Goal: Task Accomplishment & Management: Use online tool/utility

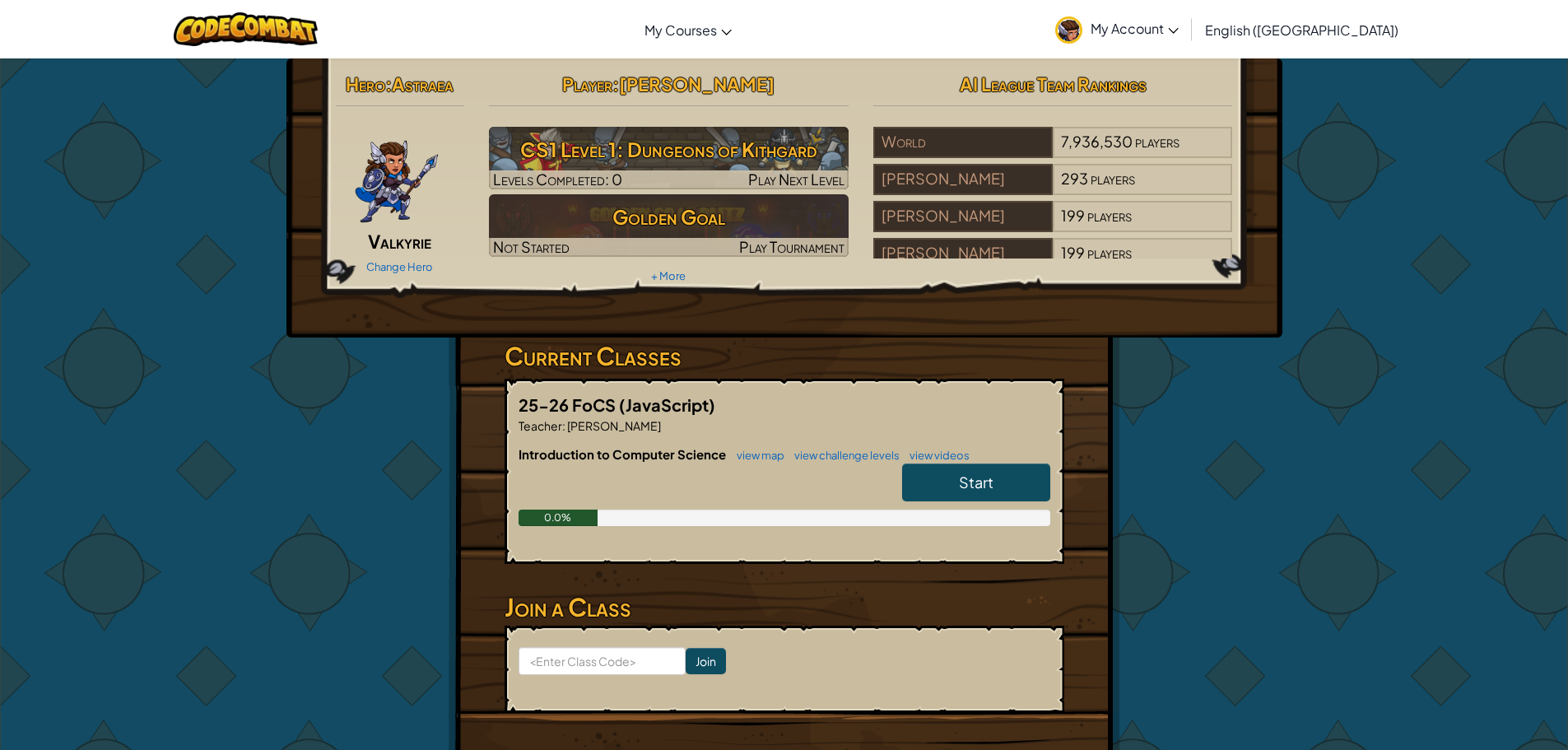
click at [988, 462] on h6 "Introduction to Computer Science view map view challenge levels view videos" at bounding box center [784, 455] width 532 height 18
click at [1001, 487] on link "Start" at bounding box center [976, 482] width 149 height 38
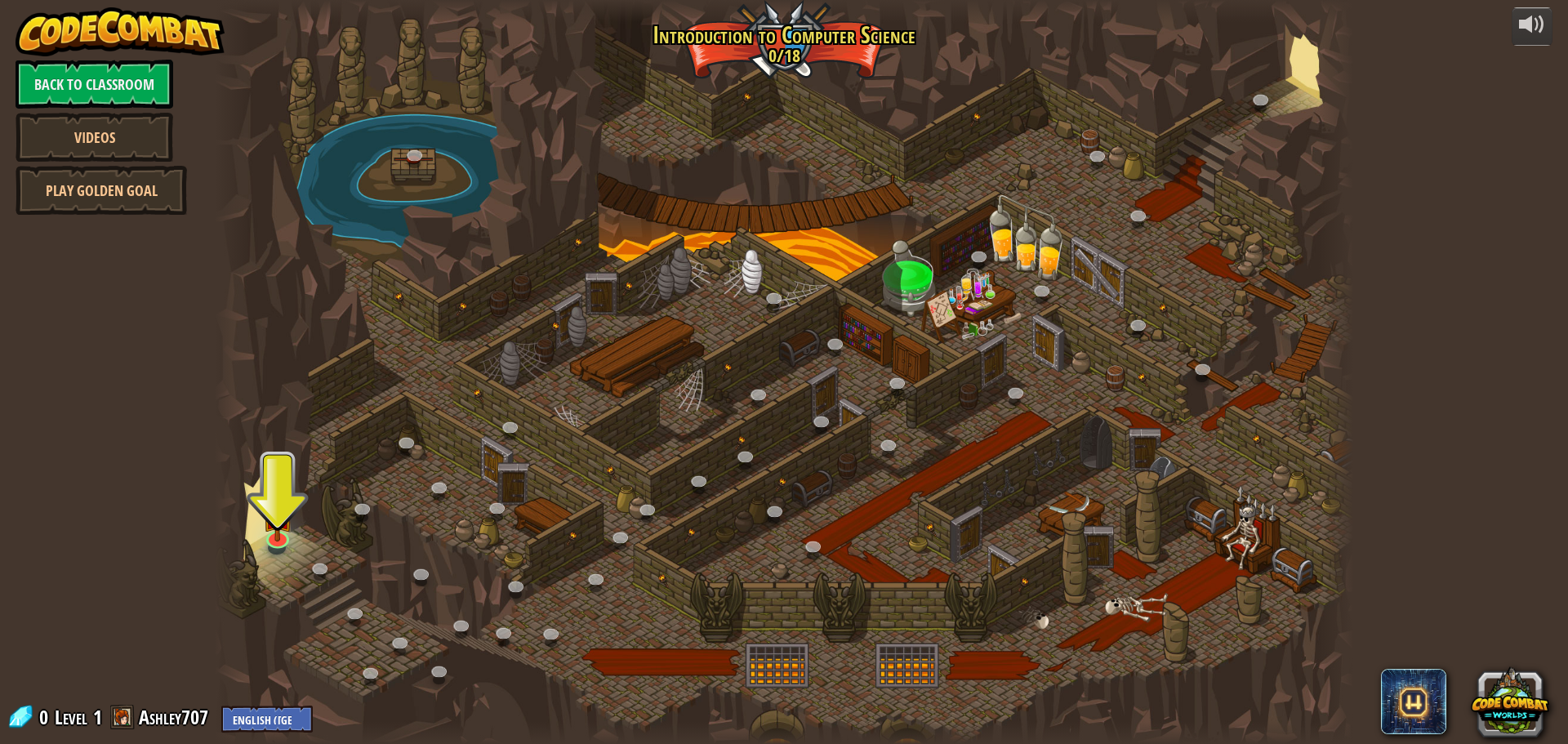
click at [257, 515] on div at bounding box center [784, 372] width 1139 height 744
click at [285, 529] on img at bounding box center [277, 502] width 31 height 70
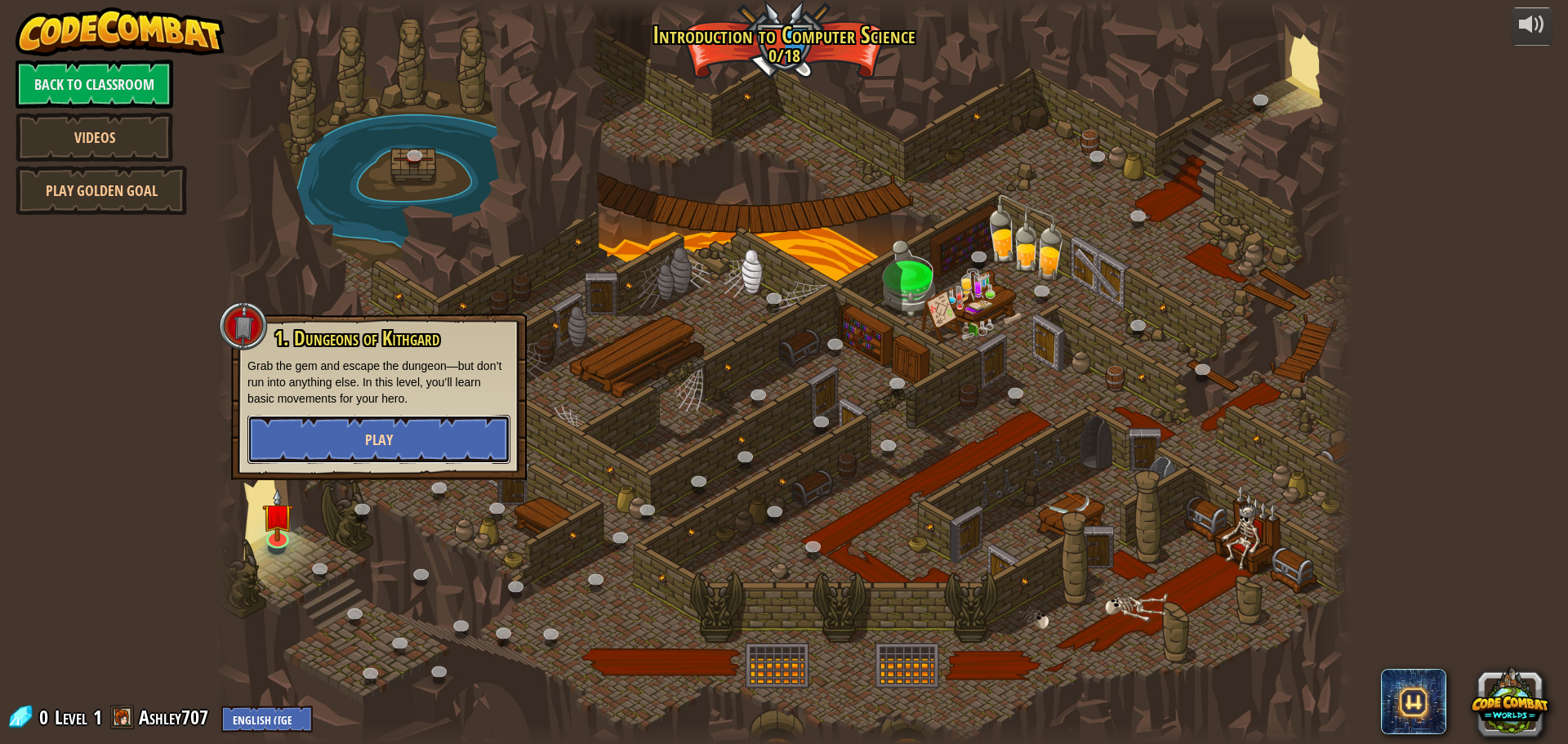
click at [353, 431] on button "Play" at bounding box center [379, 440] width 263 height 49
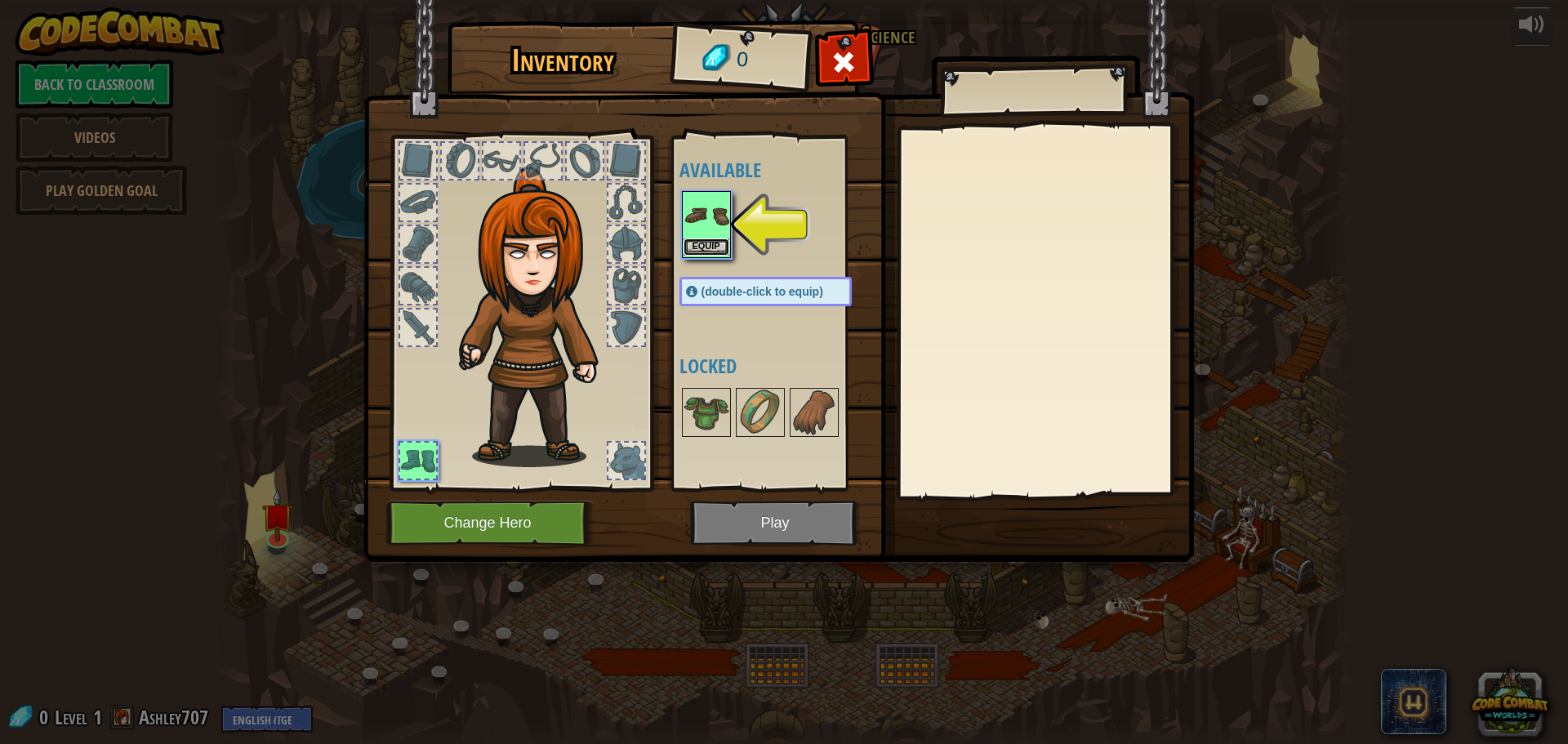
click at [717, 244] on button "Equip" at bounding box center [706, 247] width 45 height 17
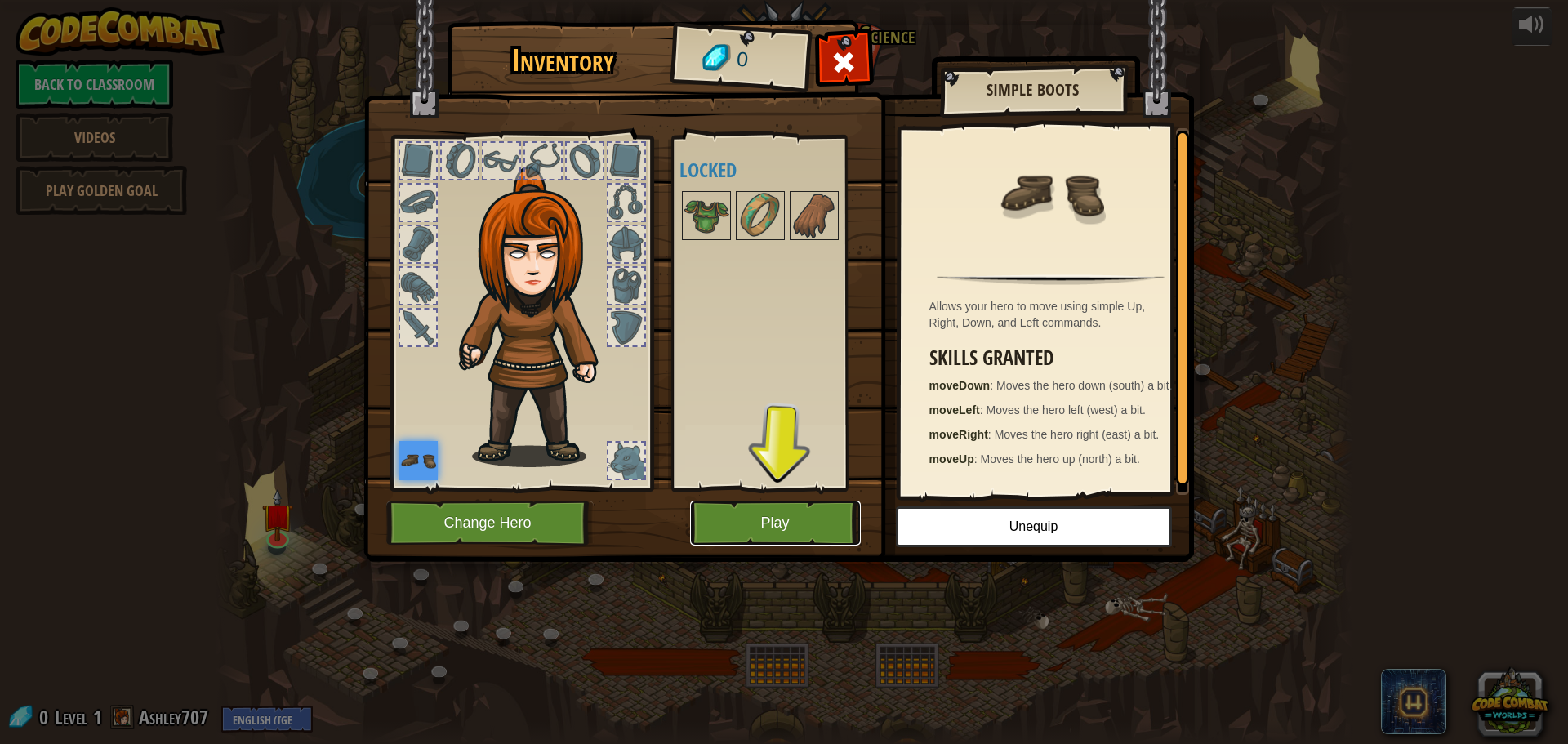
click at [748, 522] on button "Play" at bounding box center [775, 523] width 171 height 45
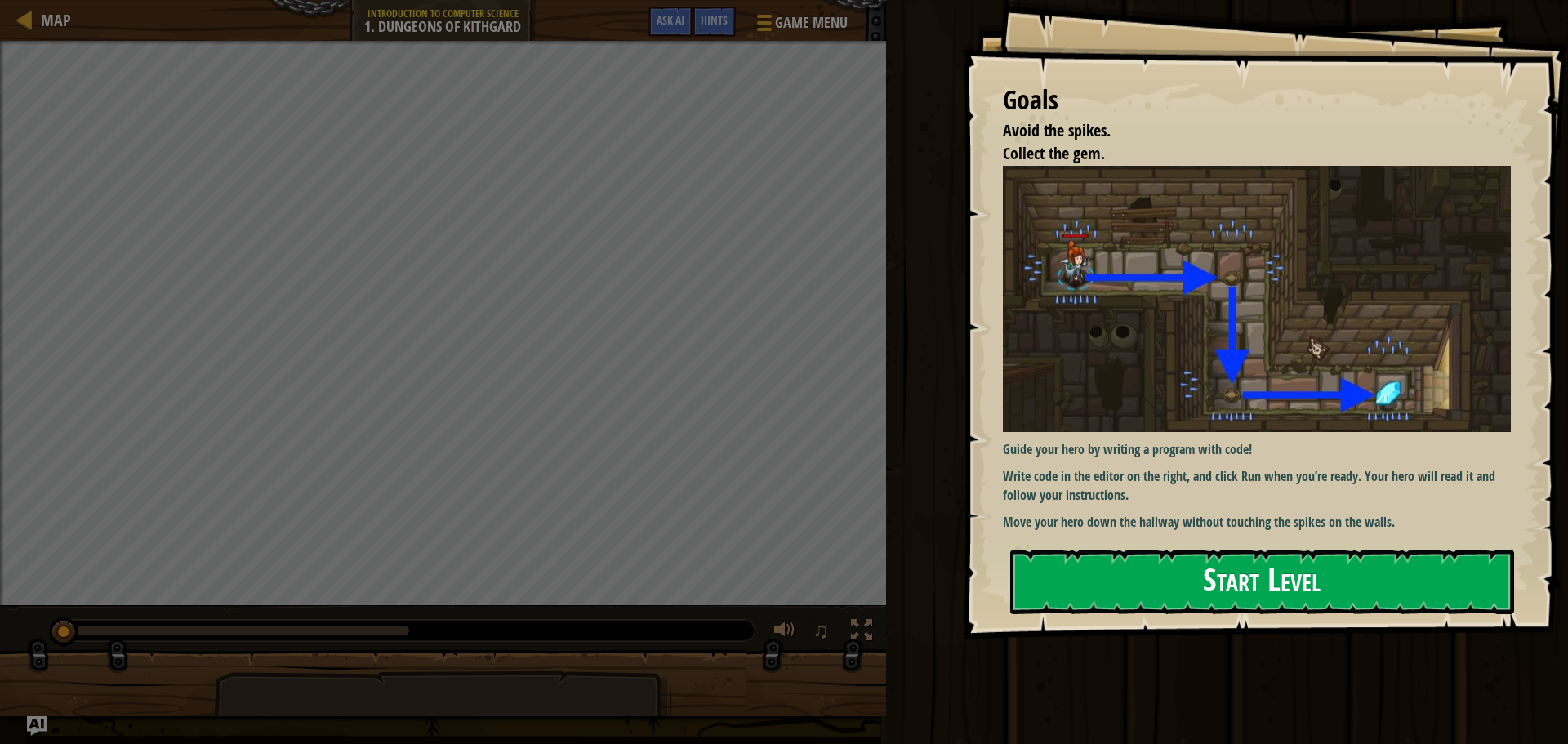
click at [1201, 563] on button "Start Level" at bounding box center [1263, 582] width 504 height 65
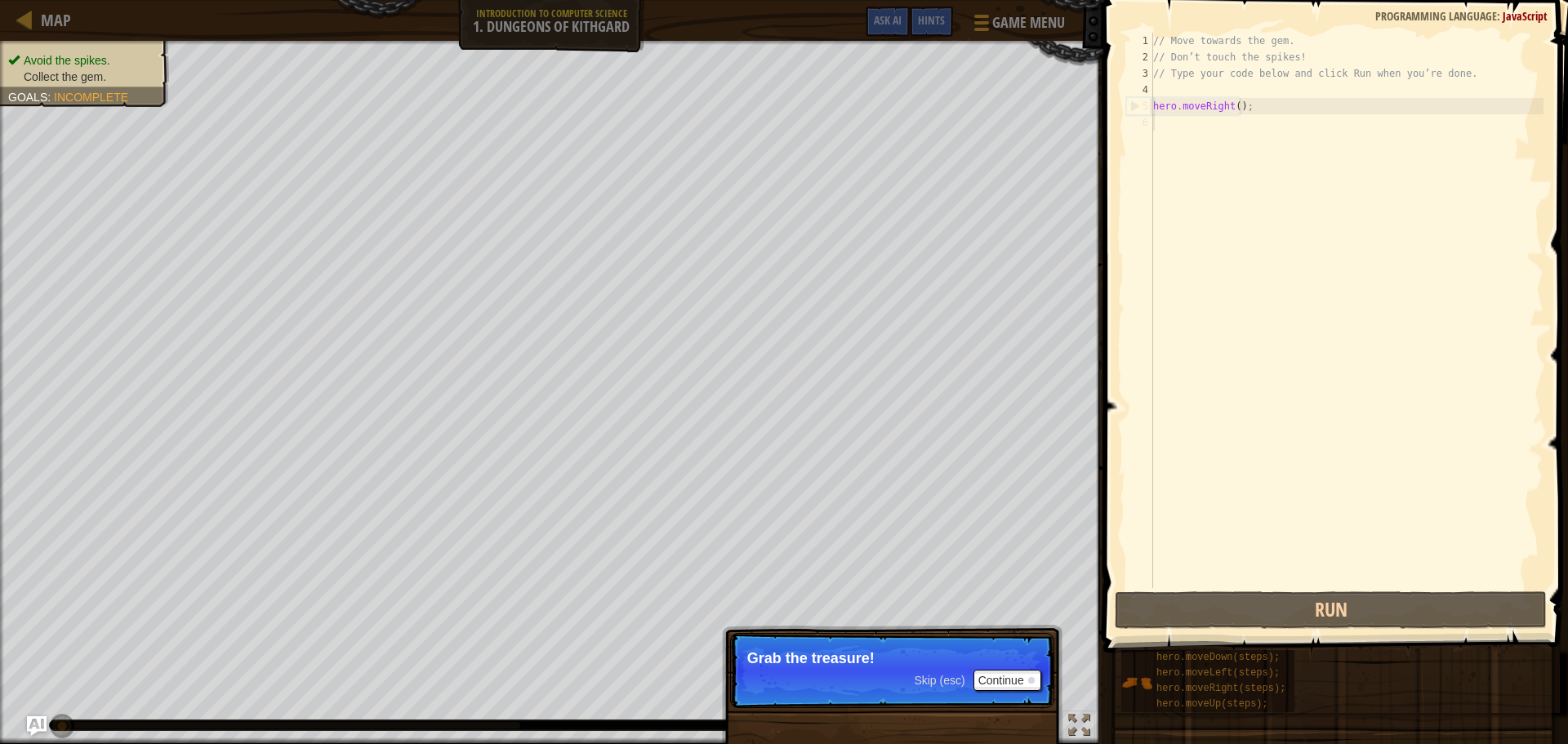
scroll to position [7, 0]
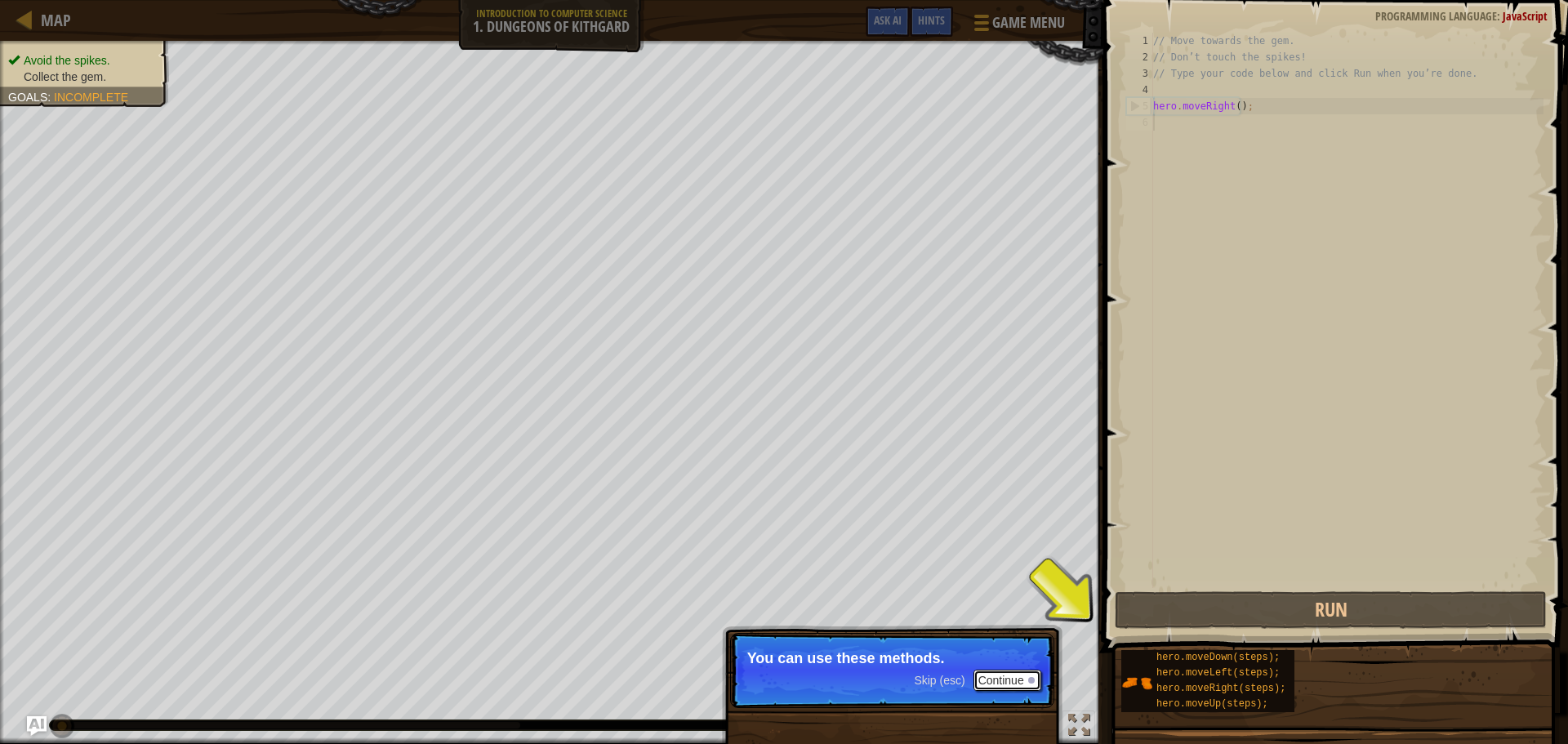
click at [1001, 679] on button "Continue" at bounding box center [1007, 680] width 68 height 21
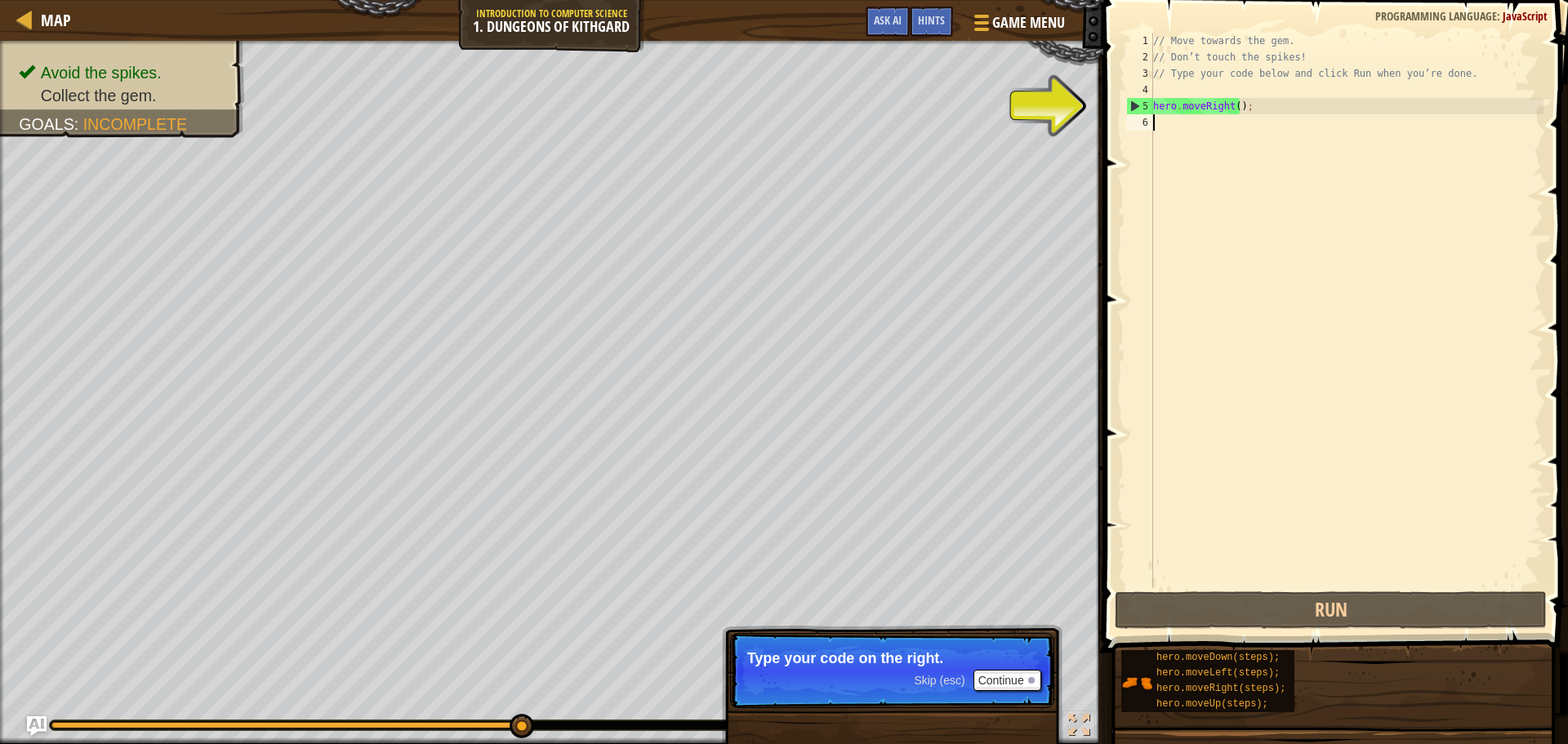
click at [1167, 106] on div "// Move towards the gem. // Don’t touch the spikes! // Type your code below and…" at bounding box center [1346, 326] width 393 height 588
type textarea "hero.moveRight();"
click at [1190, 115] on div "// Move towards the gem. // Don’t touch the spikes! // Type your code below and…" at bounding box center [1346, 326] width 393 height 588
click at [1224, 110] on div "// Move towards the gem. // Don’t touch the spikes! // Type your code below and…" at bounding box center [1346, 326] width 393 height 588
click at [1242, 110] on div "// Move towards the gem. // Don’t touch the spikes! // Type your code below and…" at bounding box center [1346, 326] width 393 height 588
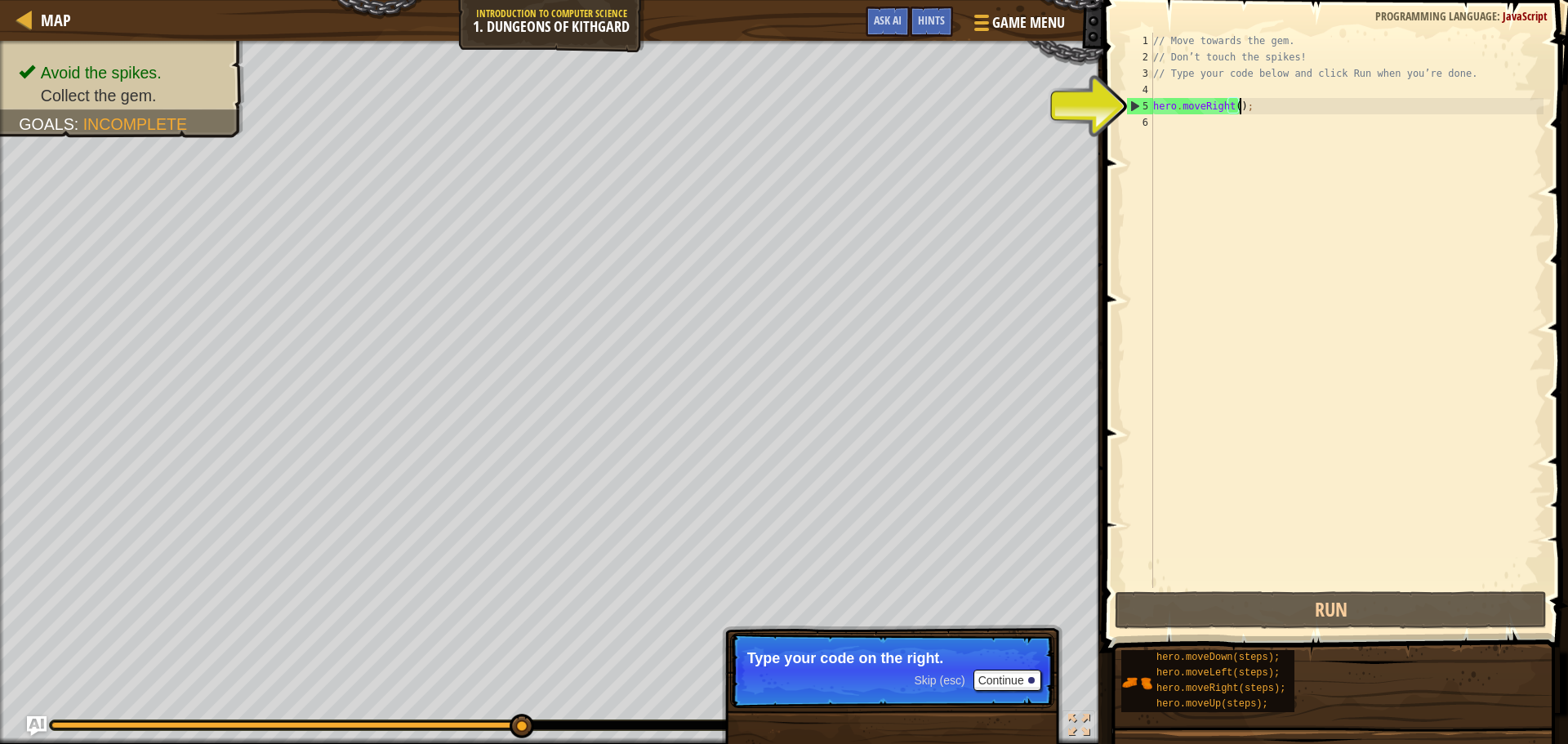
click at [1260, 109] on div "// Move towards the gem. // Don’t touch the spikes! // Type your code below and…" at bounding box center [1346, 326] width 393 height 588
click at [1217, 105] on div "// Move towards the gem. // Don’t touch the spikes! // Type your code below and…" at bounding box center [1346, 326] width 393 height 588
click at [1237, 106] on div "// Move towards the gem. // Don’t touch the spikes! // Type your code below and…" at bounding box center [1346, 326] width 393 height 588
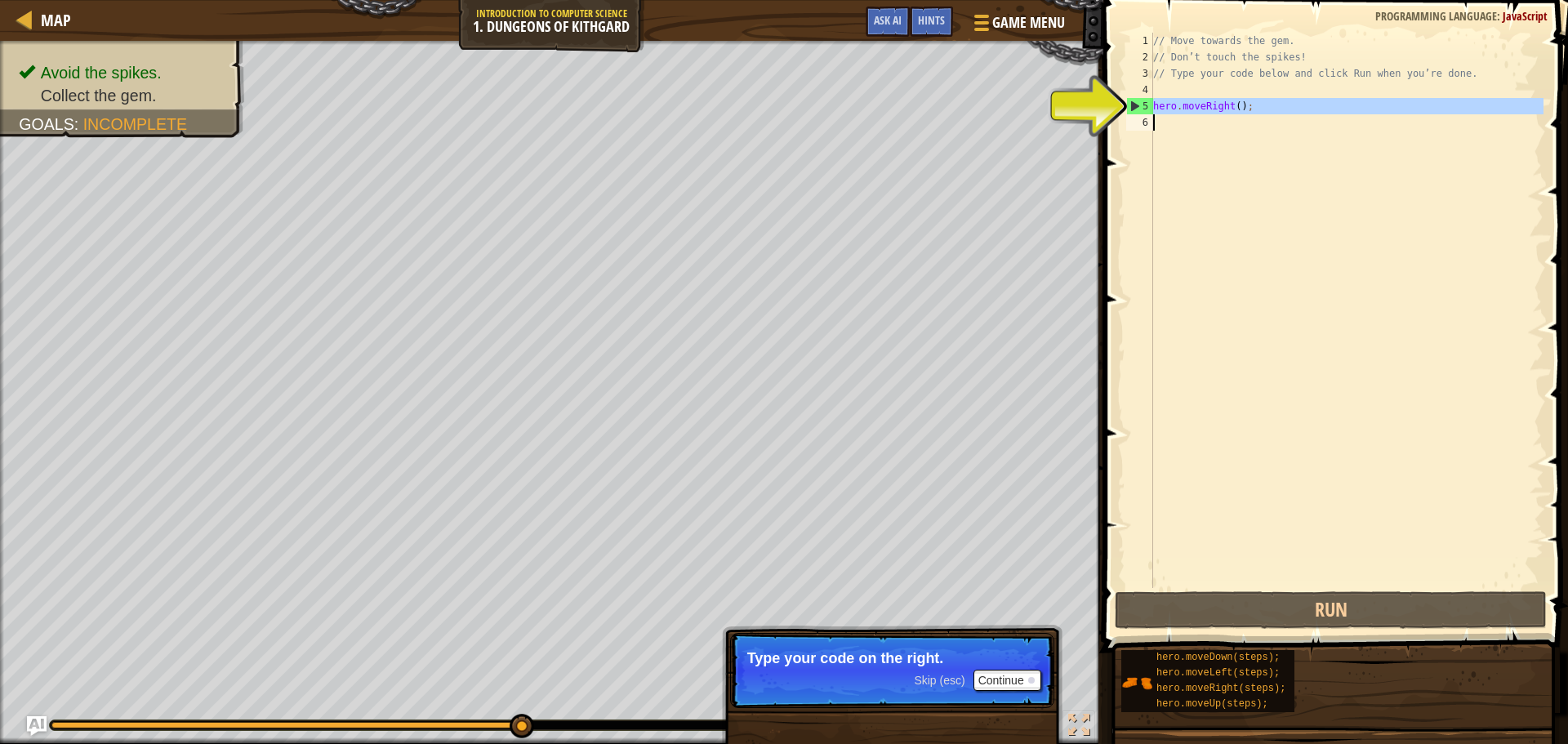
click at [1237, 108] on div "// Move towards the gem. // Don’t touch the spikes! // Type your code below and…" at bounding box center [1346, 326] width 393 height 588
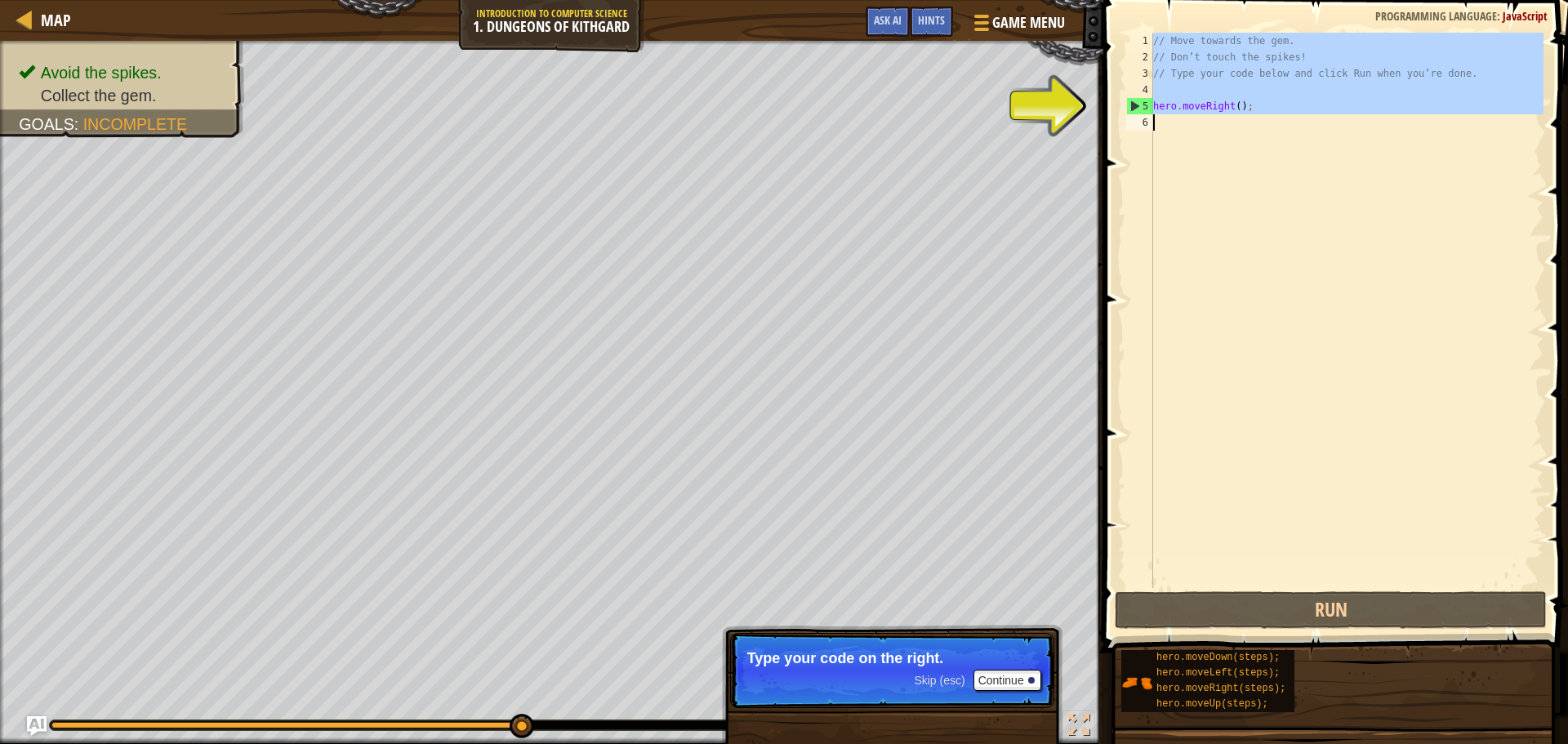
click at [1237, 108] on div "// Move towards the gem. // Don’t touch the spikes! // Type your code below and…" at bounding box center [1346, 326] width 393 height 588
type textarea "hero.moveRight();"
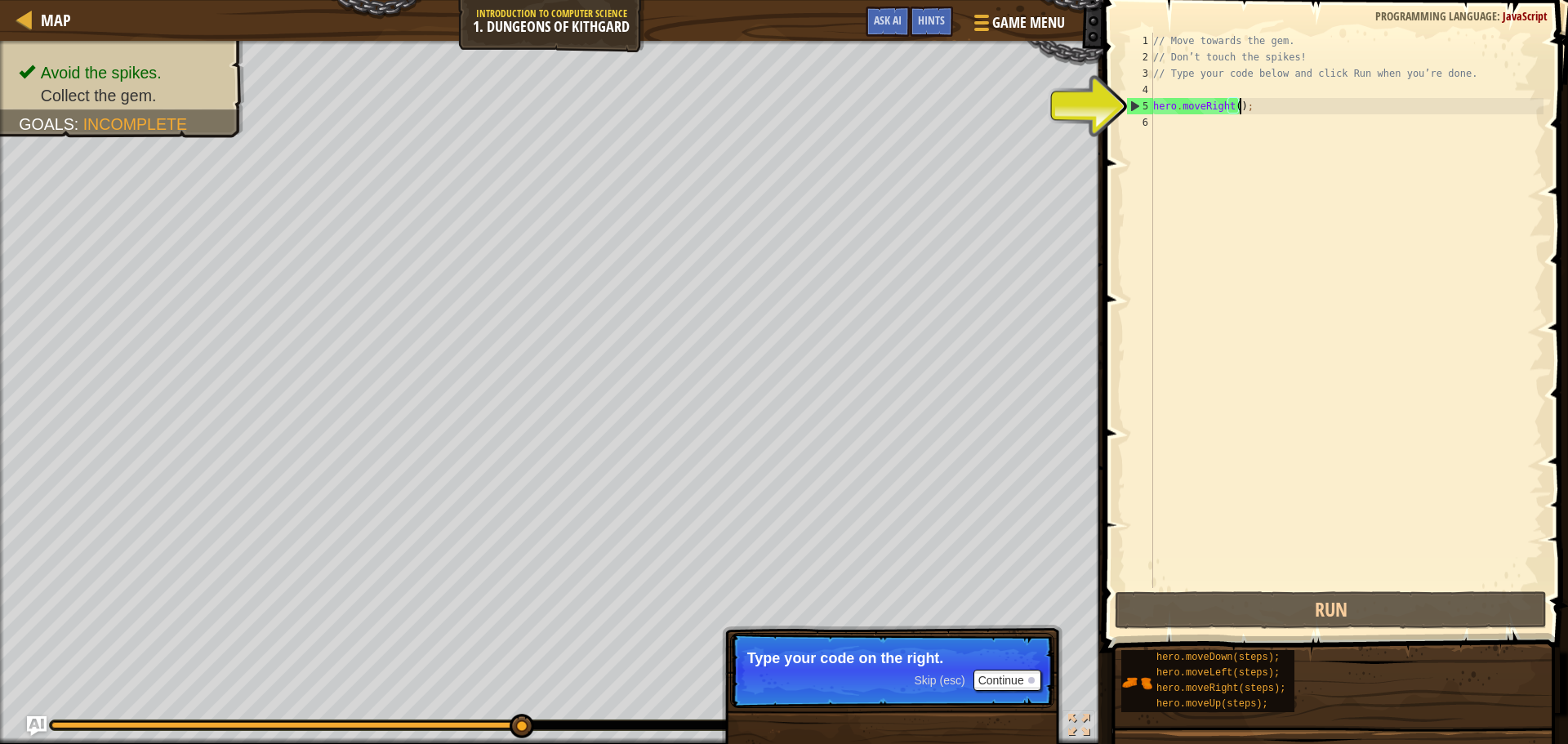
click at [1239, 125] on div "// Move towards the gem. // Don’t touch the spikes! // Type your code below and…" at bounding box center [1346, 326] width 393 height 588
type textarea "h"
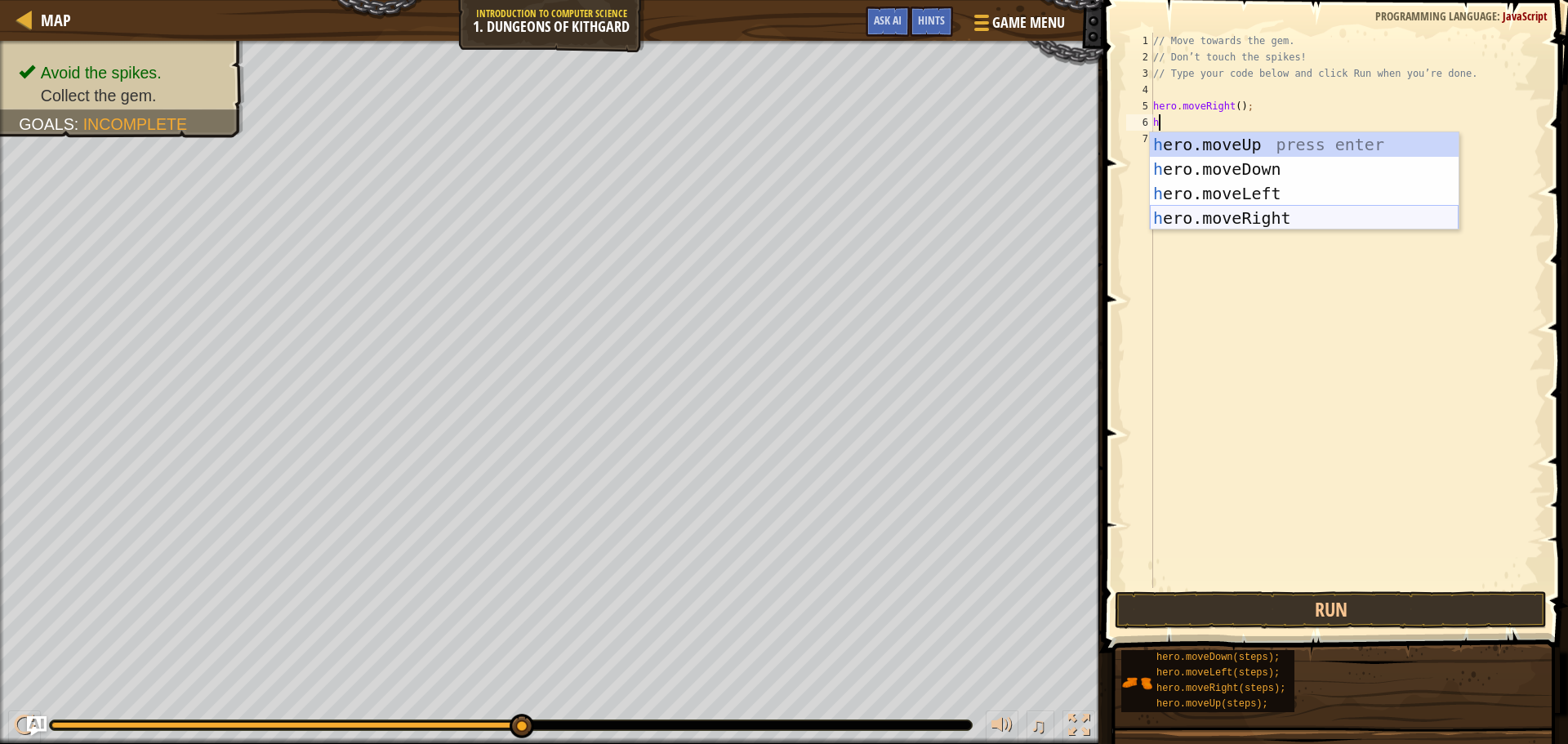
click at [1308, 214] on div "h ero.moveUp press enter h ero.moveDown press enter h ero.moveLeft press enter …" at bounding box center [1305, 206] width 309 height 147
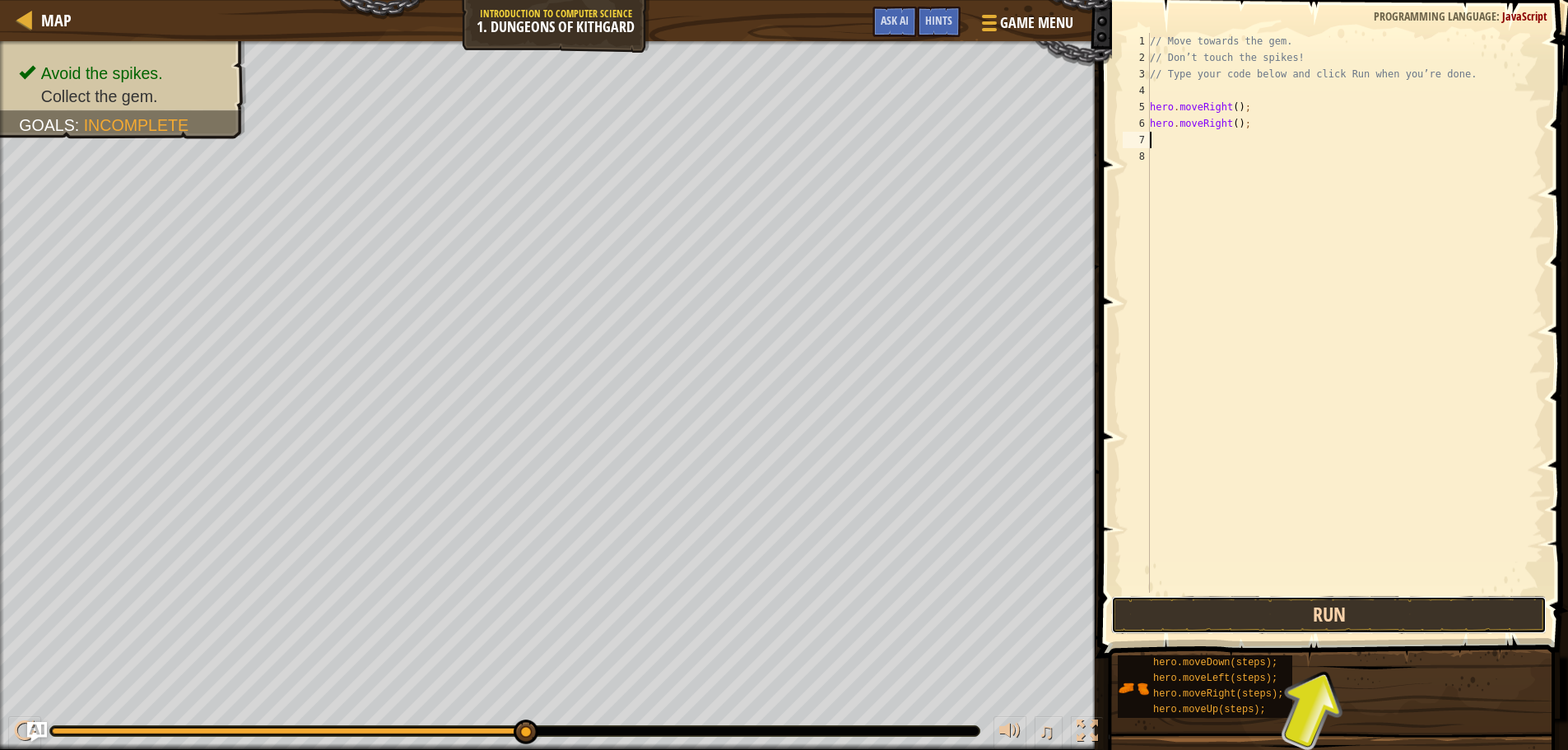
click at [1359, 599] on button "Run" at bounding box center [1328, 615] width 435 height 38
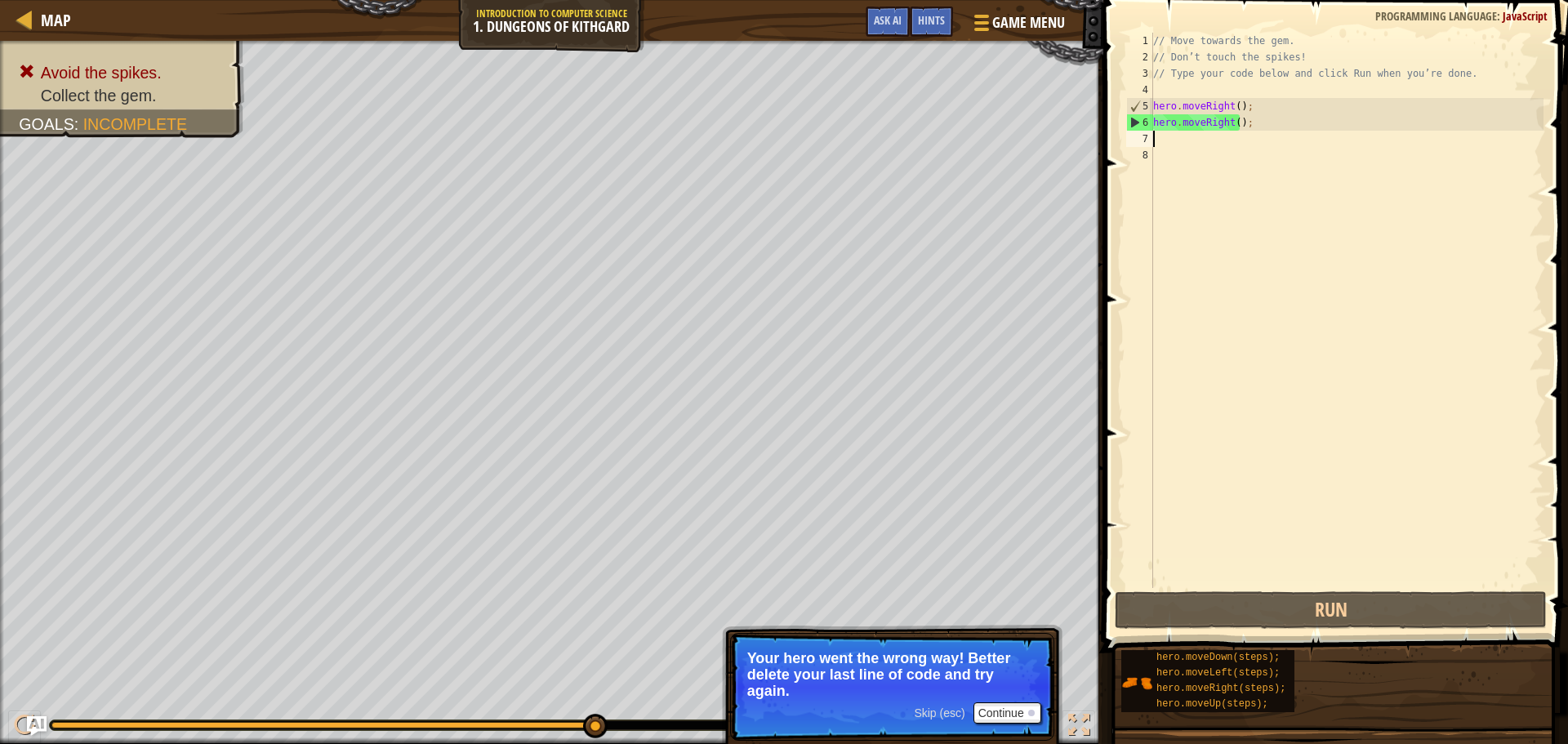
click at [1214, 122] on div "// Move towards the gem. // Don’t touch the spikes! // Type your code below and…" at bounding box center [1346, 326] width 393 height 588
click at [1215, 122] on div "// Move towards the gem. // Don’t touch the spikes! // Type your code below and…" at bounding box center [1346, 326] width 393 height 588
click at [1215, 122] on div "// Move towards the gem. // Don’t touch the spikes! // Type your code below and…" at bounding box center [1346, 310] width 393 height 556
drag, startPoint x: 1202, startPoint y: 120, endPoint x: 1304, endPoint y: 118, distance: 102.0
click at [1304, 118] on div "// Move towards the gem. // Don’t touch the spikes! // Type your code below and…" at bounding box center [1346, 326] width 393 height 588
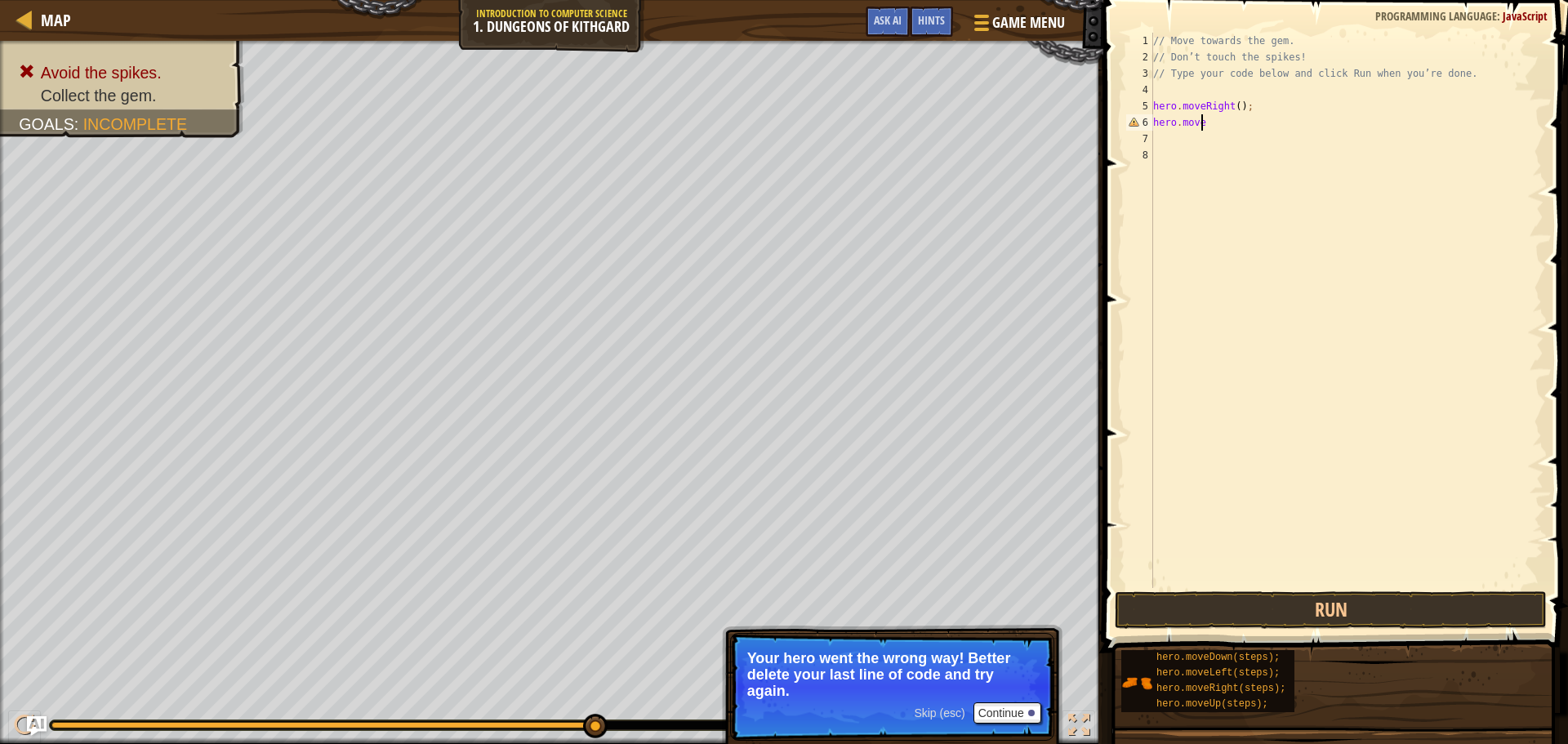
type textarea "hero.moved"
click at [1298, 144] on div "hero.moveD own press enter" at bounding box center [1305, 169] width 309 height 73
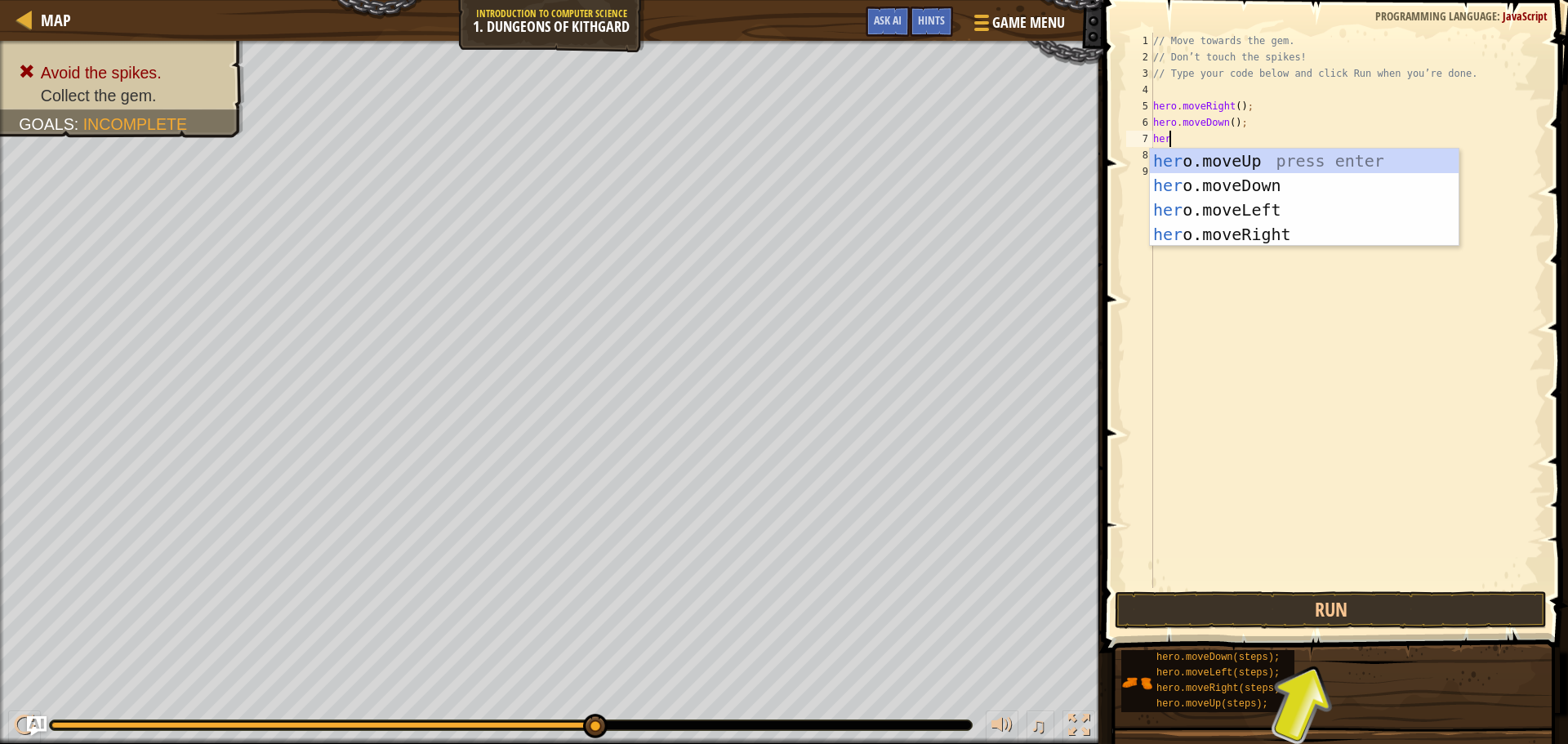
type textarea "hero"
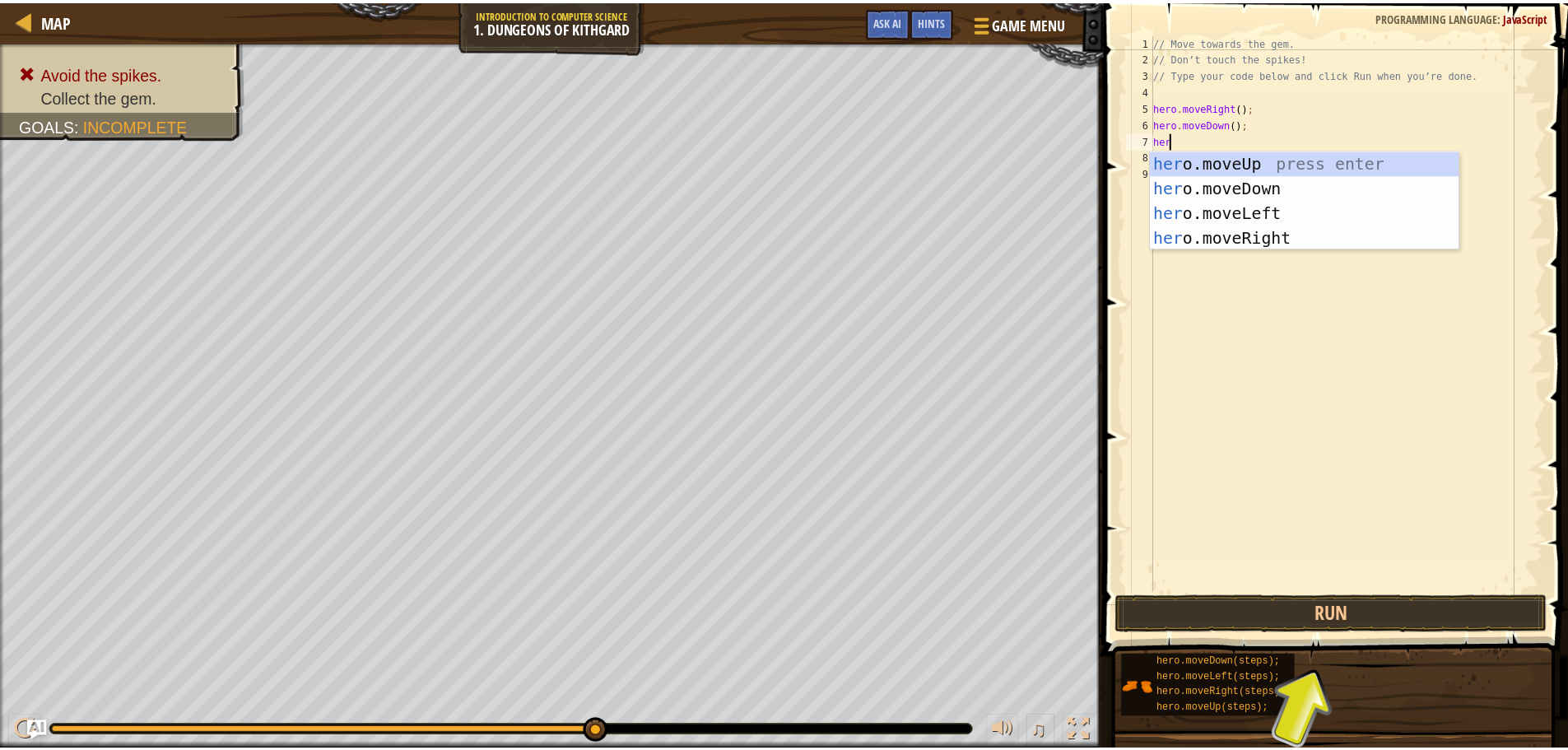
scroll to position [7, 1]
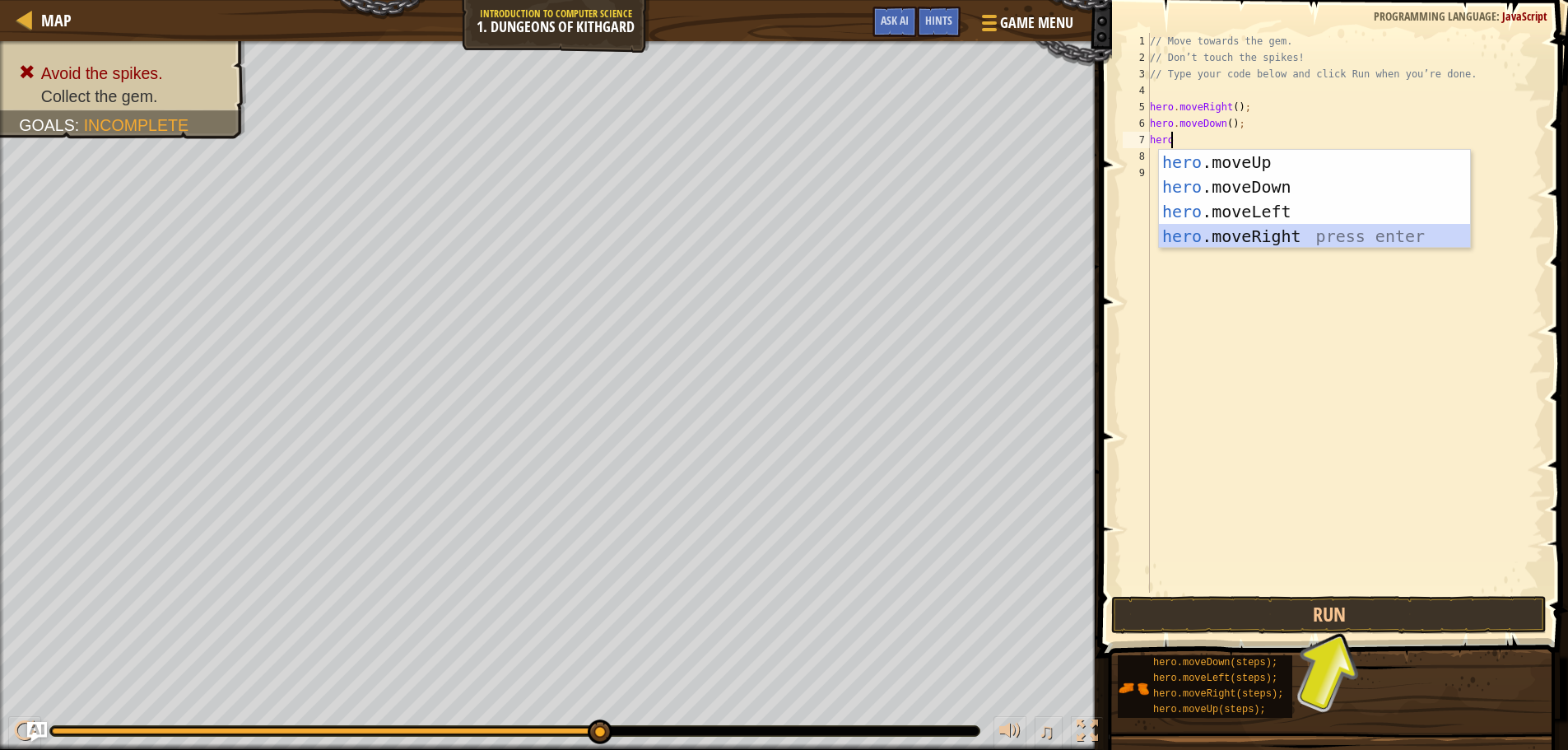
click at [1274, 227] on div "hero .moveUp press enter hero .moveDown press enter hero .moveLeft press enter …" at bounding box center [1315, 223] width 311 height 149
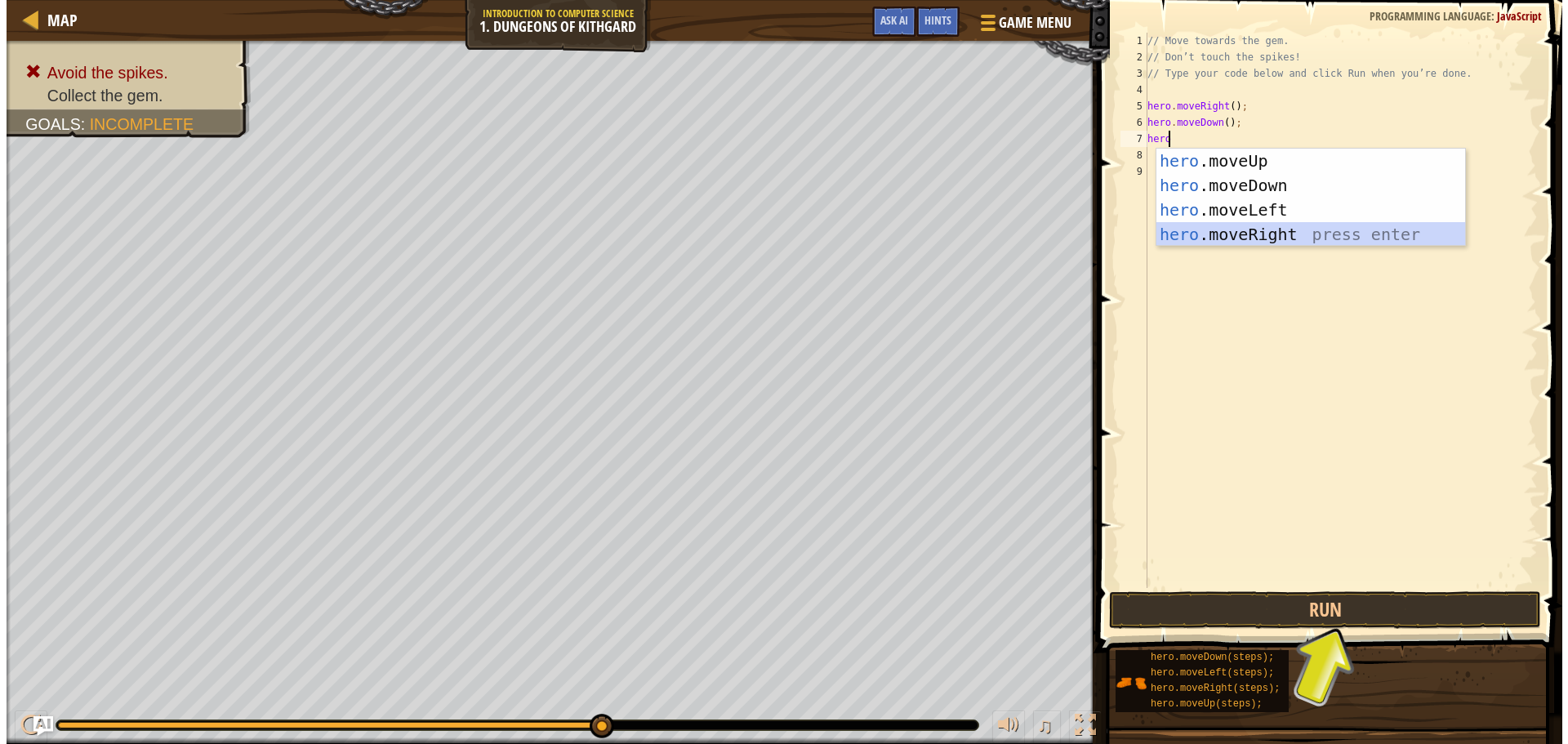
scroll to position [7, 0]
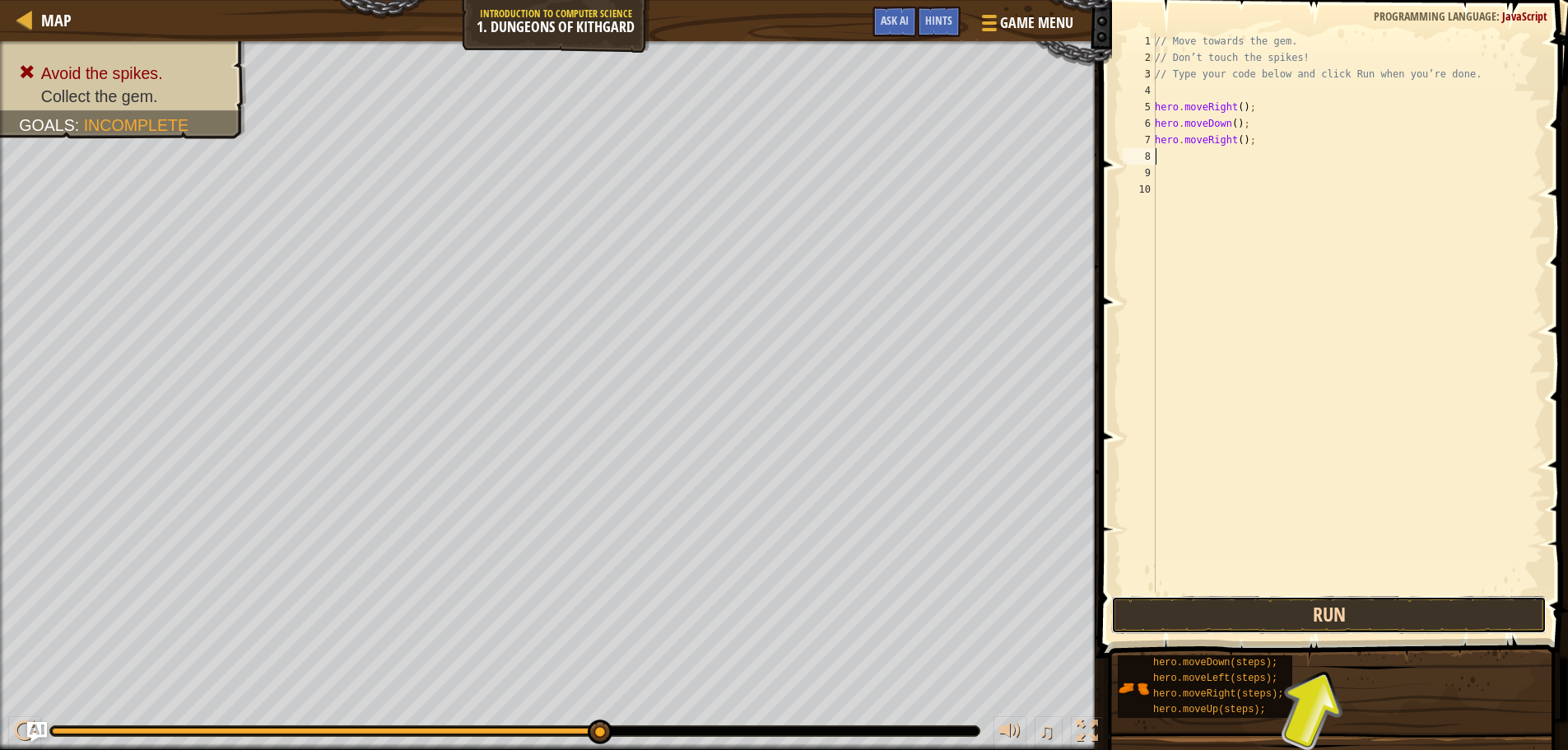
click at [1294, 601] on button "Run" at bounding box center [1328, 615] width 435 height 38
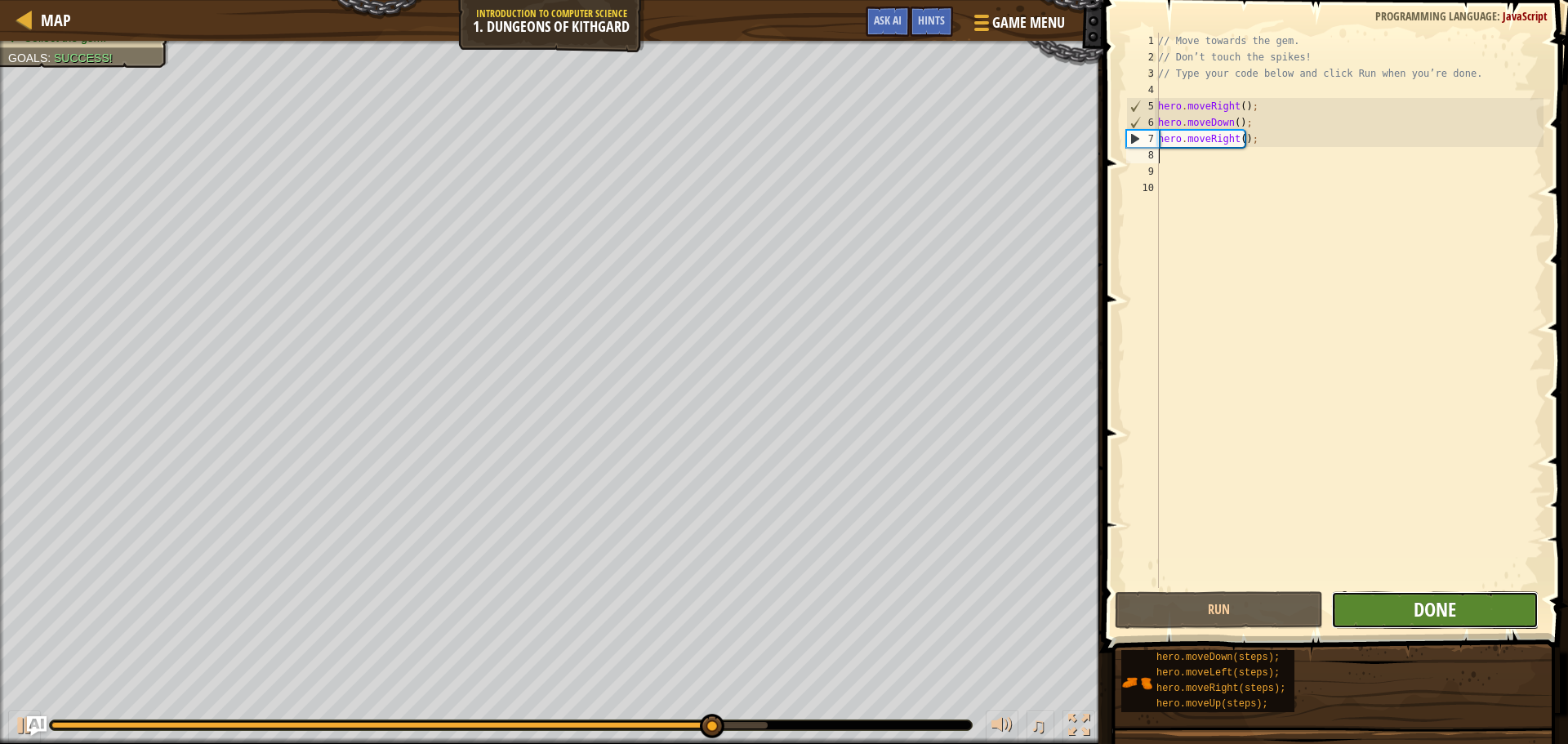
click at [1447, 609] on span "Done" at bounding box center [1435, 610] width 43 height 26
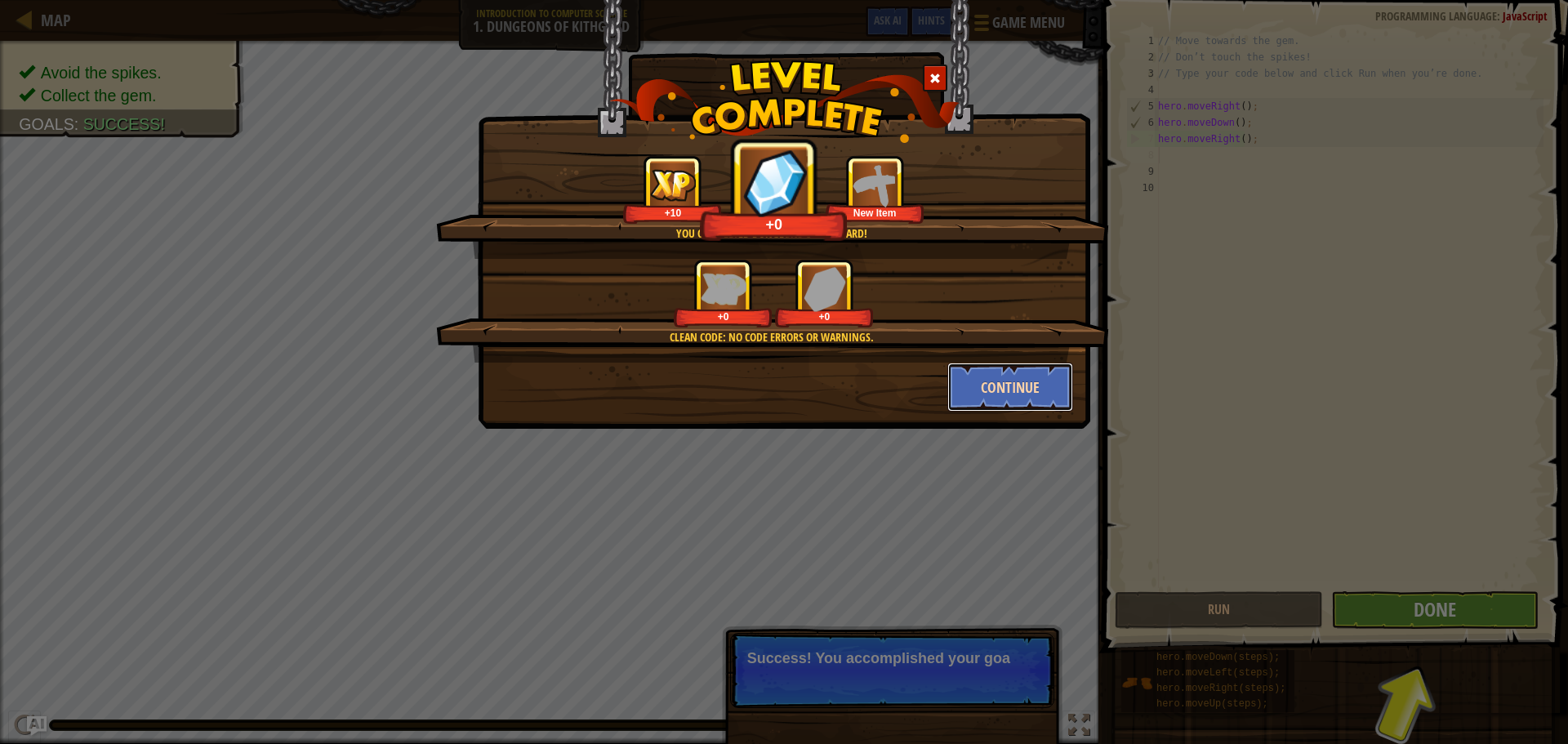
click at [1043, 378] on button "Continue" at bounding box center [1010, 387] width 126 height 49
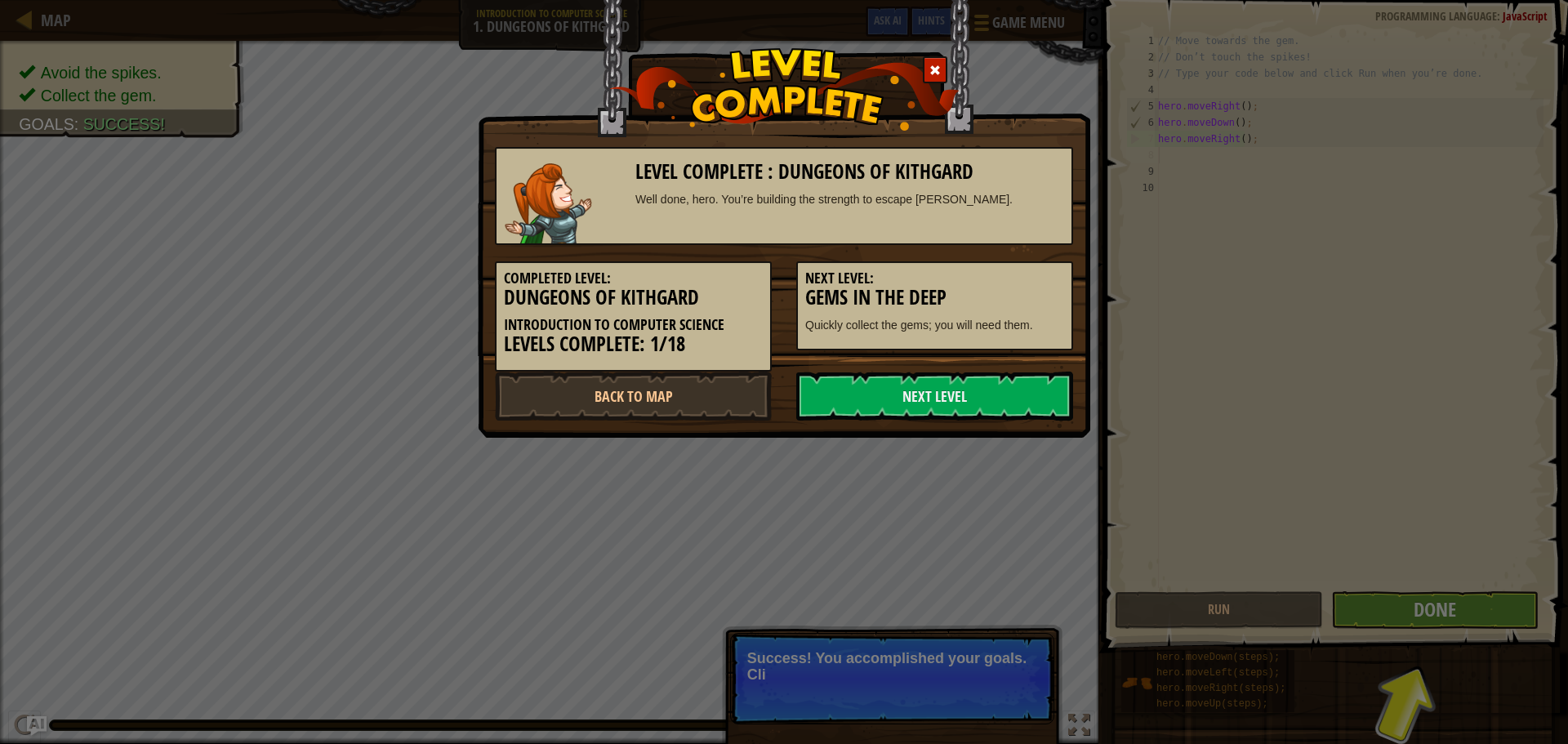
click at [1043, 378] on link "Next Level" at bounding box center [934, 396] width 276 height 49
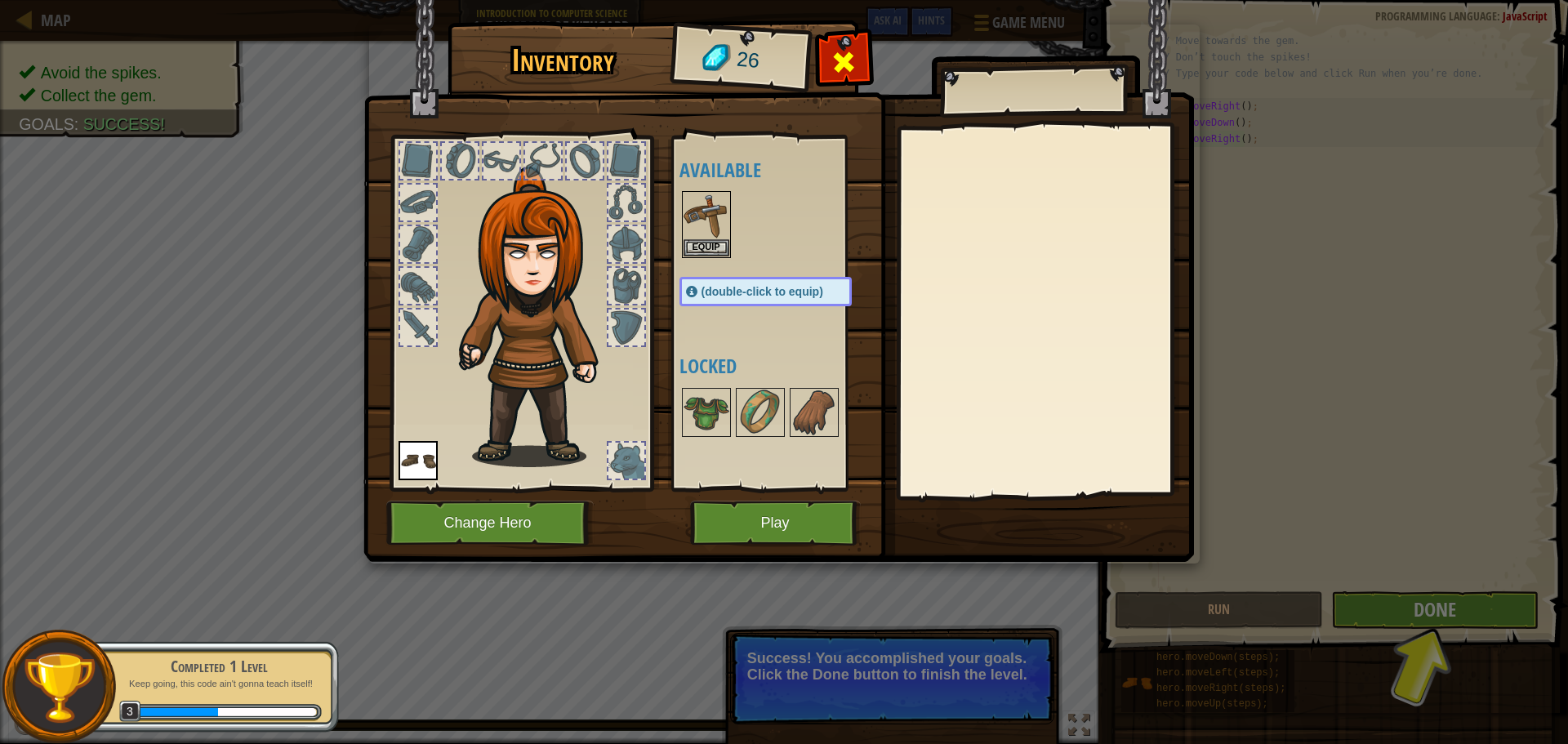
click at [834, 63] on span at bounding box center [843, 62] width 26 height 26
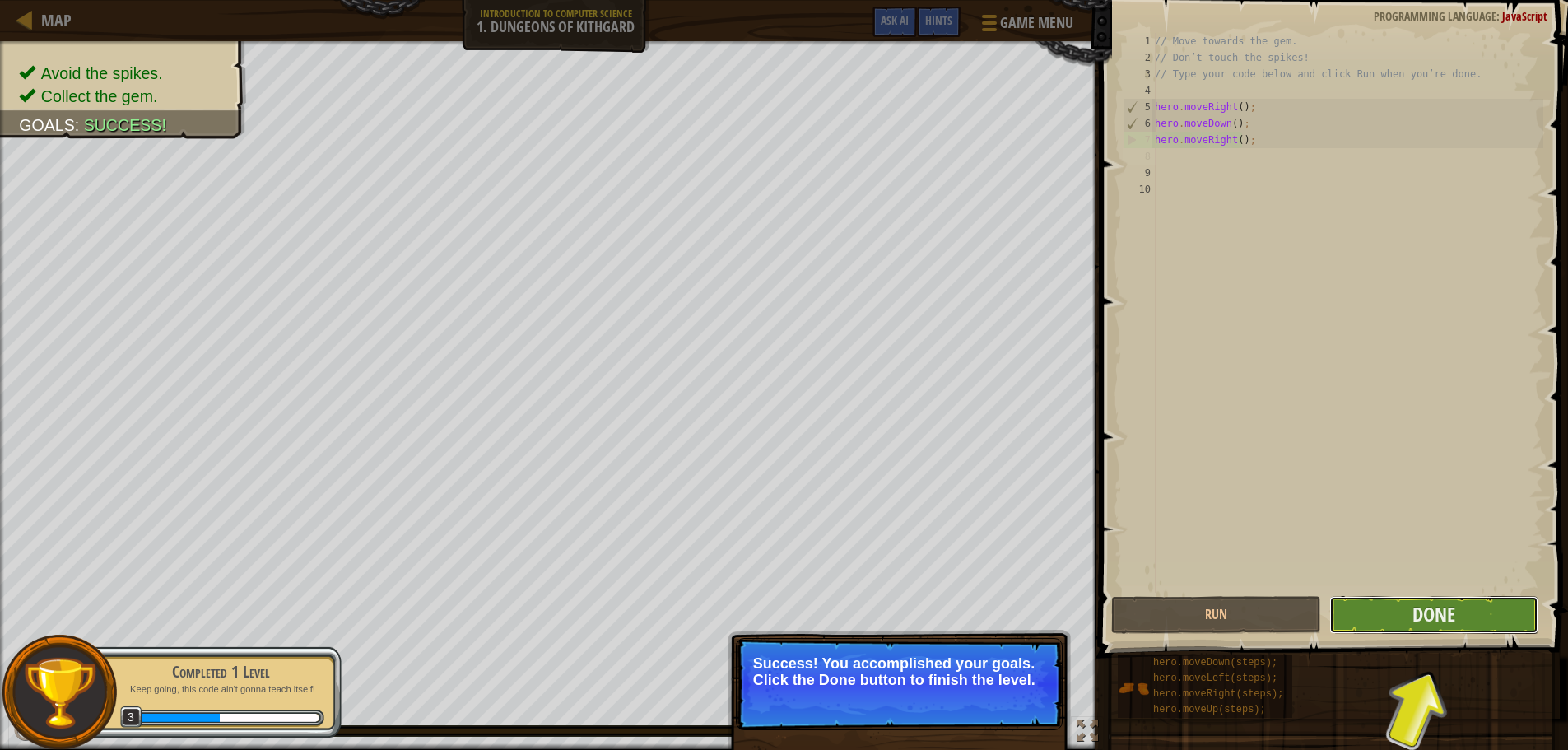
click at [1430, 601] on button "Done" at bounding box center [1434, 615] width 209 height 38
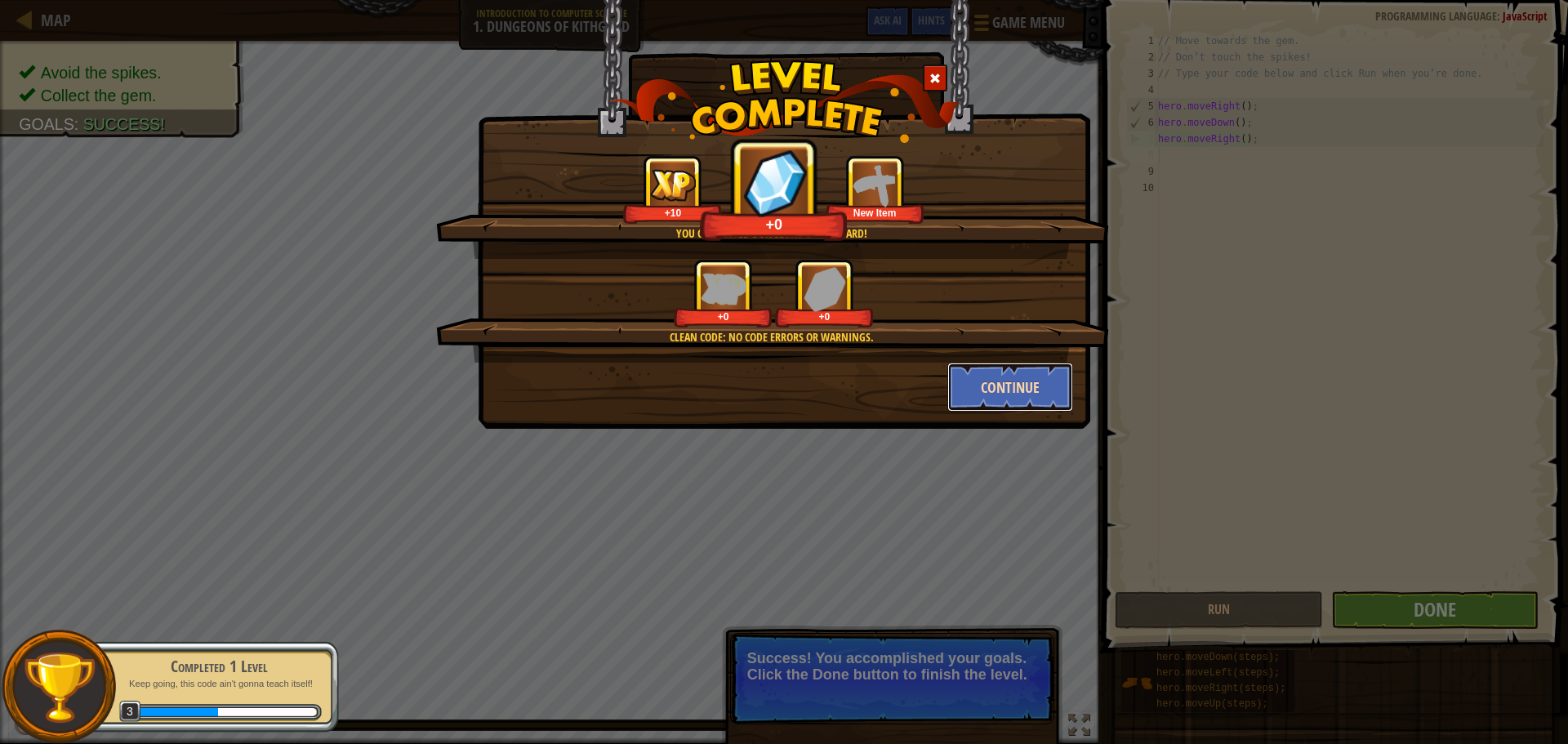
drag, startPoint x: 984, startPoint y: 377, endPoint x: 988, endPoint y: 399, distance: 22.4
click at [988, 399] on button "Continue" at bounding box center [1010, 387] width 126 height 49
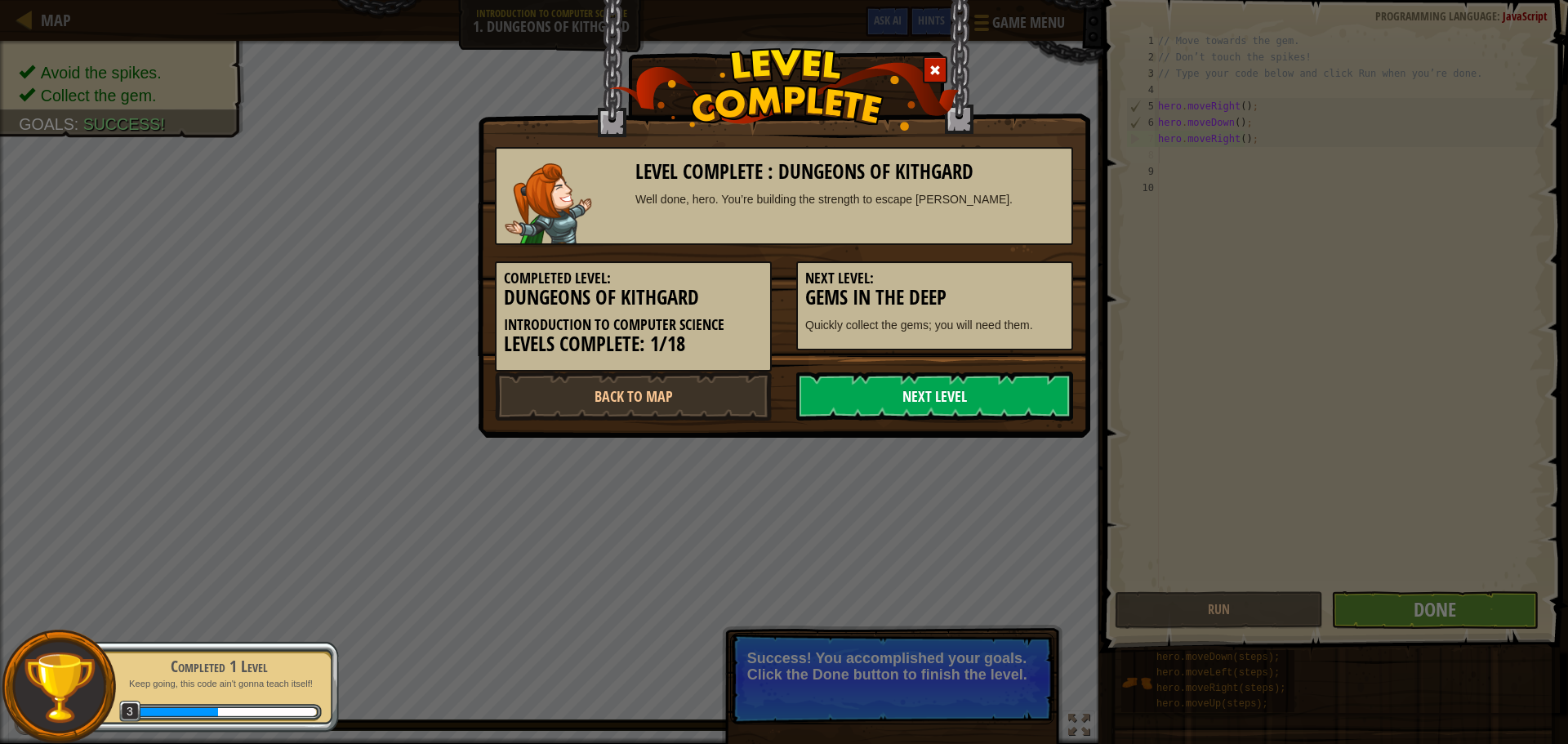
click at [883, 384] on link "Next Level" at bounding box center [934, 396] width 276 height 49
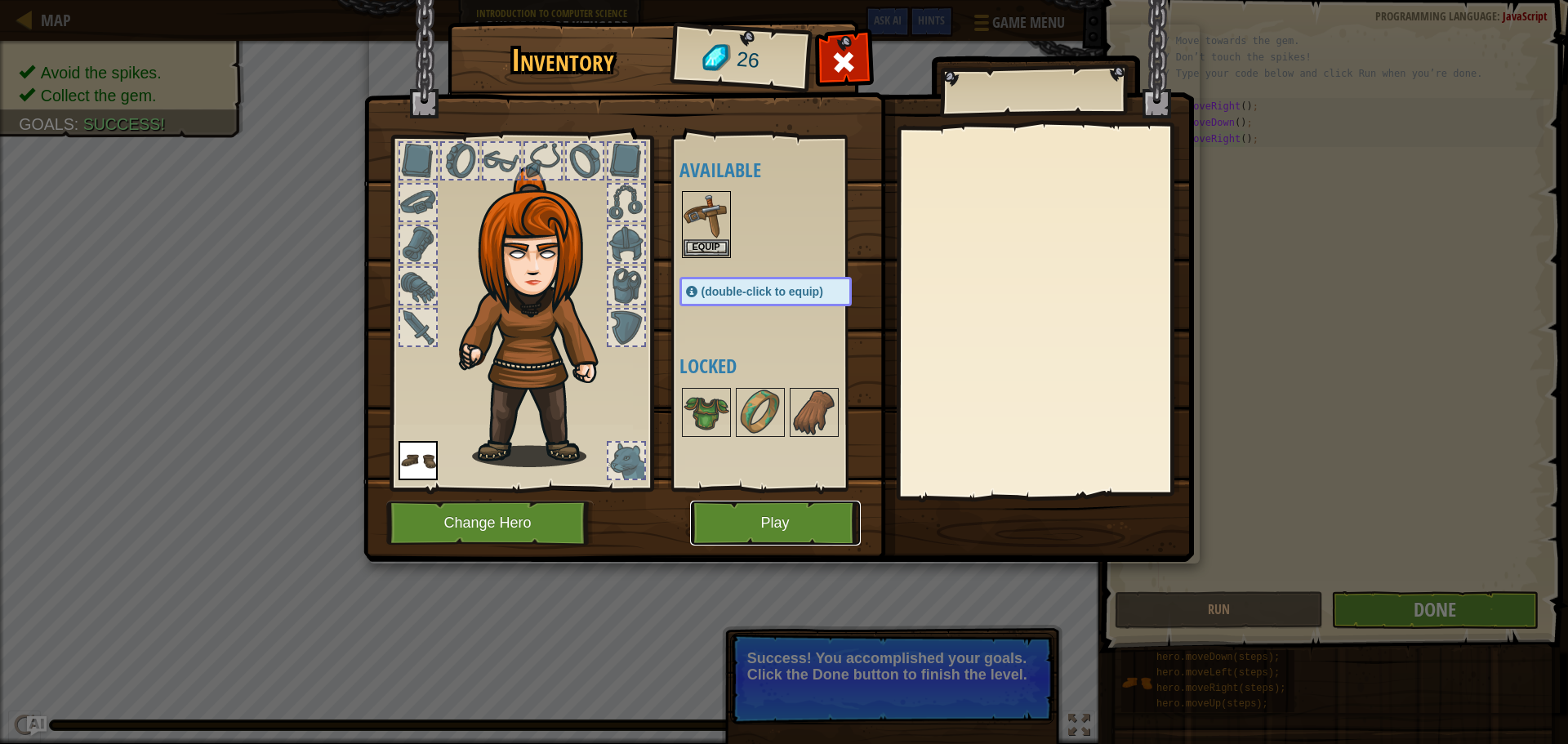
click at [813, 529] on button "Play" at bounding box center [775, 523] width 171 height 45
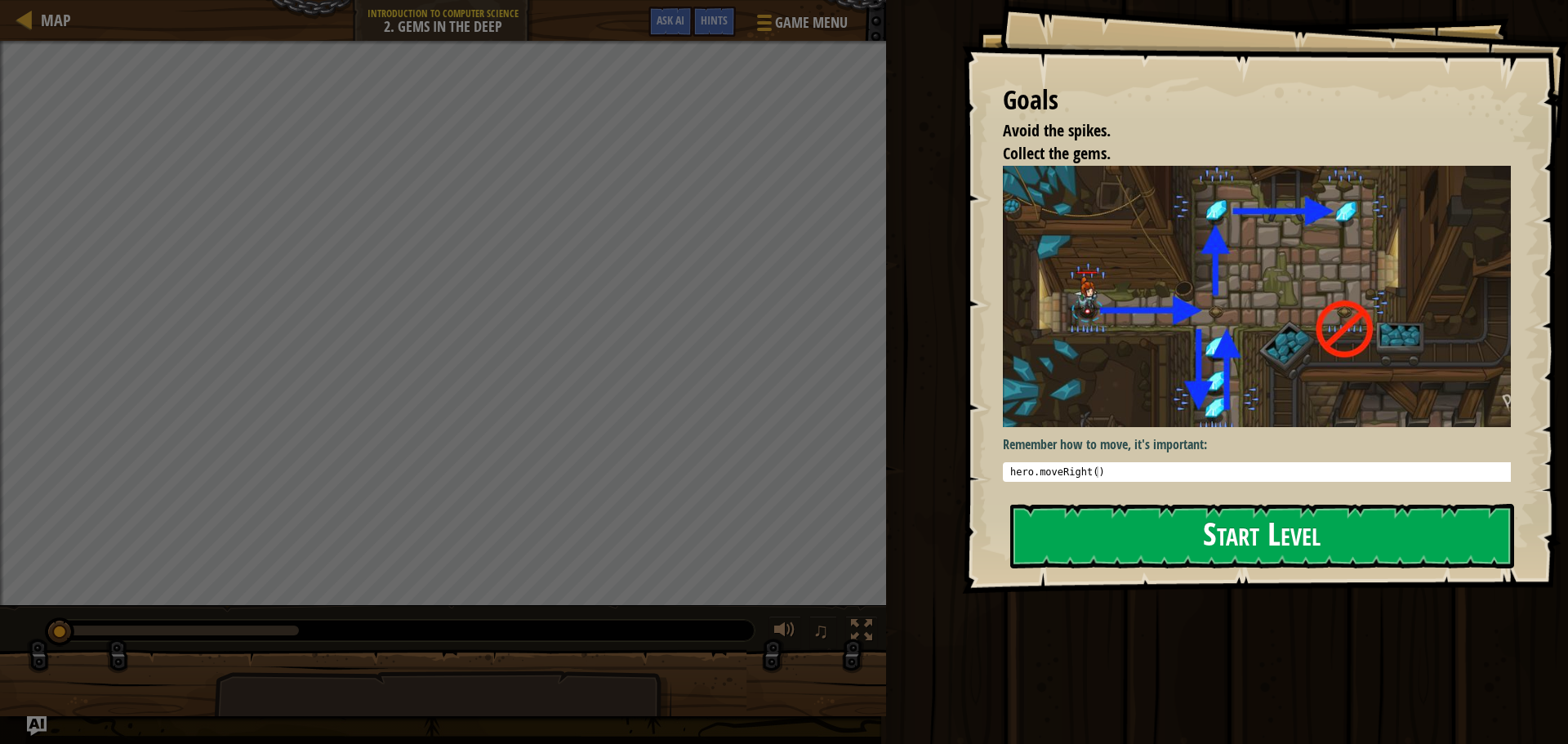
click at [1210, 542] on button "Start Level" at bounding box center [1263, 536] width 504 height 65
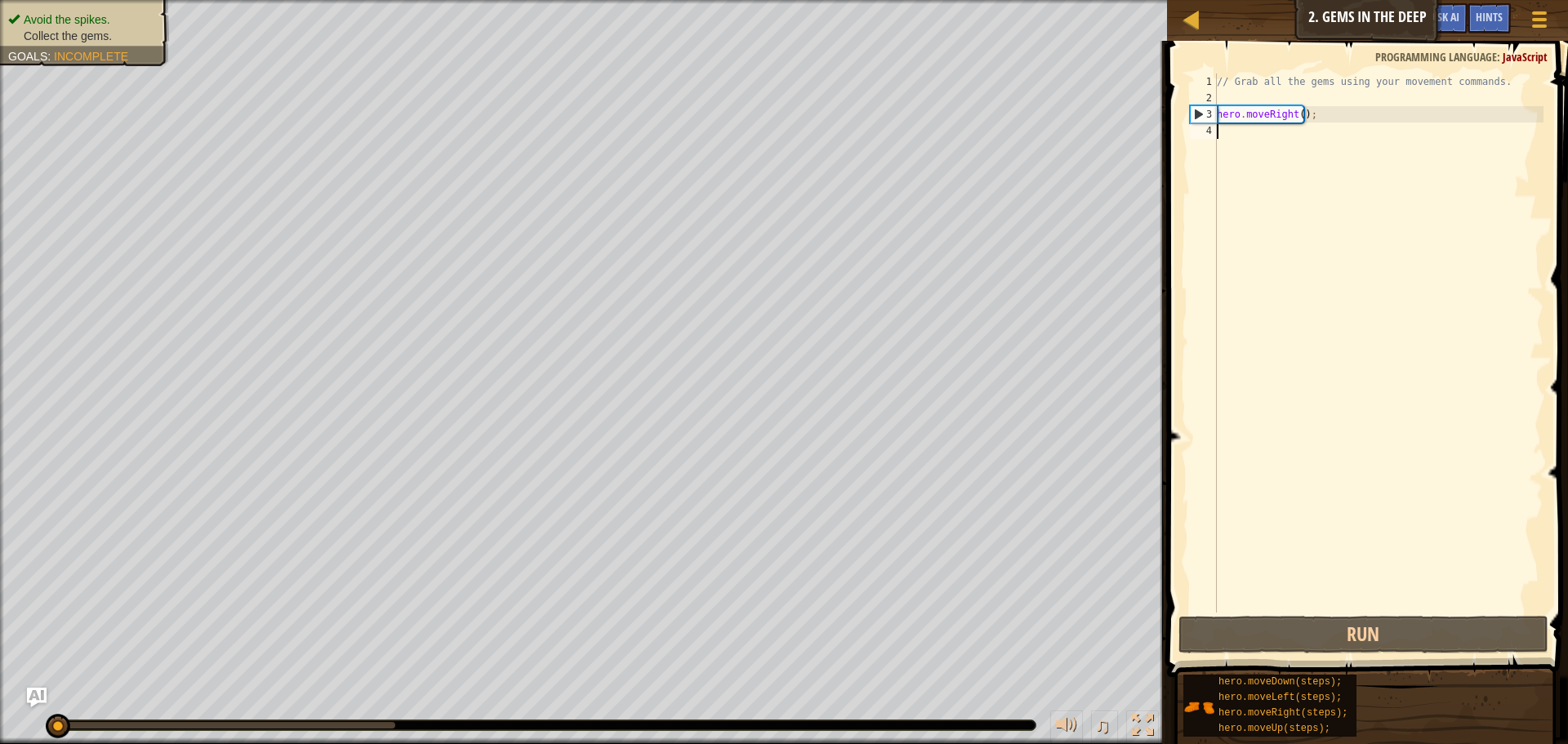
click at [1273, 138] on div "// Grab all the gems using your movement commands. hero . moveRight ( ) ;" at bounding box center [1379, 359] width 330 height 572
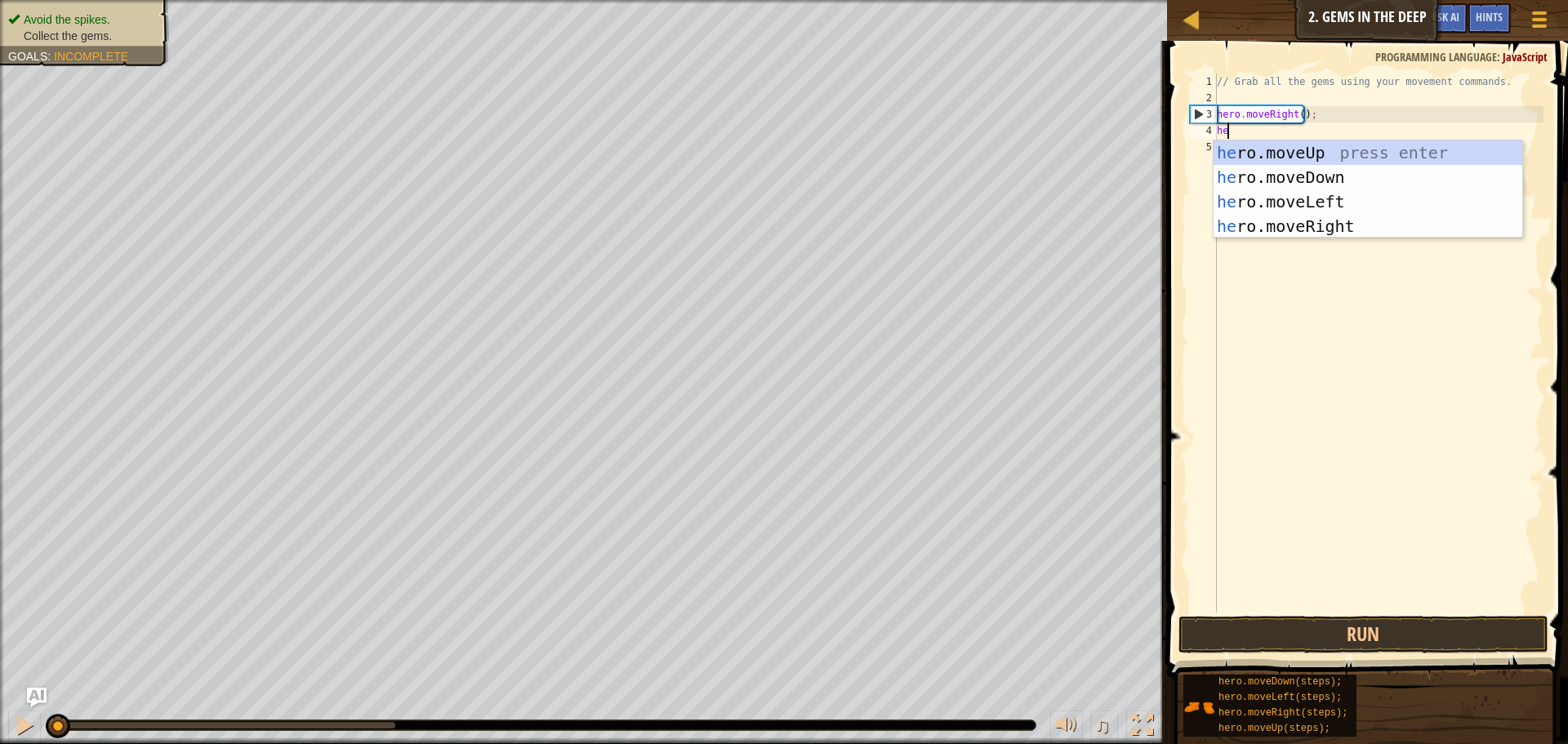
scroll to position [7, 1]
type textarea "hero"
click at [1278, 177] on div "hero .moveUp press enter hero .moveDown press enter hero .moveLeft press enter …" at bounding box center [1368, 214] width 309 height 147
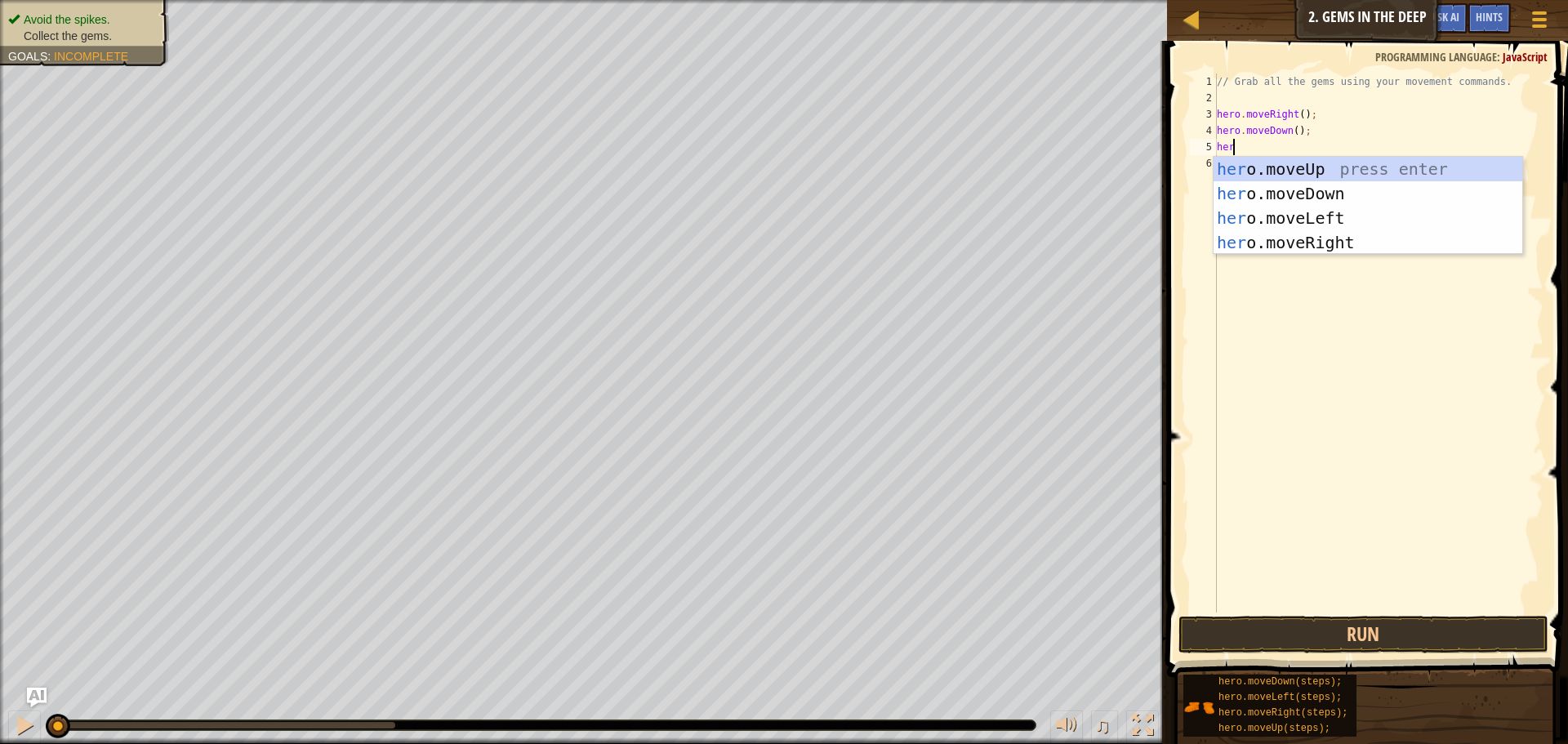
type textarea "hero"
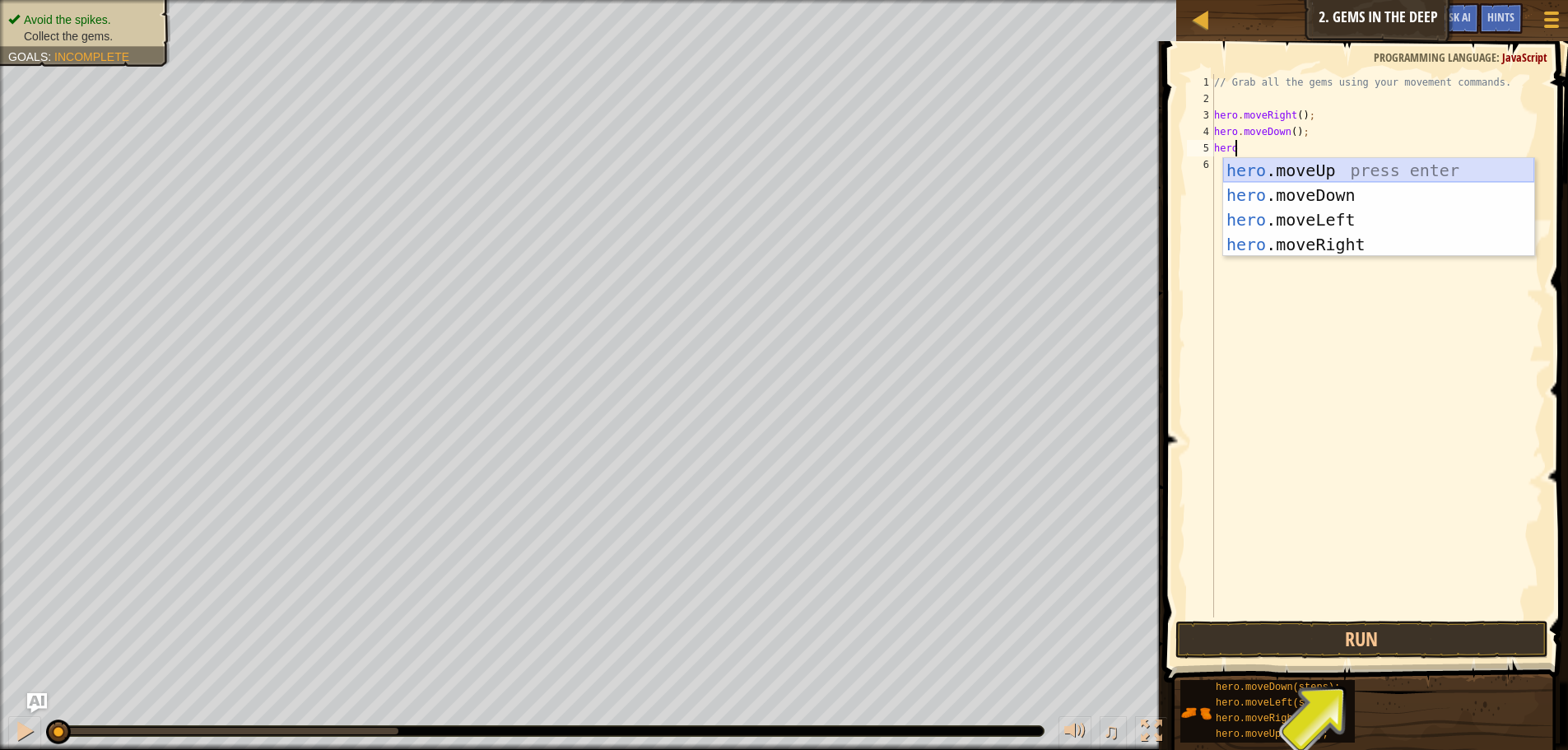
click at [1347, 164] on div "hero .moveUp press enter hero .moveDown press enter hero .moveLeft press enter …" at bounding box center [1379, 232] width 311 height 149
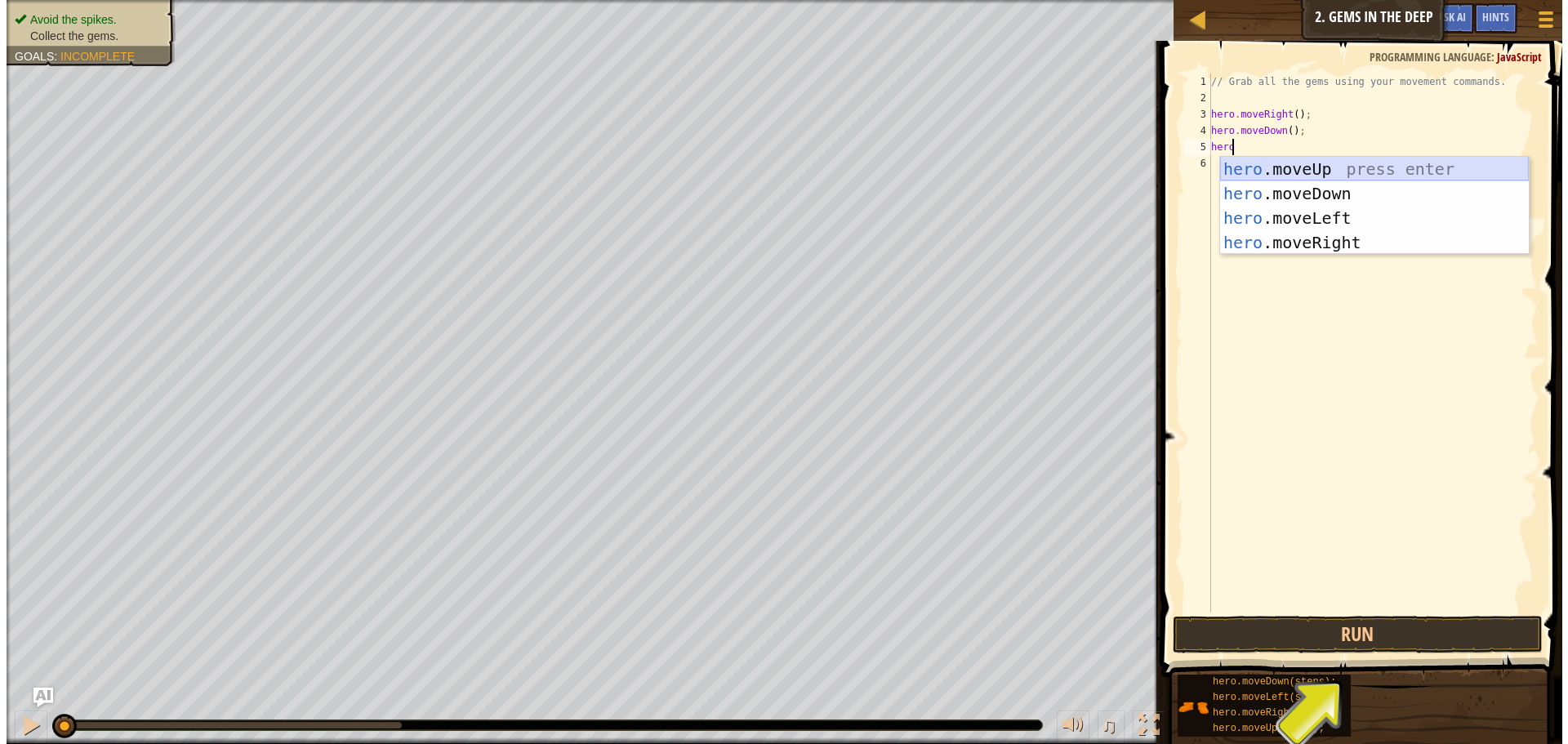
scroll to position [7, 0]
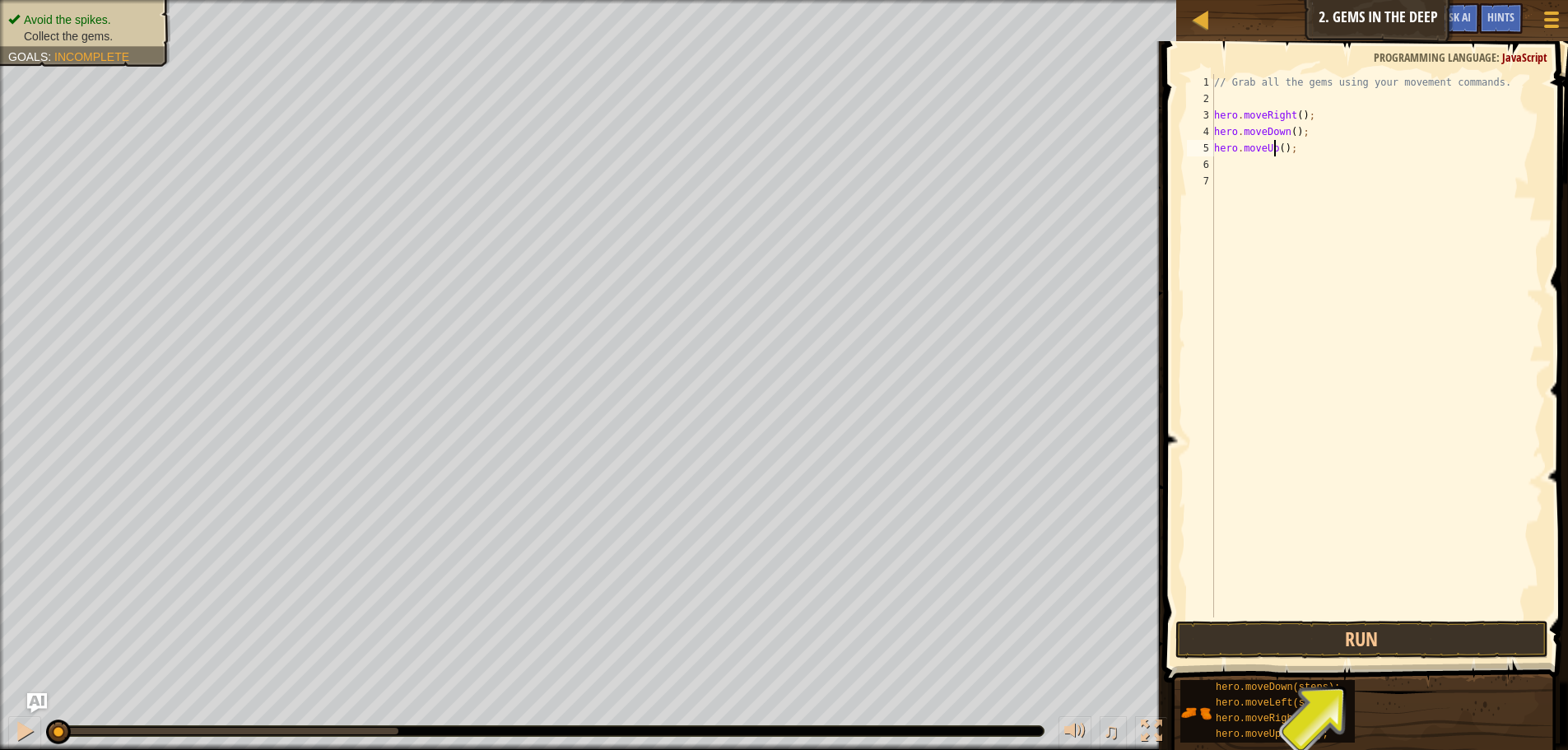
click at [1274, 146] on div "// Grab all the gems using your movement commands. hero . moveRight ( ) ; hero …" at bounding box center [1377, 362] width 332 height 577
type textarea "her()o.moveUp;"
drag, startPoint x: 1289, startPoint y: 150, endPoint x: 1212, endPoint y: 148, distance: 77.0
click at [1212, 148] on div "her()o.moveUp; 1 2 3 4 5 6 7 // Grab all the gems using your movement commands.…" at bounding box center [1363, 346] width 359 height 543
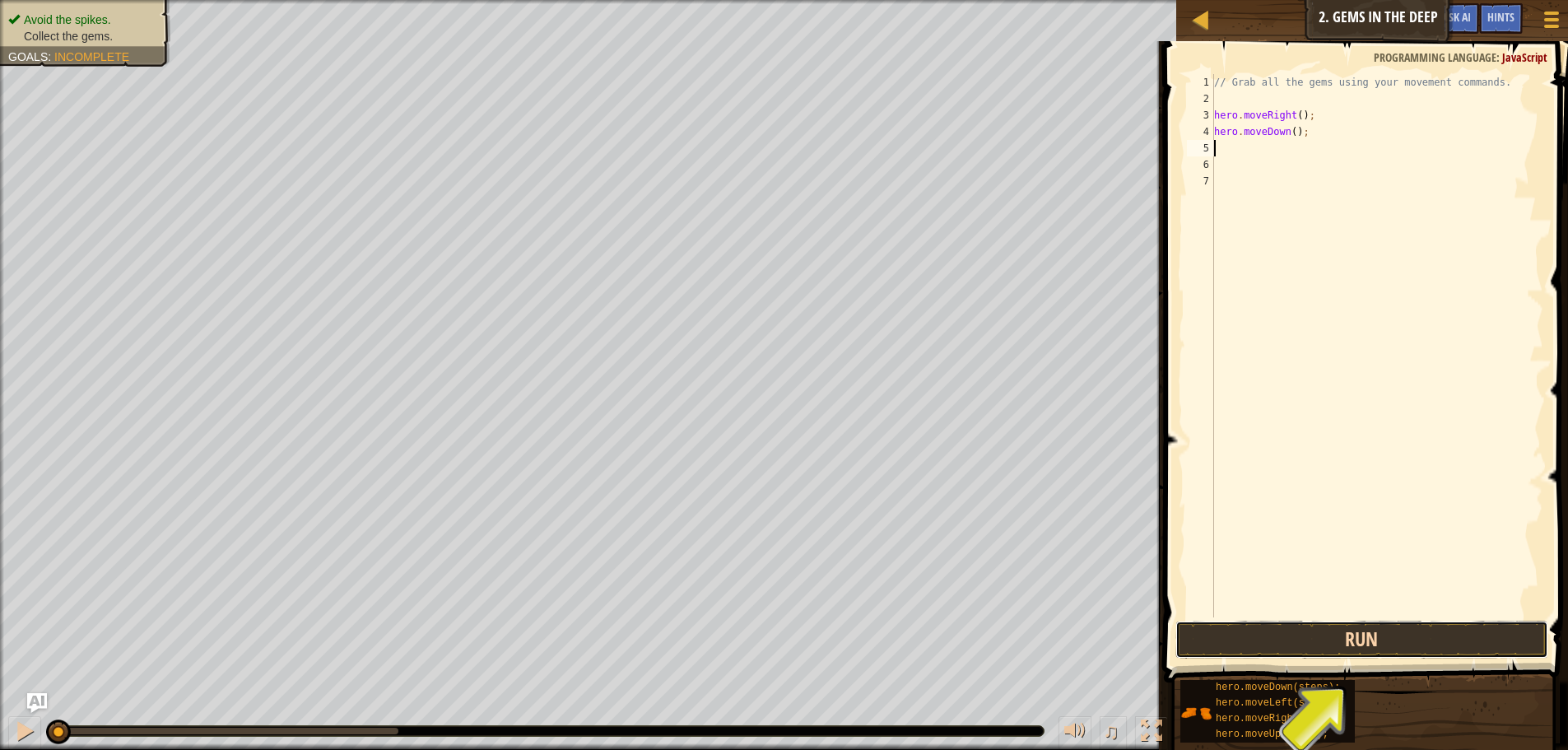
click at [1452, 633] on button "Run" at bounding box center [1361, 639] width 373 height 38
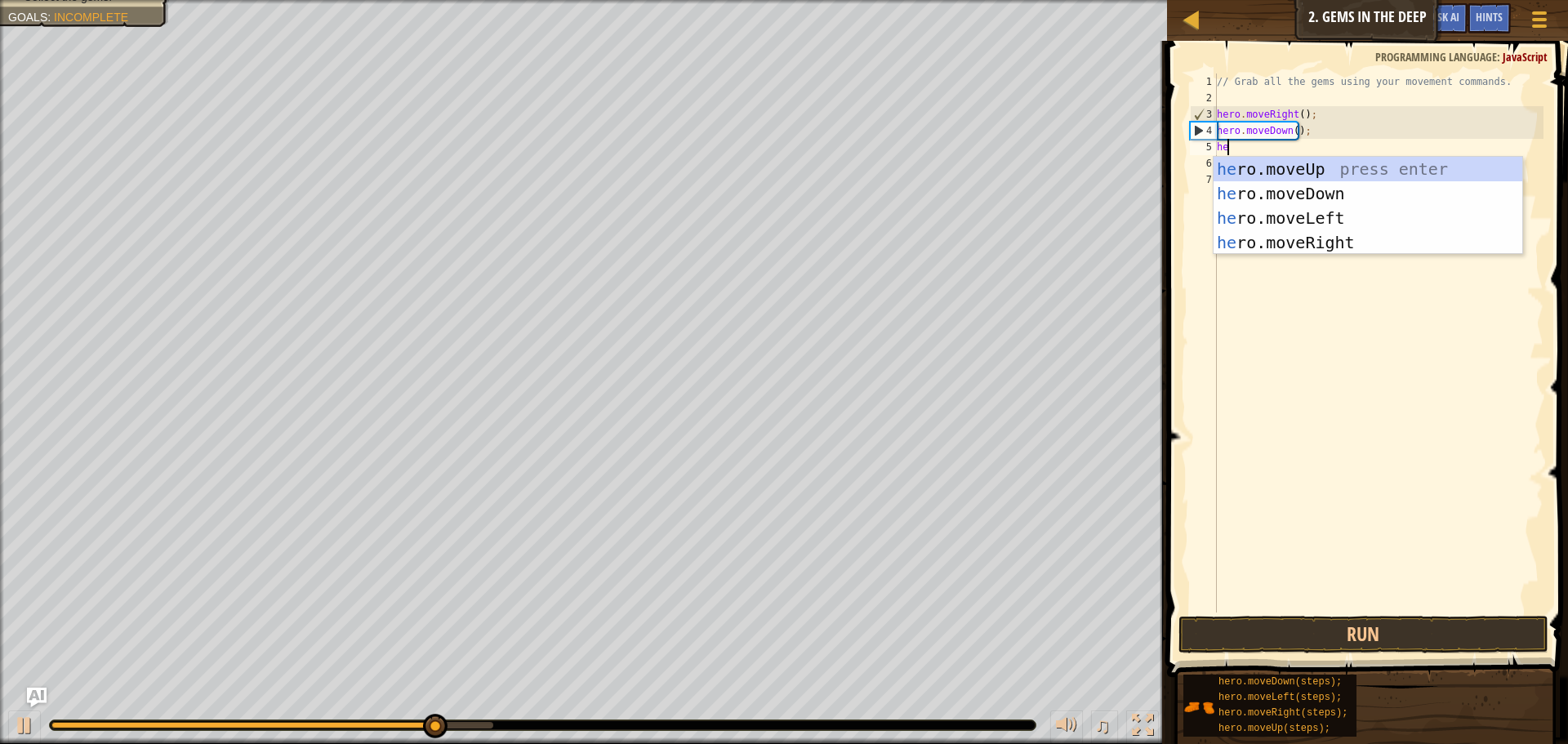
scroll to position [7, 1]
type textarea "hero"
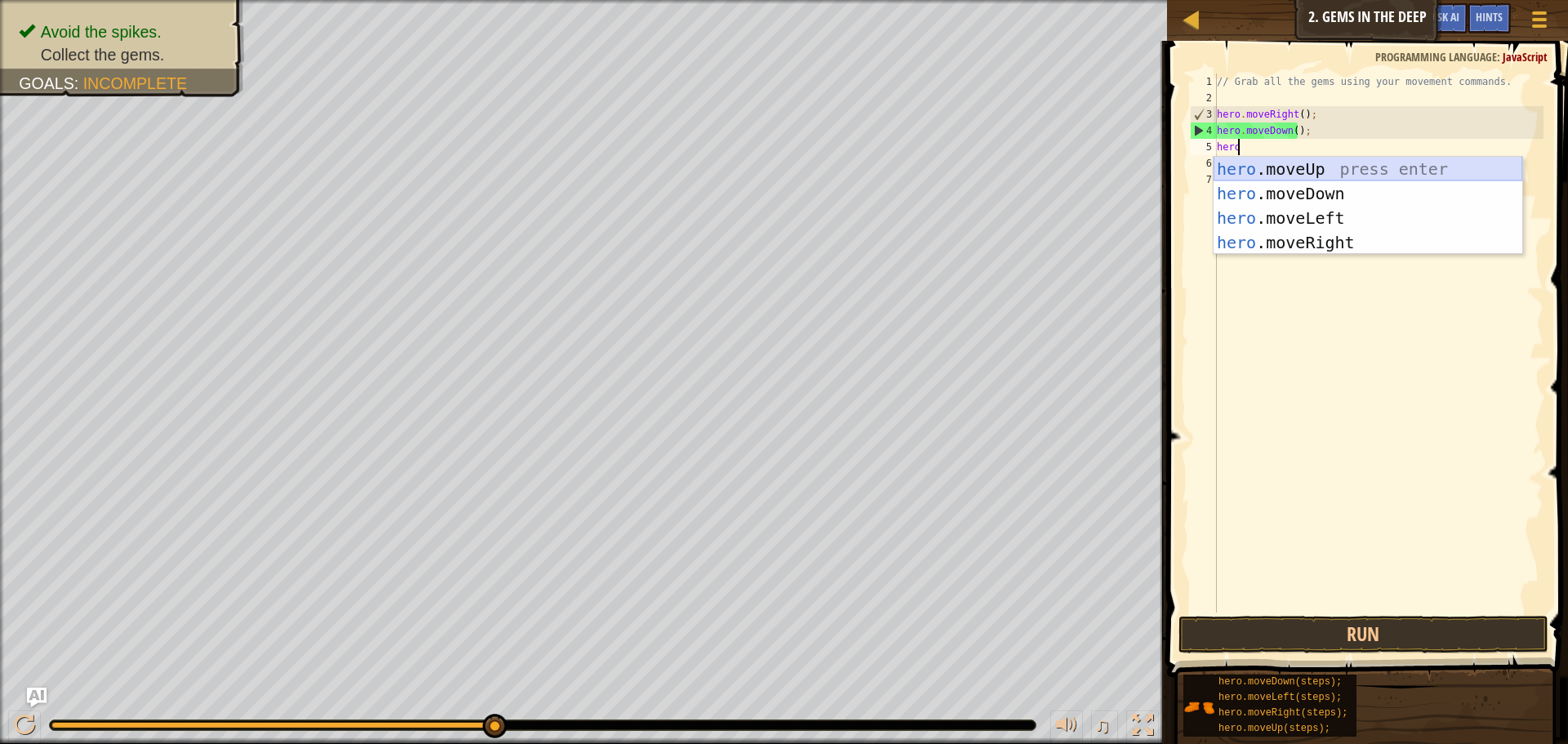
click at [1310, 159] on div "hero .moveUp press enter hero .moveDown press enter hero .moveLeft press enter …" at bounding box center [1368, 230] width 309 height 147
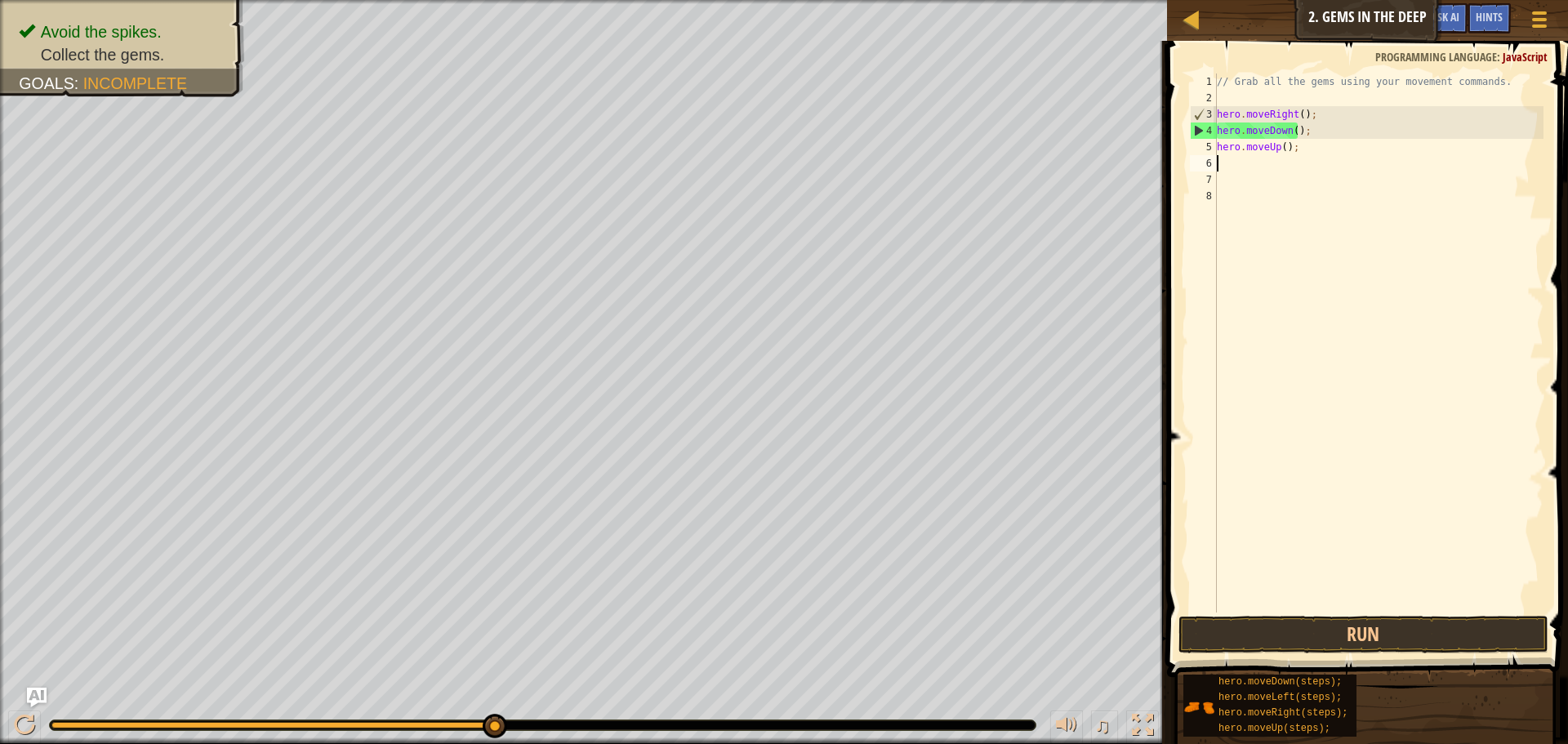
scroll to position [7, 0]
click at [1312, 638] on button "Run" at bounding box center [1363, 634] width 370 height 38
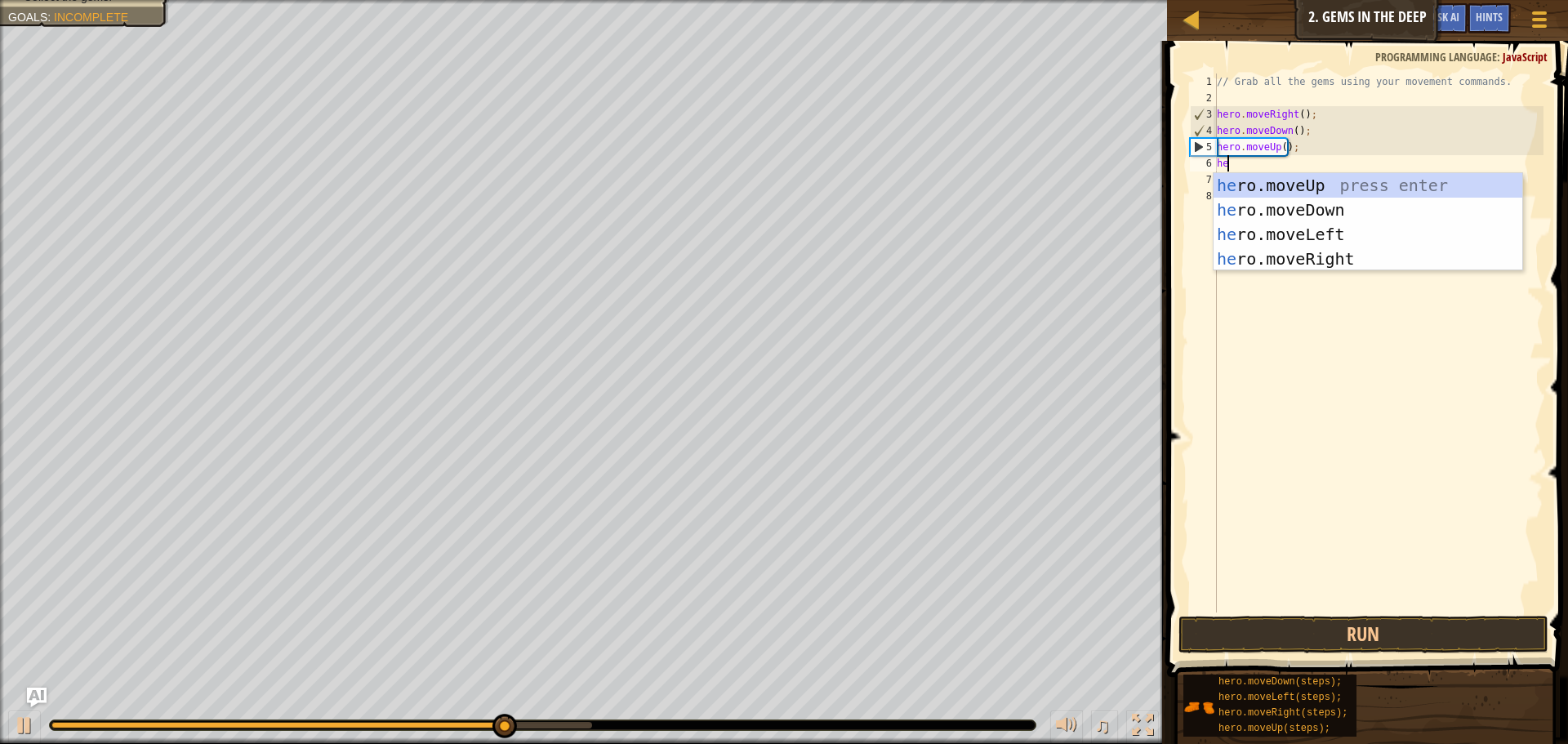
scroll to position [7, 1]
type textarea "hero"
click at [1248, 174] on div "hero .moveUp press enter hero .moveDown press enter hero .moveLeft press enter …" at bounding box center [1368, 247] width 309 height 147
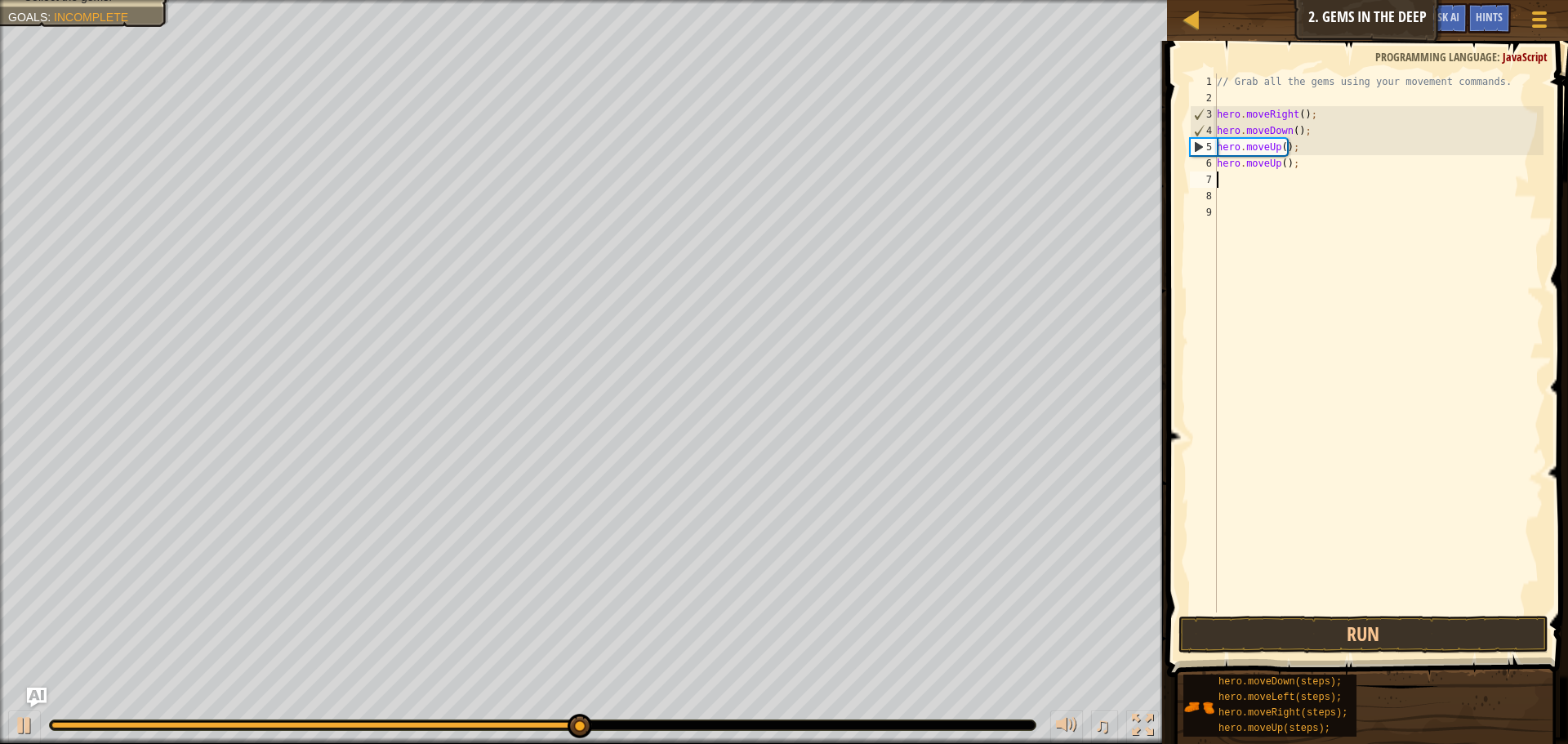
scroll to position [7, 0]
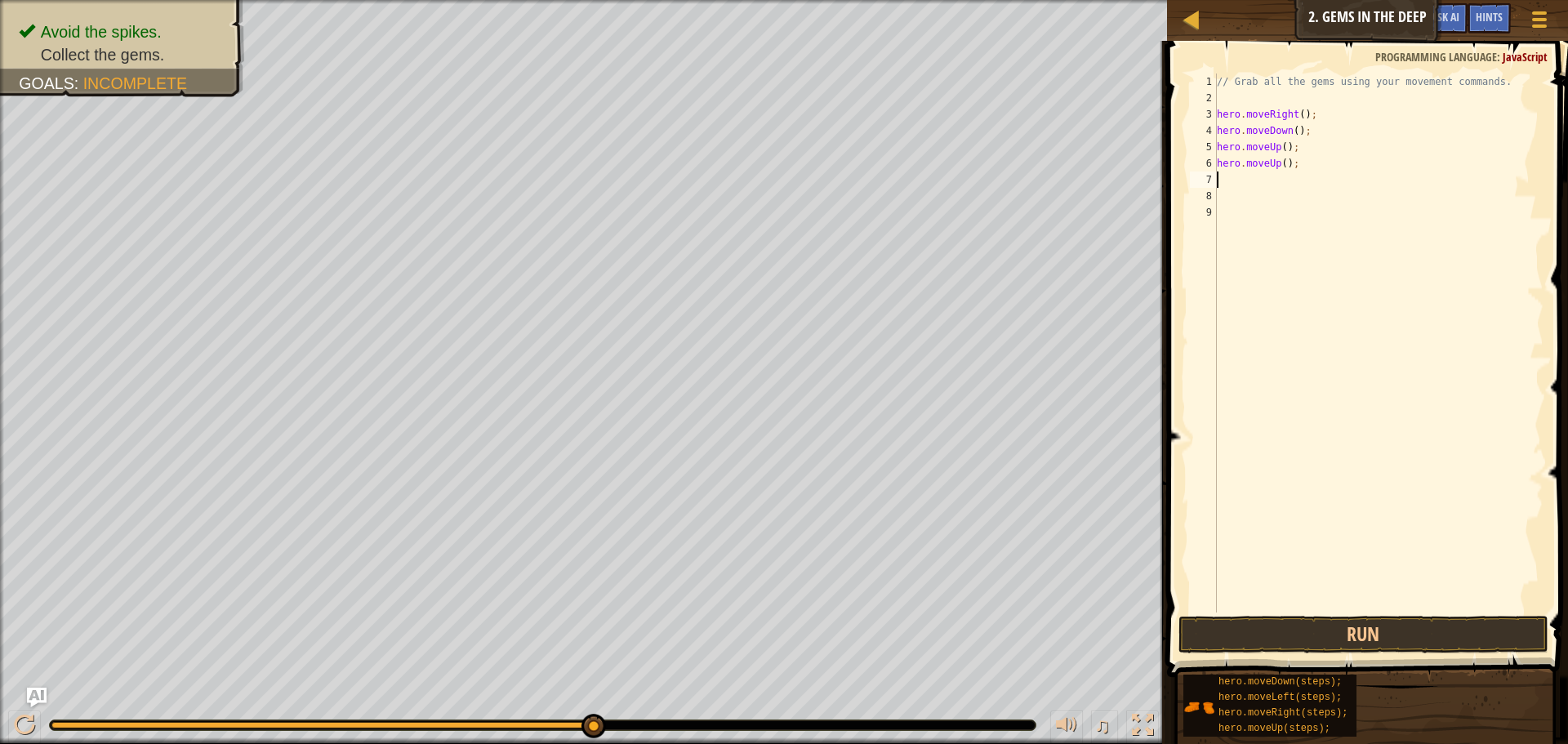
click at [1271, 180] on div "// Grab all the gems using your movement commands. hero . moveRight ( ) ; hero …" at bounding box center [1379, 359] width 330 height 572
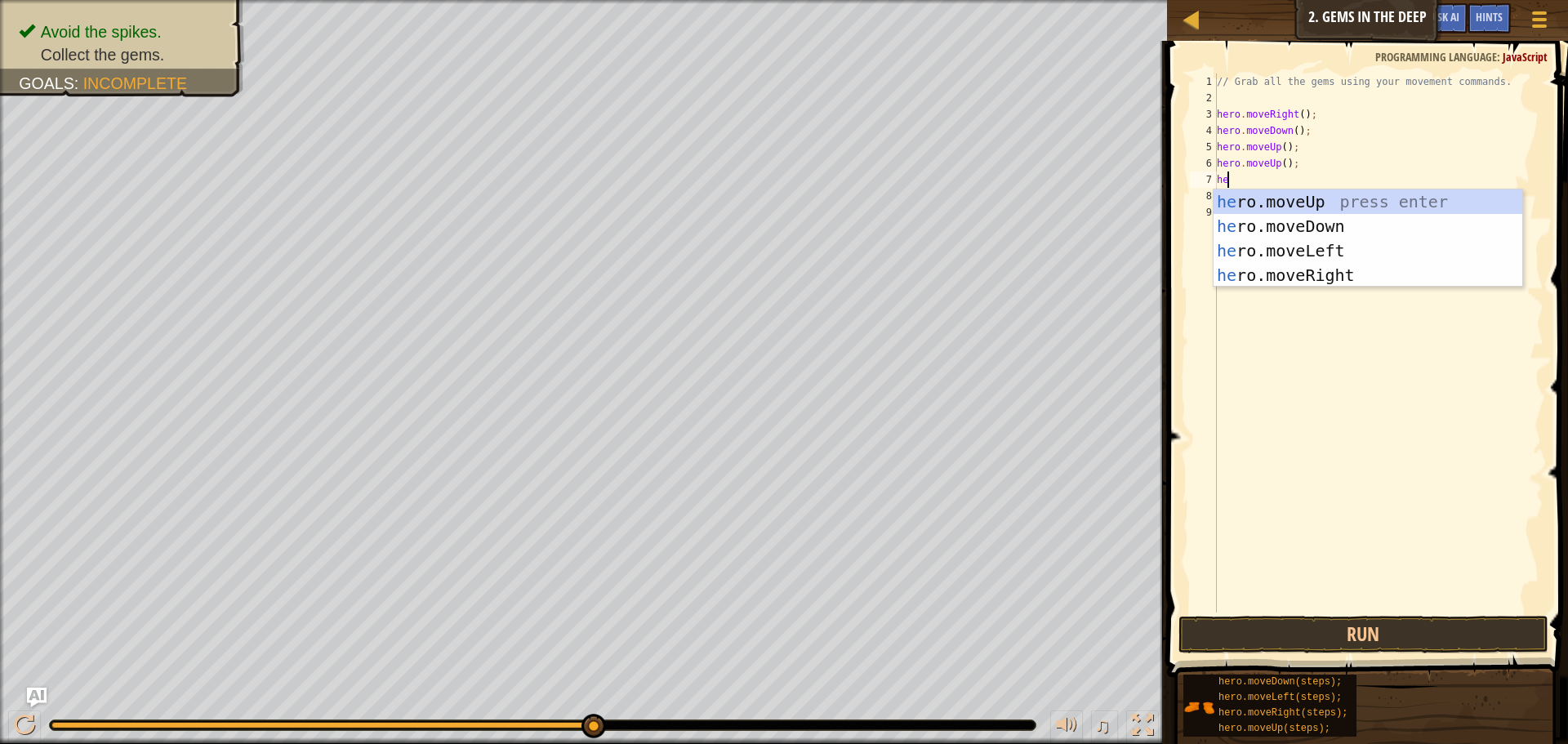
scroll to position [7, 1]
type textarea "hero"
click at [1337, 265] on div "hero .moveUp press enter hero .moveDown press enter hero .moveLeft press enter …" at bounding box center [1368, 263] width 309 height 147
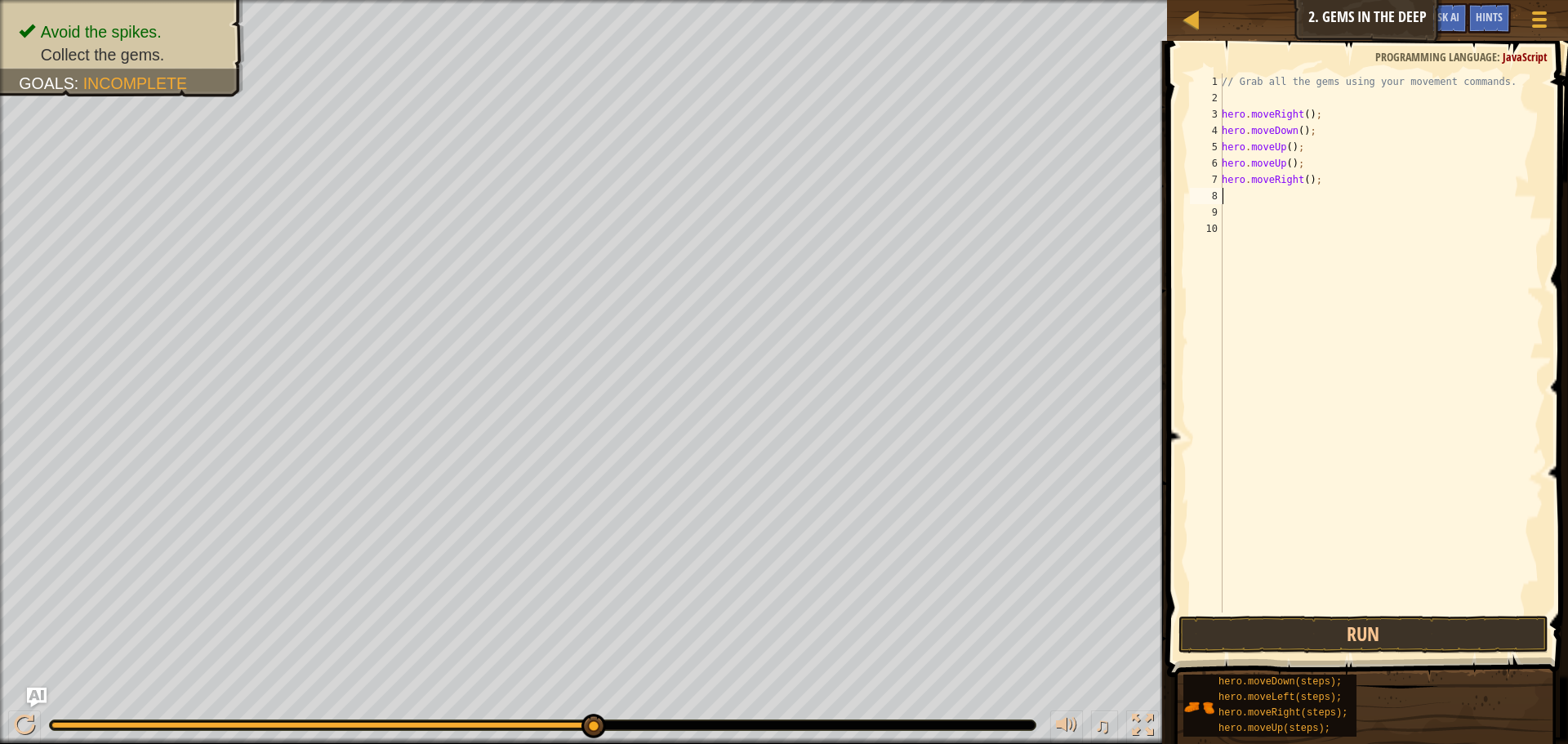
scroll to position [7, 0]
click at [1369, 632] on button "Run" at bounding box center [1363, 634] width 370 height 38
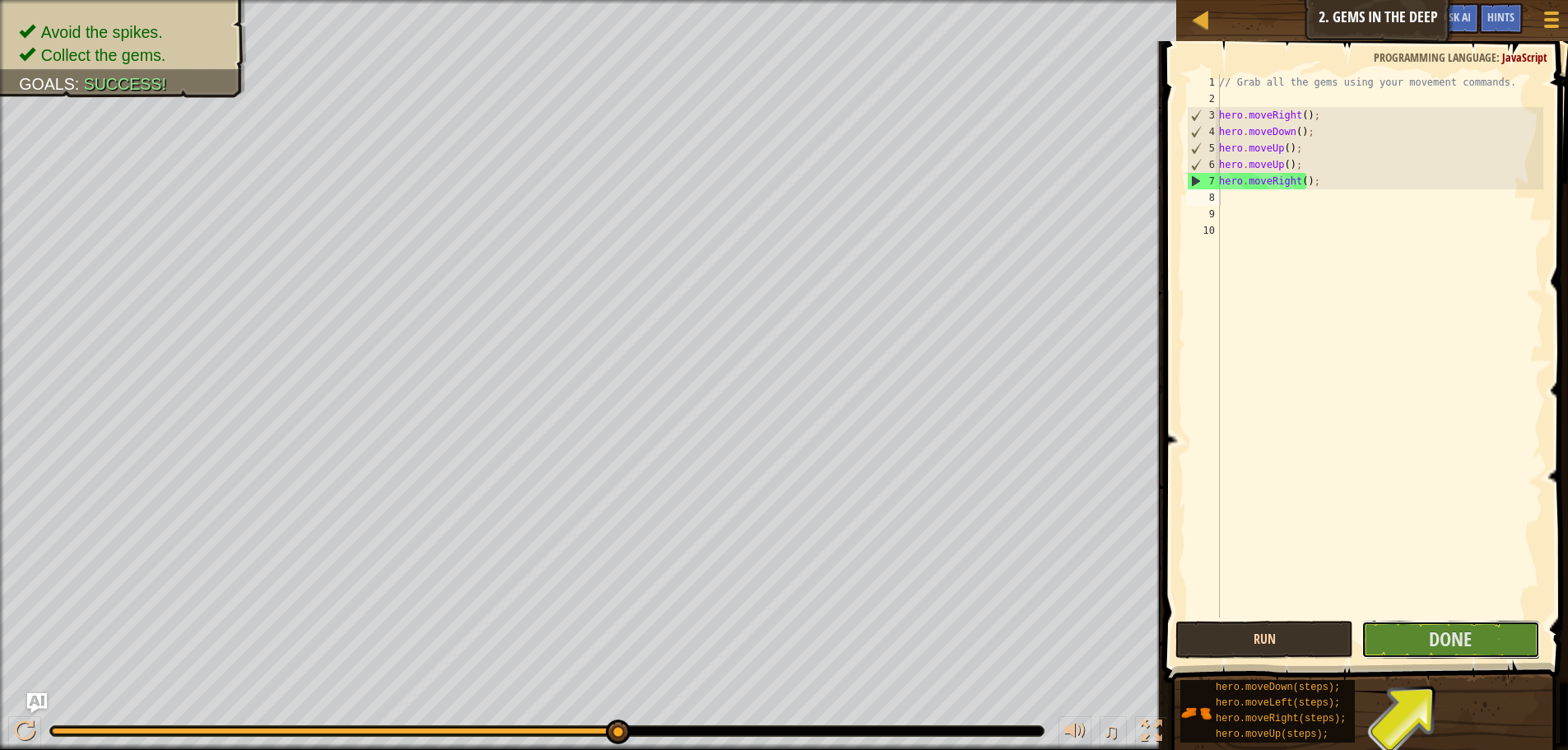
click at [1380, 637] on button "Done" at bounding box center [1450, 639] width 178 height 38
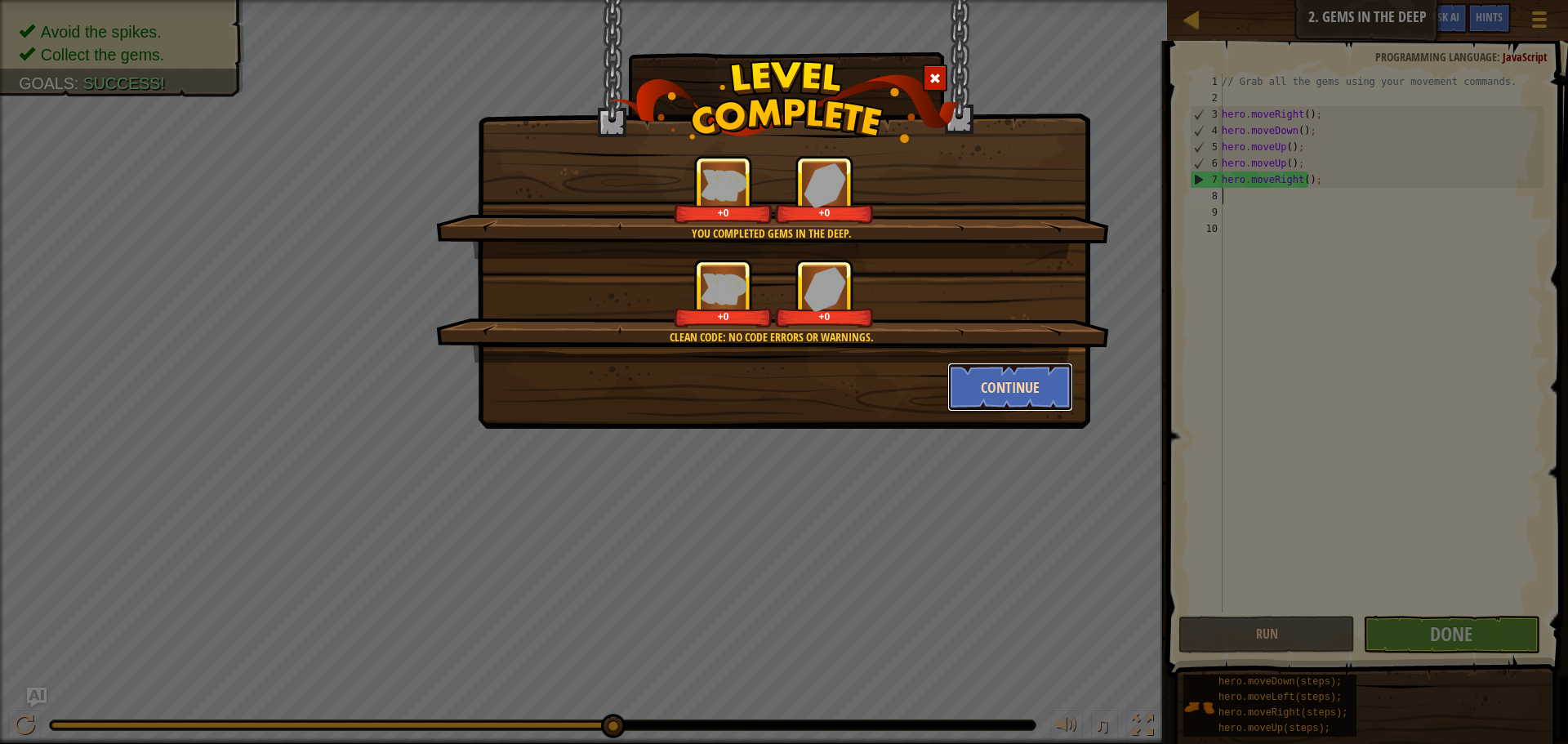
click at [1004, 367] on button "Continue" at bounding box center [1010, 387] width 126 height 49
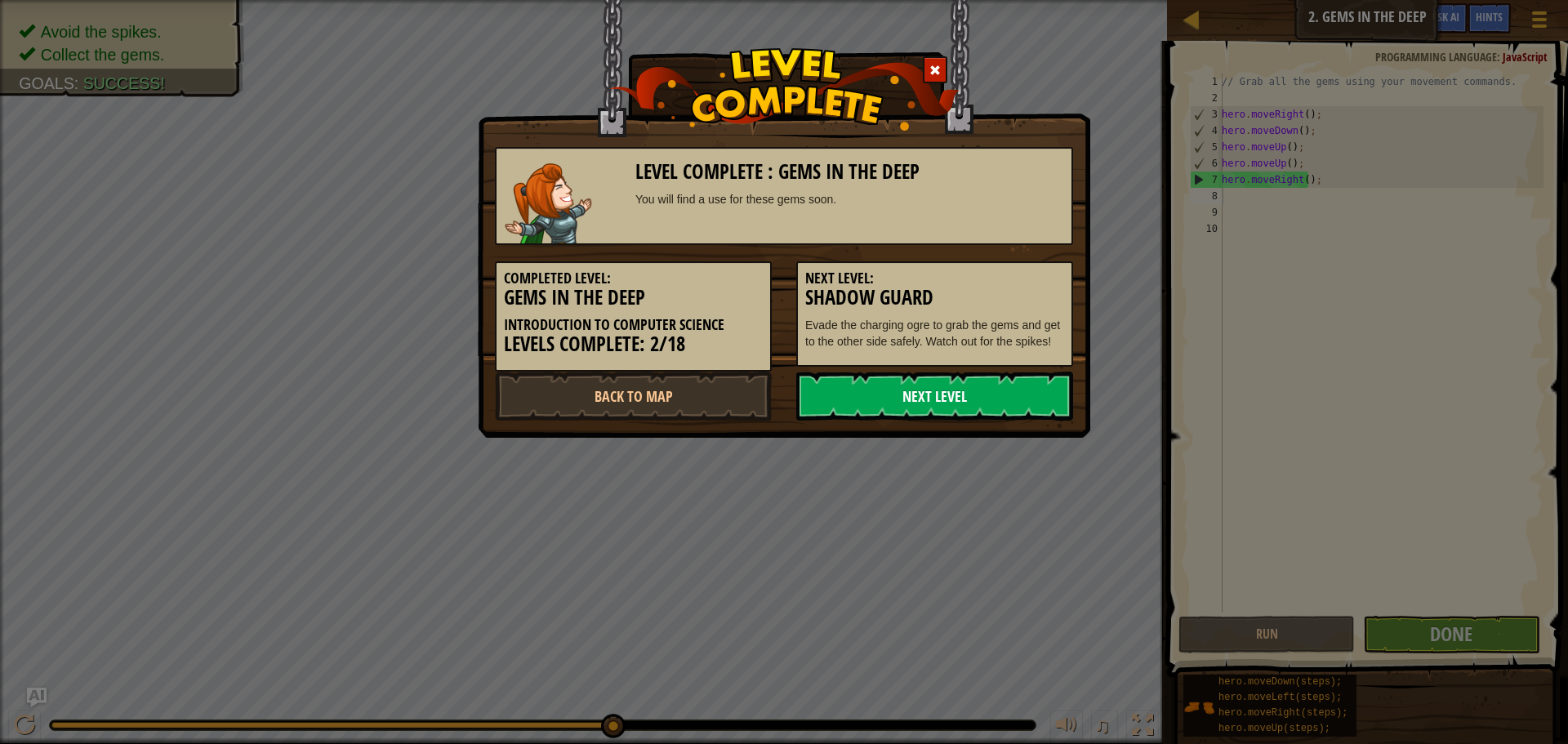
click at [1004, 394] on link "Next Level" at bounding box center [934, 396] width 276 height 49
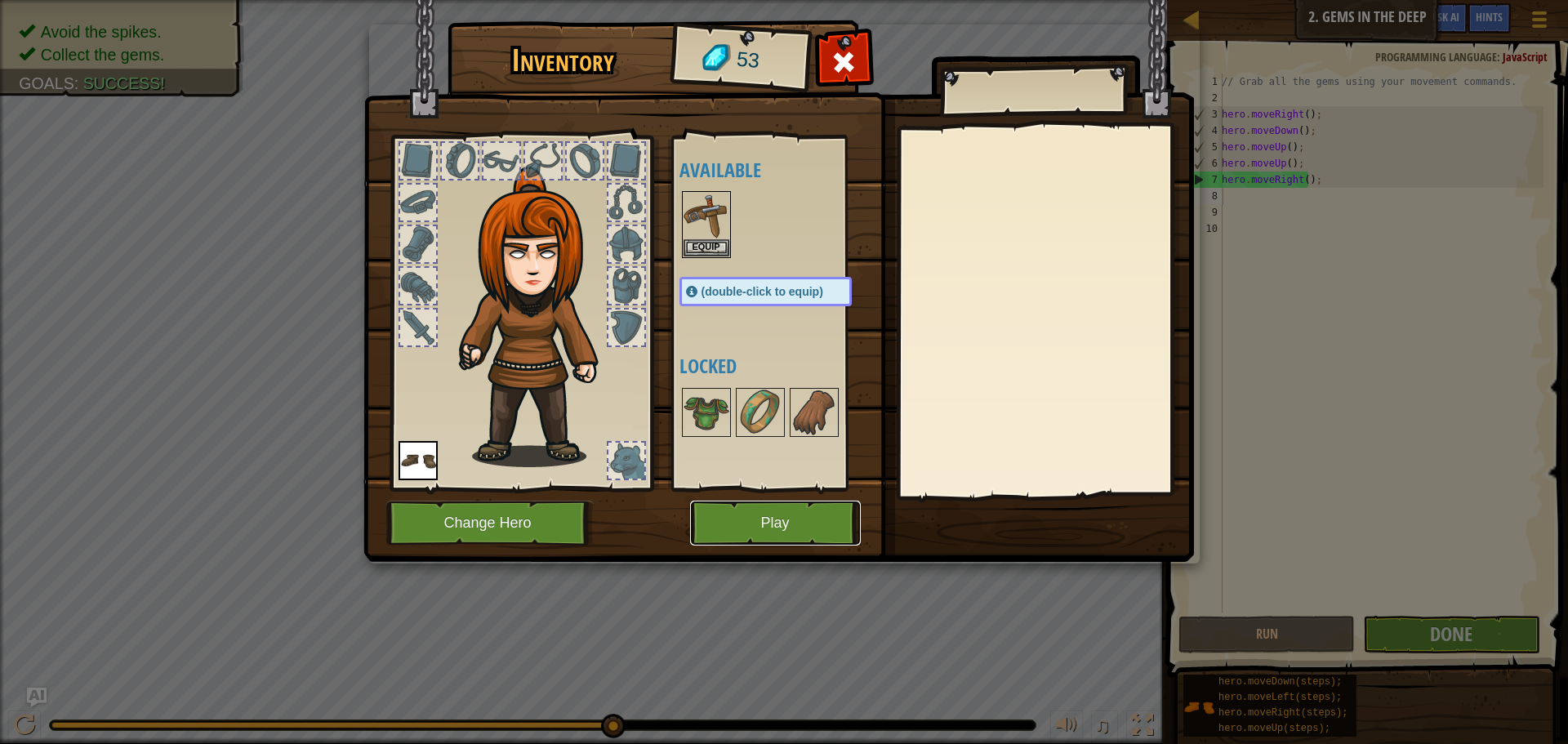
click at [843, 523] on button "Play" at bounding box center [775, 523] width 171 height 45
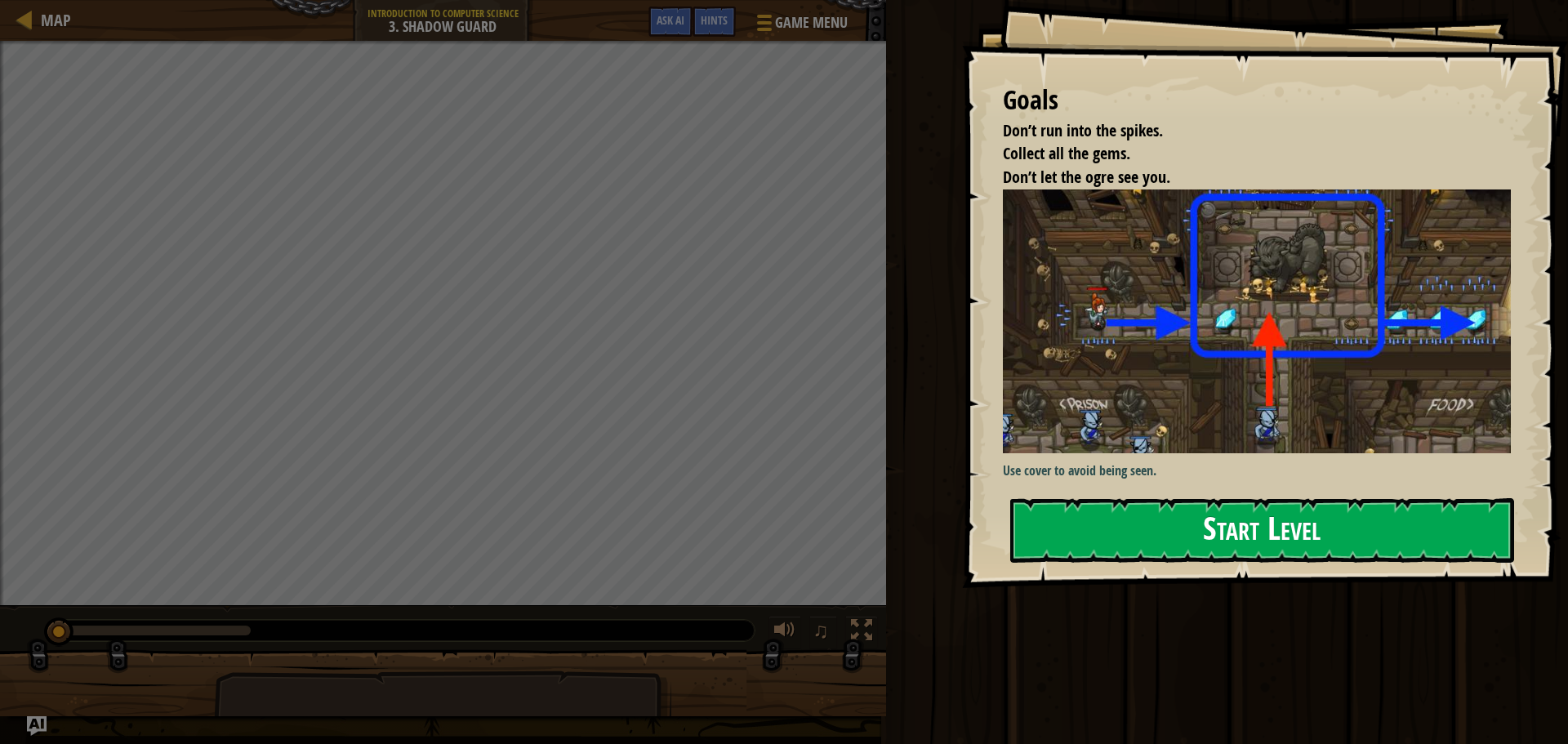
click at [1323, 535] on button "Start Level" at bounding box center [1263, 530] width 504 height 65
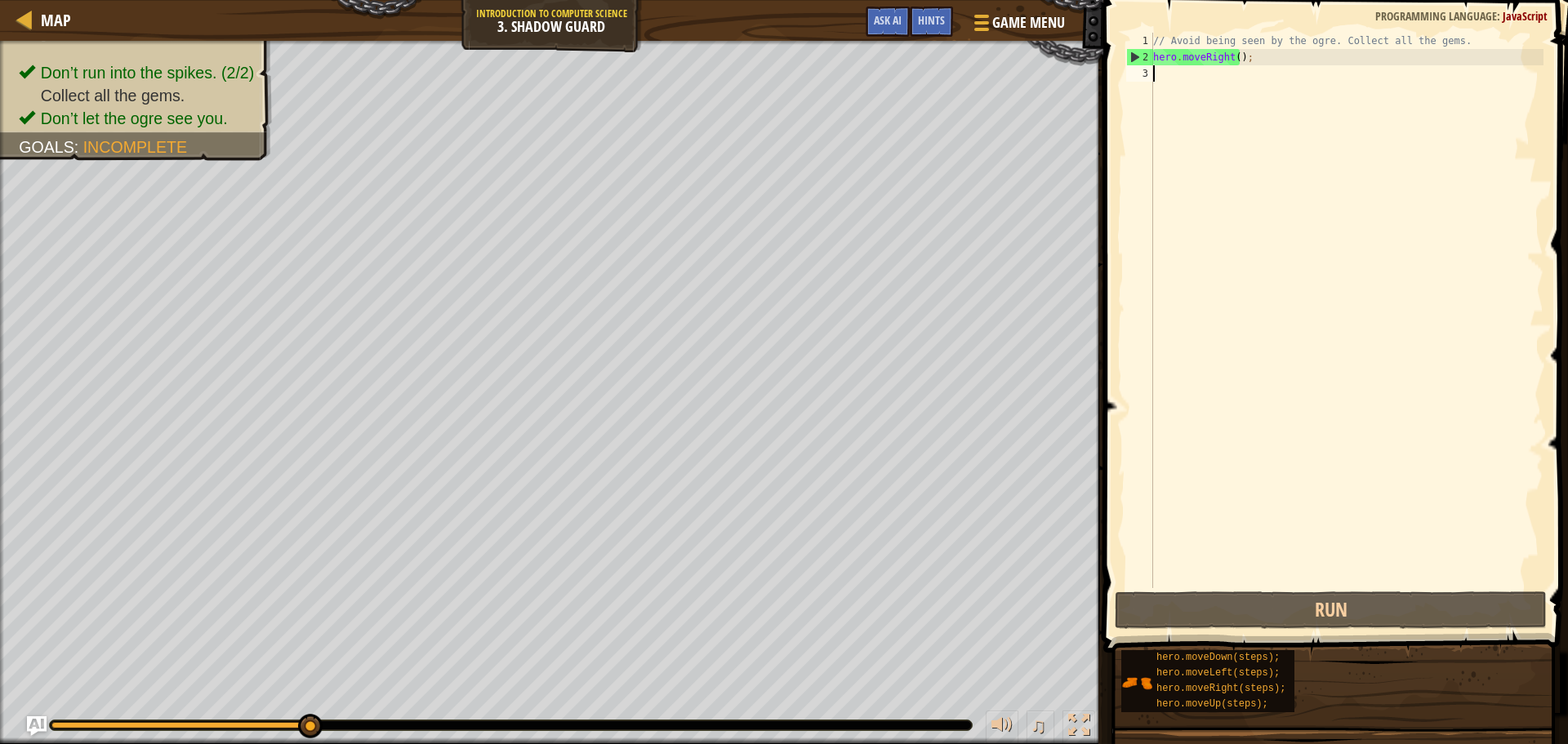
click at [1179, 84] on div "// Avoid being seen by the ogre. Collect all the gems. hero . moveRight ( ) ;" at bounding box center [1346, 326] width 393 height 588
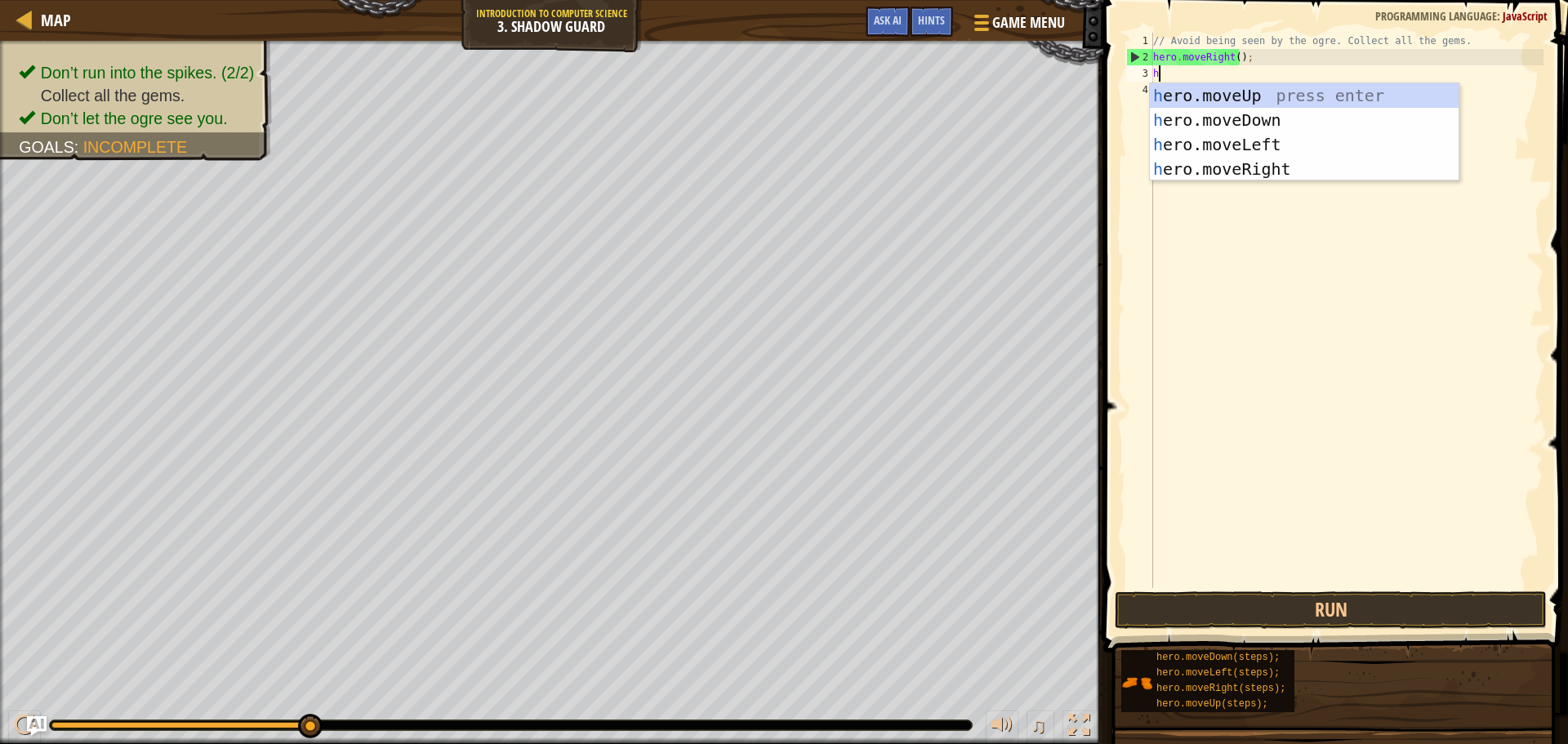
scroll to position [7, 0]
type textarea "hero"
click at [1198, 168] on div "hero .moveUp press enter hero .moveDown press enter hero .moveLeft press enter …" at bounding box center [1305, 157] width 309 height 147
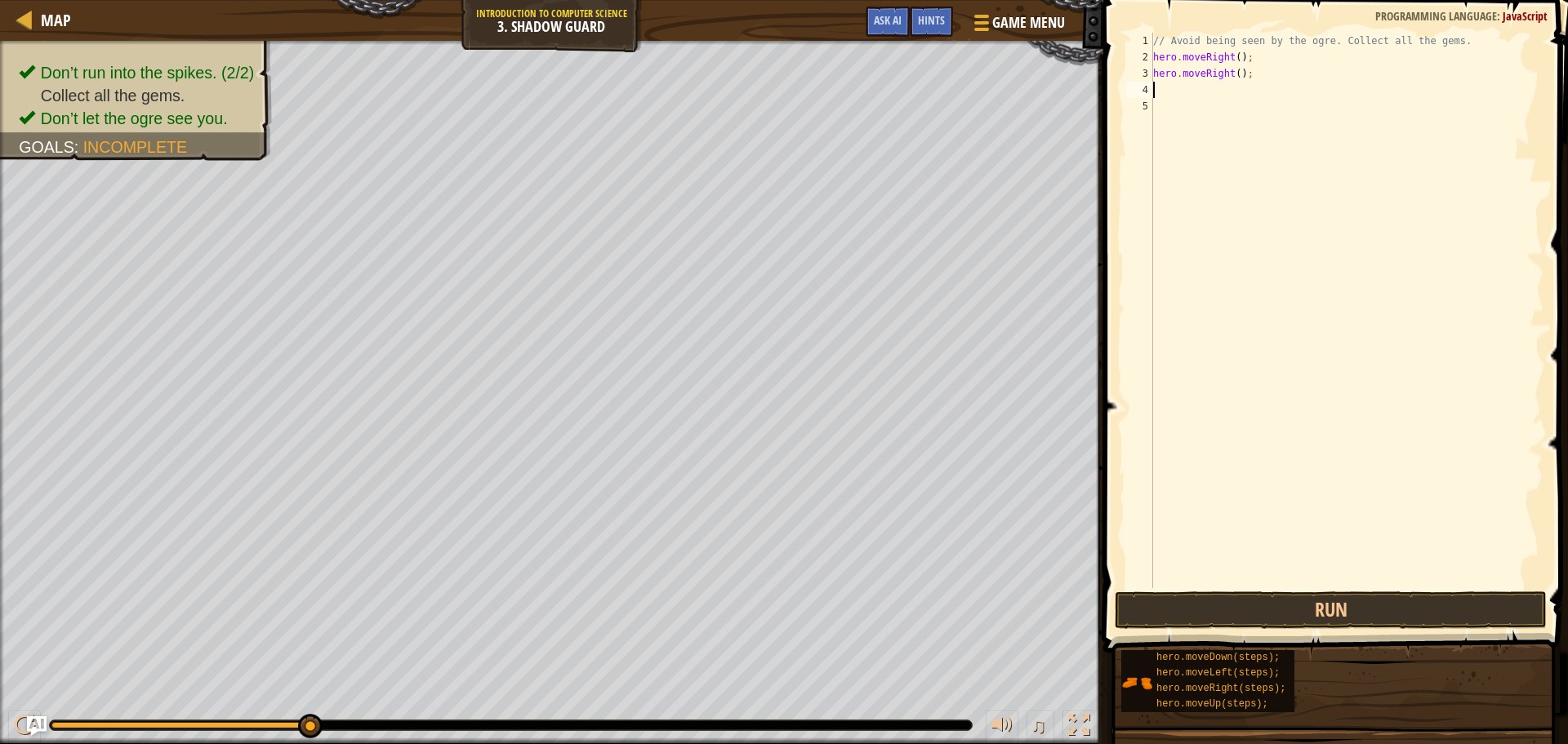
scroll to position [7, 0]
click at [1268, 100] on div "// Avoid being seen by the ogre. Collect all the gems. hero . moveRight ( ) ; h…" at bounding box center [1346, 326] width 393 height 588
click at [1268, 79] on div "// Avoid being seen by the ogre. Collect all the gems. hero . moveRight ( ) ; h…" at bounding box center [1346, 326] width 393 height 588
type textarea "hero.moveRight();"
click at [1268, 84] on div "// Avoid being seen by the ogre. Collect all the gems. hero . moveRight ( ) ; h…" at bounding box center [1346, 326] width 393 height 588
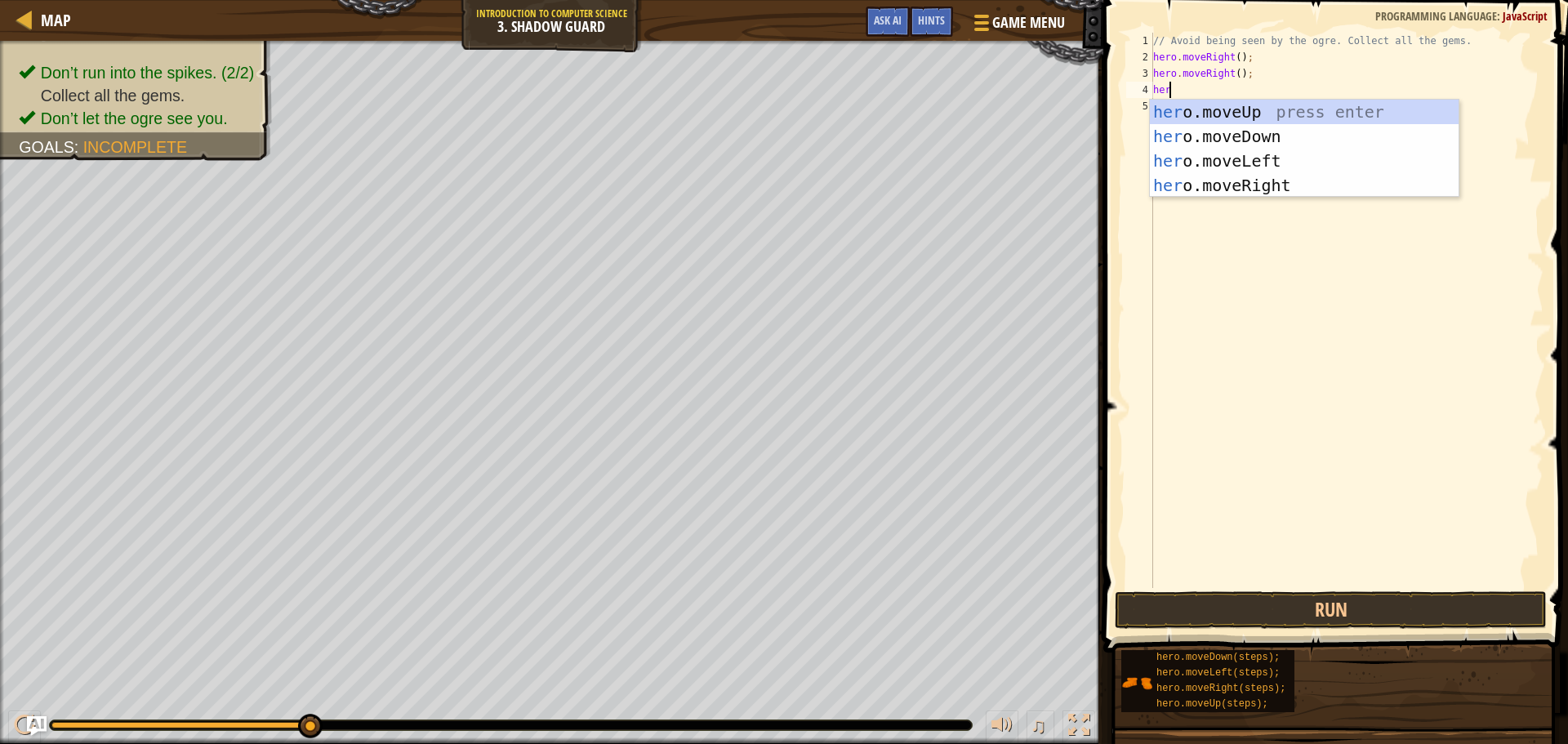
scroll to position [7, 1]
type textarea "herom"
click at [1249, 178] on div "hero . m oveUp press enter hero . m oveDown press enter hero . m oveLeft press …" at bounding box center [1305, 173] width 309 height 147
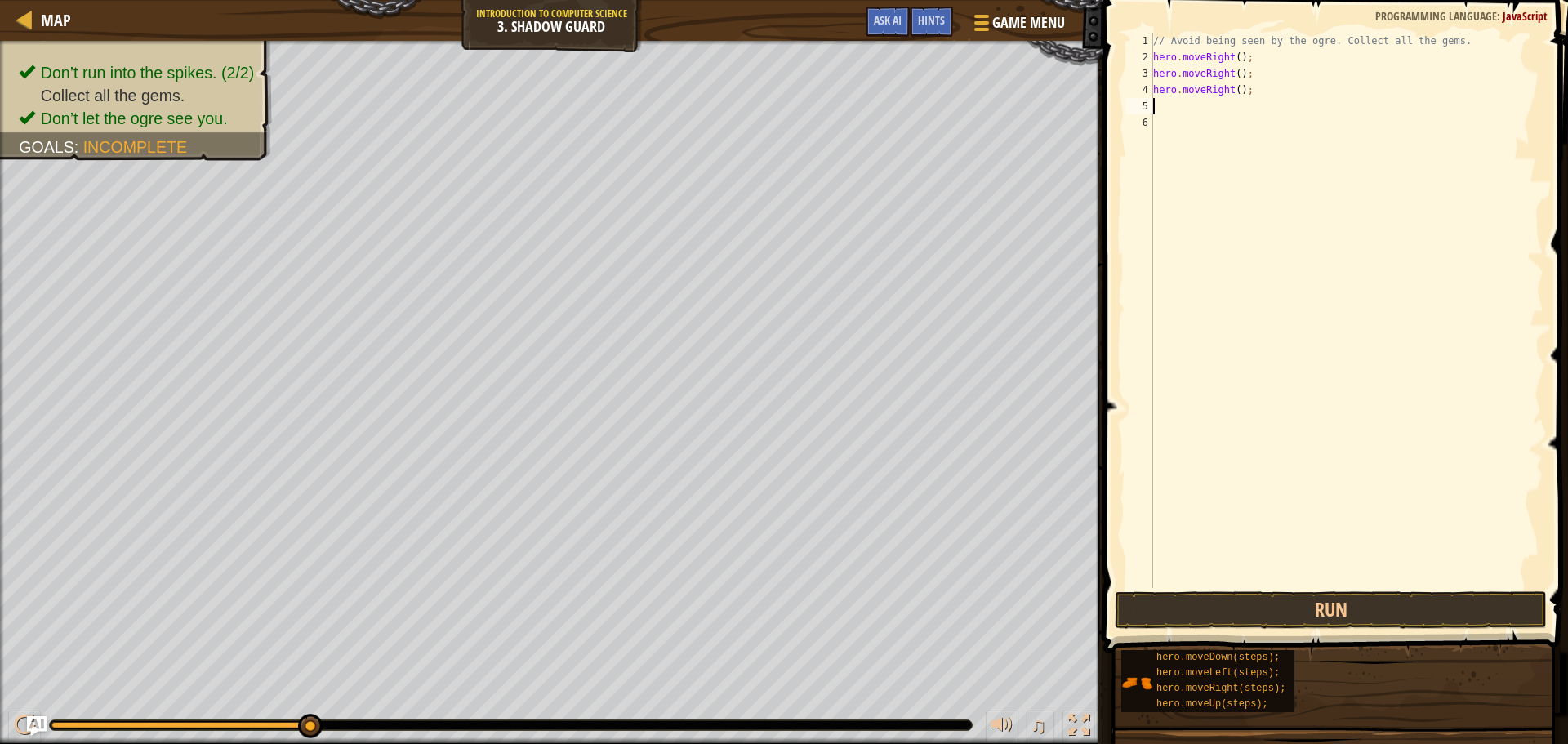
scroll to position [7, 0]
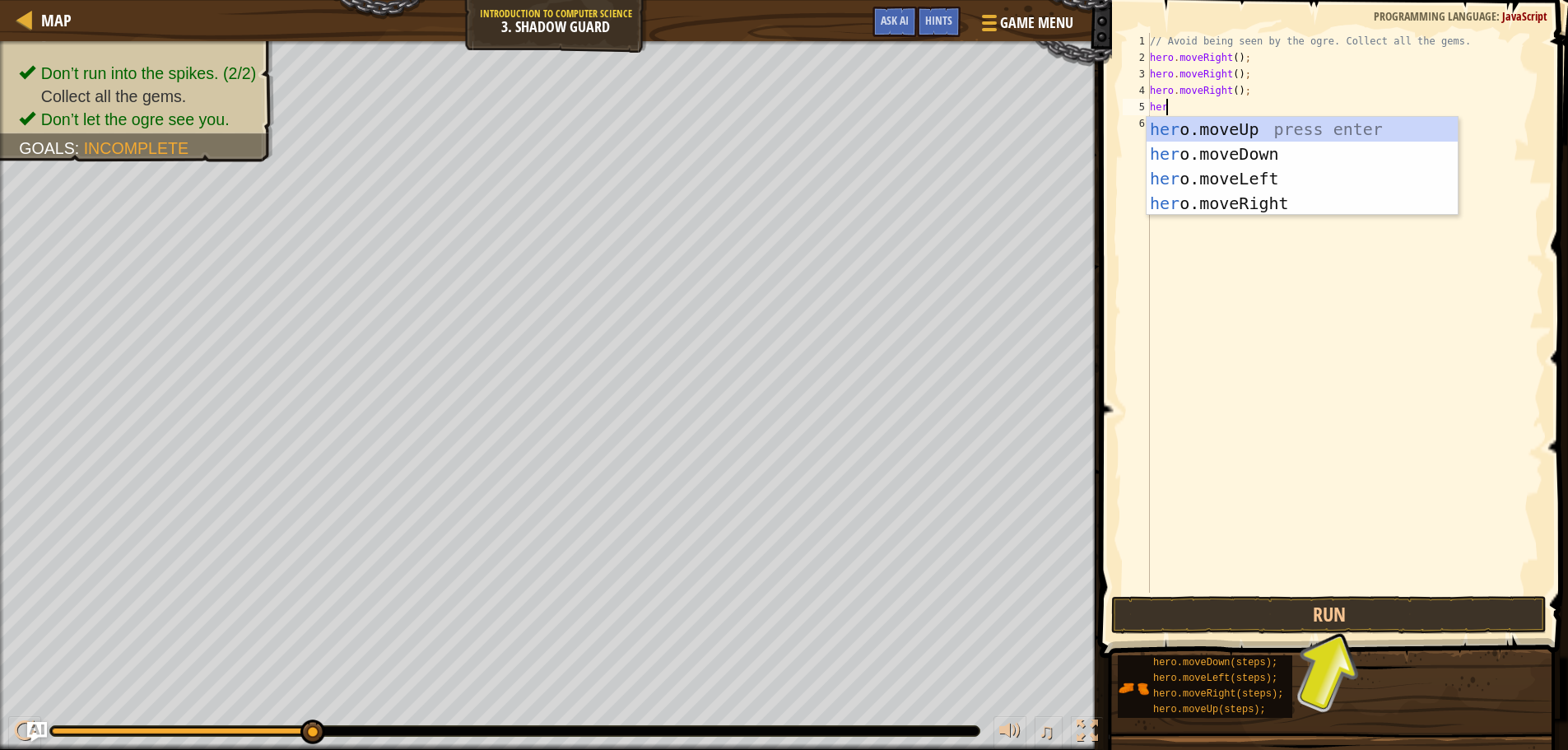
type textarea "hero"
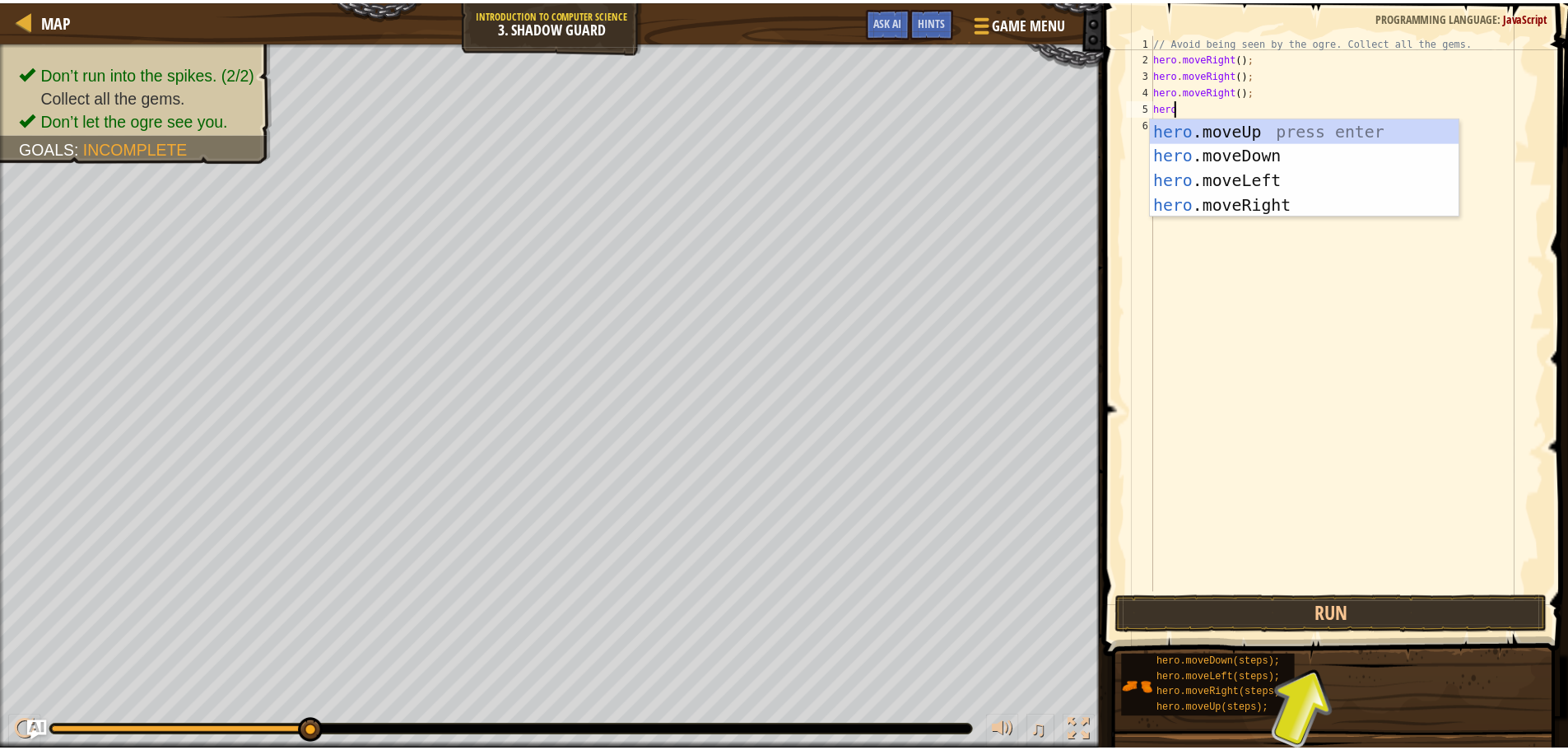
scroll to position [7, 1]
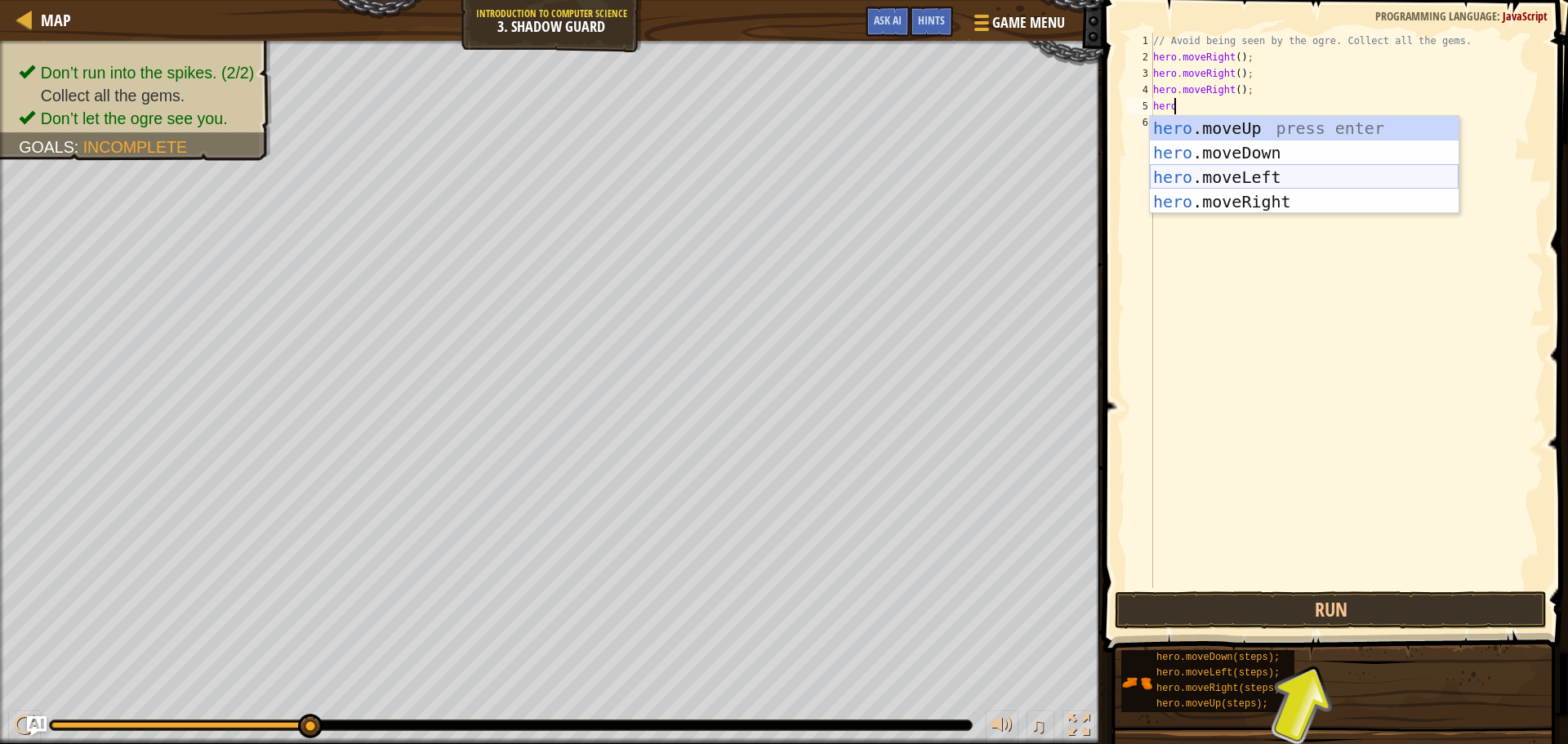
click at [1270, 169] on div "hero .moveUp press enter hero .moveDown press enter hero .moveLeft press enter …" at bounding box center [1305, 189] width 309 height 147
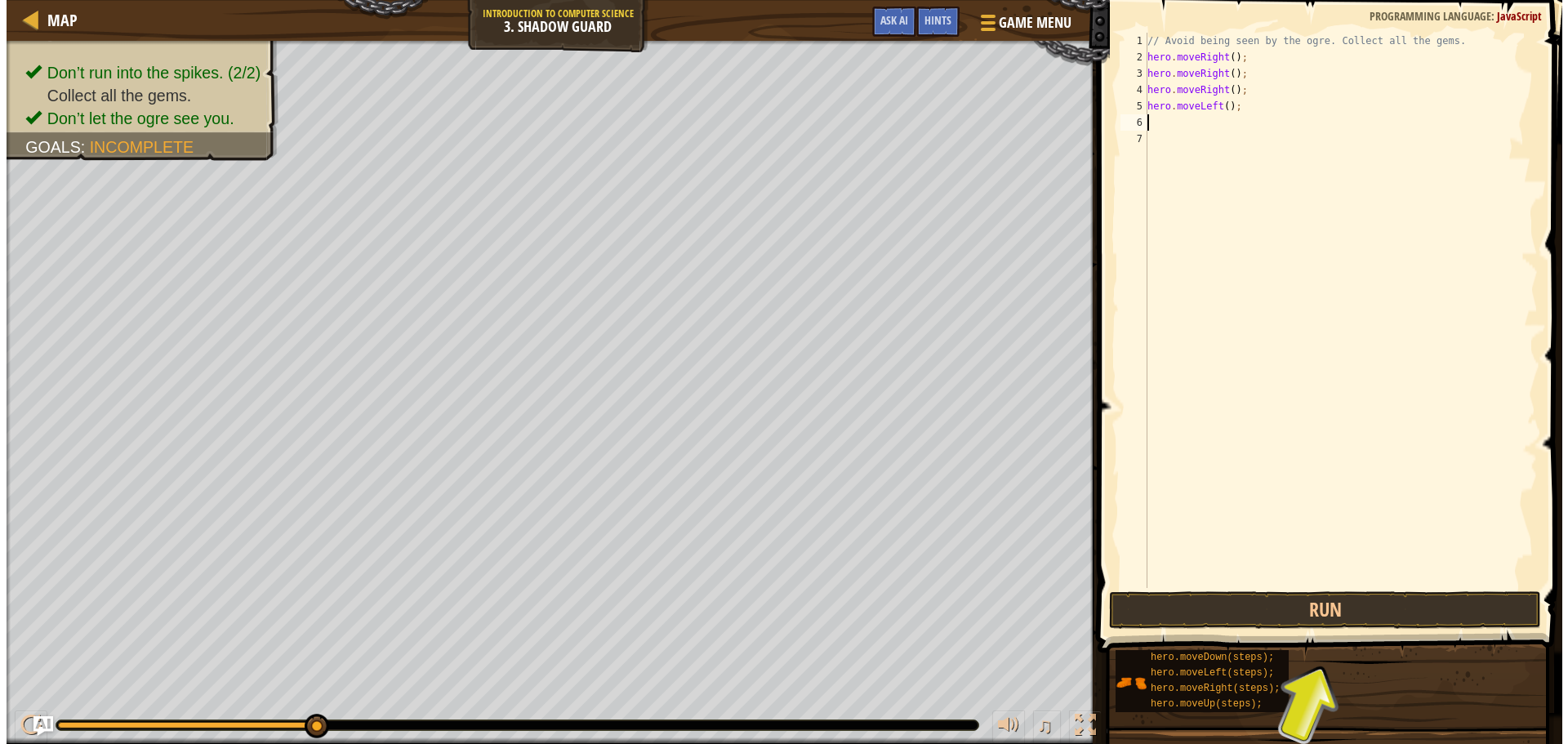
scroll to position [7, 0]
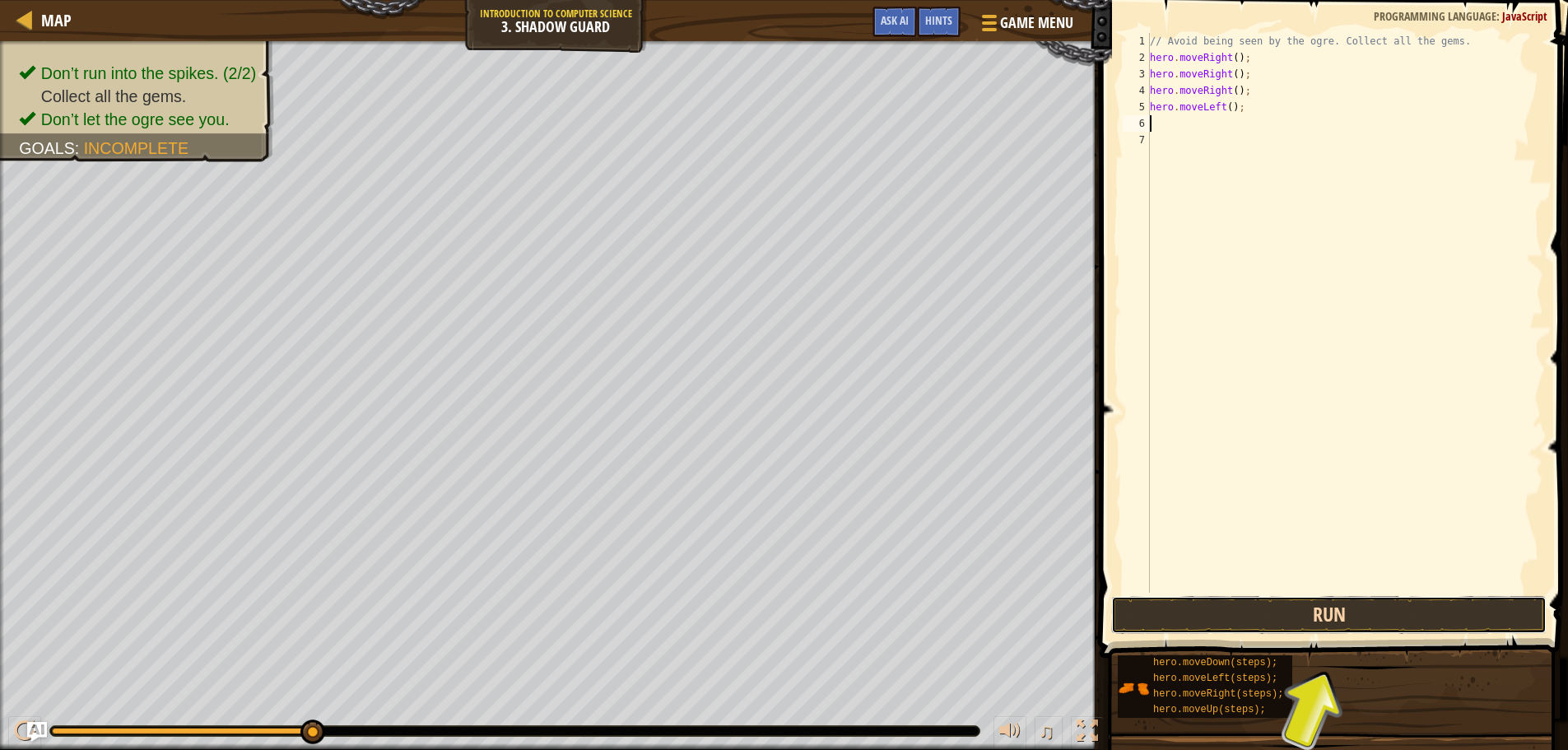
click at [1259, 611] on button "Run" at bounding box center [1328, 615] width 435 height 38
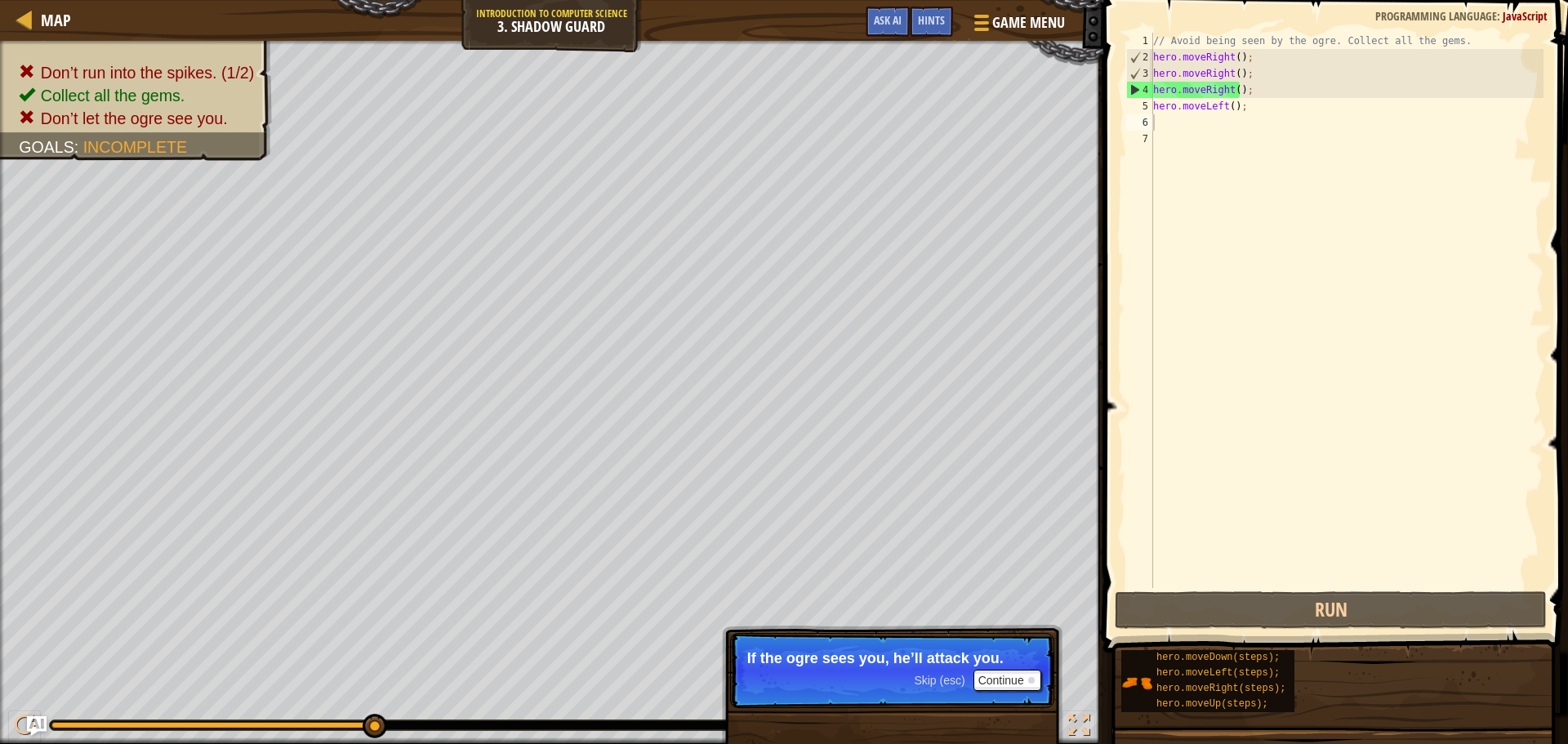
click at [1004, 665] on p "If the ogre sees you, he’ll attack you." at bounding box center [892, 658] width 290 height 17
click at [1003, 672] on button "Continue" at bounding box center [1007, 680] width 68 height 21
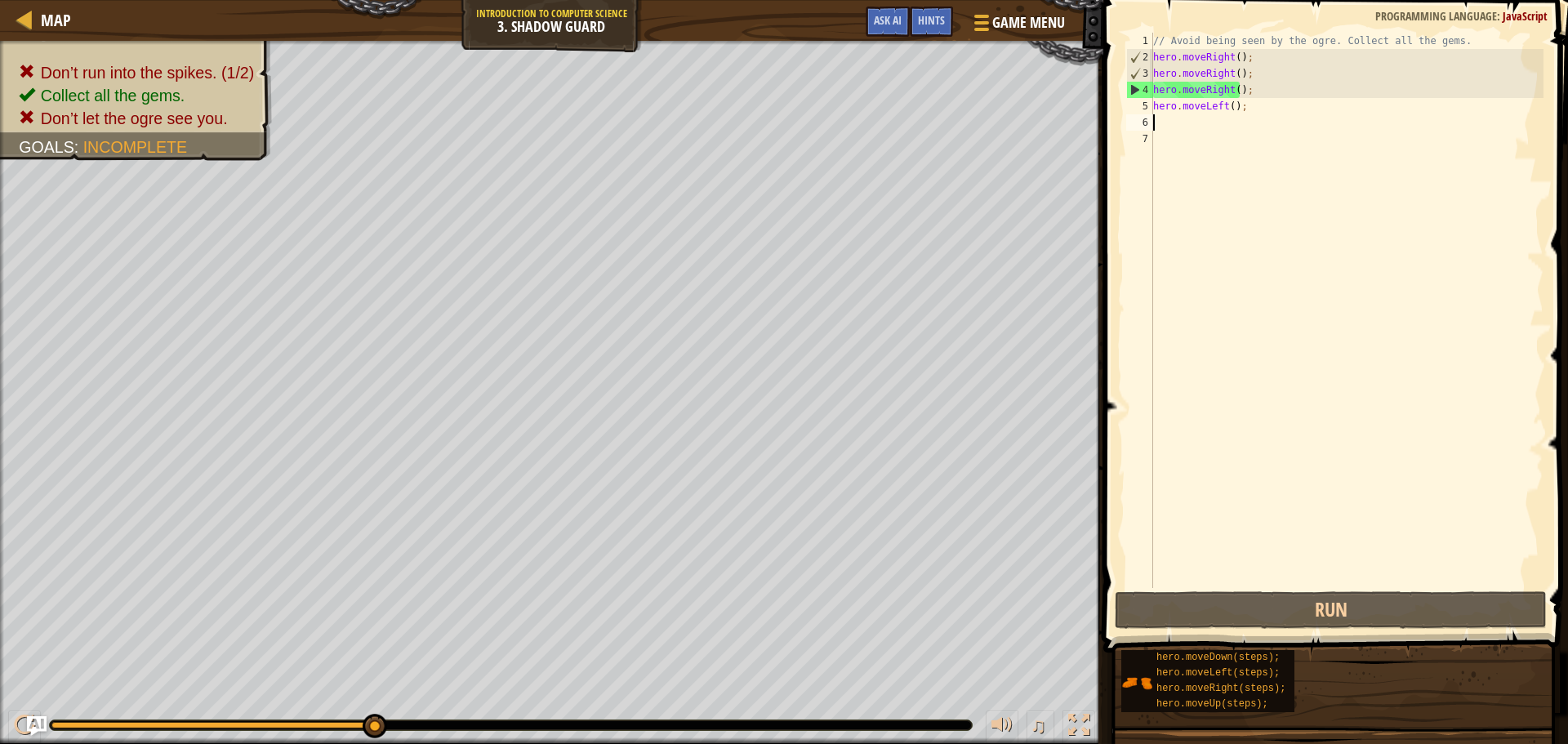
click at [1168, 119] on div "// Avoid being seen by the ogre. Collect all the gems. hero . moveRight ( ) ; h…" at bounding box center [1346, 326] width 393 height 588
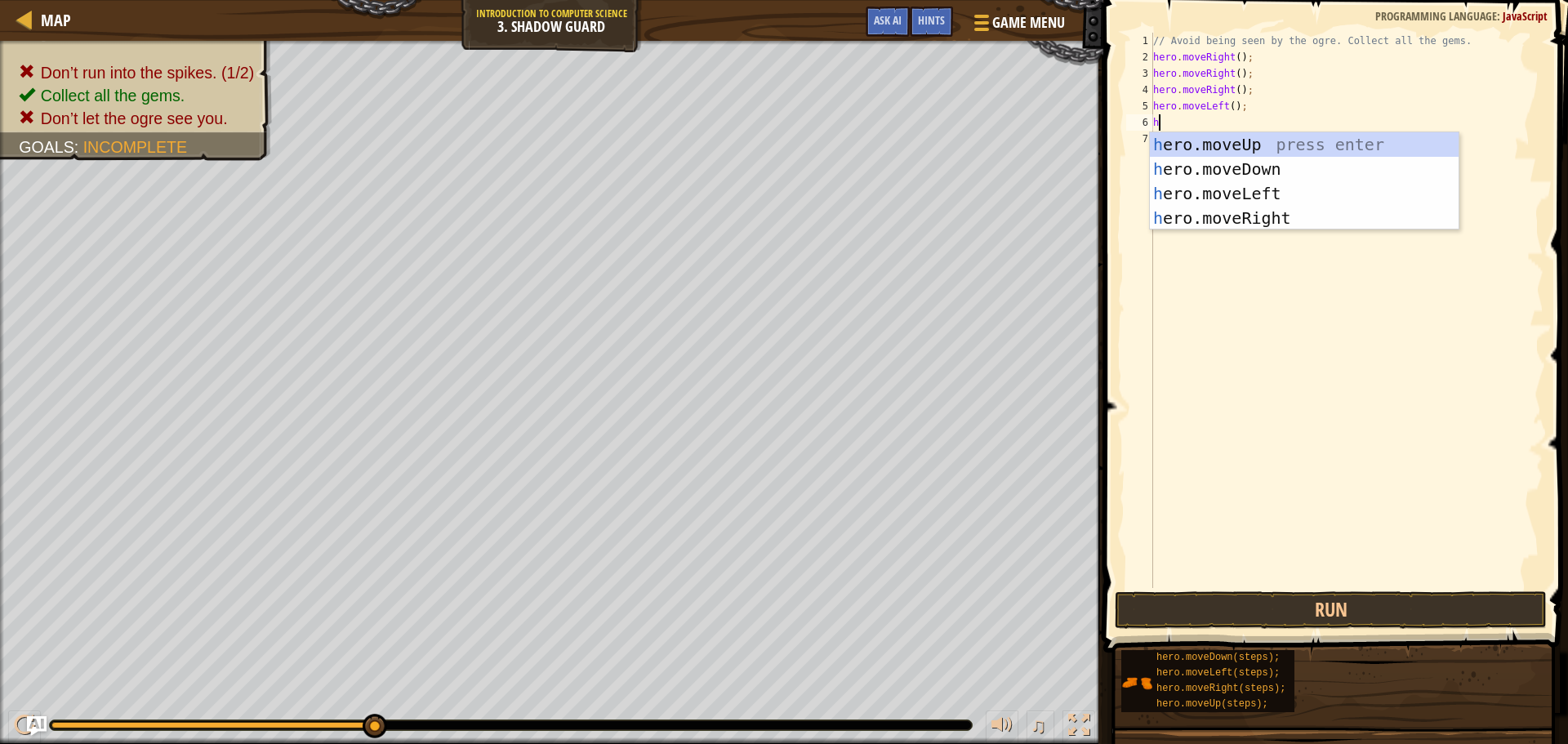
click at [1209, 106] on div "// Avoid being seen by the ogre. Collect all the gems. hero . moveRight ( ) ; h…" at bounding box center [1346, 326] width 393 height 588
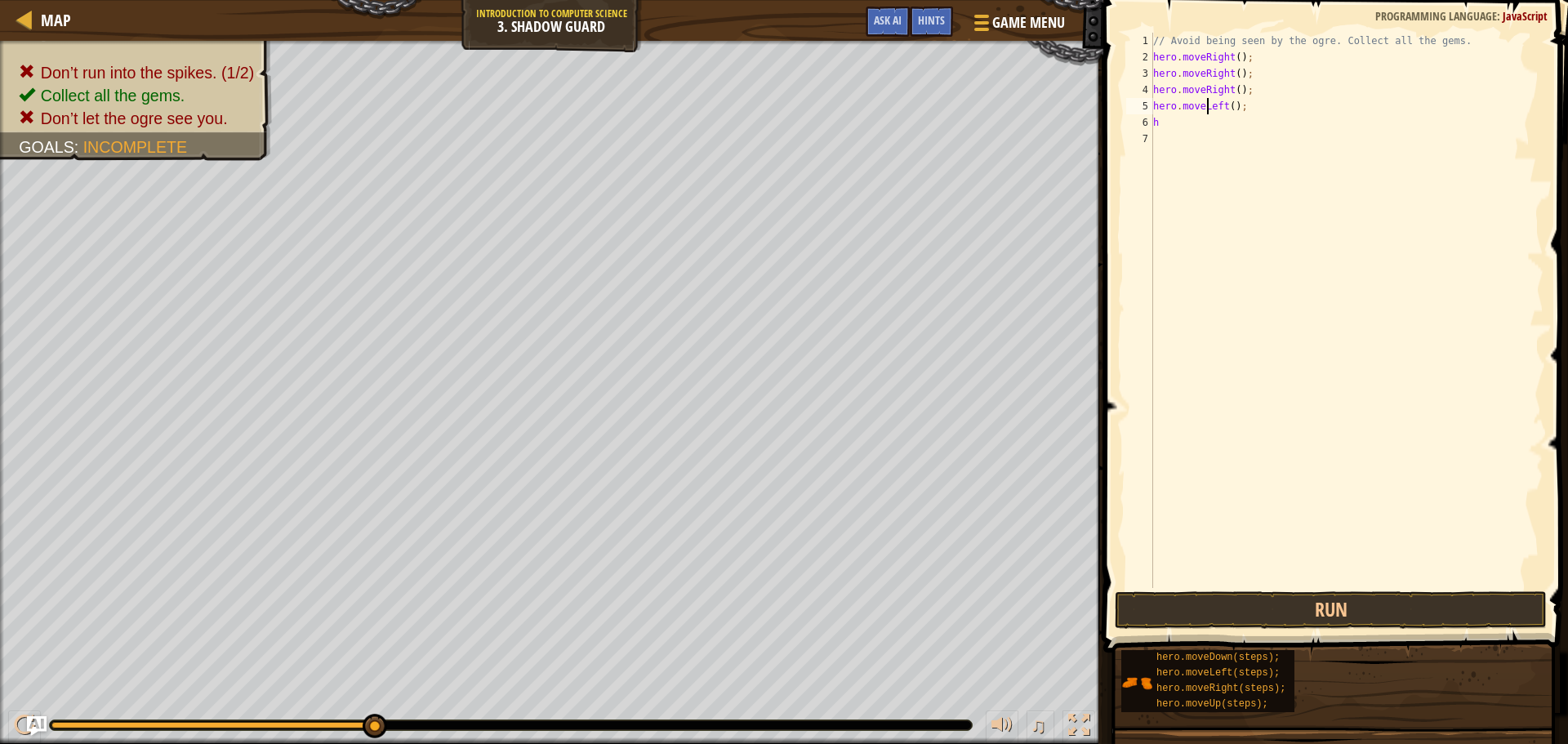
click at [1183, 126] on div "// Avoid being seen by the ogre. Collect all the gems. hero . moveRight ( ) ; h…" at bounding box center [1346, 326] width 393 height 588
type textarea "h"
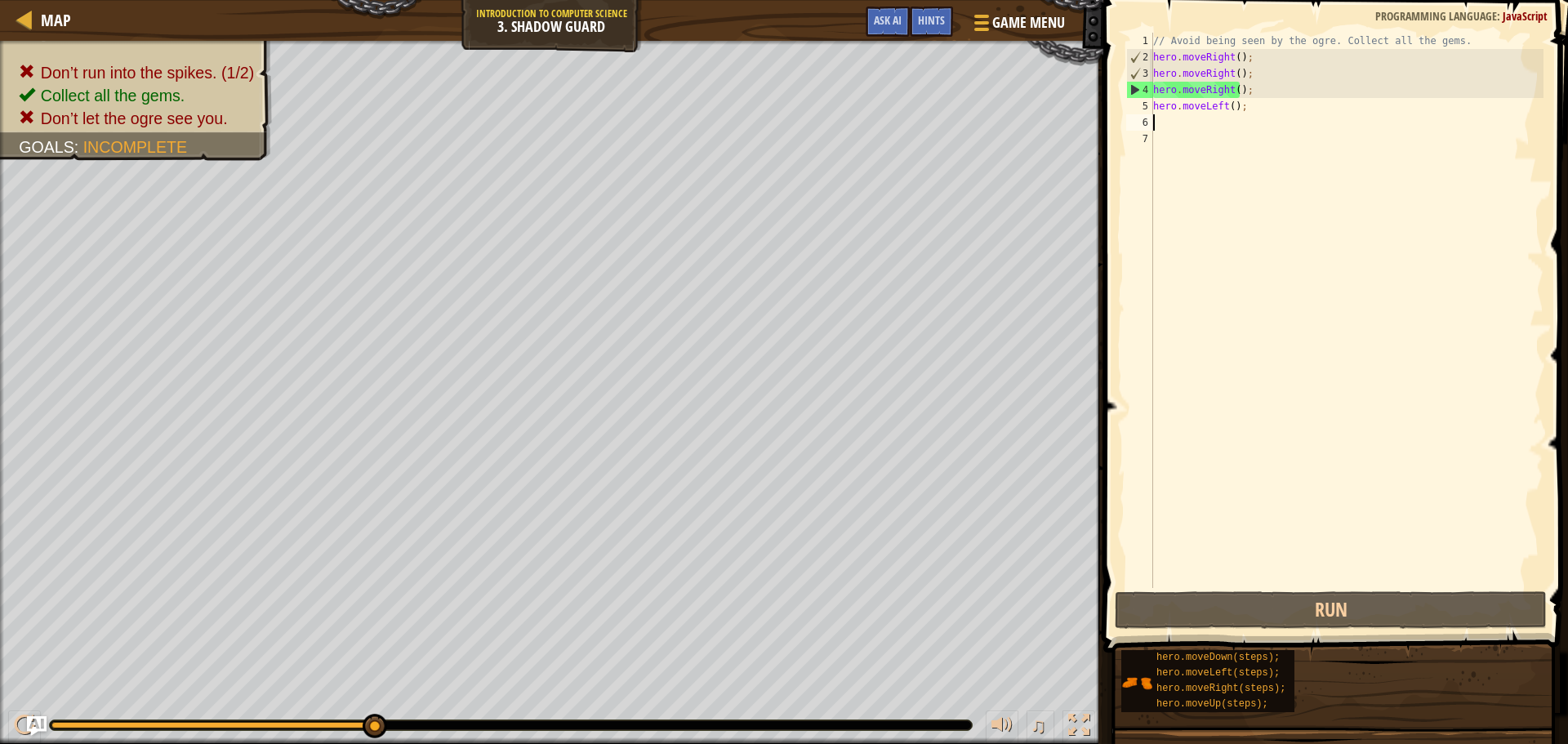
click at [1216, 109] on div "// Avoid being seen by the ogre. Collect all the gems. hero . moveRight ( ) ; h…" at bounding box center [1346, 326] width 393 height 588
drag, startPoint x: 1219, startPoint y: 106, endPoint x: 1203, endPoint y: 108, distance: 16.1
click at [1203, 108] on div "// Avoid being seen by the ogre. Collect all the gems. hero . moveRight ( ) ; h…" at bounding box center [1346, 326] width 393 height 588
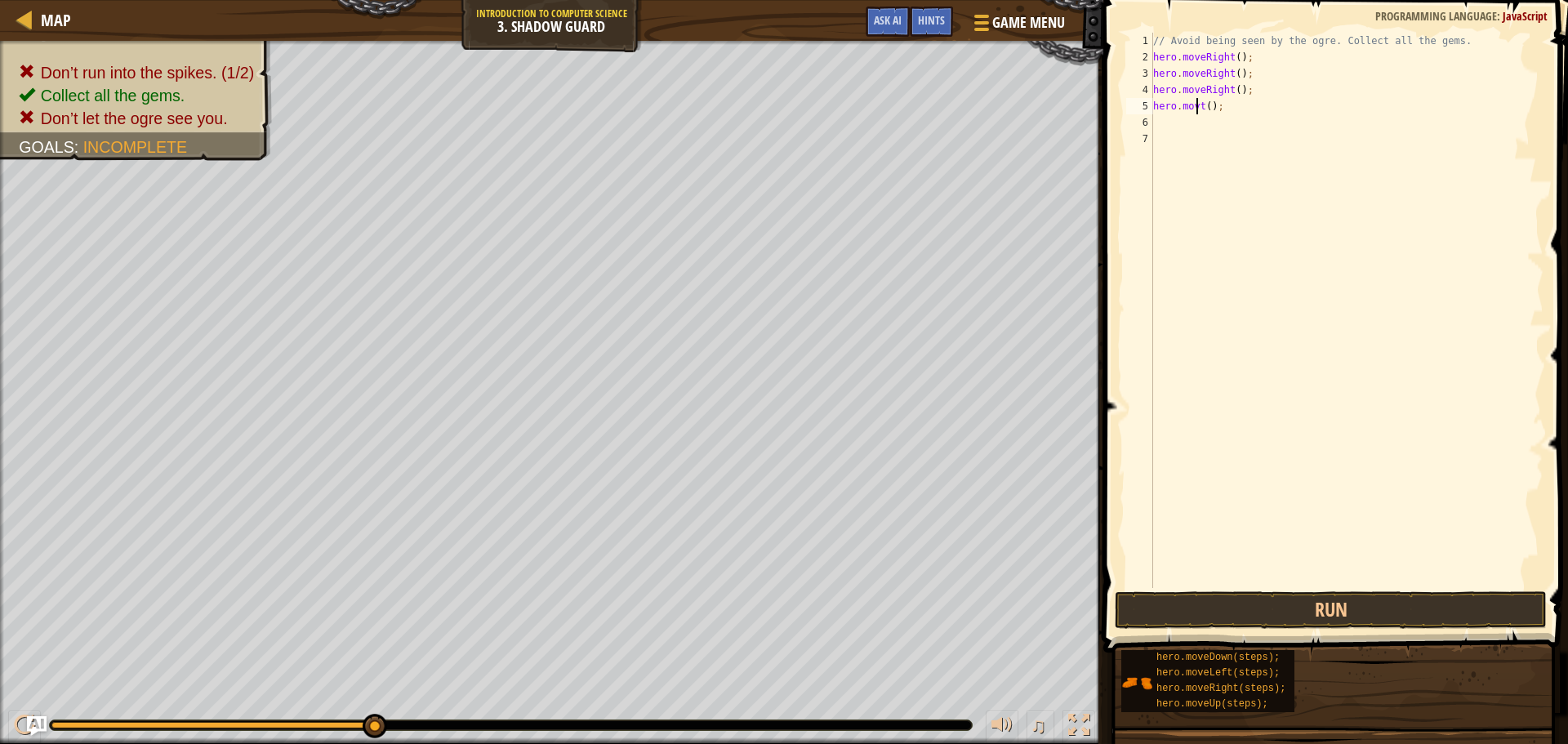
scroll to position [7, 3]
click at [1217, 125] on div "hero.mov e R ight press enter" at bounding box center [1305, 153] width 309 height 73
type textarea "hero.moveRight();"
click at [1354, 605] on button "Run" at bounding box center [1330, 610] width 432 height 38
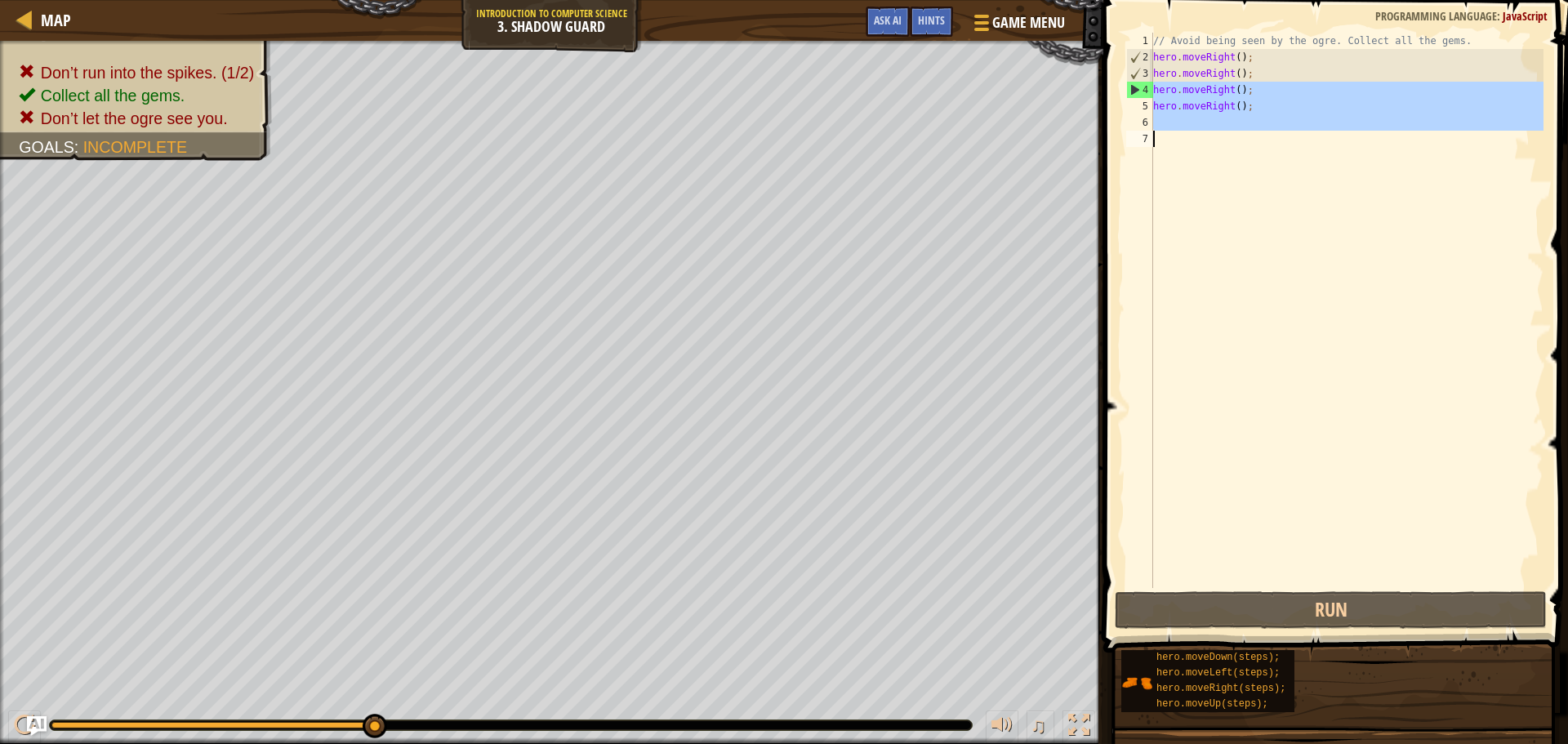
drag, startPoint x: 1153, startPoint y: 86, endPoint x: 1285, endPoint y: 135, distance: 140.8
click at [1285, 135] on div "// Avoid being seen by the ogre. Collect all the gems. hero . moveRight ( ) ; h…" at bounding box center [1346, 326] width 393 height 588
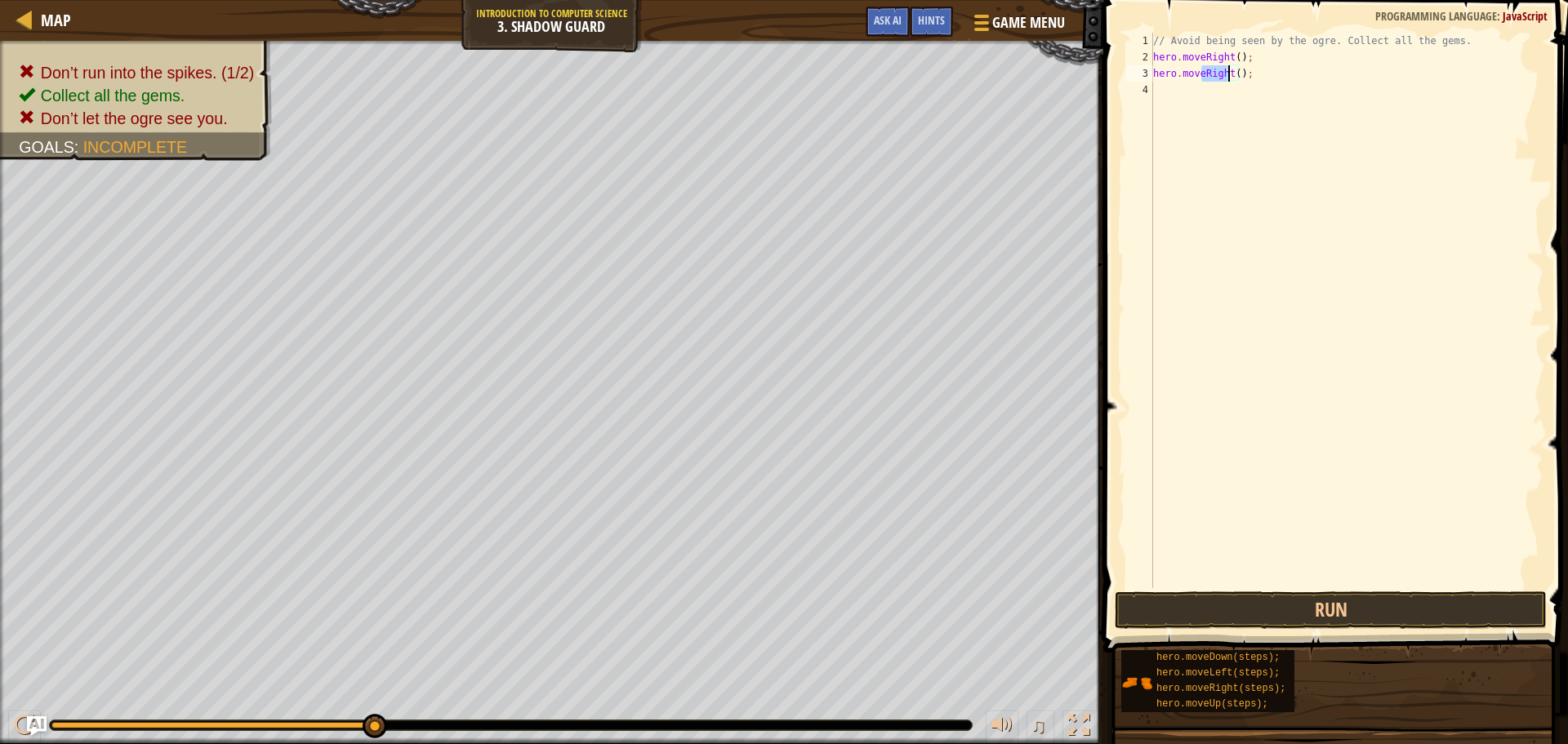
drag, startPoint x: 1203, startPoint y: 74, endPoint x: 1228, endPoint y: 71, distance: 25.2
click at [1225, 71] on div "// Avoid being seen by the ogre. Collect all the gems. hero . moveRight ( ) ; h…" at bounding box center [1346, 326] width 393 height 588
click at [1207, 67] on div "// Avoid being seen by the ogre. Collect all the gems. hero . moveRight ( ) ; h…" at bounding box center [1346, 326] width 393 height 588
click at [1210, 92] on div "hero.moveU p press enter" at bounding box center [1305, 120] width 309 height 73
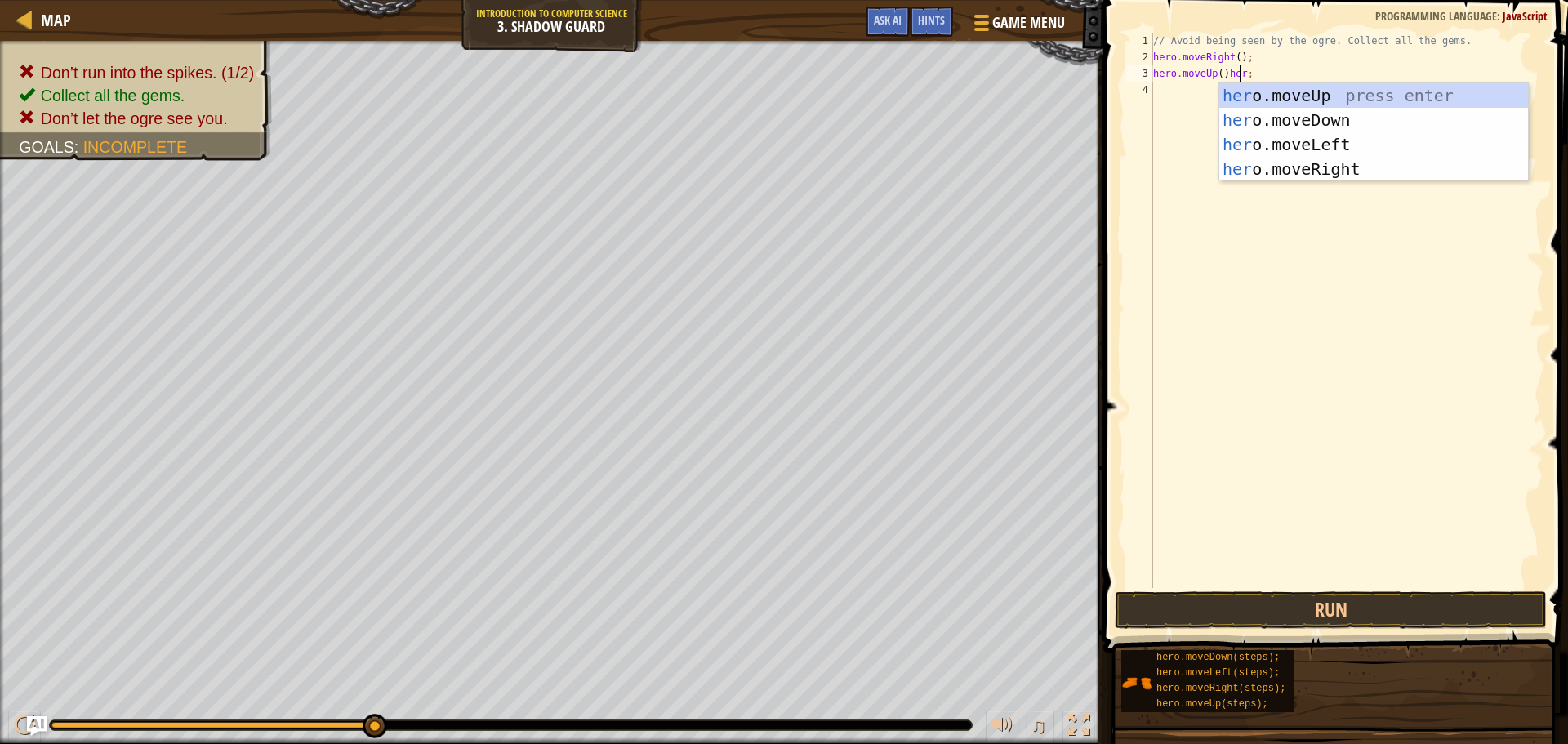
scroll to position [7, 6]
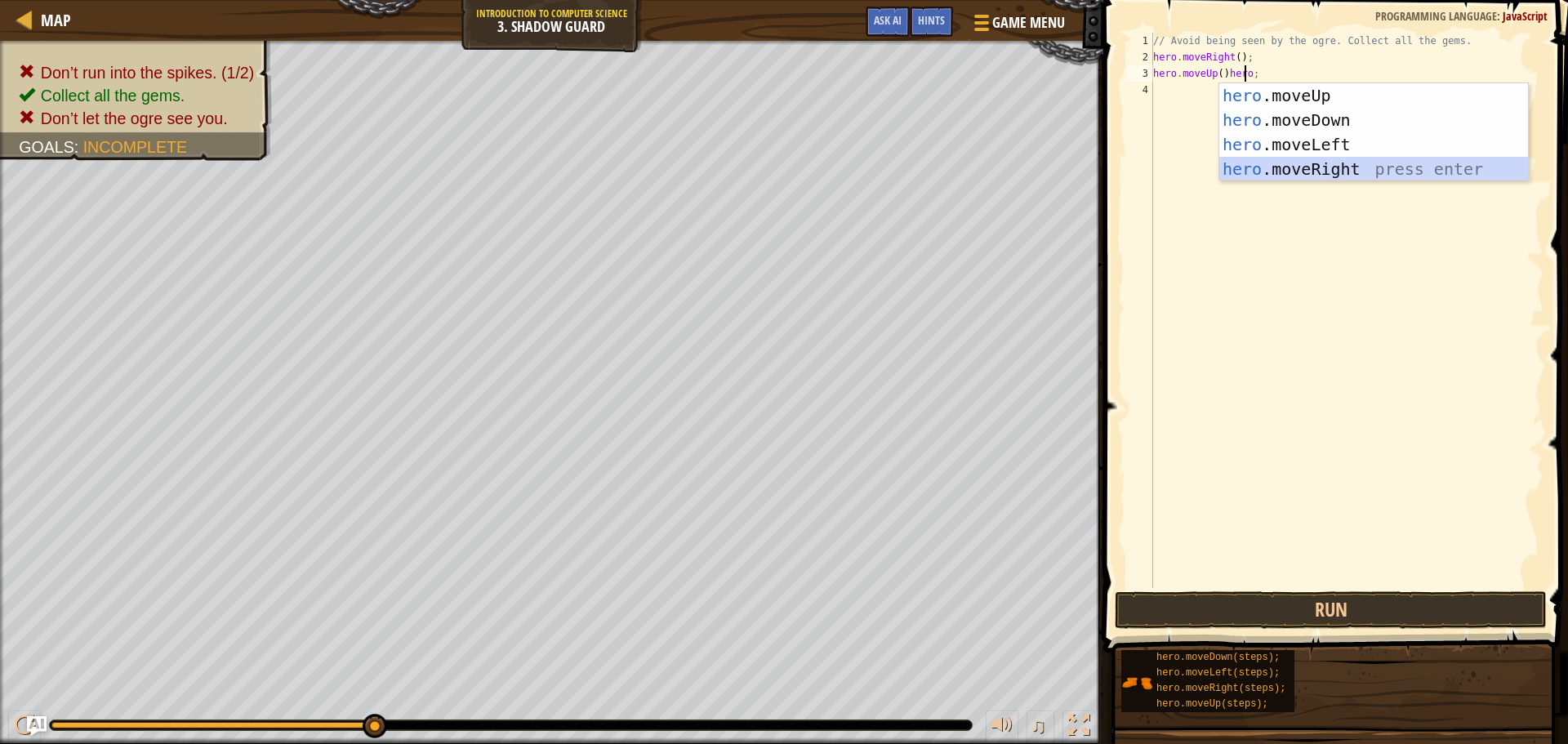
click at [1260, 161] on div "hero .moveUp press enter hero .moveDown press enter hero .moveLeft press enter …" at bounding box center [1374, 157] width 309 height 147
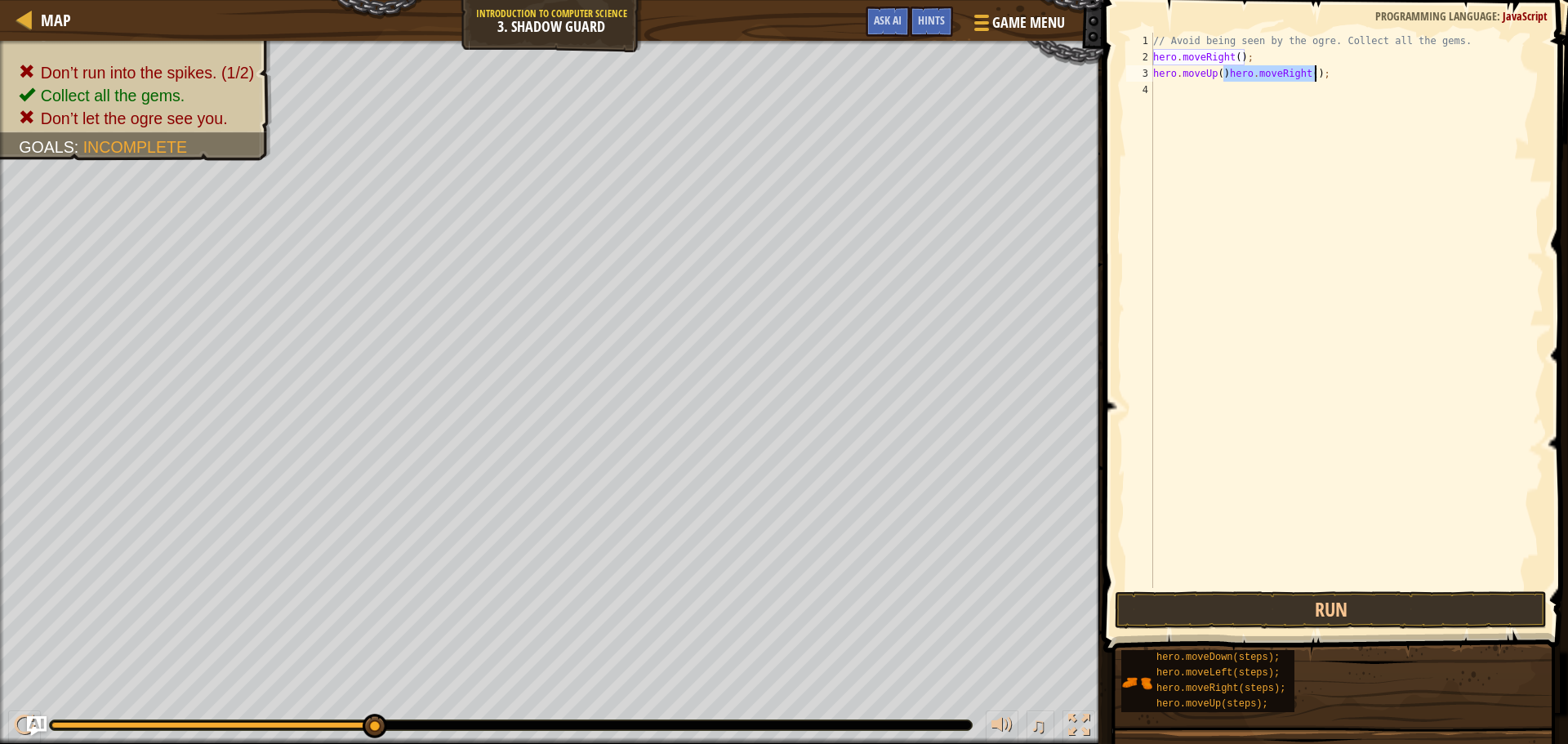
drag, startPoint x: 1223, startPoint y: 73, endPoint x: 1318, endPoint y: 72, distance: 95.0
click at [1318, 72] on div "// Avoid being seen by the ogre. Collect all the gems. hero . moveRight ( ) ; h…" at bounding box center [1346, 326] width 393 height 588
type textarea "hero.moveUp()"
click at [1306, 86] on div "// Avoid being seen by the ogre. Collect all the gems. hero . moveRight ( ) ; h…" at bounding box center [1346, 326] width 393 height 588
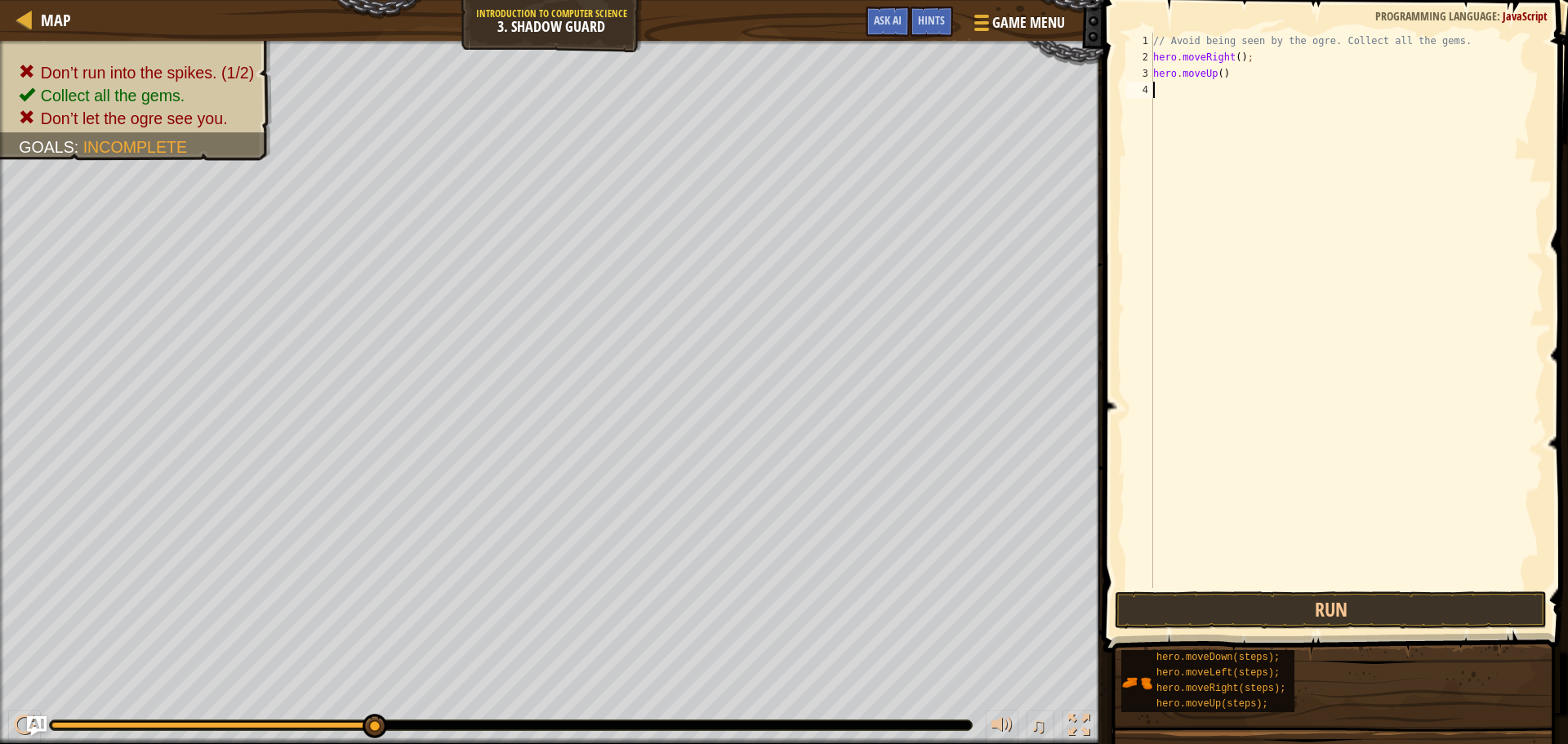
scroll to position [7, 0]
type textarea "h"
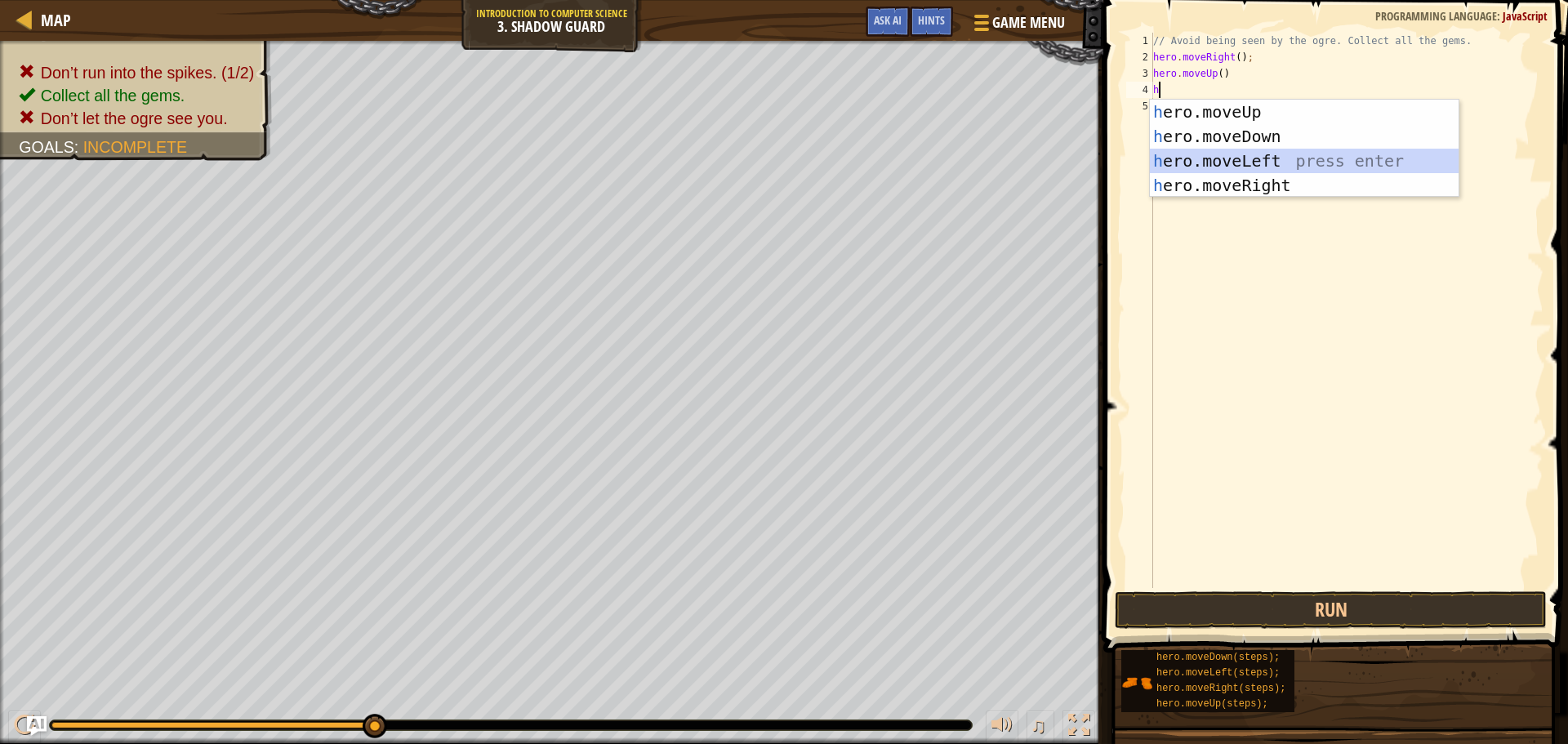
click at [1268, 173] on div "h ero.moveUp press enter h ero.moveDown press enter h ero.moveLeft press enter …" at bounding box center [1305, 173] width 309 height 147
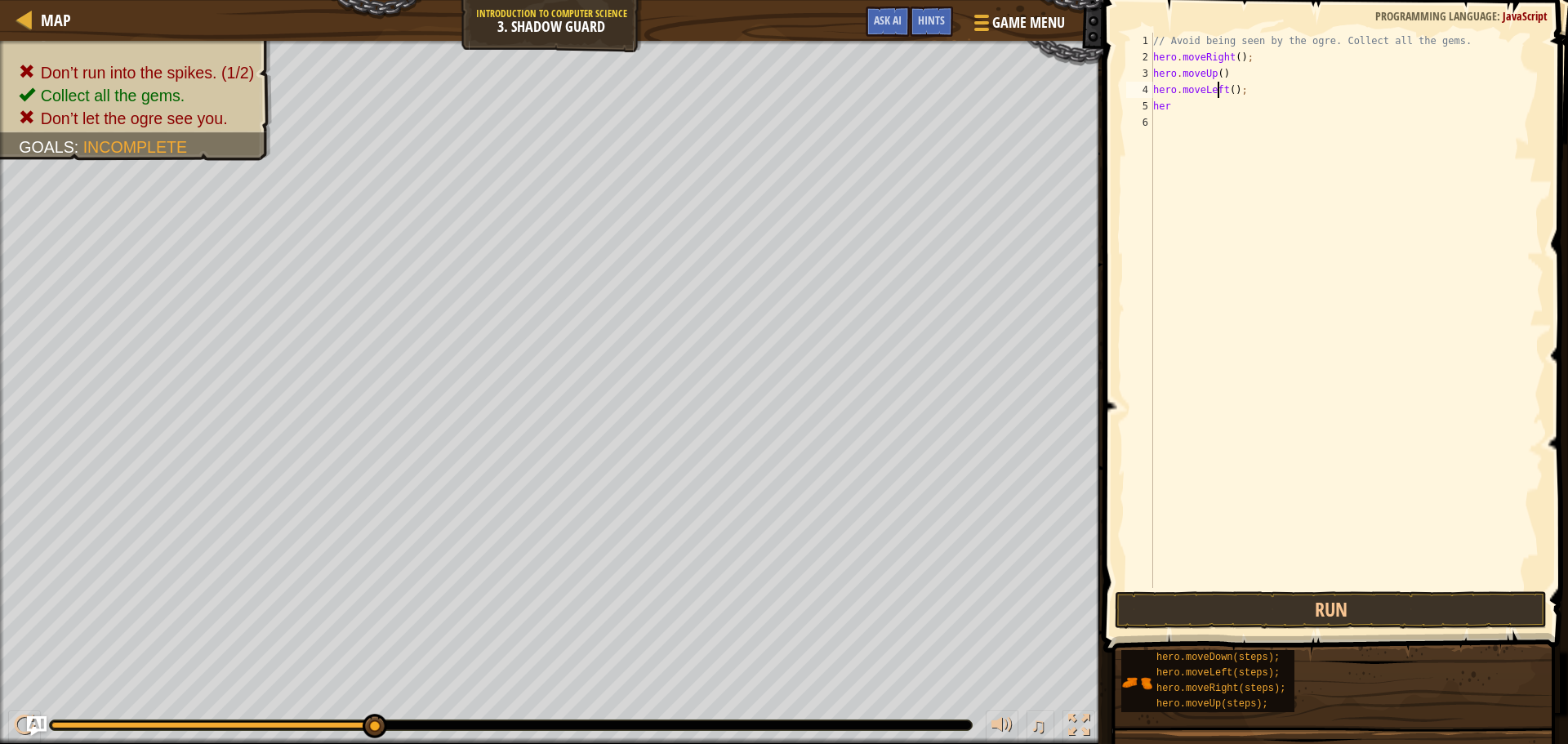
click at [1220, 90] on div "// Avoid being seen by the ogre. Collect all the gems. hero . moveRight ( ) ; h…" at bounding box center [1346, 326] width 393 height 588
click at [1211, 113] on div "hero.moveR ight press enter" at bounding box center [1305, 136] width 309 height 73
click at [1211, 113] on div "// Avoid being seen by the ogre. Collect all the gems. hero . moveRight ( ) ; h…" at bounding box center [1346, 326] width 393 height 588
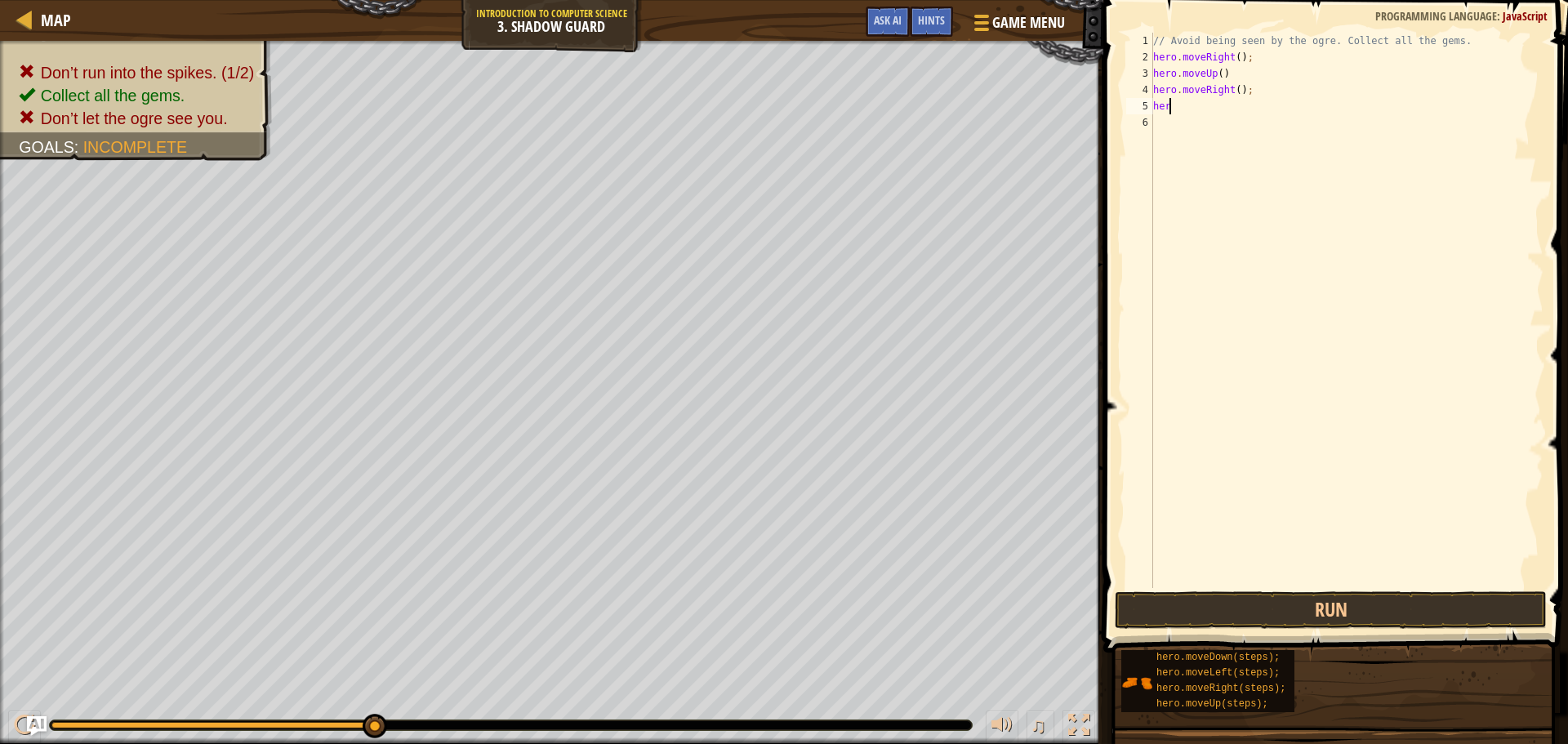
scroll to position [7, 1]
type textarea "hero"
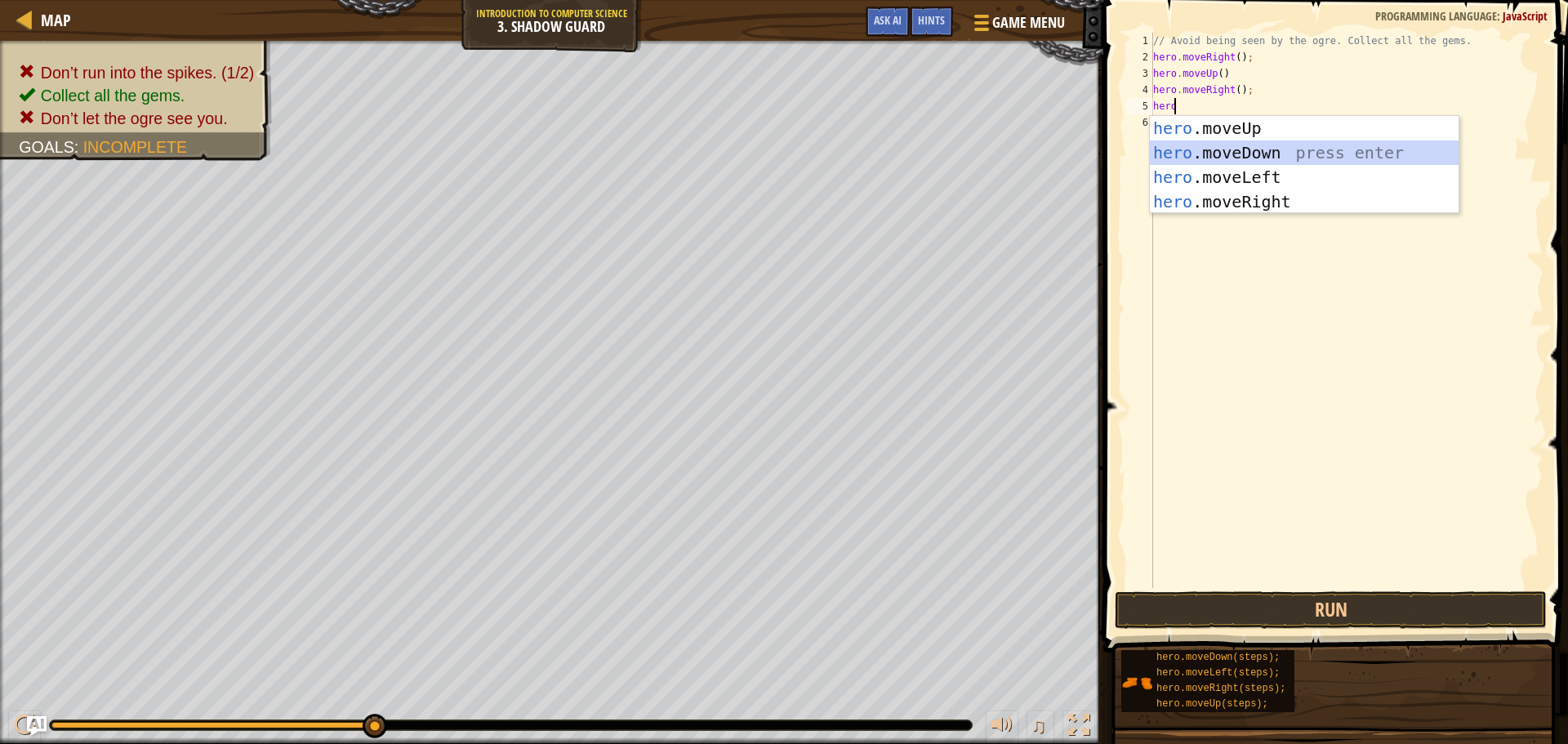
click at [1211, 145] on div "hero .moveUp press enter hero .moveDown press enter hero .moveLeft press enter …" at bounding box center [1305, 189] width 309 height 147
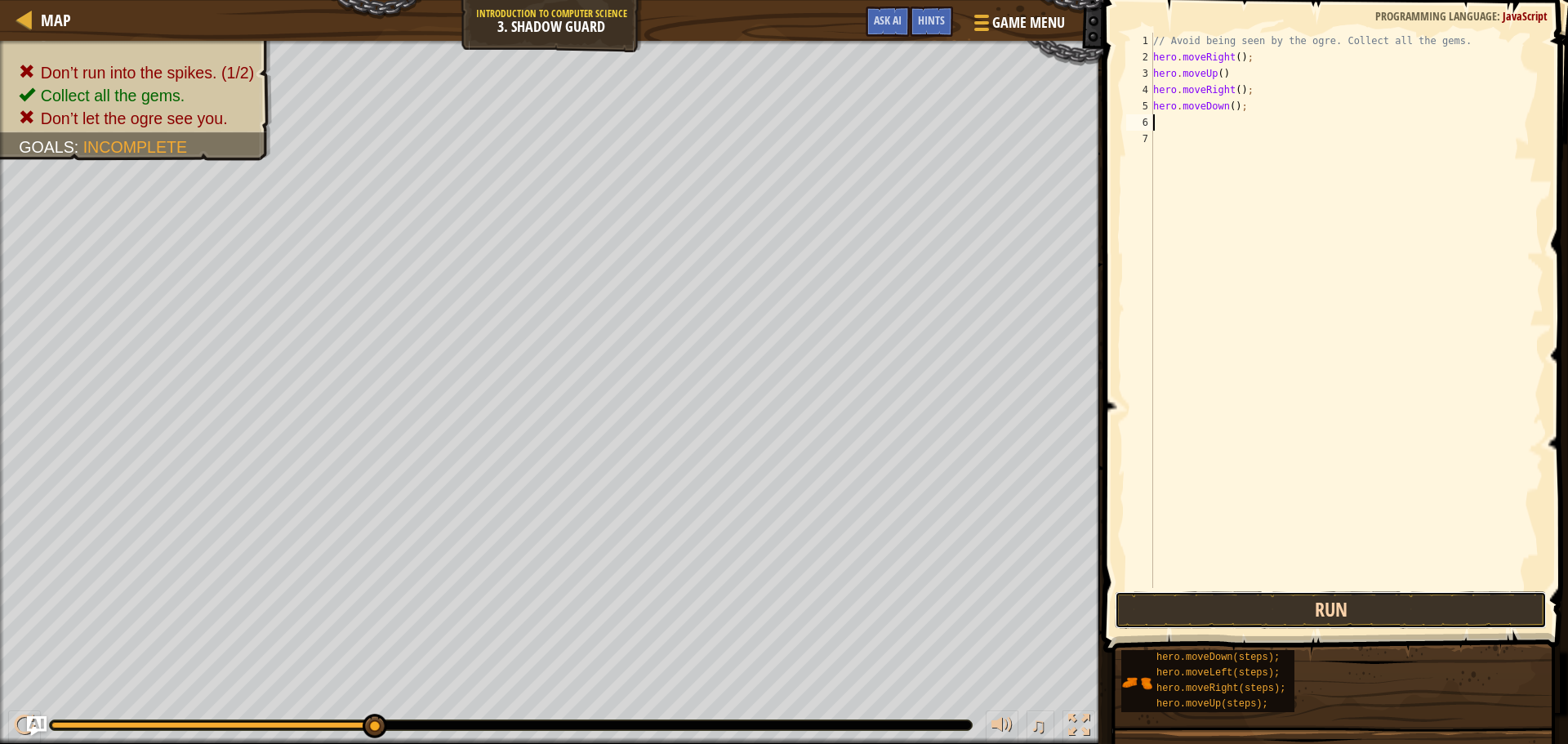
click at [1311, 603] on button "Run" at bounding box center [1330, 610] width 432 height 38
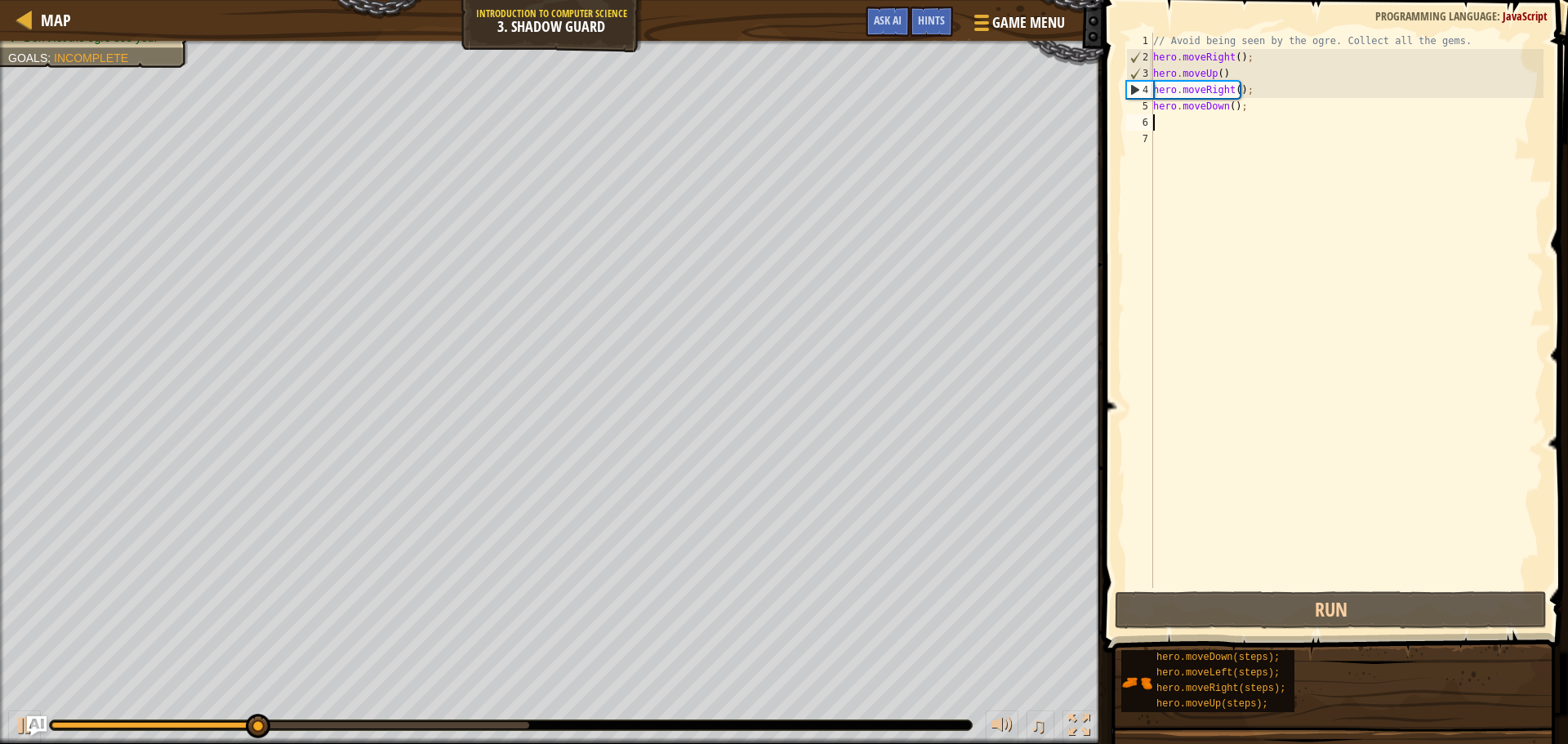
click at [1201, 123] on div "// Avoid being seen by the ogre. Collect all the gems. hero . moveRight ( ) ; h…" at bounding box center [1346, 326] width 393 height 588
type textarea "h"
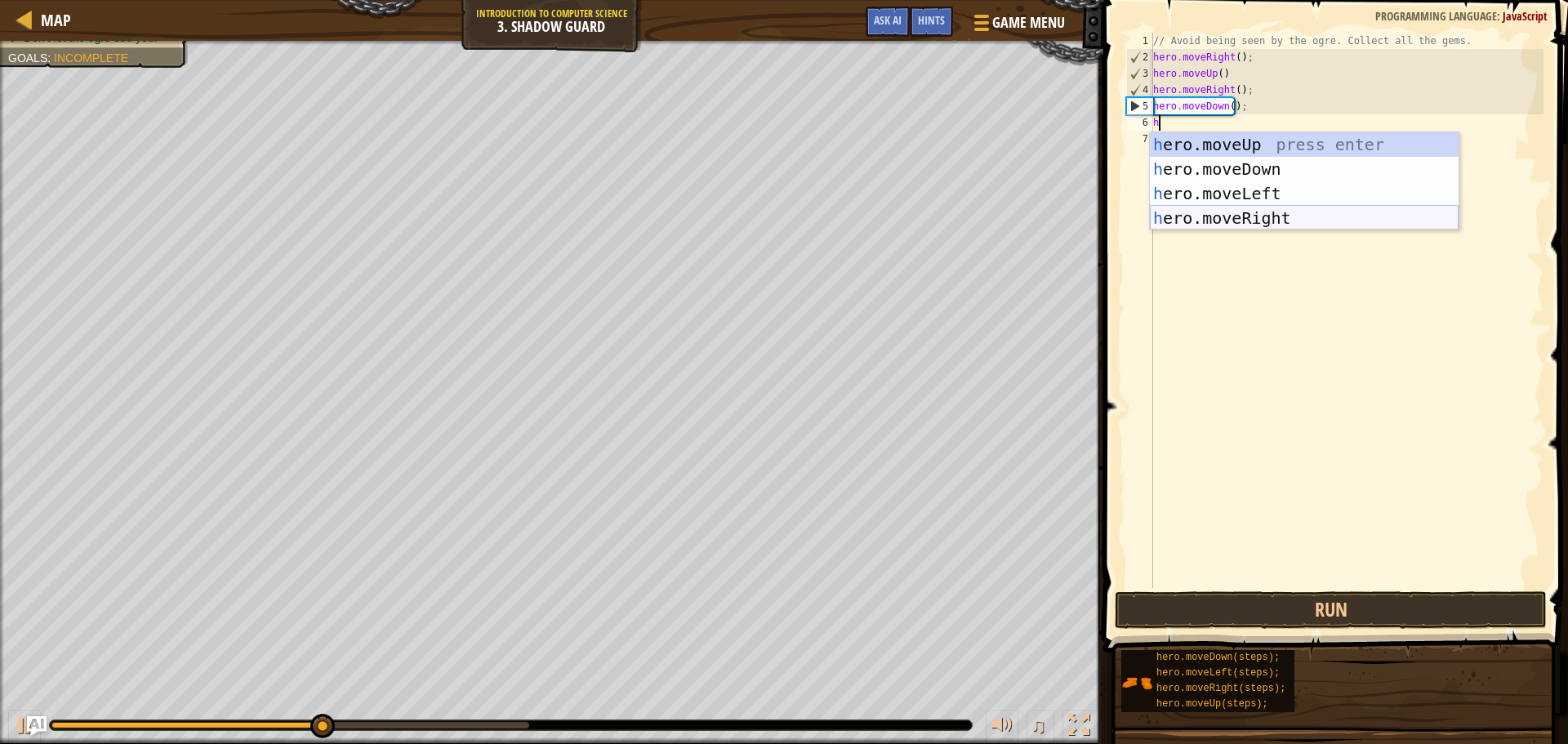
click at [1215, 213] on div "h ero.moveUp press enter h ero.moveDown press enter h ero.moveLeft press enter …" at bounding box center [1305, 206] width 309 height 147
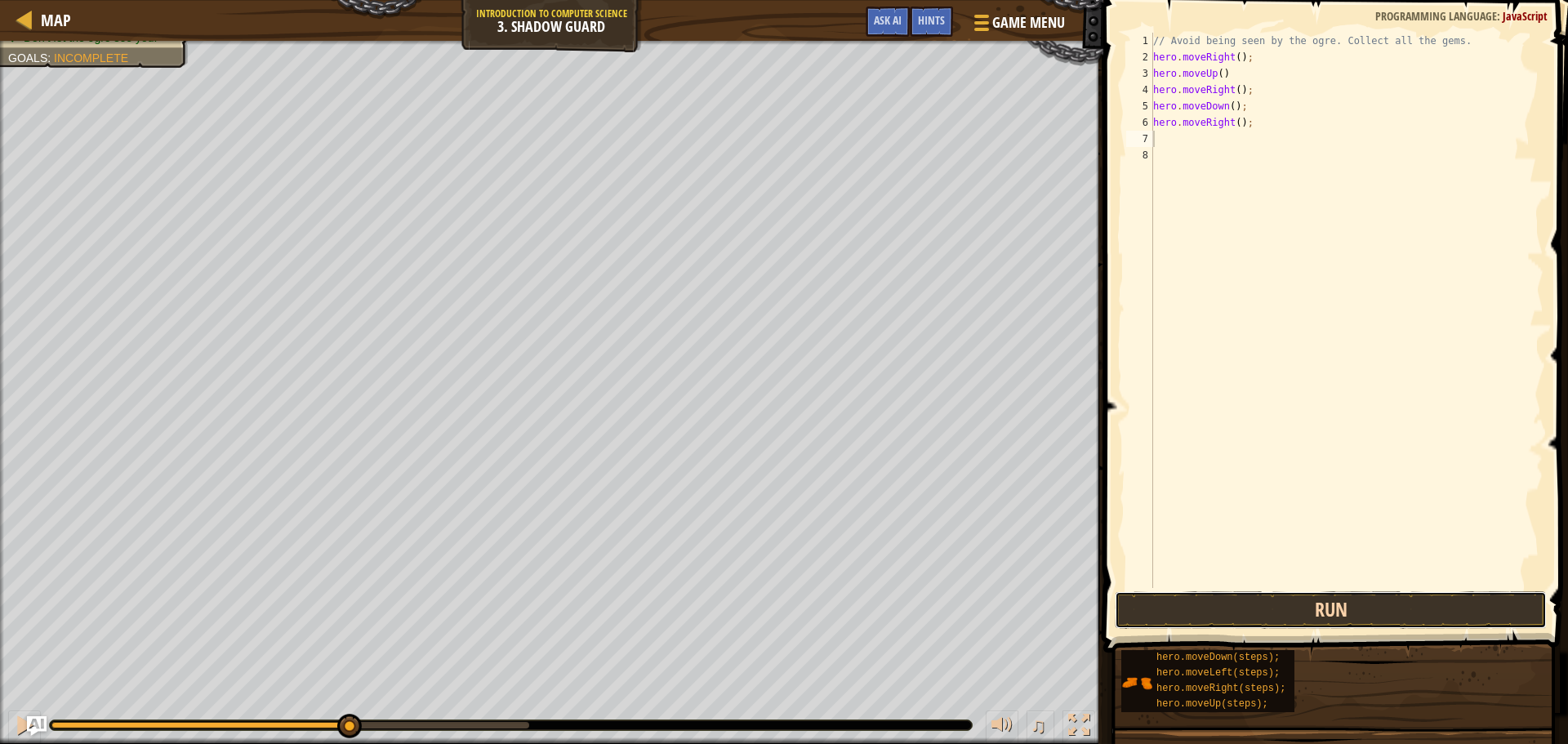
click at [1306, 611] on button "Run" at bounding box center [1330, 610] width 432 height 38
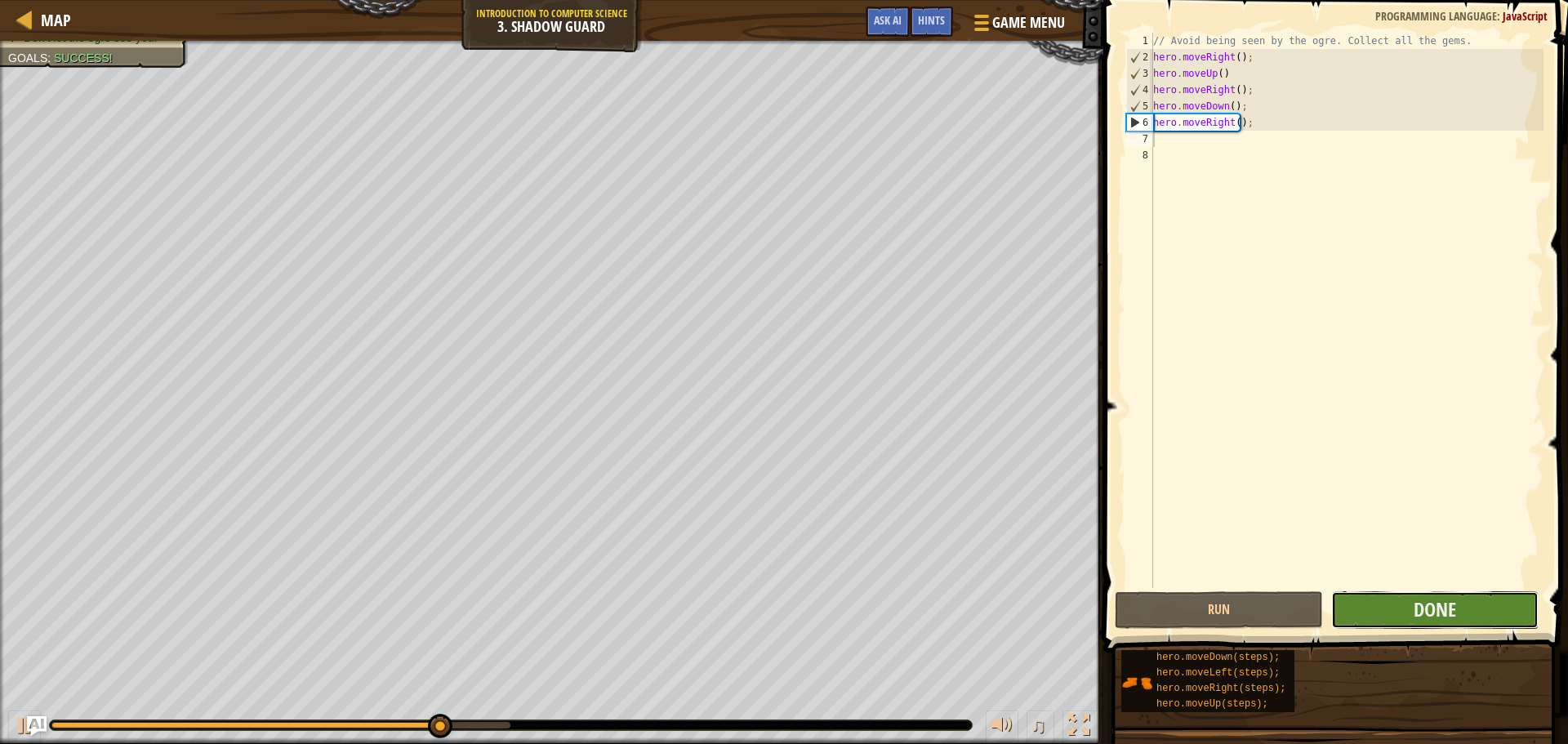
click at [1345, 611] on button "Done" at bounding box center [1435, 610] width 208 height 38
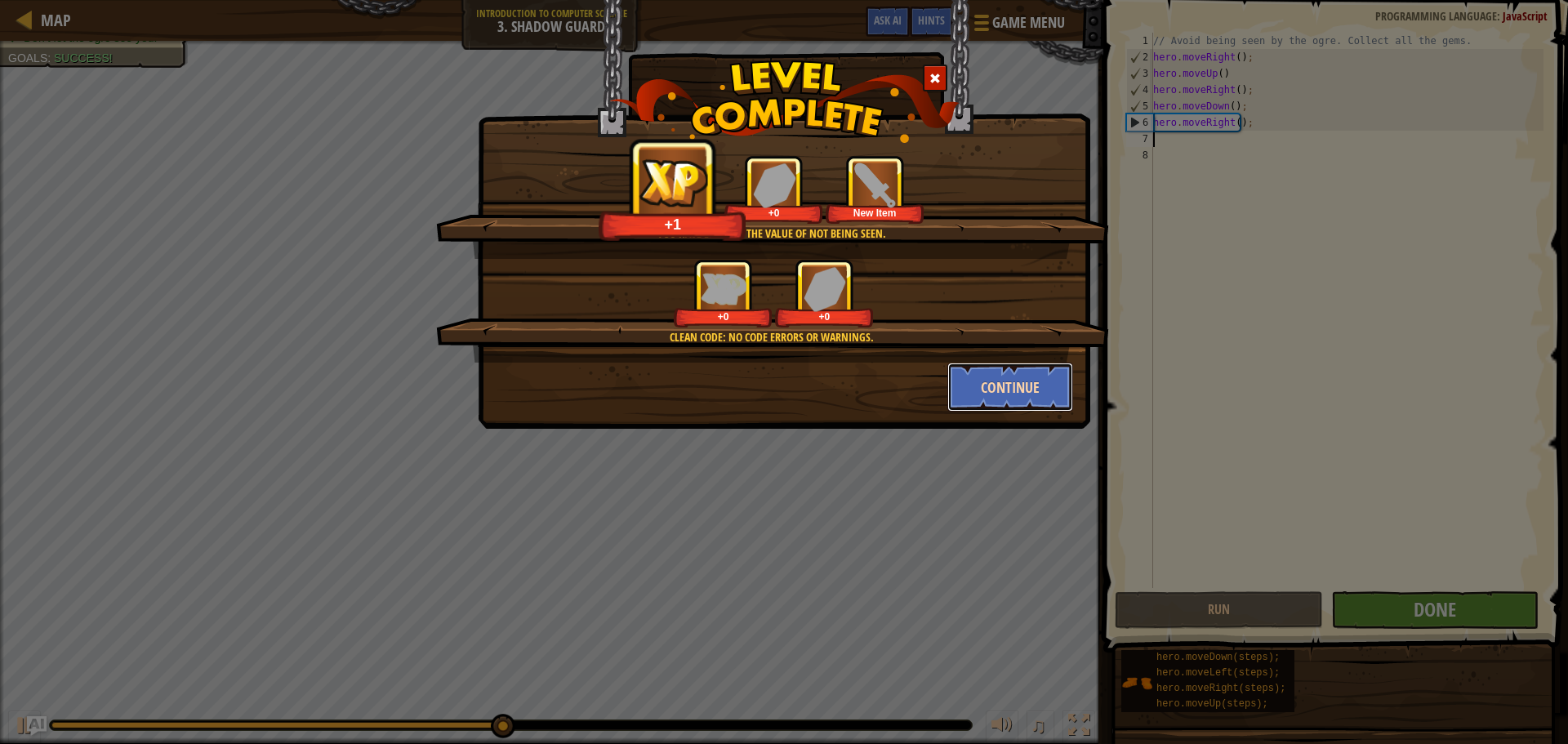
click at [1020, 391] on button "Continue" at bounding box center [1010, 387] width 126 height 49
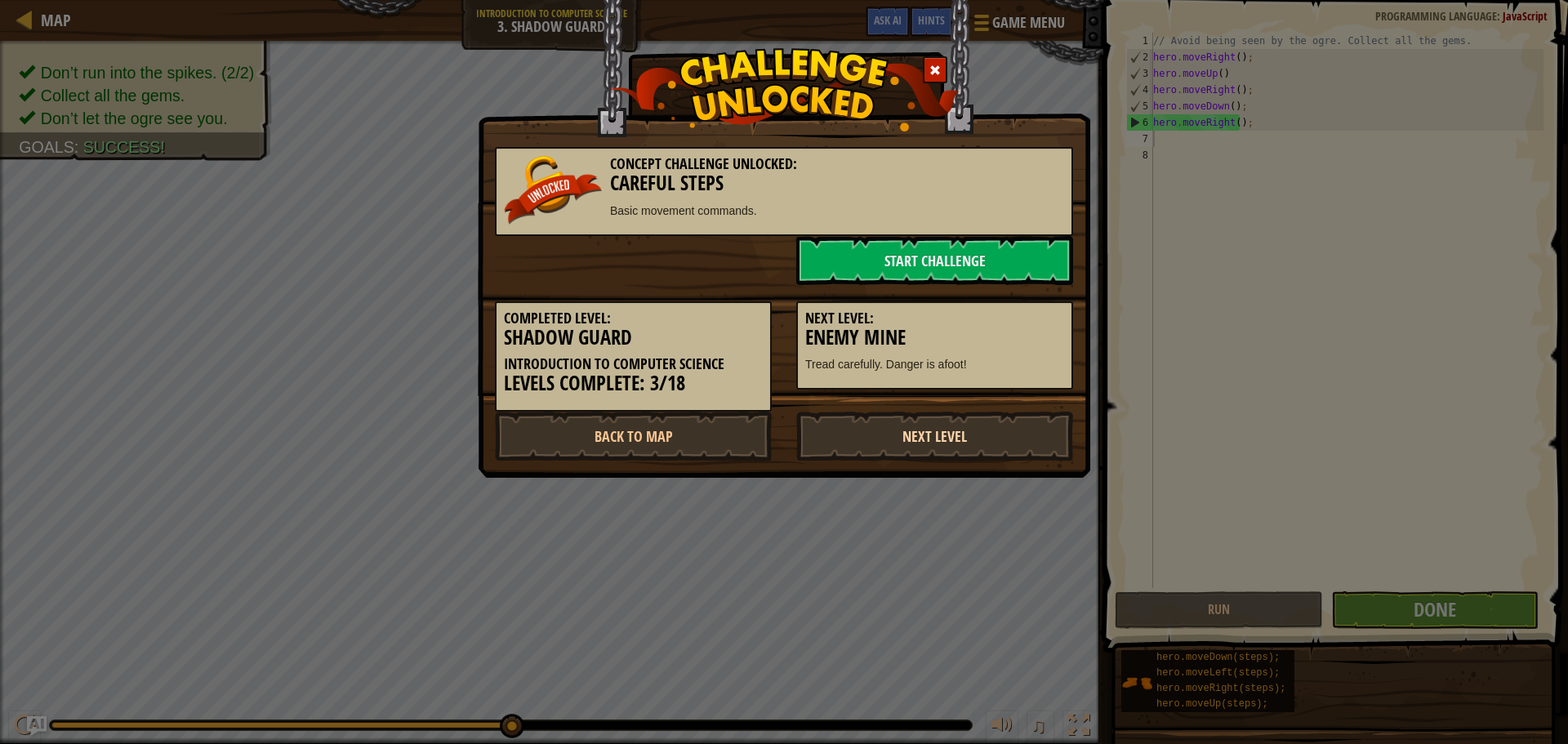
click at [1020, 433] on link "Next Level" at bounding box center [934, 436] width 276 height 49
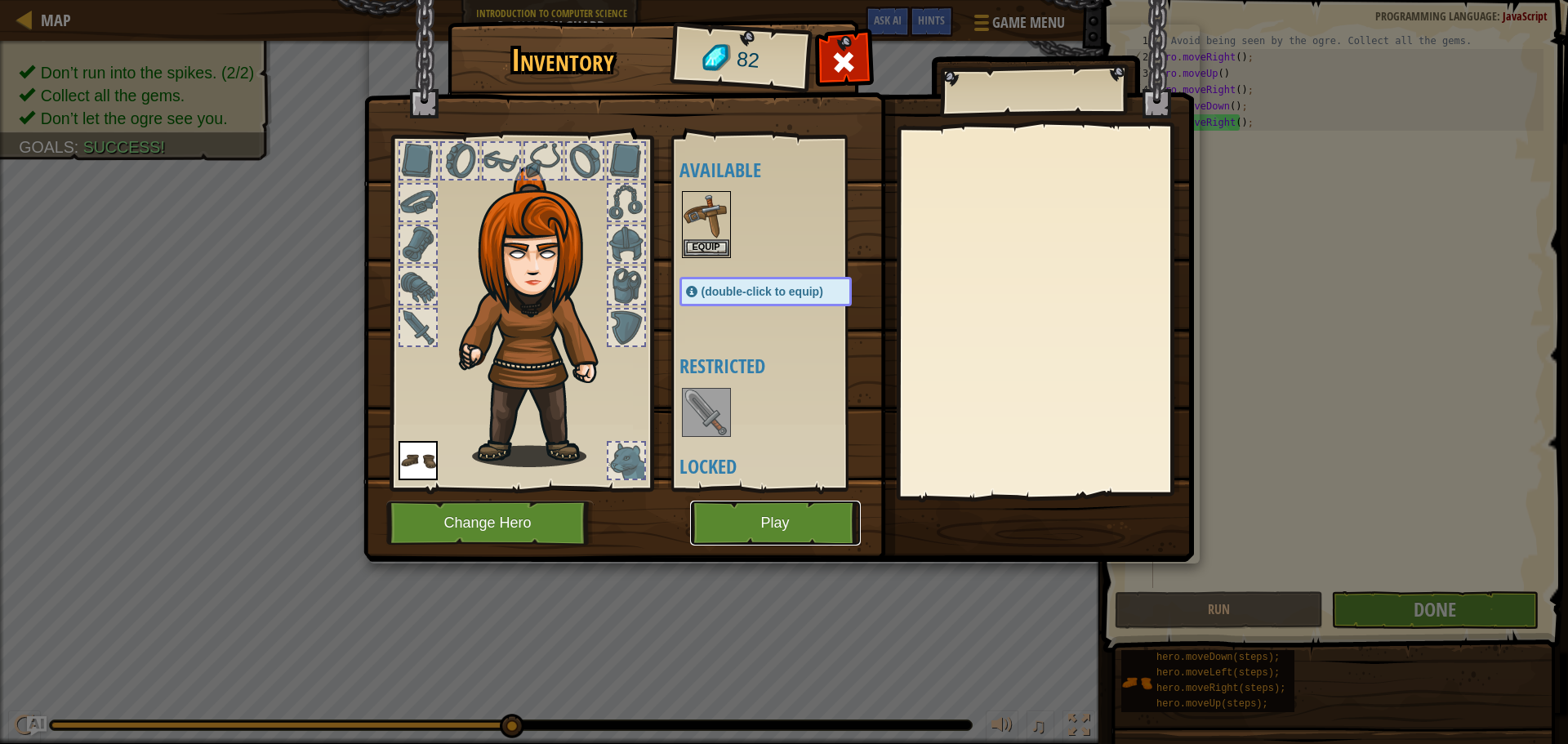
click at [815, 517] on button "Play" at bounding box center [775, 523] width 171 height 45
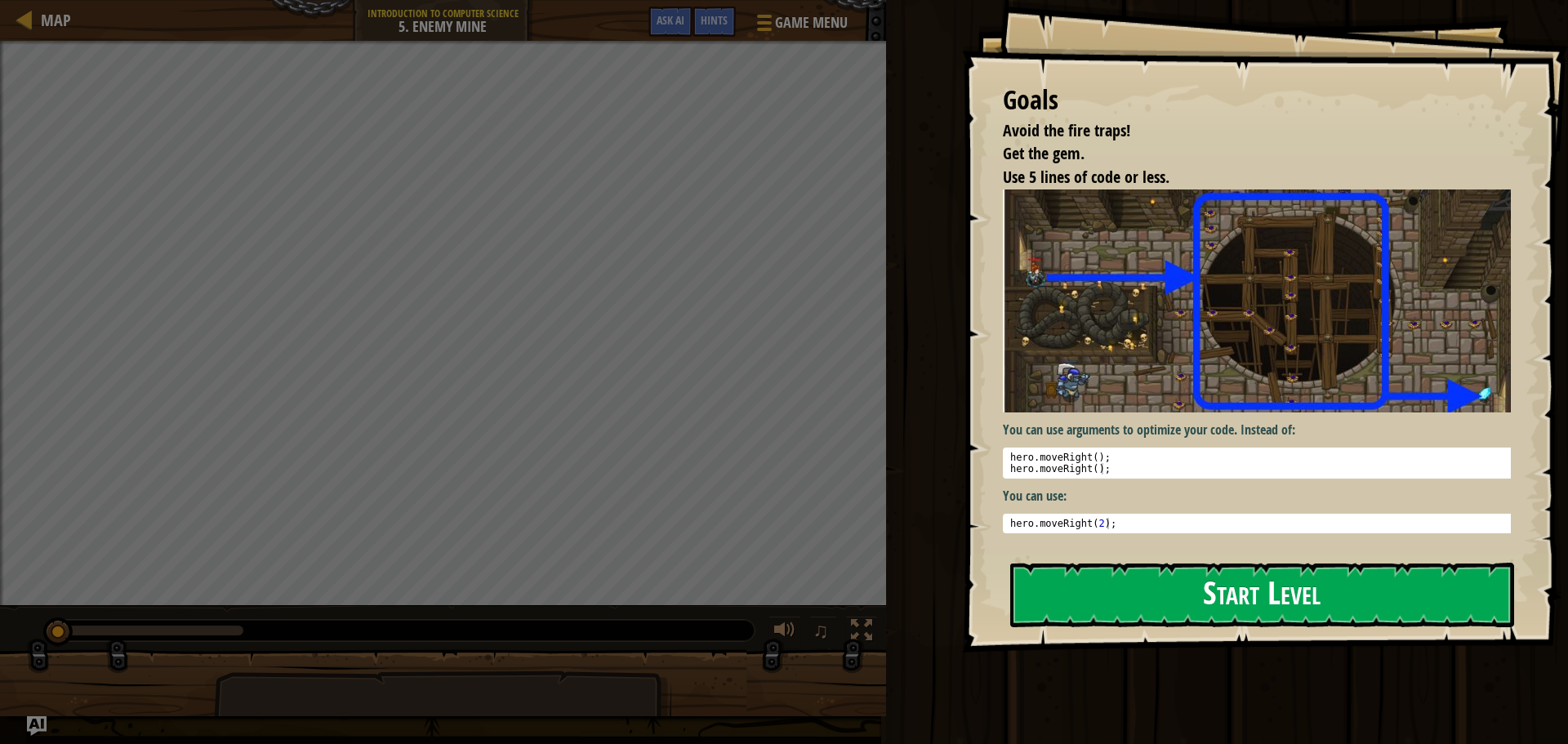
click at [1108, 602] on button "Start Level" at bounding box center [1263, 595] width 504 height 65
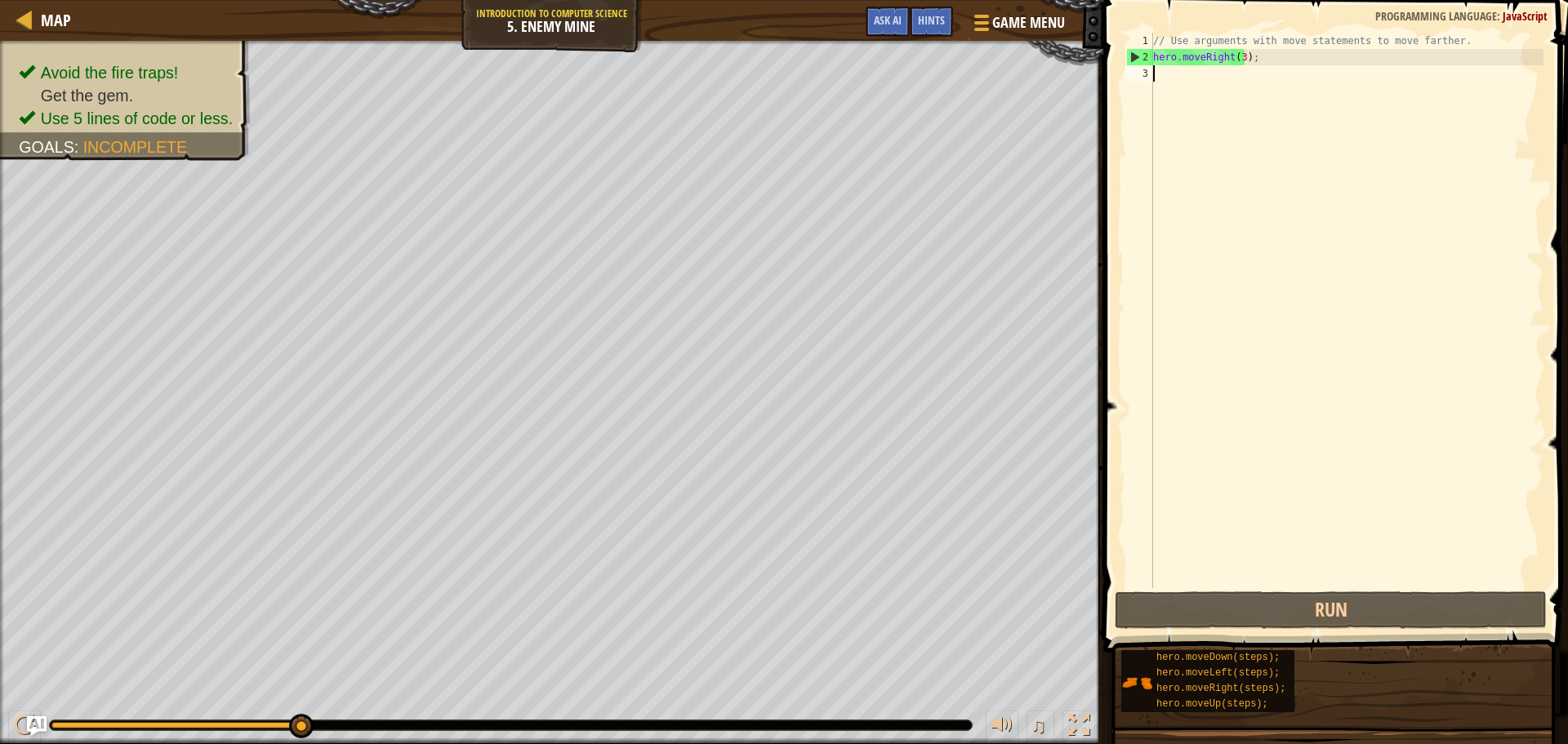
scroll to position [7, 0]
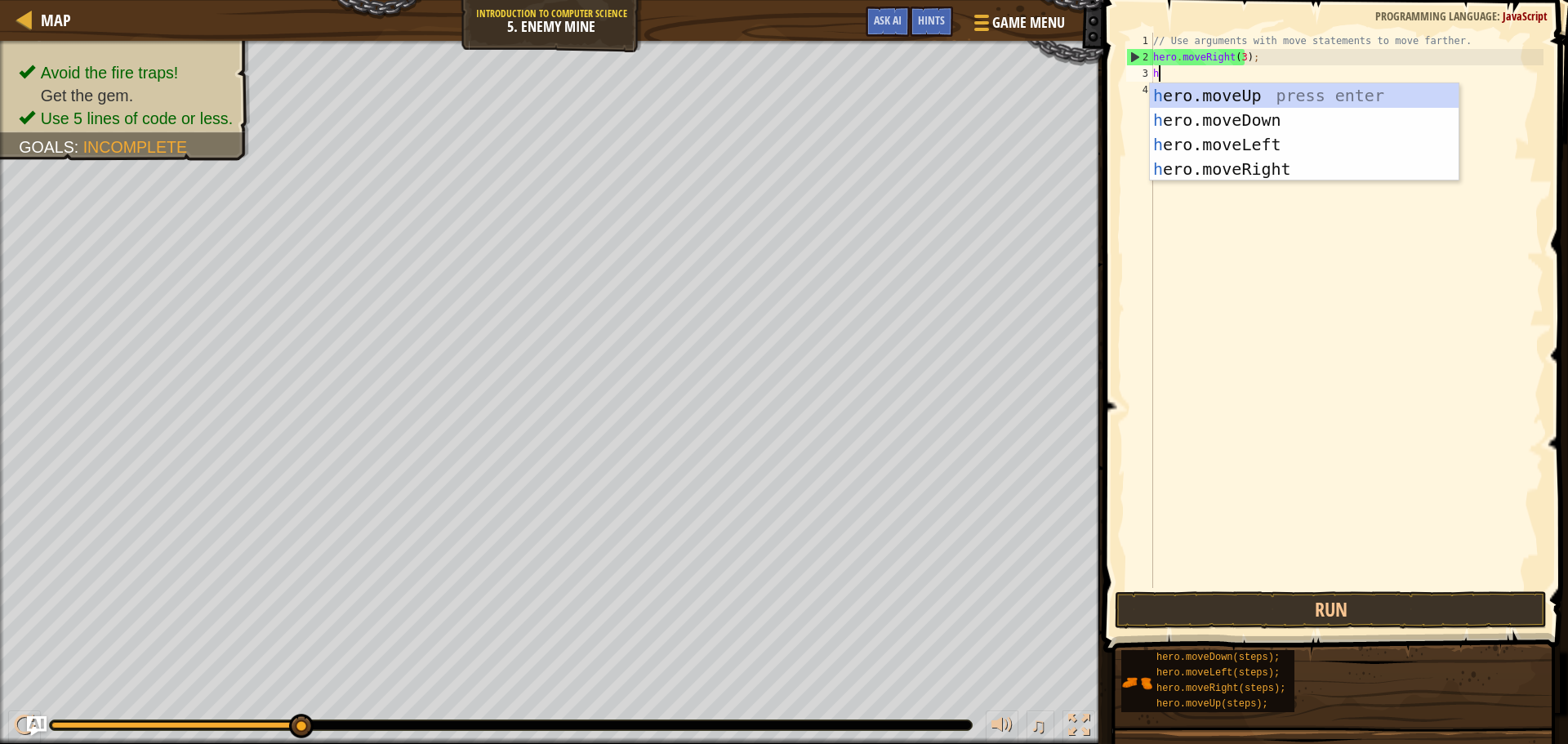
type textarea "her"
click at [1199, 97] on div "her o.moveUp press enter her o.moveDown press enter her o.moveLeft press enter …" at bounding box center [1305, 157] width 309 height 147
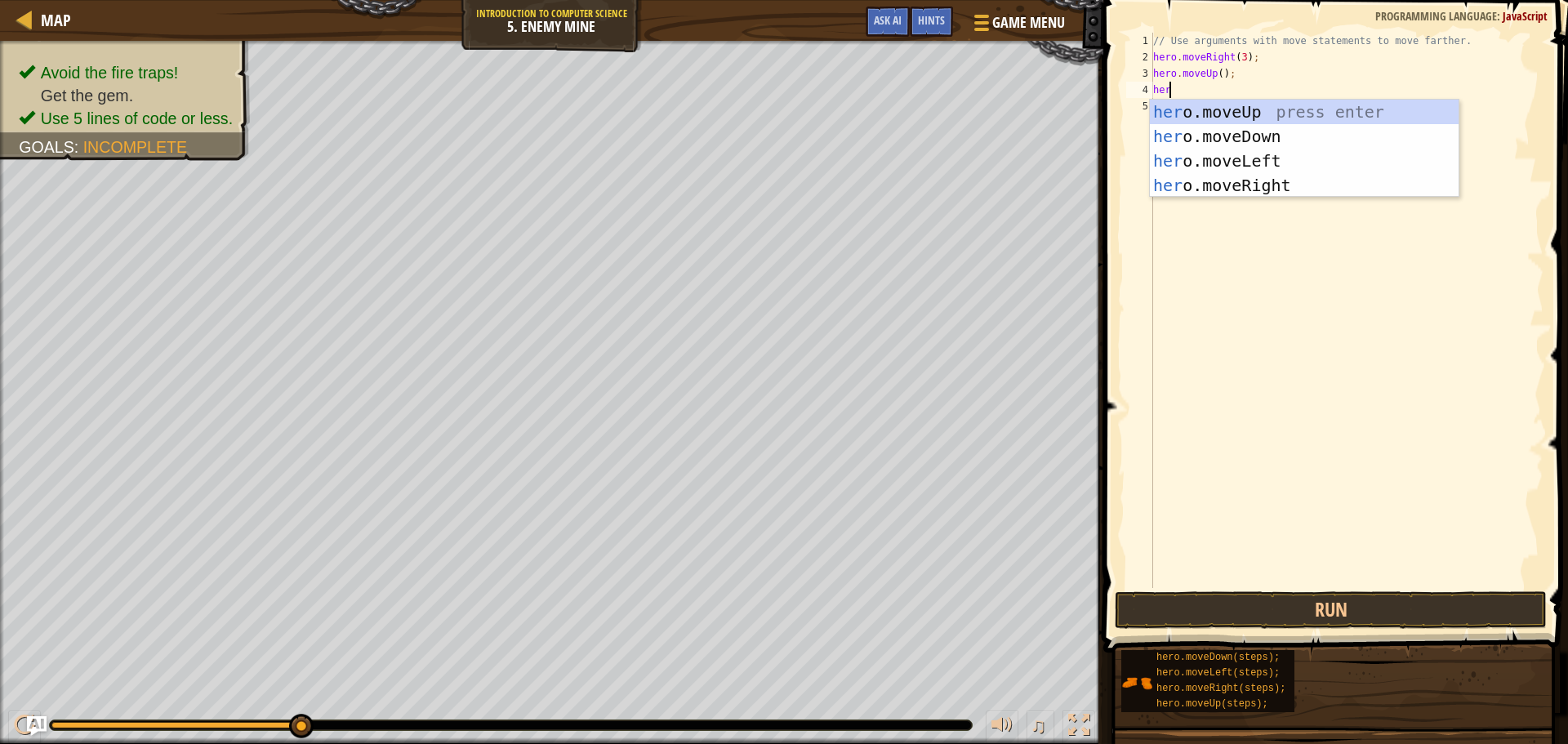
type textarea "hero"
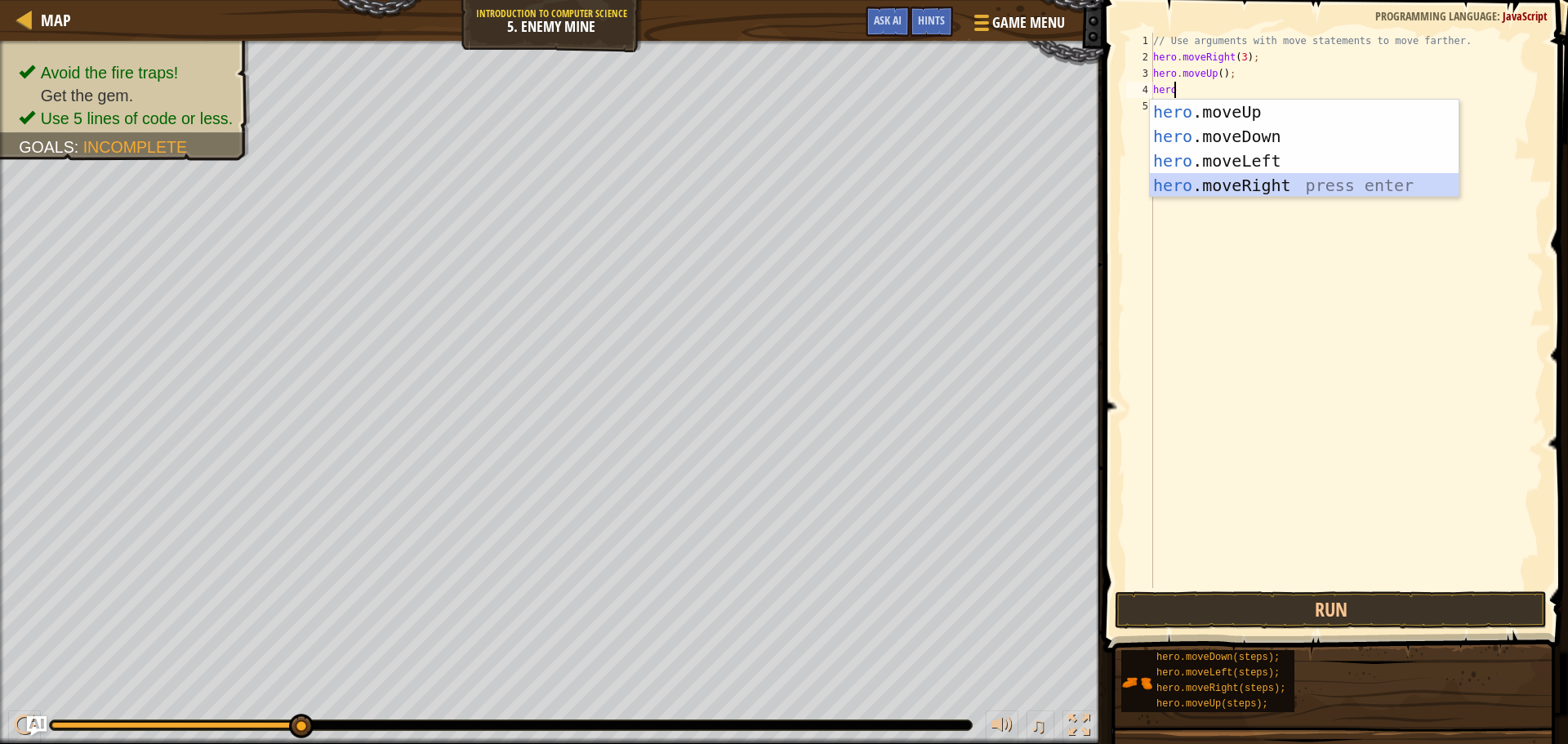
click at [1218, 187] on div "hero .moveUp press enter hero .moveDown press enter hero .moveLeft press enter …" at bounding box center [1305, 173] width 309 height 147
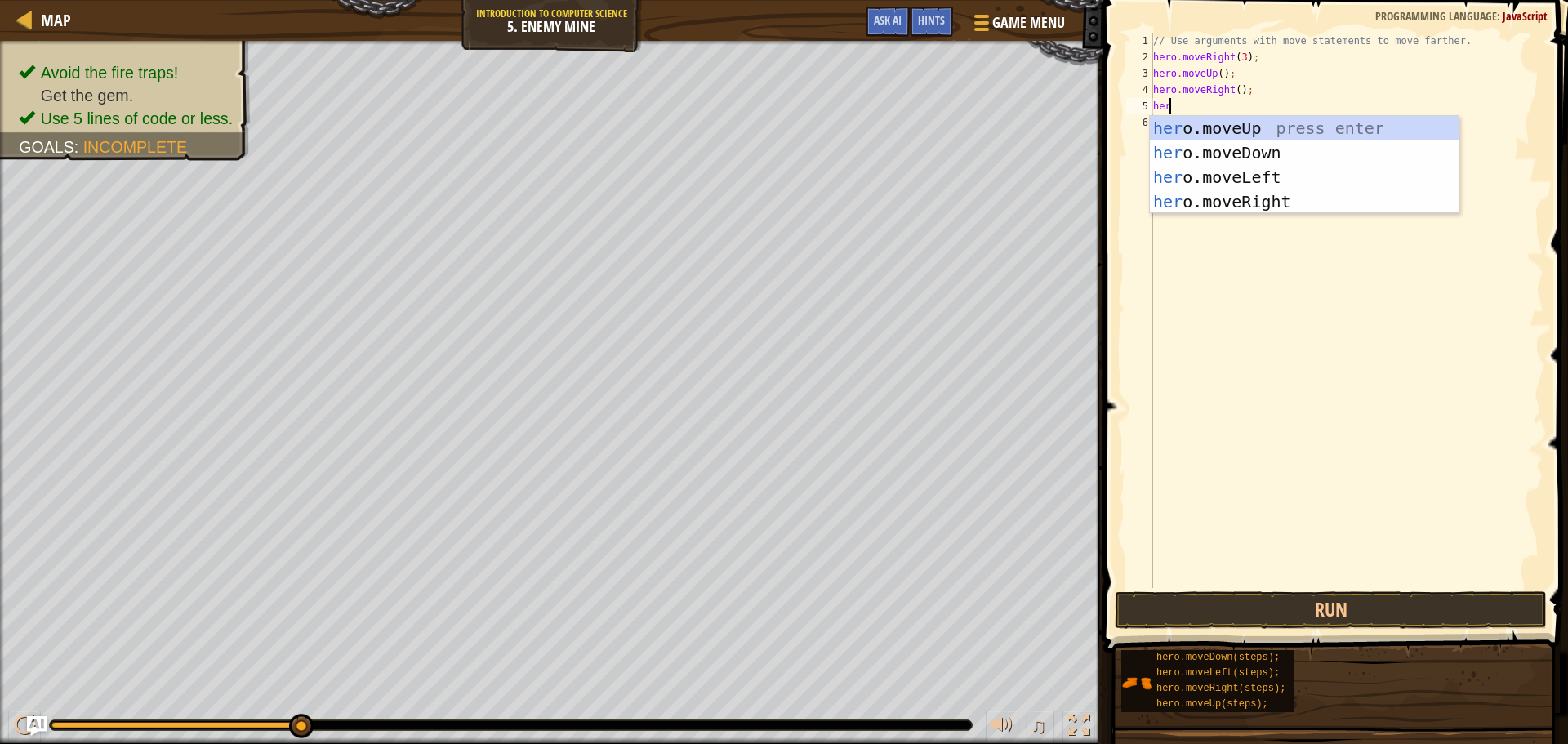
type textarea "hero"
click at [1217, 154] on div "hero .moveUp press enter hero .moveDown press enter hero .moveLeft press enter …" at bounding box center [1305, 189] width 309 height 147
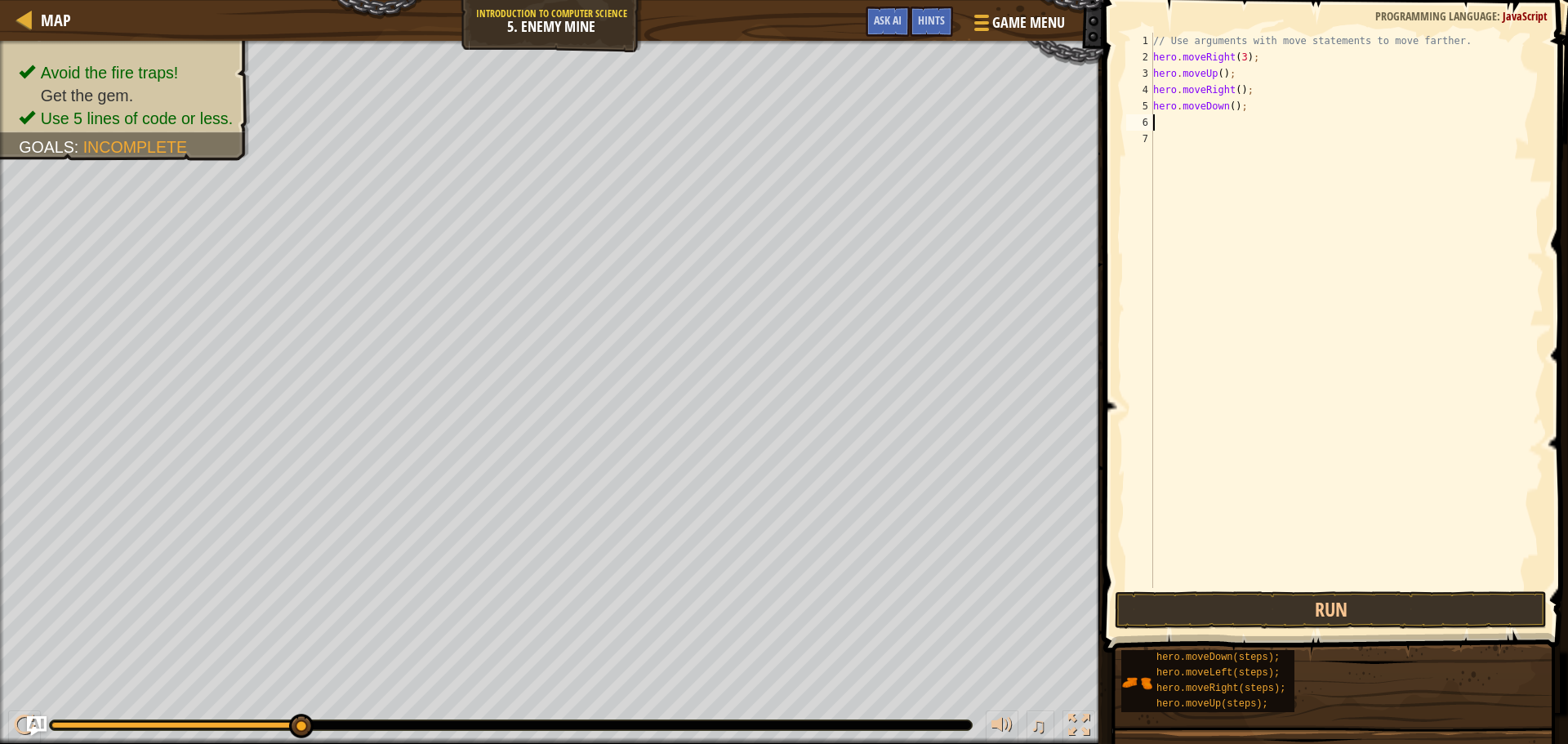
scroll to position [7, 0]
click at [1229, 108] on div "// Use arguments with move statements to move farther. hero . moveRight ( 3 ) ;…" at bounding box center [1346, 326] width 393 height 588
type textarea "hero.moveDown(3);"
click at [1222, 118] on div "// Use arguments with move statements to move farther. hero . moveRight ( 3 ) ;…" at bounding box center [1346, 326] width 393 height 588
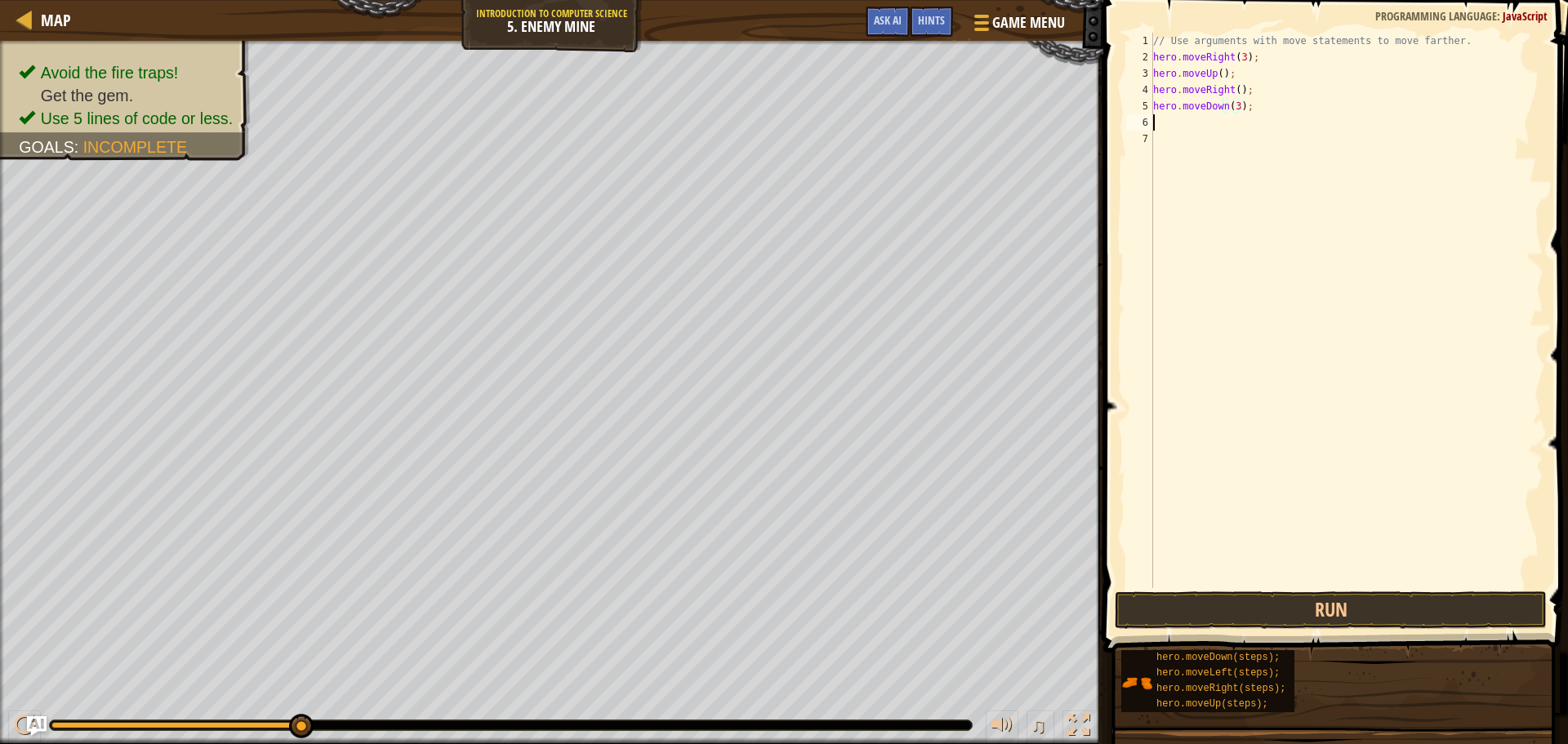
scroll to position [7, 0]
type textarea "h"
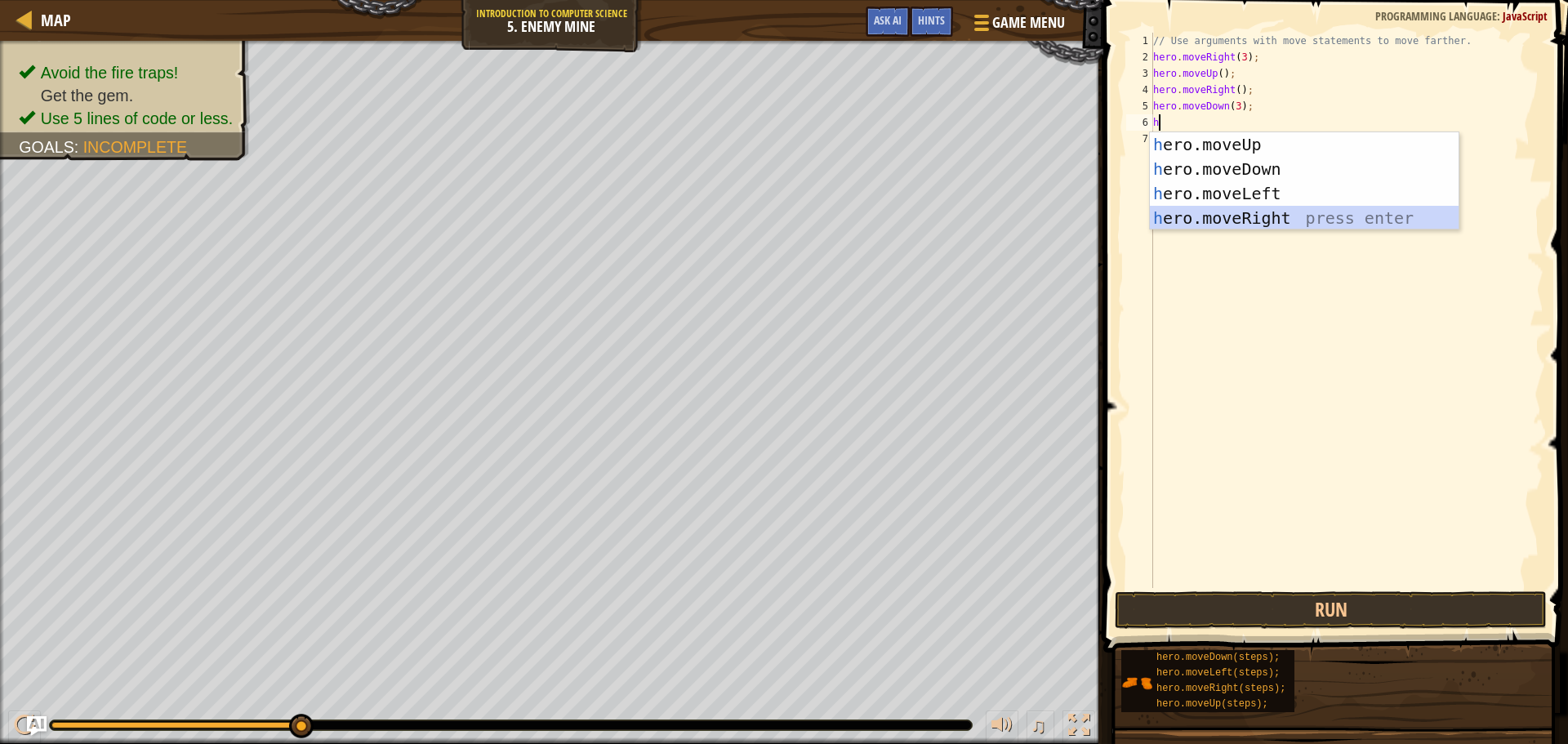
click at [1216, 206] on div "h ero.moveUp press enter h ero.moveDown press enter h ero.moveLeft press enter …" at bounding box center [1305, 206] width 309 height 147
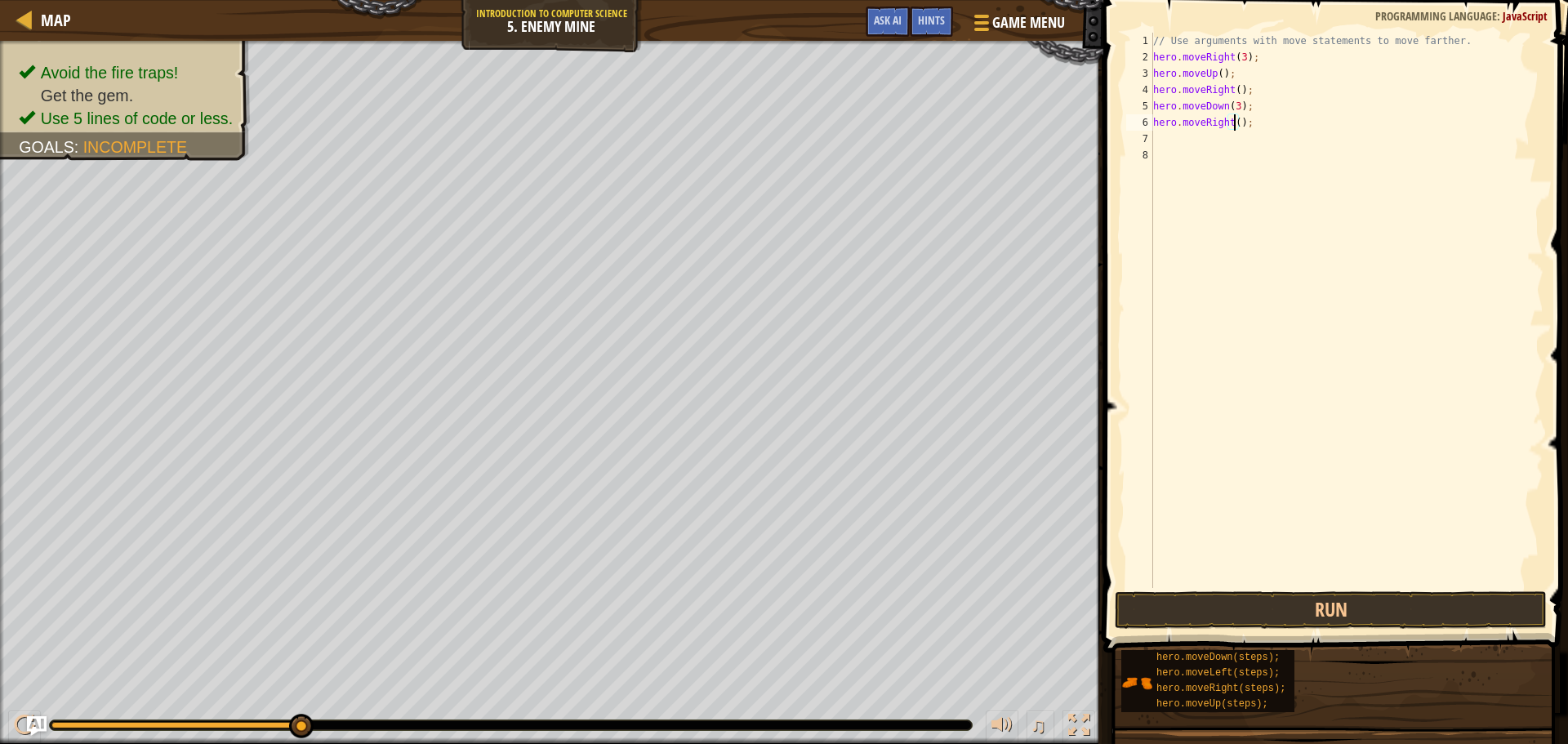
click at [1234, 121] on div "// Use arguments with move statements to move farther. hero . moveRight ( 3 ) ;…" at bounding box center [1346, 326] width 393 height 588
type textarea "hero.moveRight(2);"
click at [1291, 604] on button "Run" at bounding box center [1330, 610] width 432 height 38
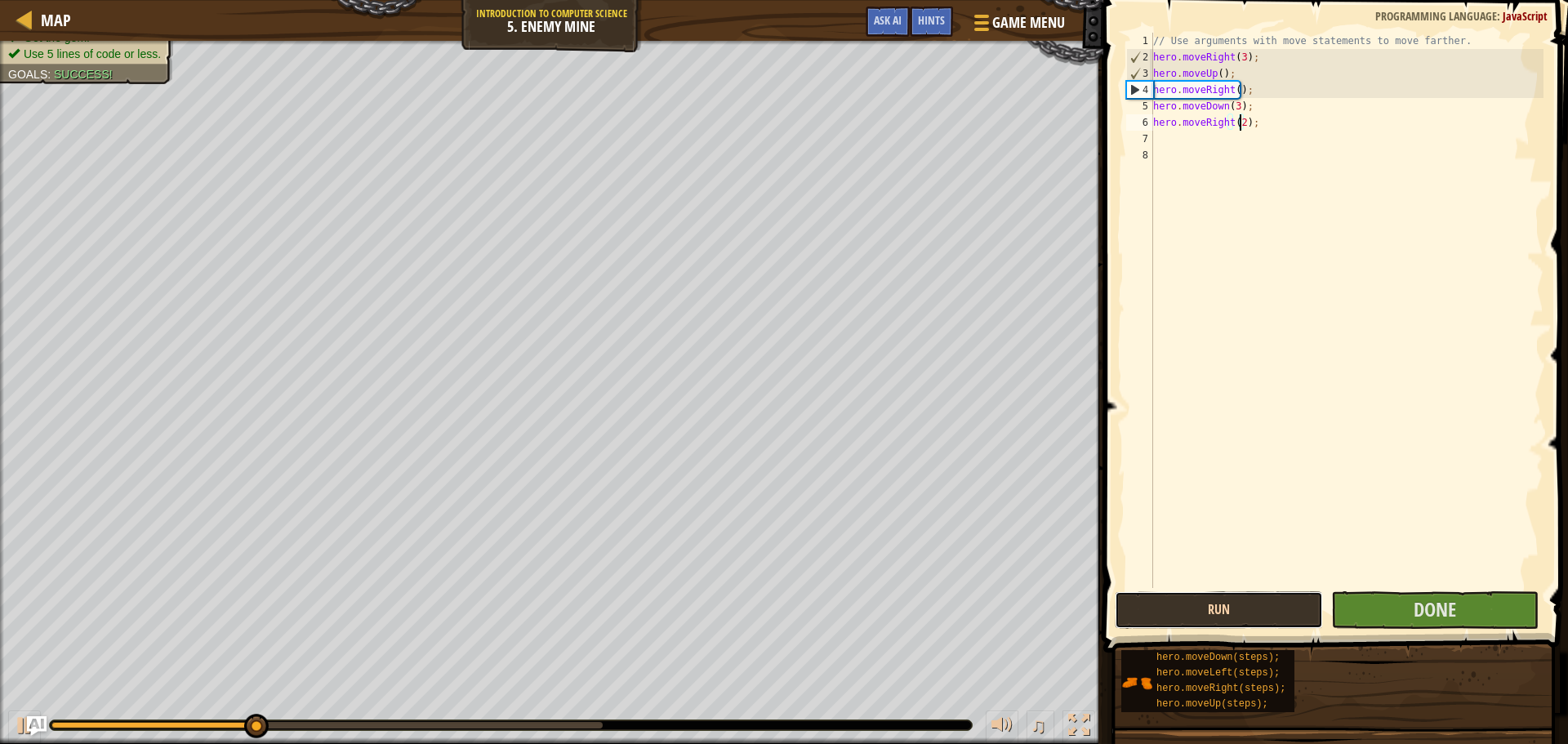
click at [1291, 604] on button "Run" at bounding box center [1218, 610] width 208 height 38
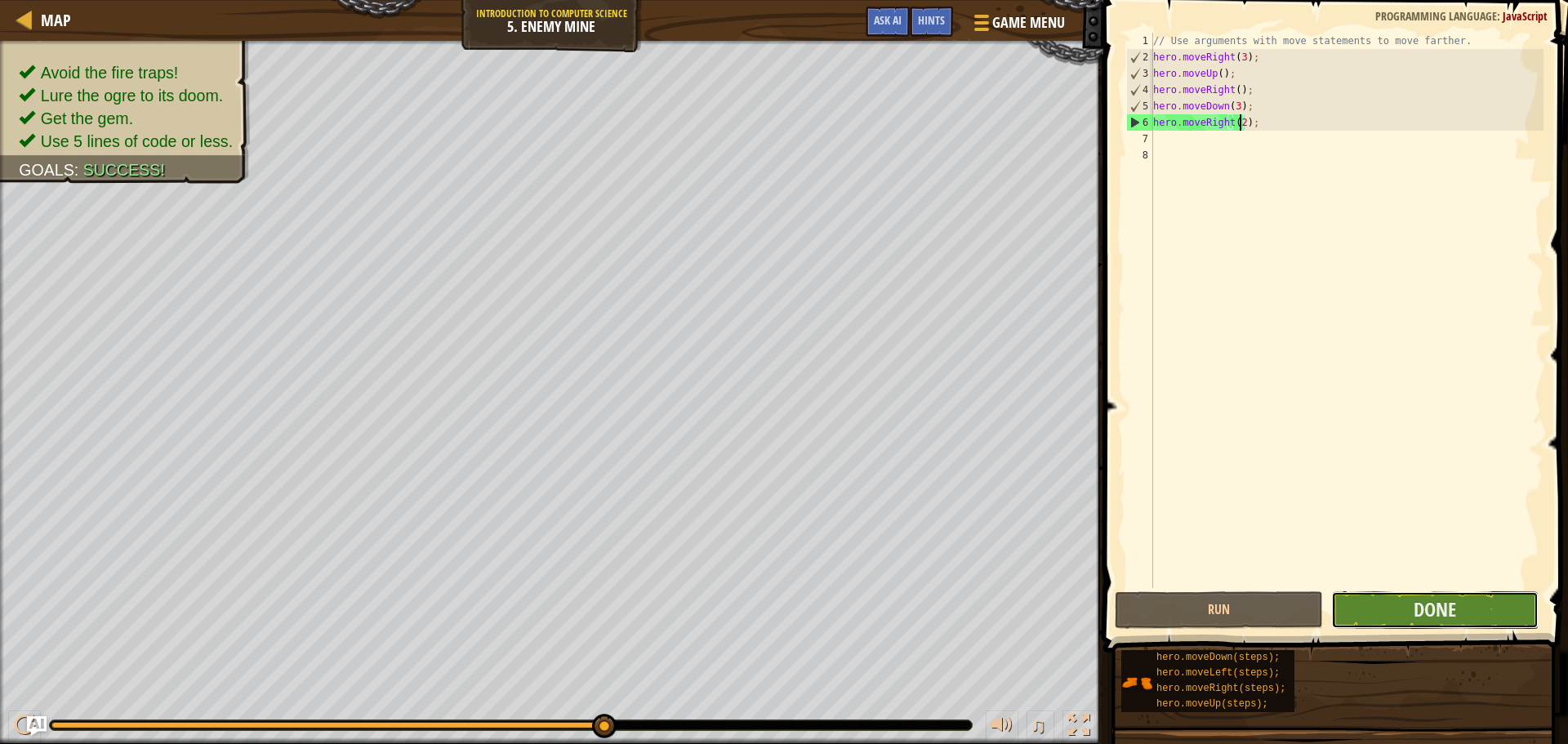
click at [1372, 603] on button "Done" at bounding box center [1435, 610] width 208 height 38
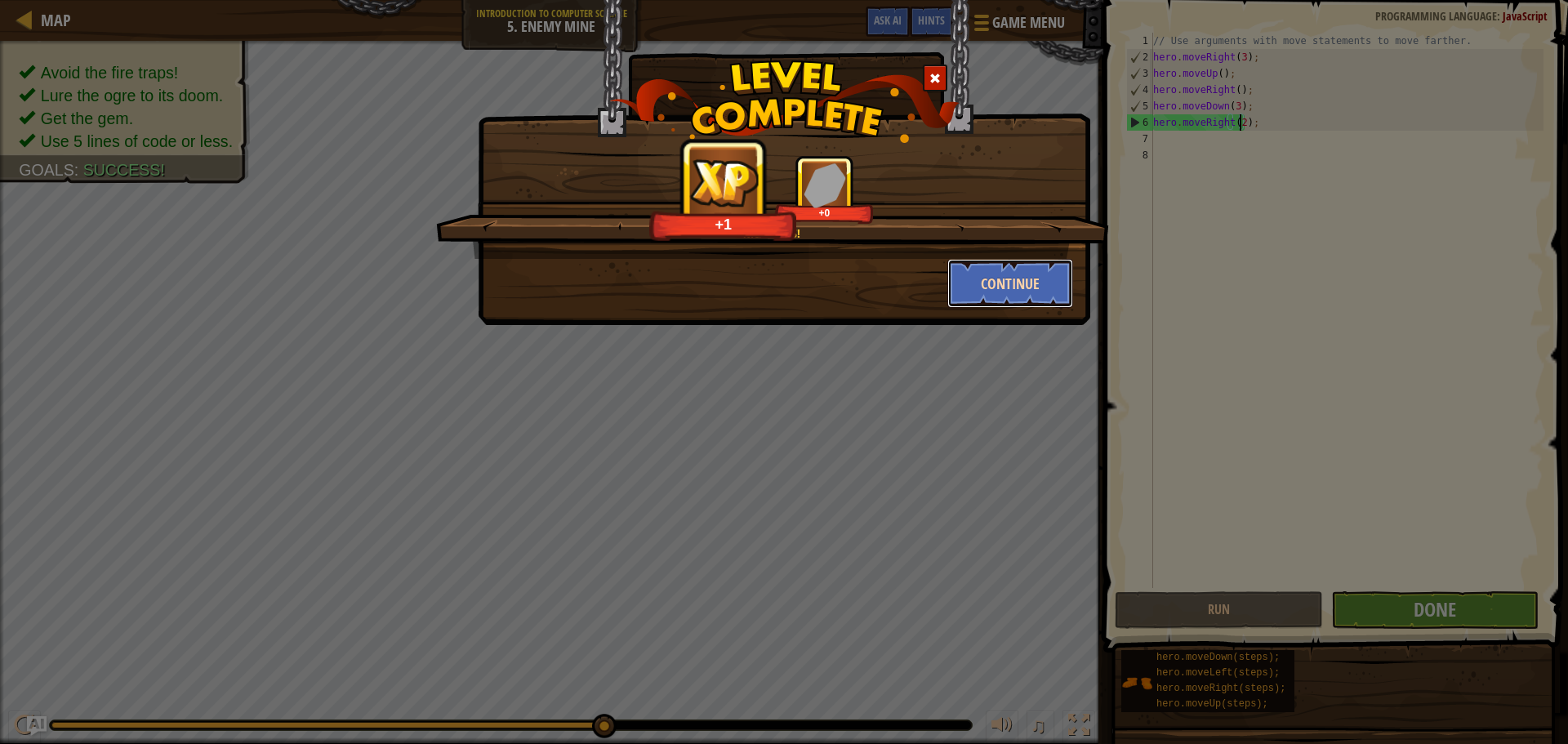
click at [992, 282] on button "Continue" at bounding box center [1010, 283] width 126 height 49
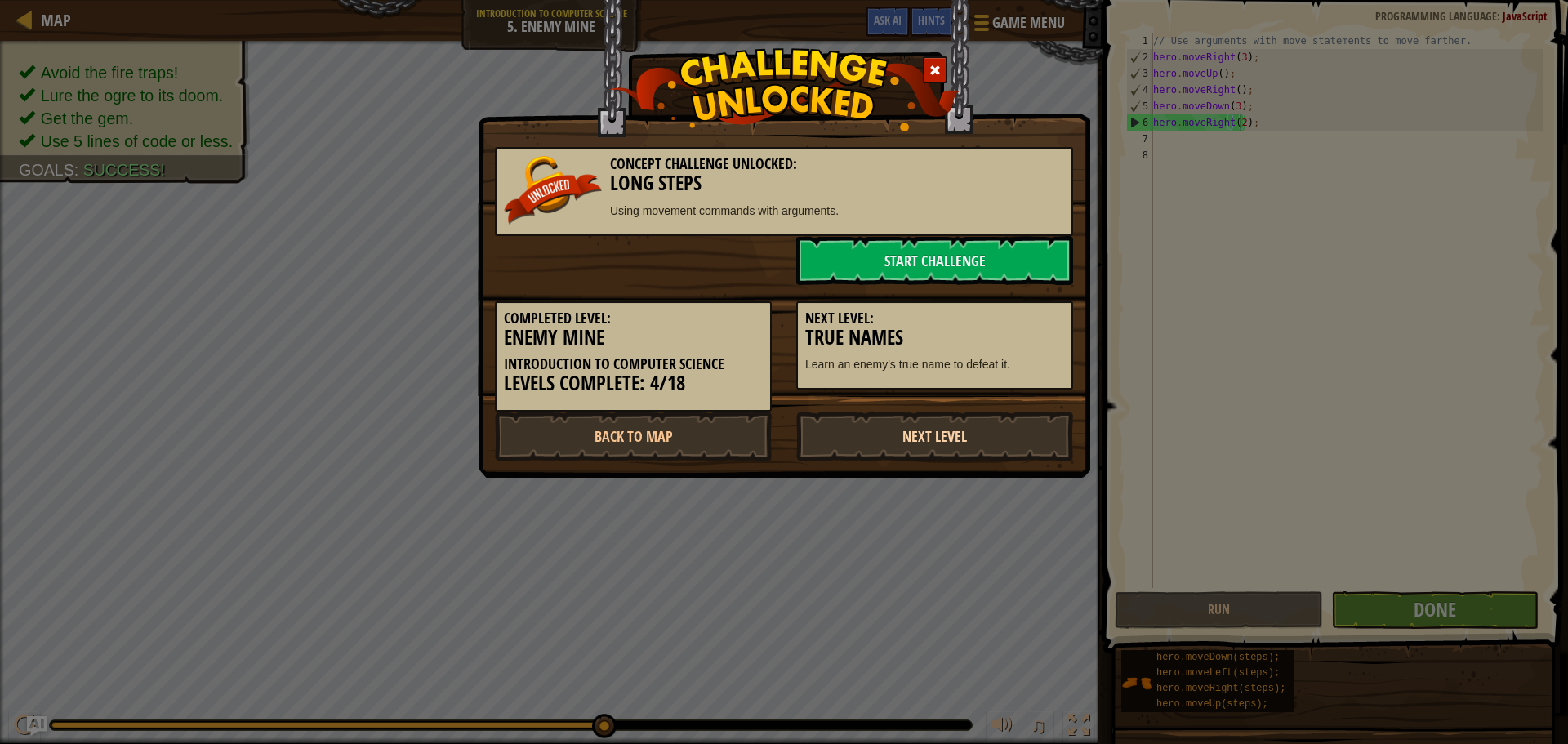
click at [880, 426] on link "Next Level" at bounding box center [934, 436] width 276 height 49
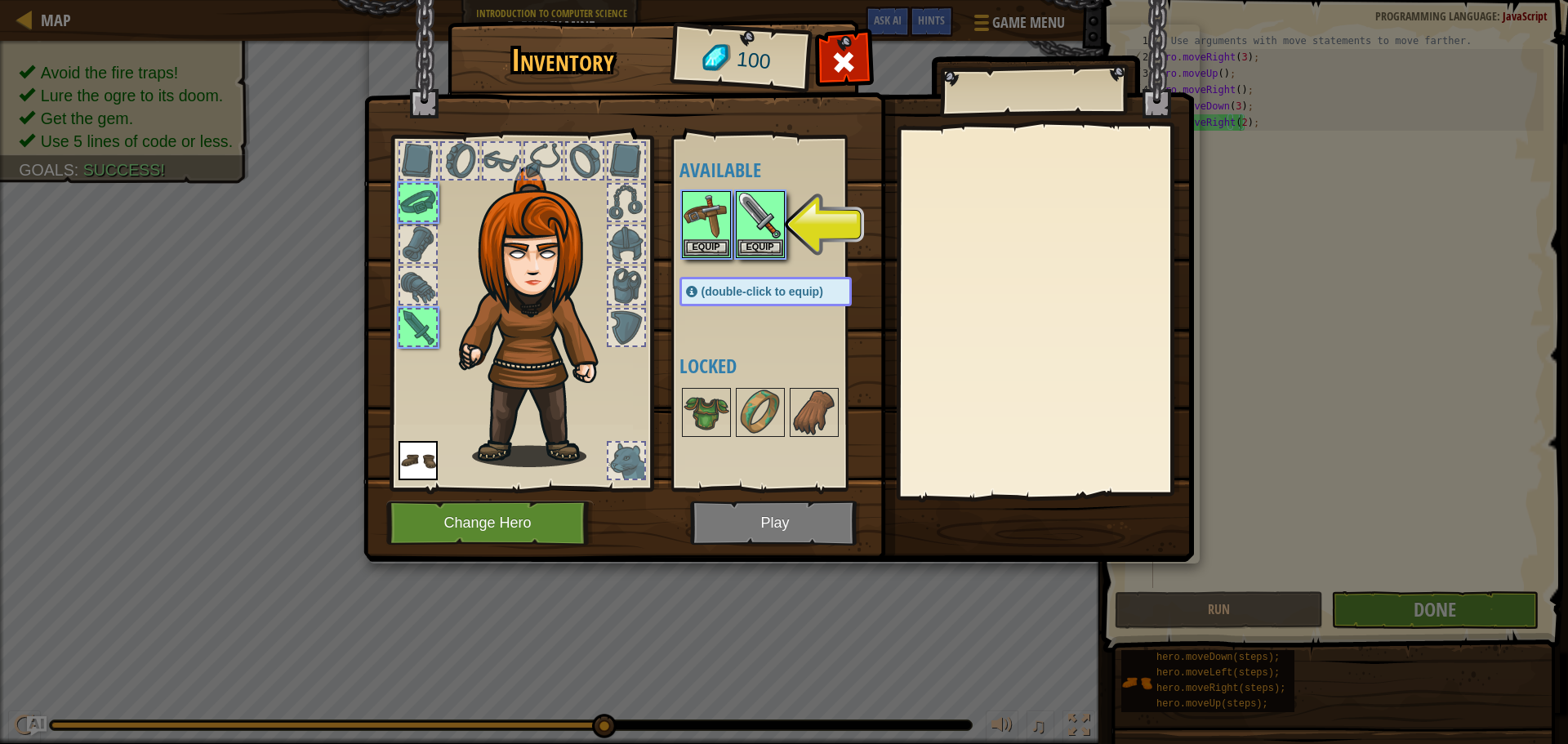
click at [719, 516] on img at bounding box center [779, 265] width 830 height 593
click at [762, 242] on button "Equip" at bounding box center [760, 247] width 45 height 17
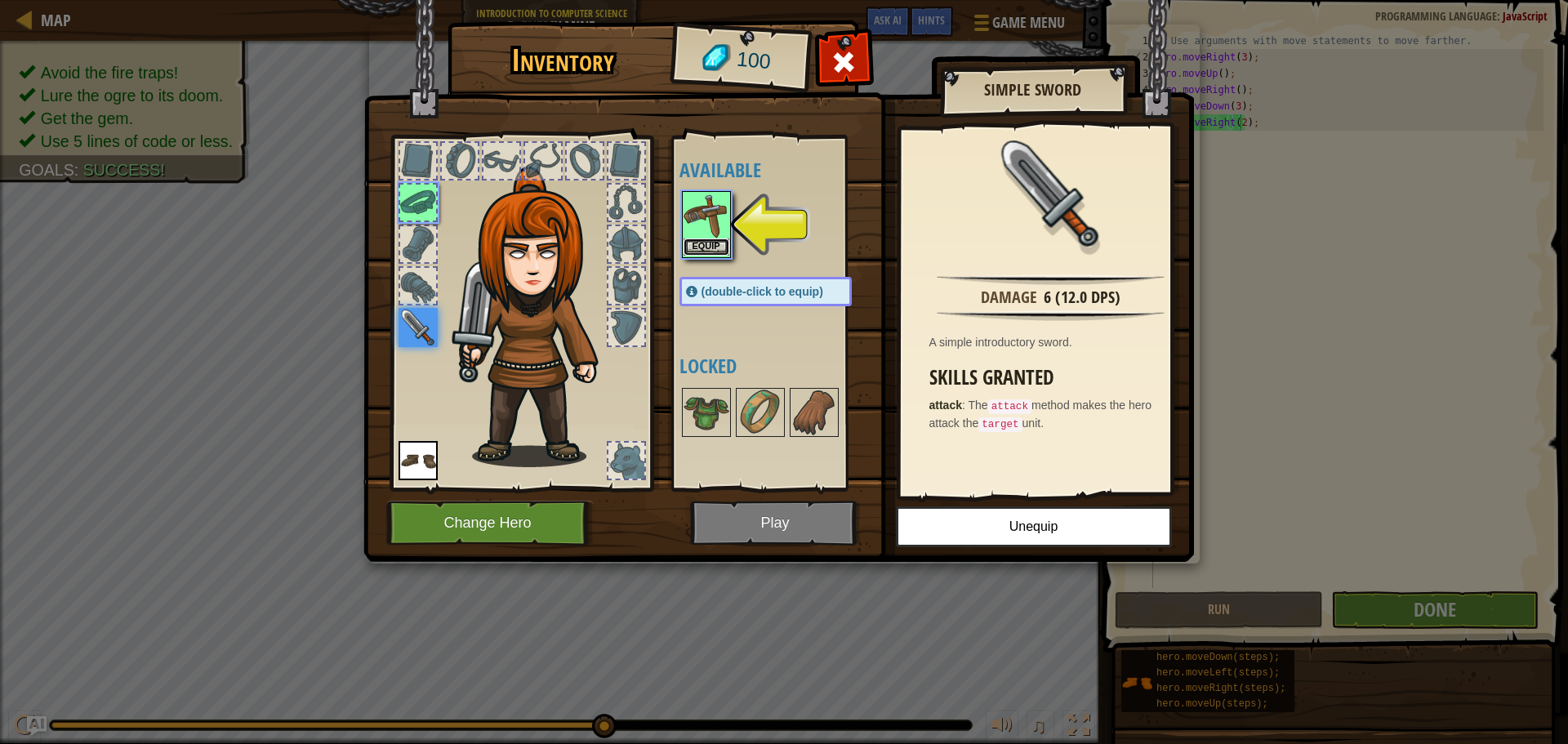
click at [725, 245] on button "Equip" at bounding box center [706, 247] width 45 height 17
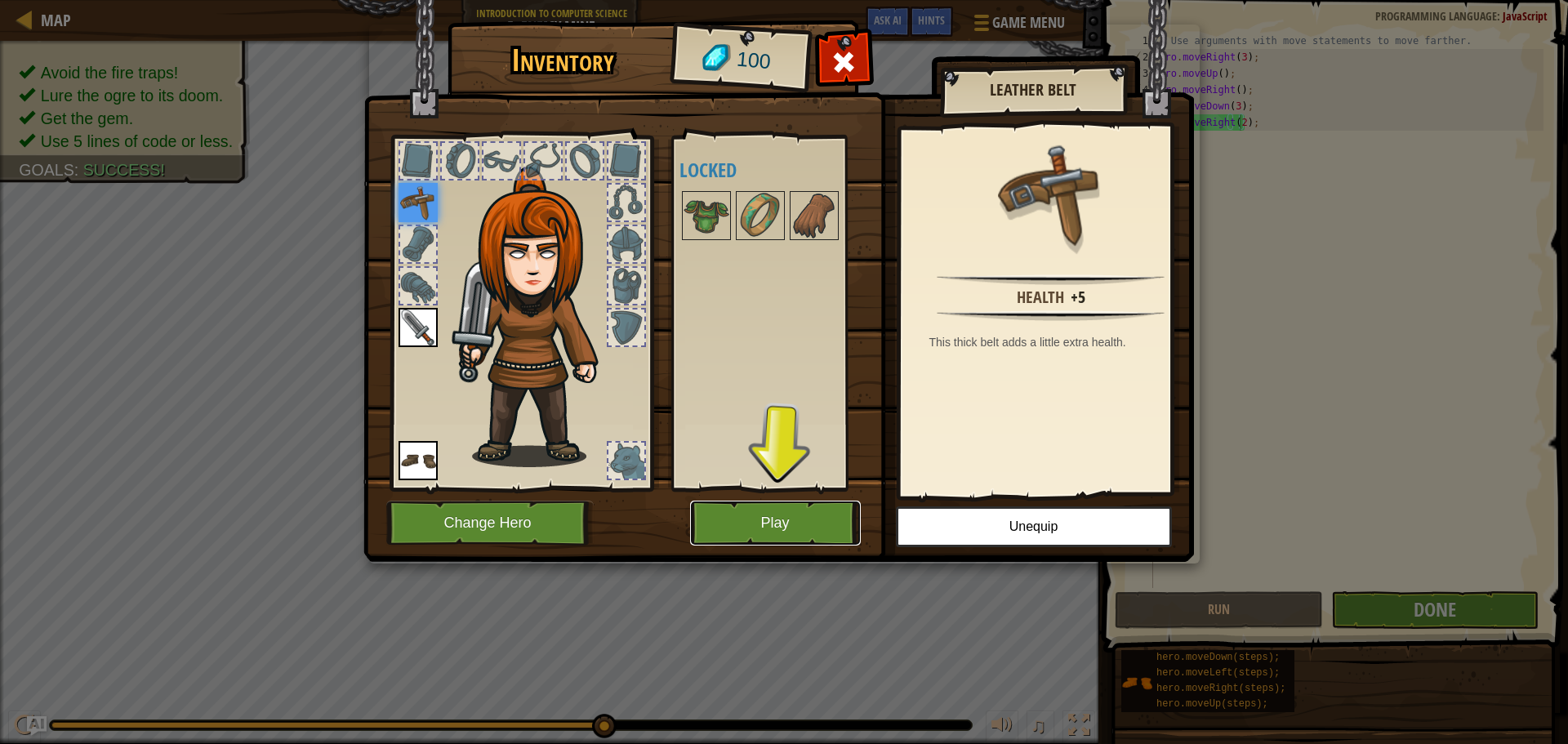
click at [748, 509] on button "Play" at bounding box center [775, 523] width 171 height 45
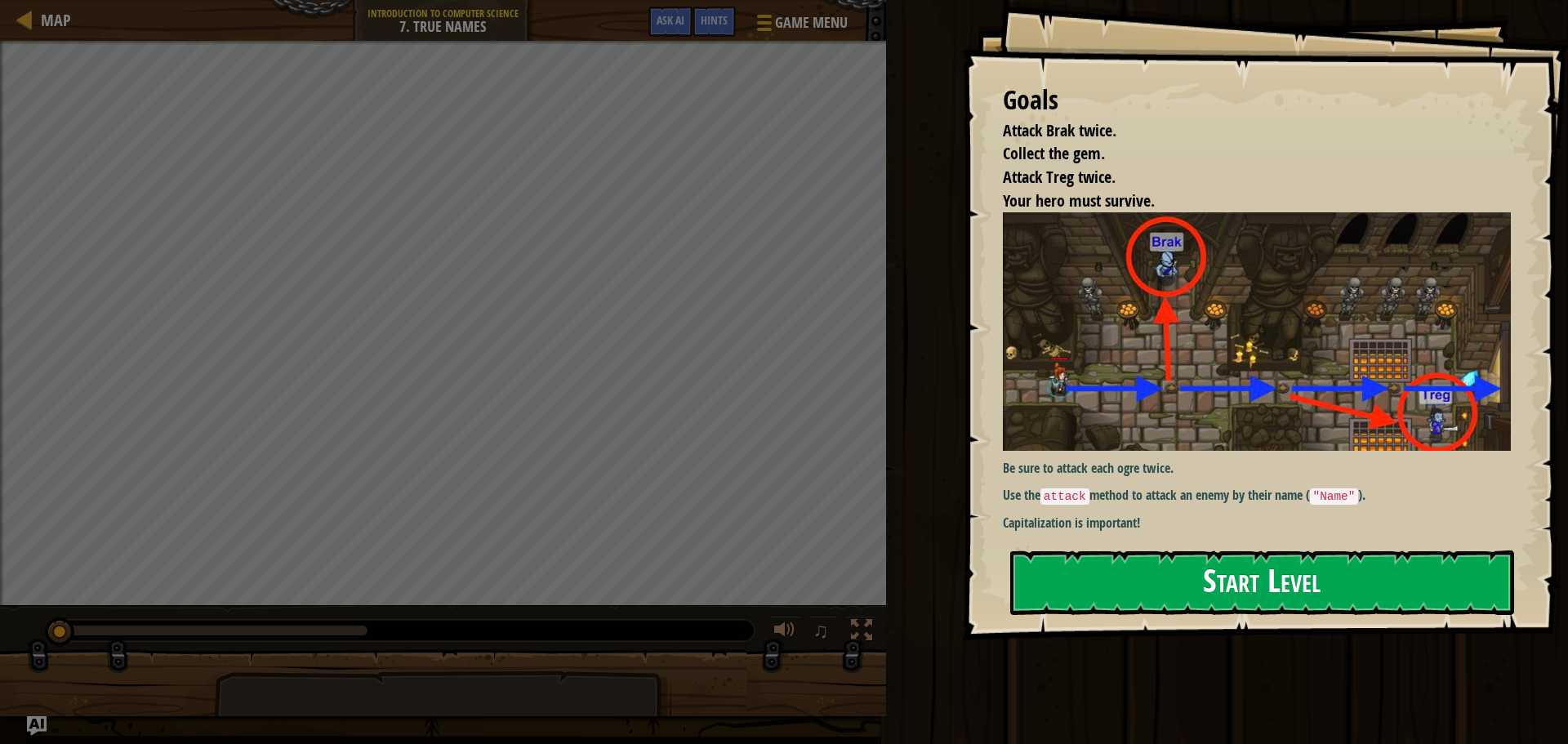
click at [1148, 567] on button "Start Level" at bounding box center [1263, 583] width 504 height 65
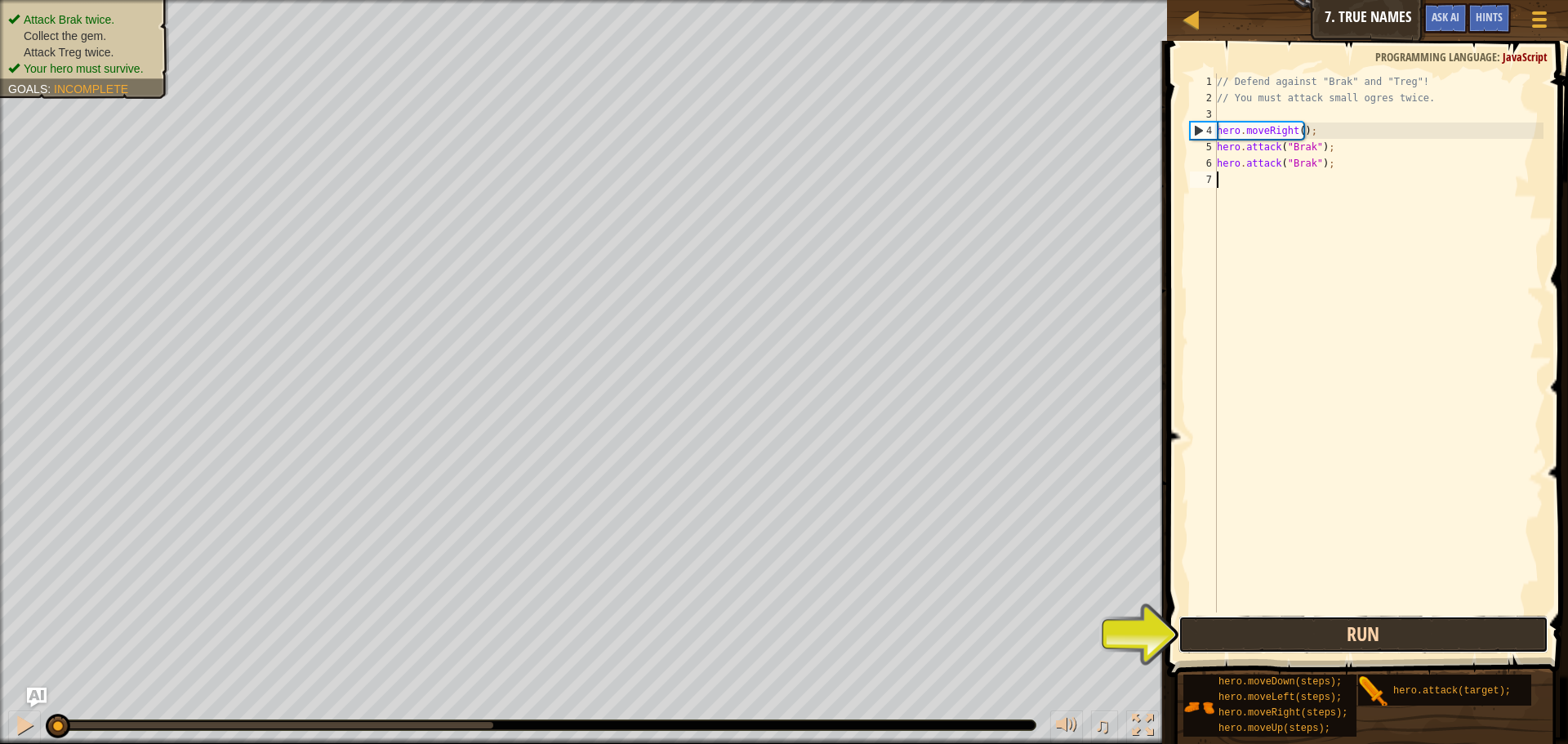
click at [1358, 629] on button "Run" at bounding box center [1363, 634] width 370 height 38
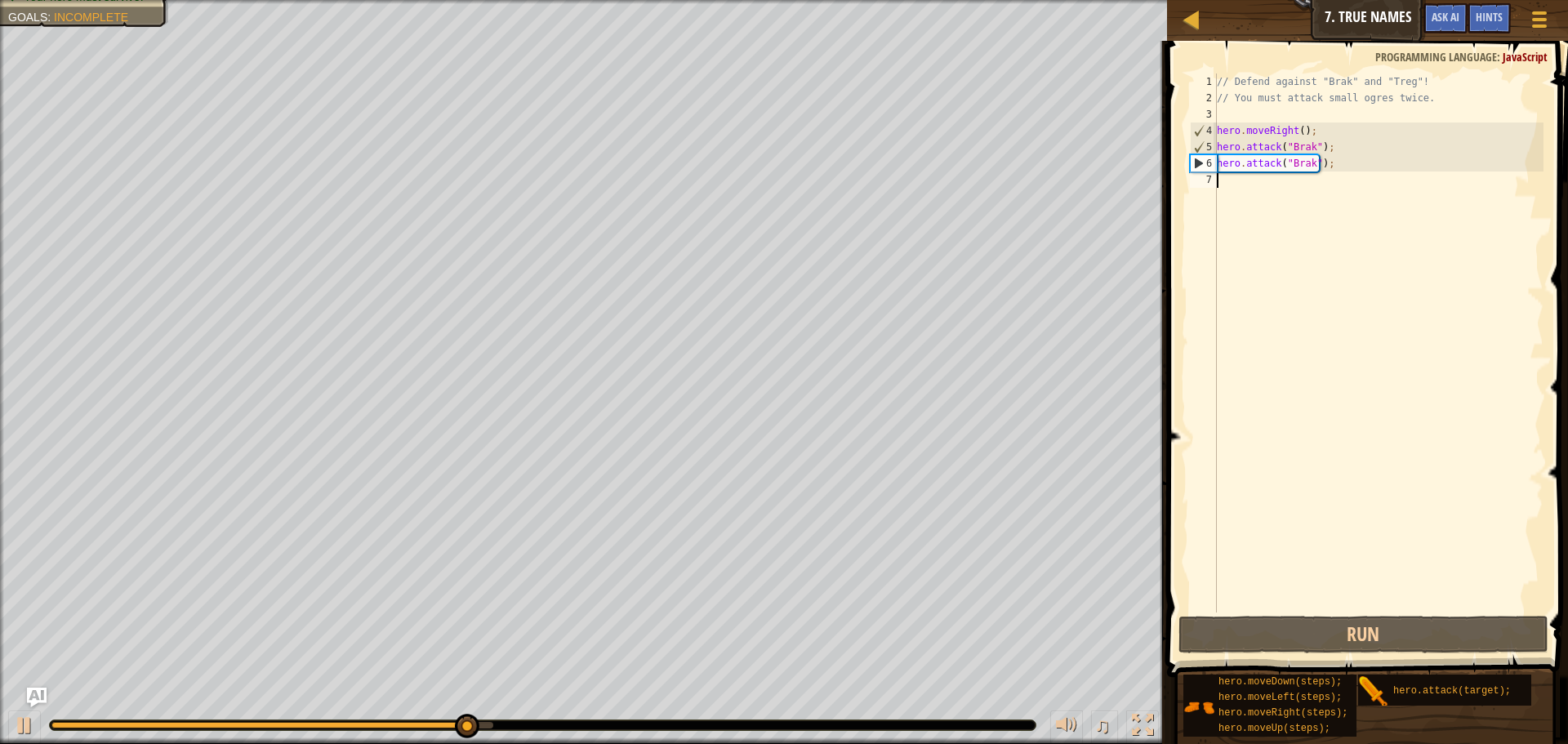
click at [1259, 187] on div "// Defend against "Brak" and "Treg"! // You must attack small ogres twice. hero…" at bounding box center [1379, 359] width 330 height 572
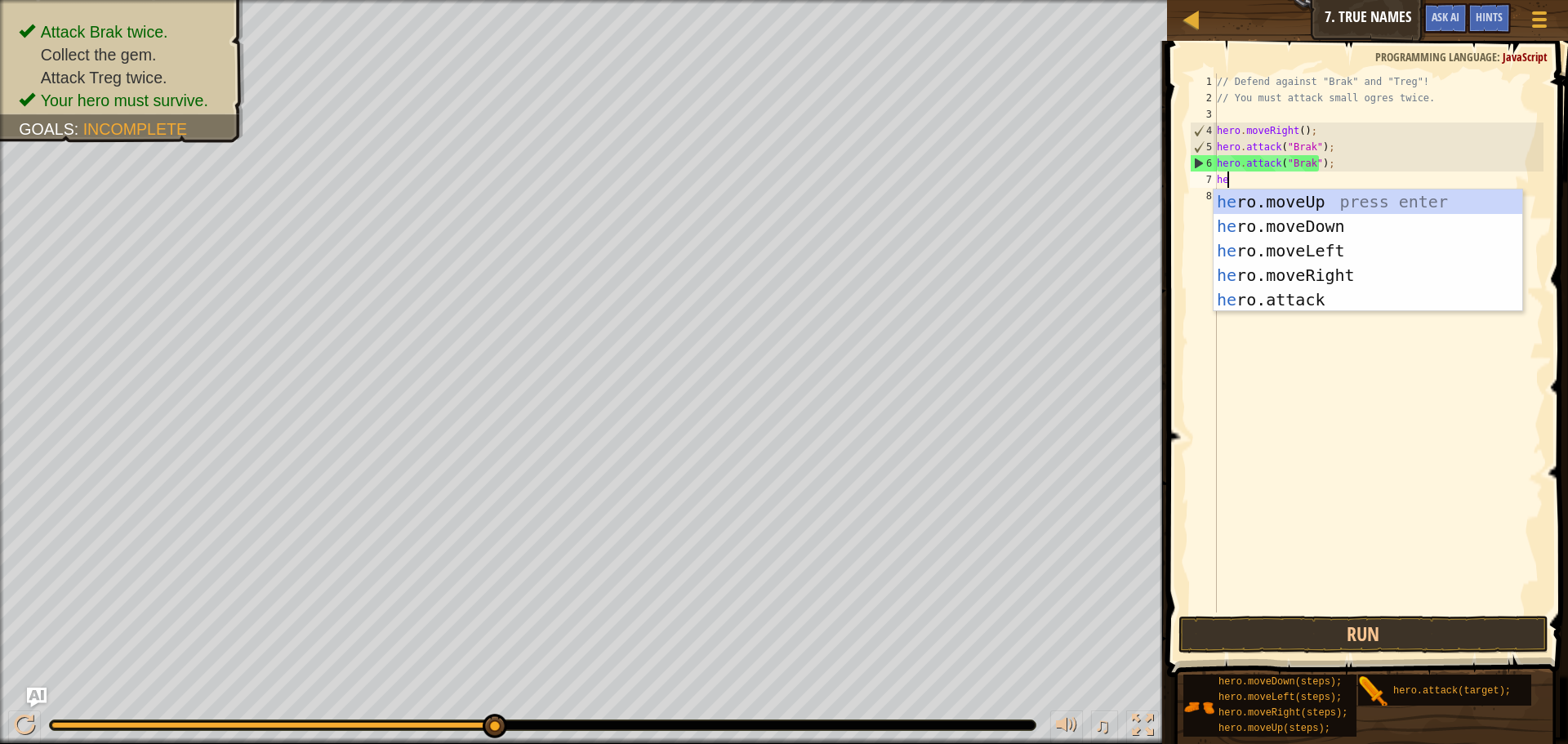
scroll to position [7, 1]
type textarea "hero"
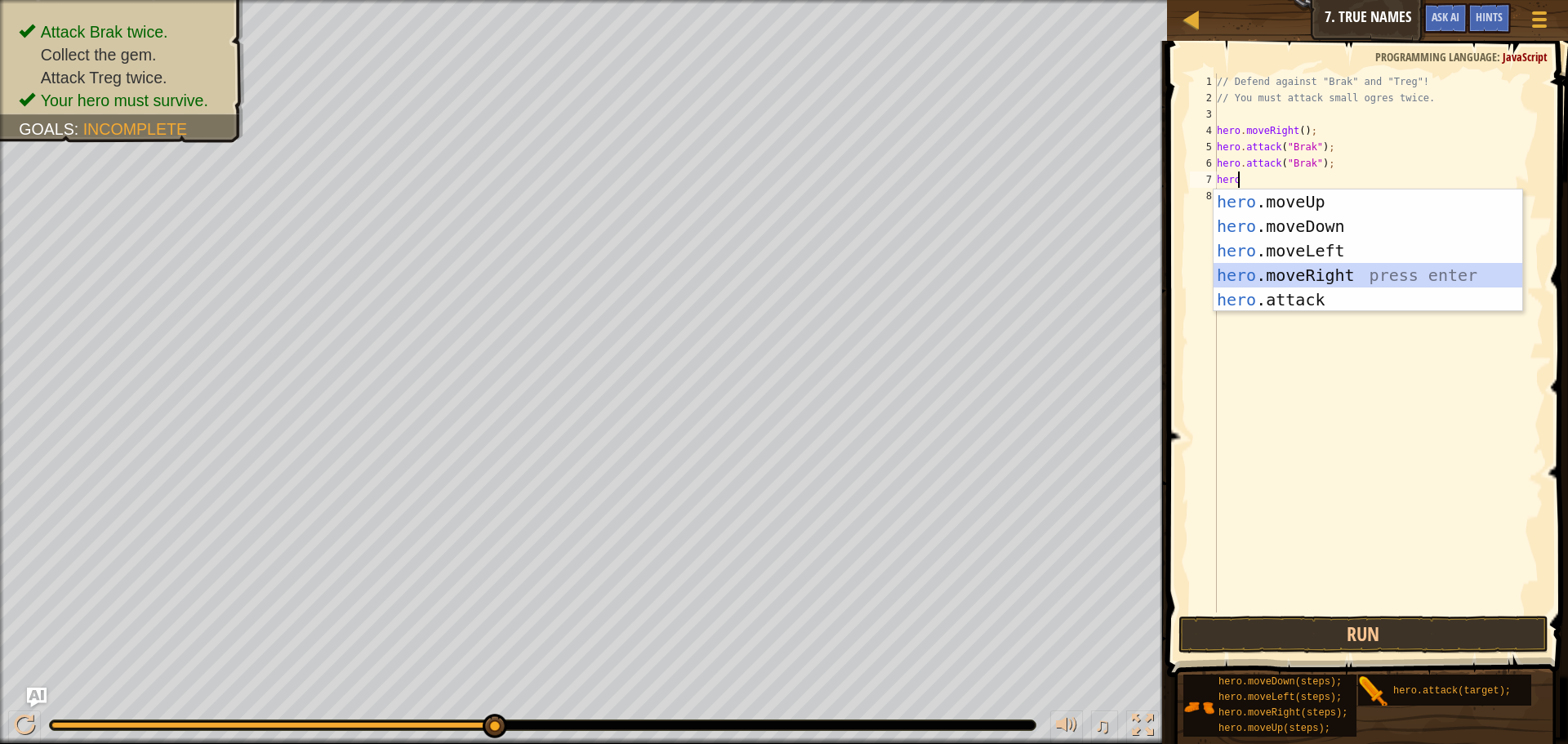
click at [1329, 272] on div "hero .moveUp press enter hero .moveDown press enter hero .moveLeft press enter …" at bounding box center [1368, 275] width 309 height 172
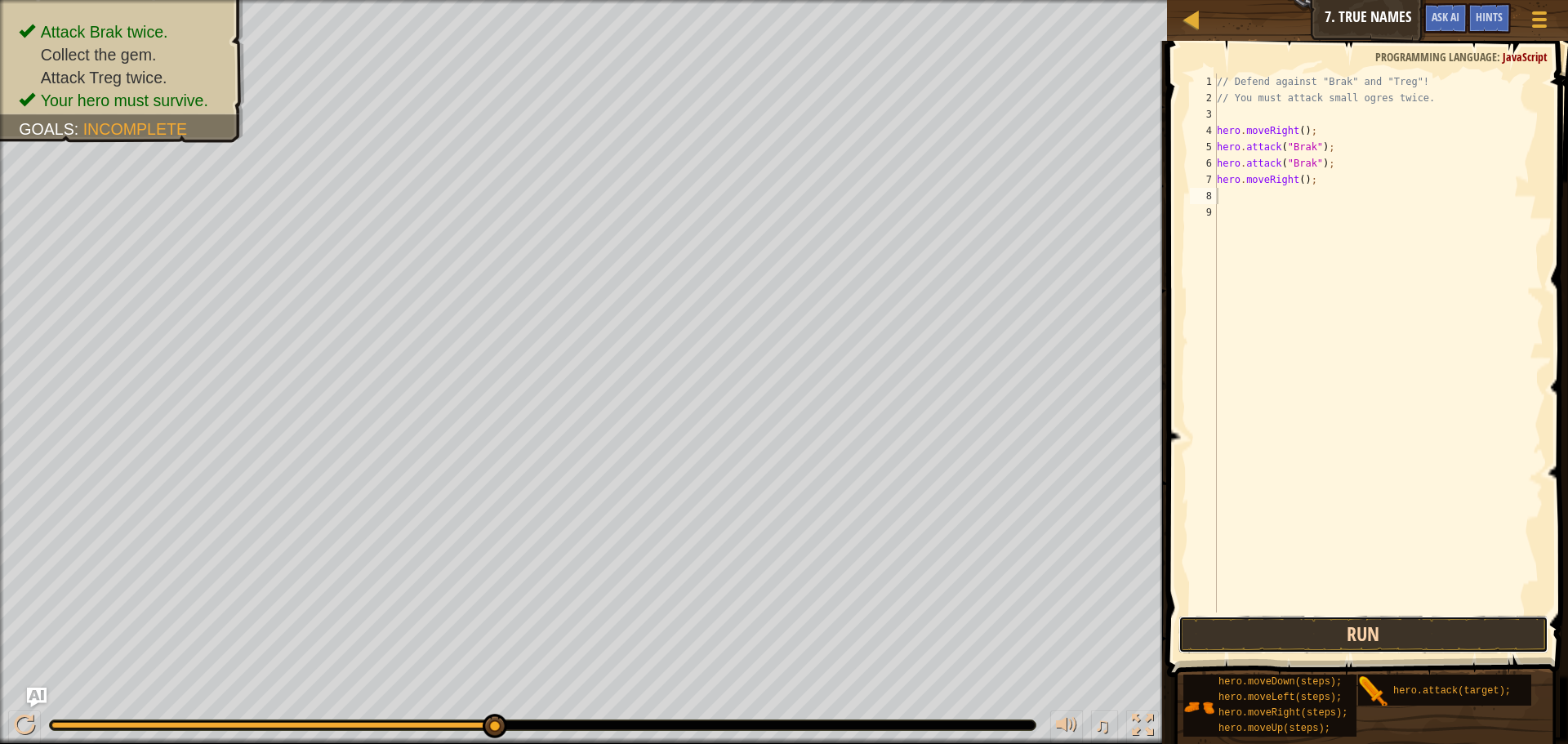
click at [1383, 634] on button "Run" at bounding box center [1363, 634] width 370 height 38
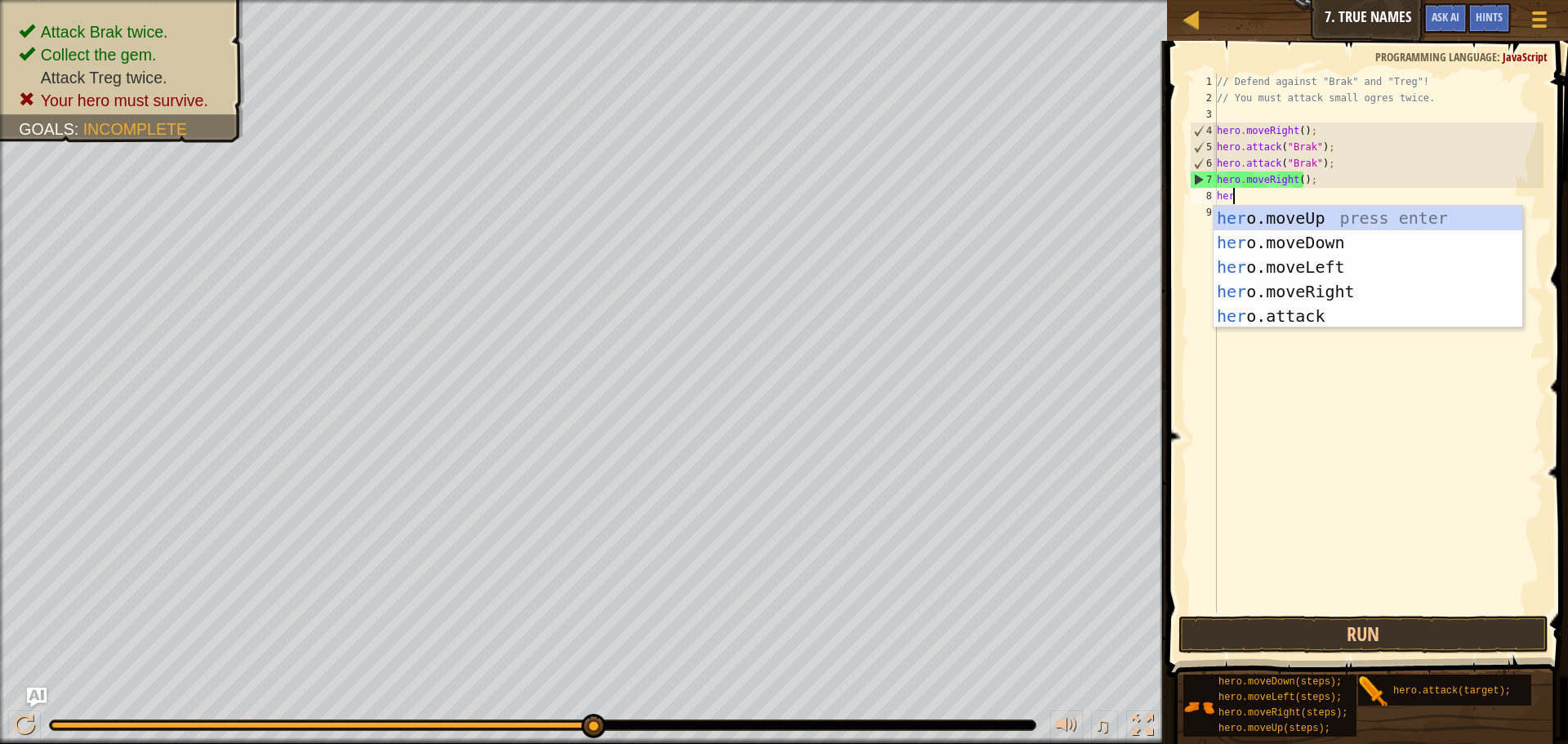
scroll to position [7, 1]
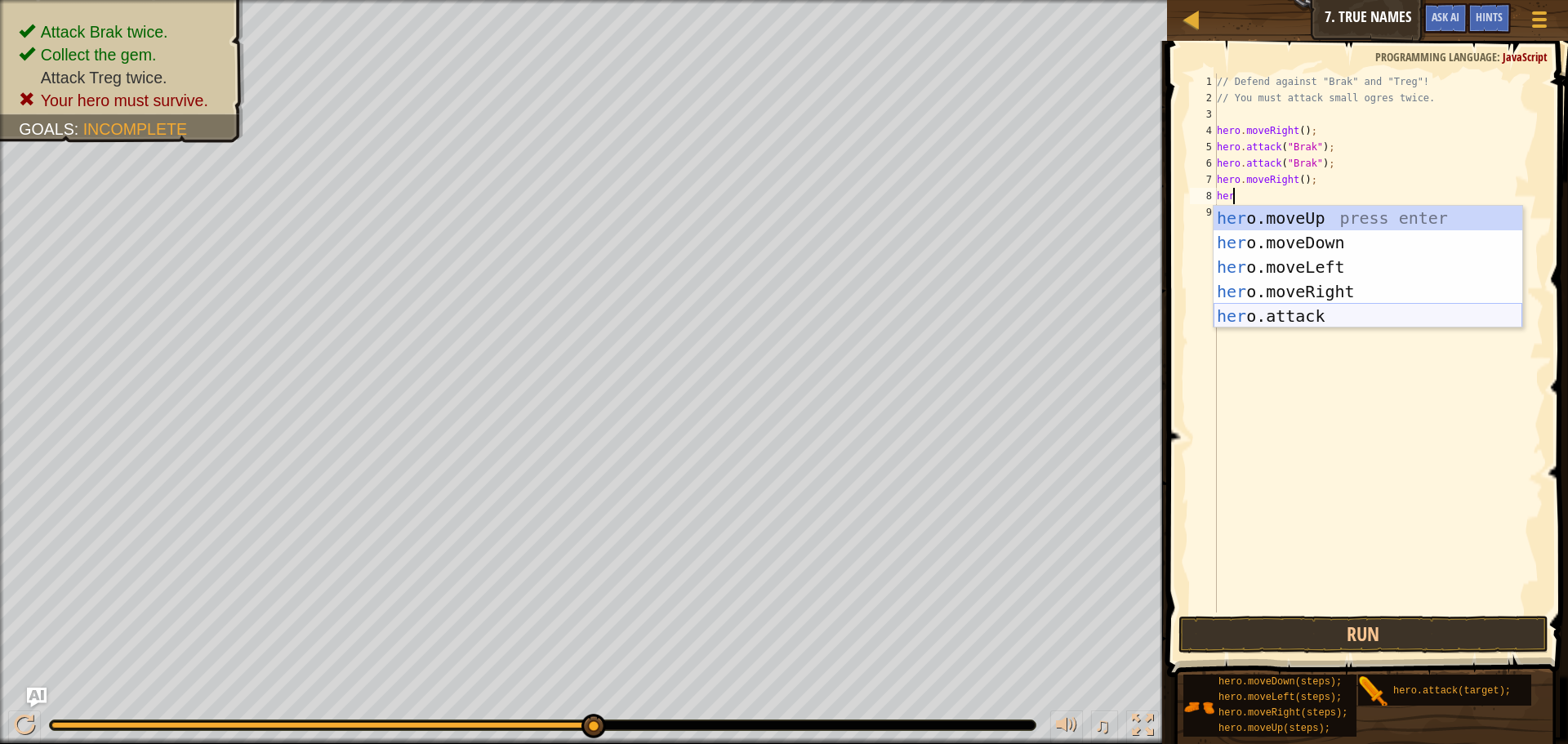
click at [1278, 313] on div "her o.moveUp press enter her o.moveDown press enter her o.moveLeft press enter …" at bounding box center [1368, 291] width 309 height 172
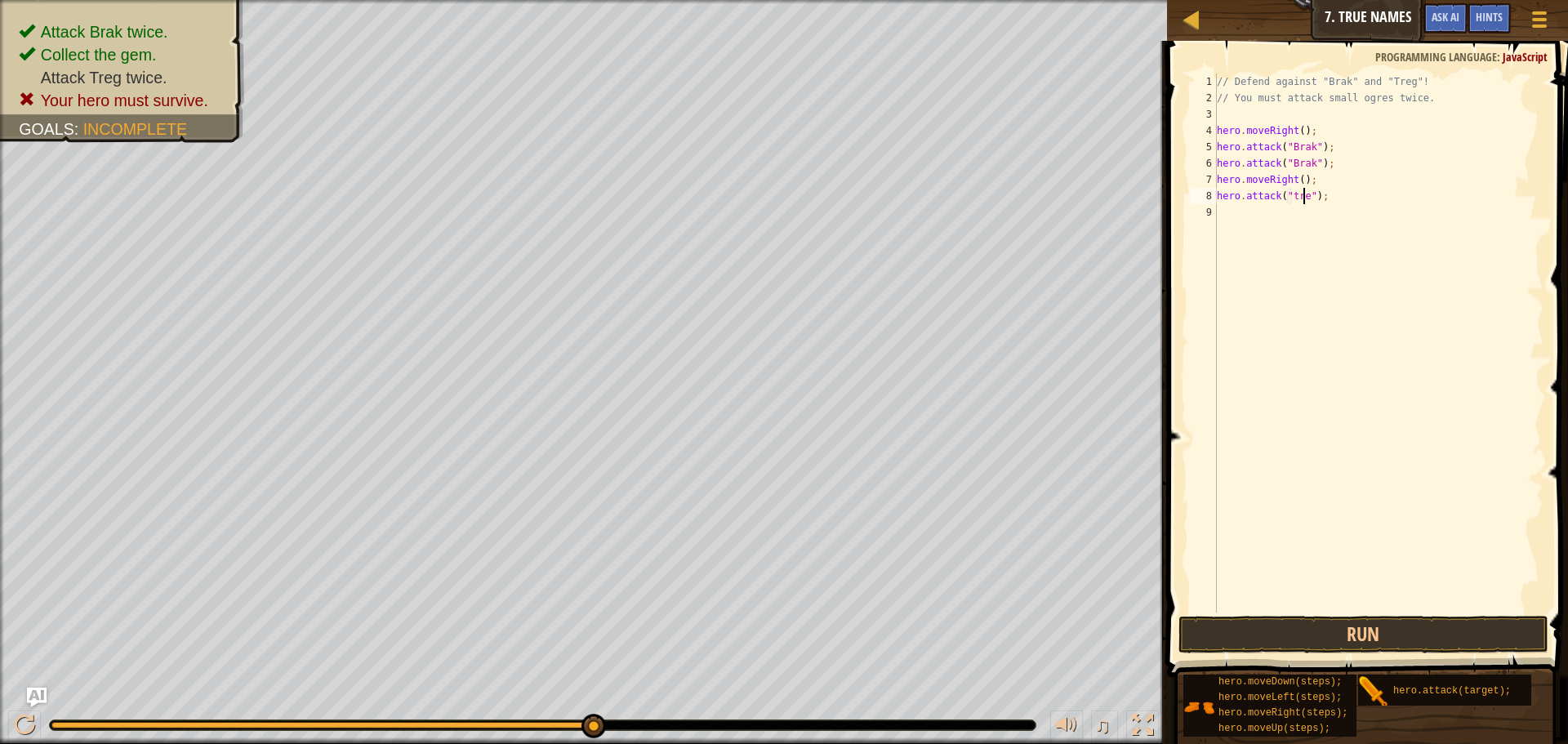
type textarea "hero.attack("treg");"
click at [1302, 215] on div "// Defend against "Brak" and "Treg"! // You must attack small ogres twice. hero…" at bounding box center [1379, 359] width 330 height 572
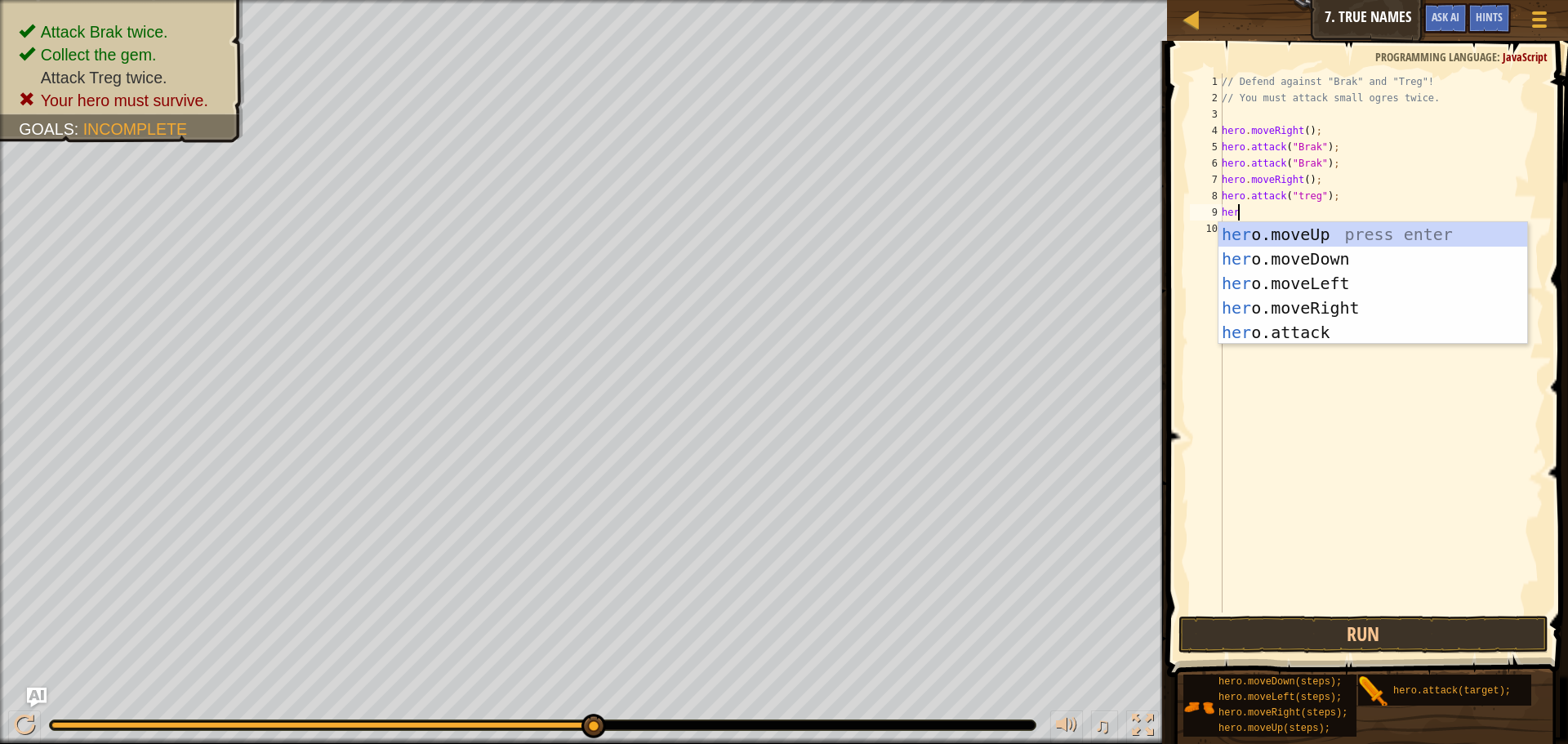
scroll to position [7, 1]
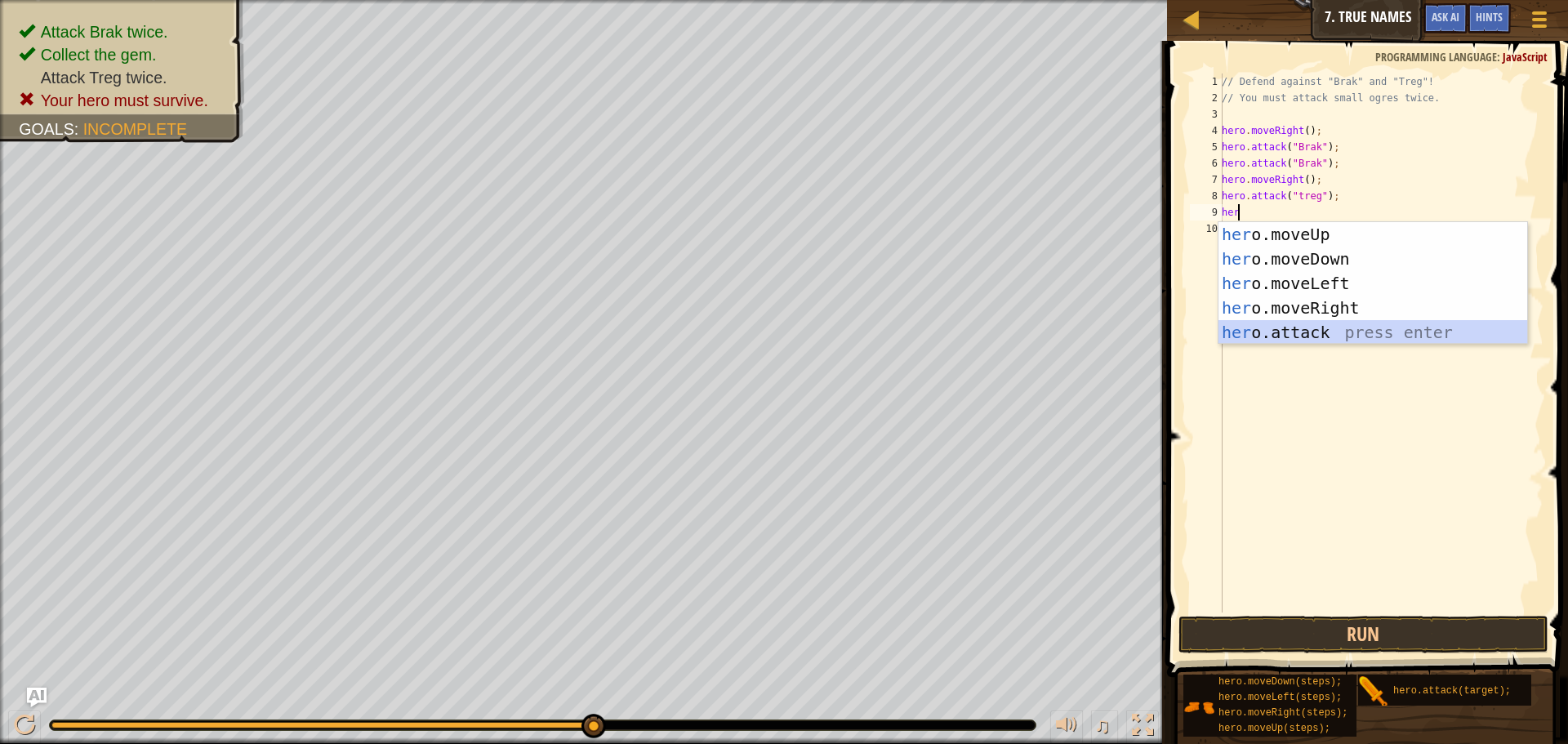
click at [1311, 320] on div "her o.moveUp press enter her o.moveDown press enter her o.moveLeft press enter …" at bounding box center [1373, 308] width 309 height 172
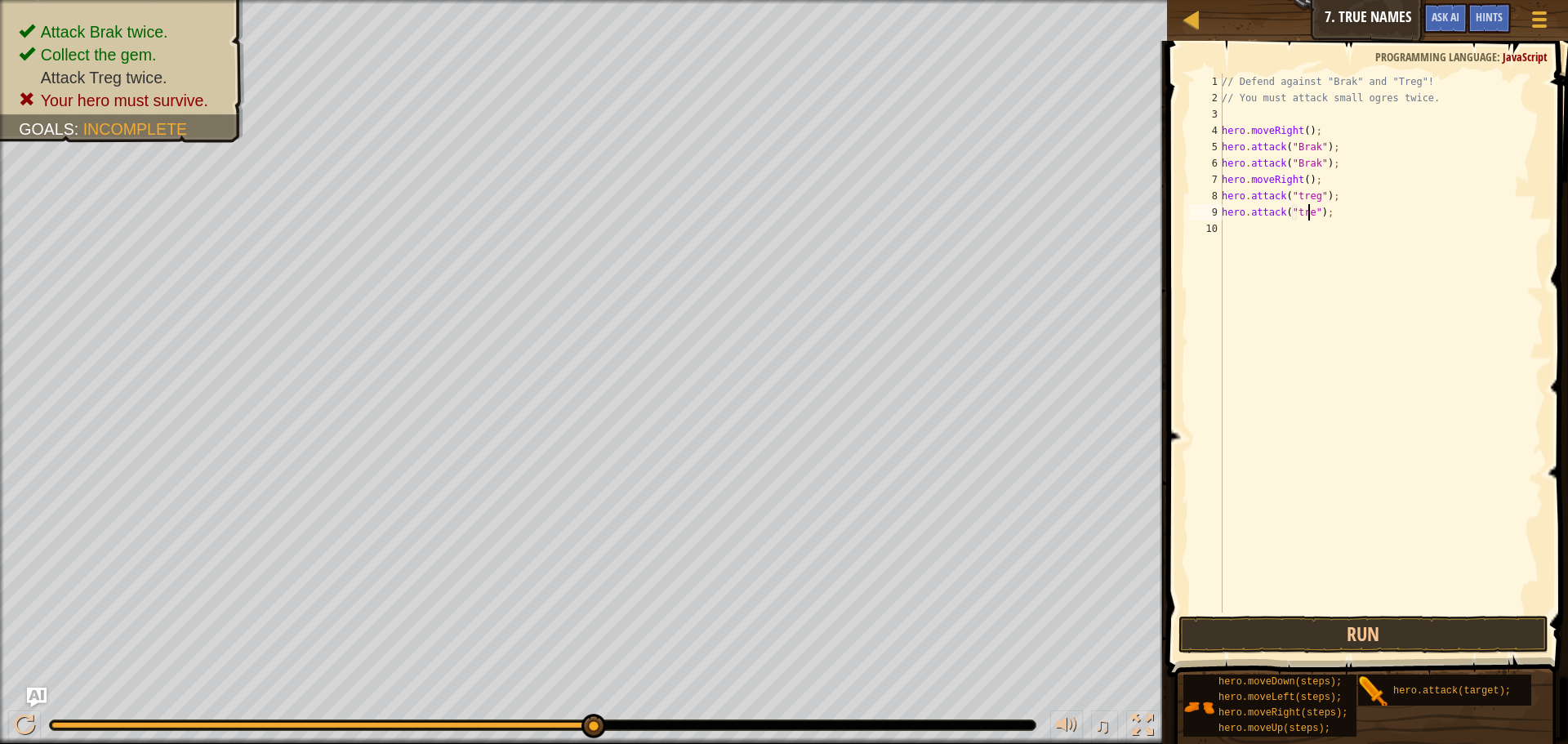
type textarea "hero.attack("treg");"
click at [1326, 236] on div "// Defend against "Brak" and "Treg"! // You must attack small ogres twice. hero…" at bounding box center [1381, 359] width 325 height 572
click at [1408, 627] on button "Run" at bounding box center [1363, 634] width 370 height 38
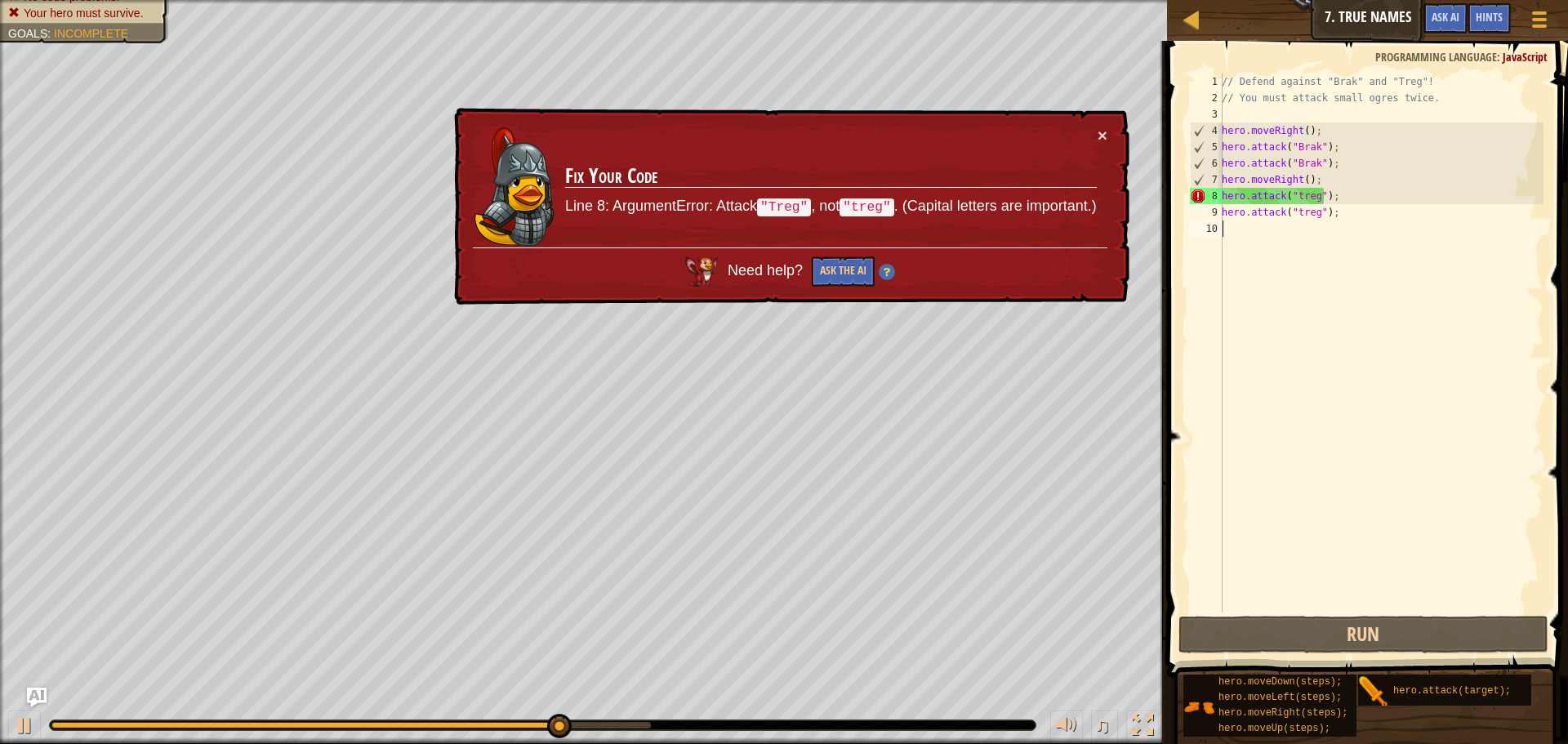
click at [1297, 190] on div "// Defend against "Brak" and "Treg"! // You must attack small ogres twice. hero…" at bounding box center [1381, 359] width 325 height 572
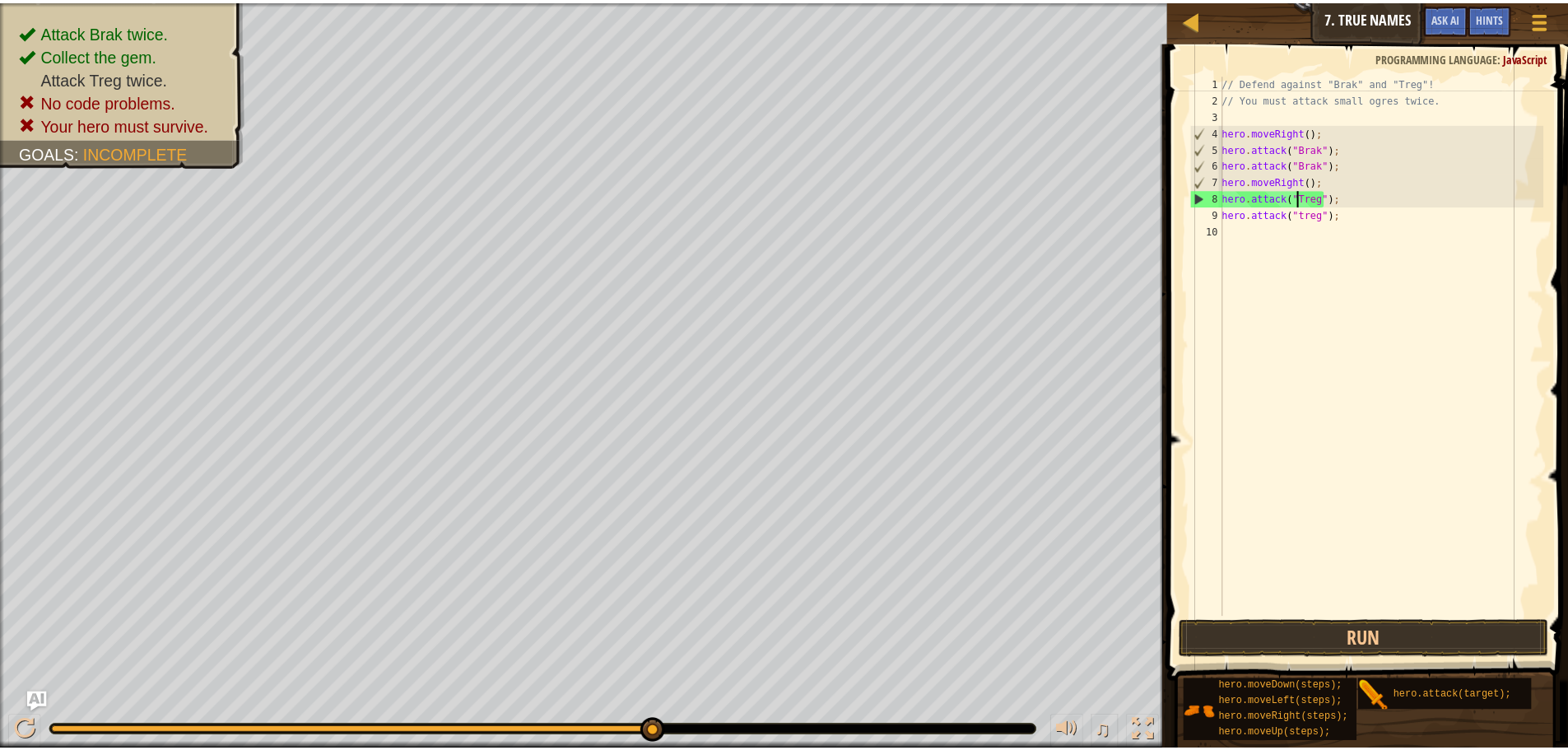
scroll to position [7, 6]
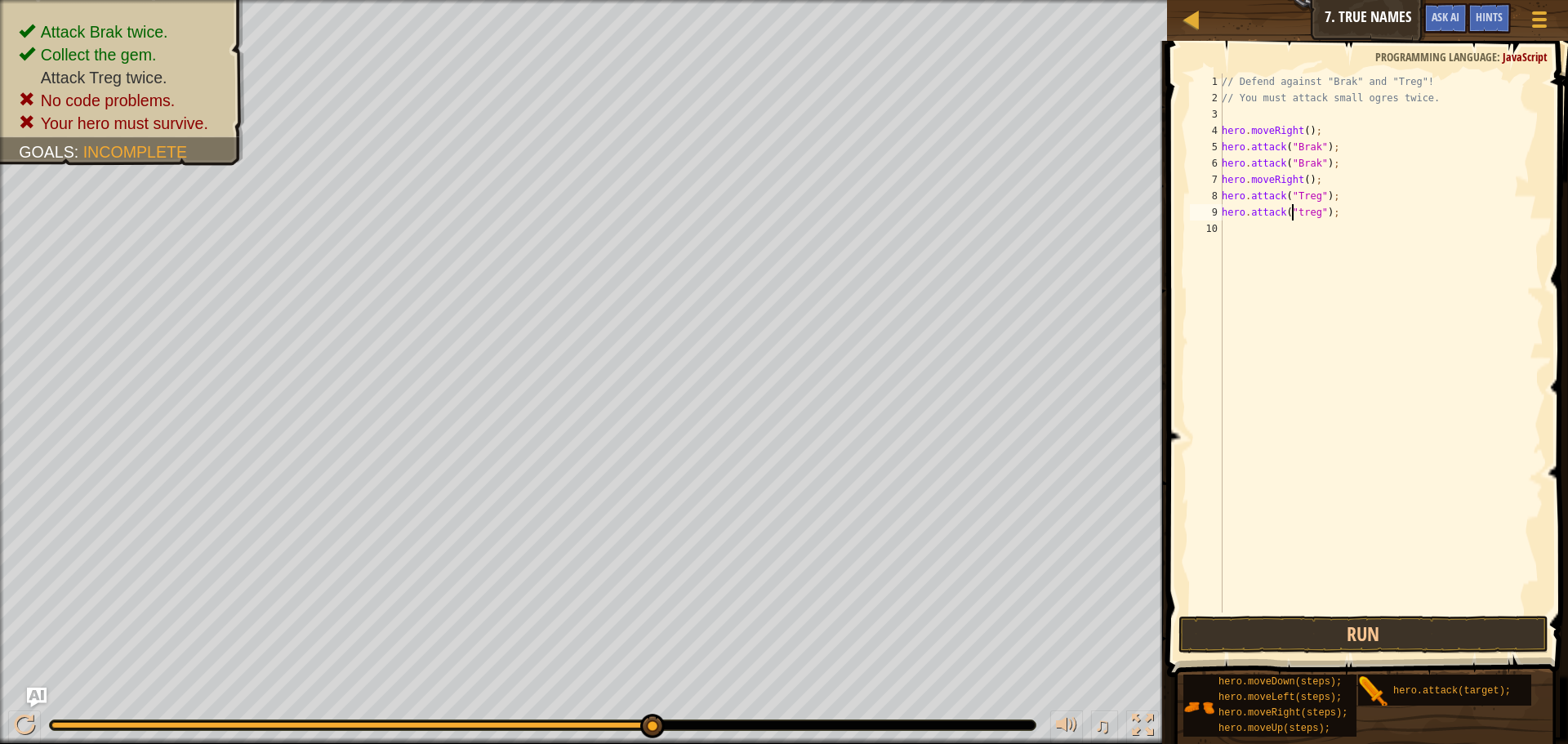
click at [1294, 210] on div "// Defend against "Brak" and "Treg"! // You must attack small ogres twice. hero…" at bounding box center [1381, 359] width 325 height 572
click at [1298, 210] on div "// Defend against "Brak" and "Treg"! // You must attack small ogres twice. hero…" at bounding box center [1381, 359] width 325 height 572
type textarea "hero.attack("Treg");"
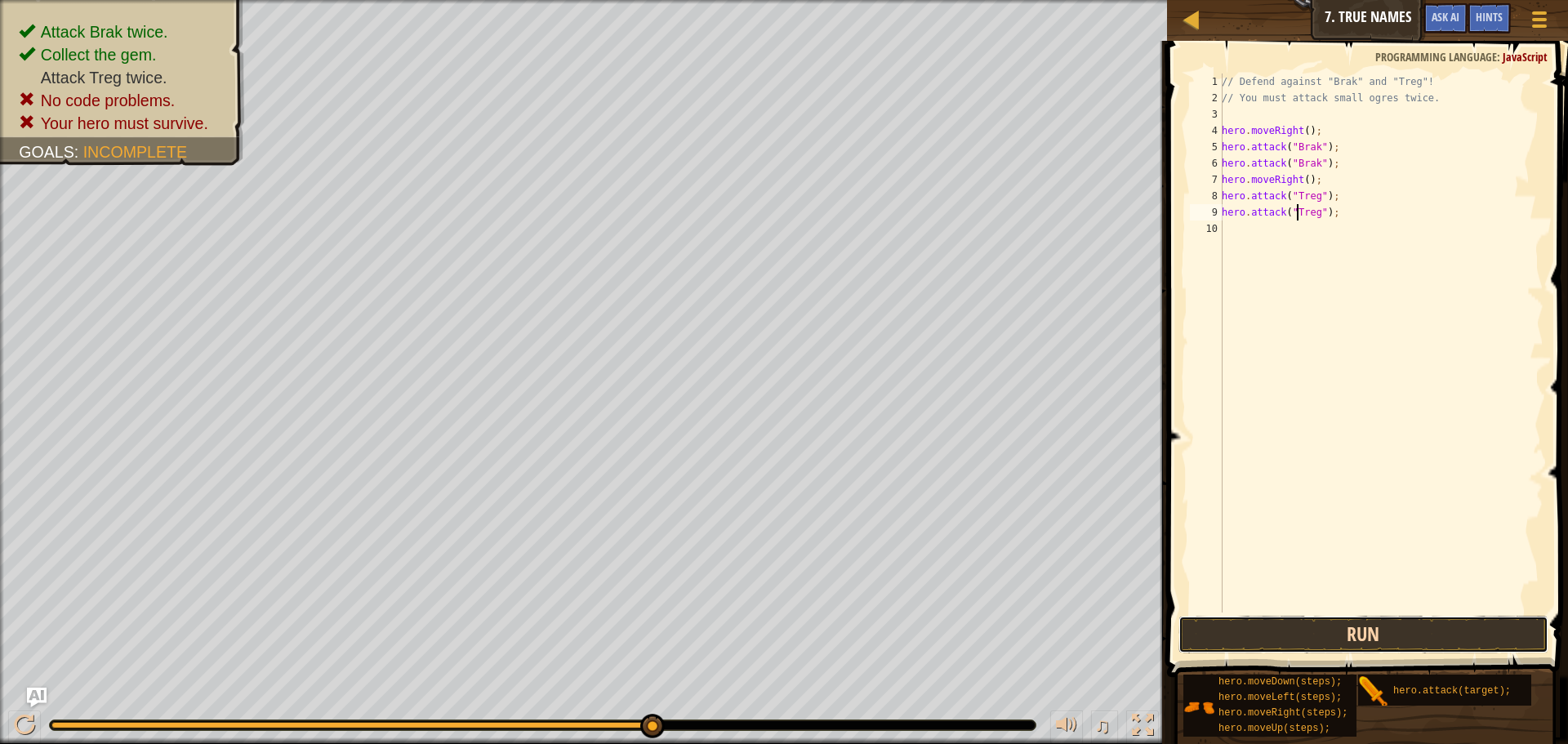
click at [1353, 636] on button "Run" at bounding box center [1363, 634] width 370 height 38
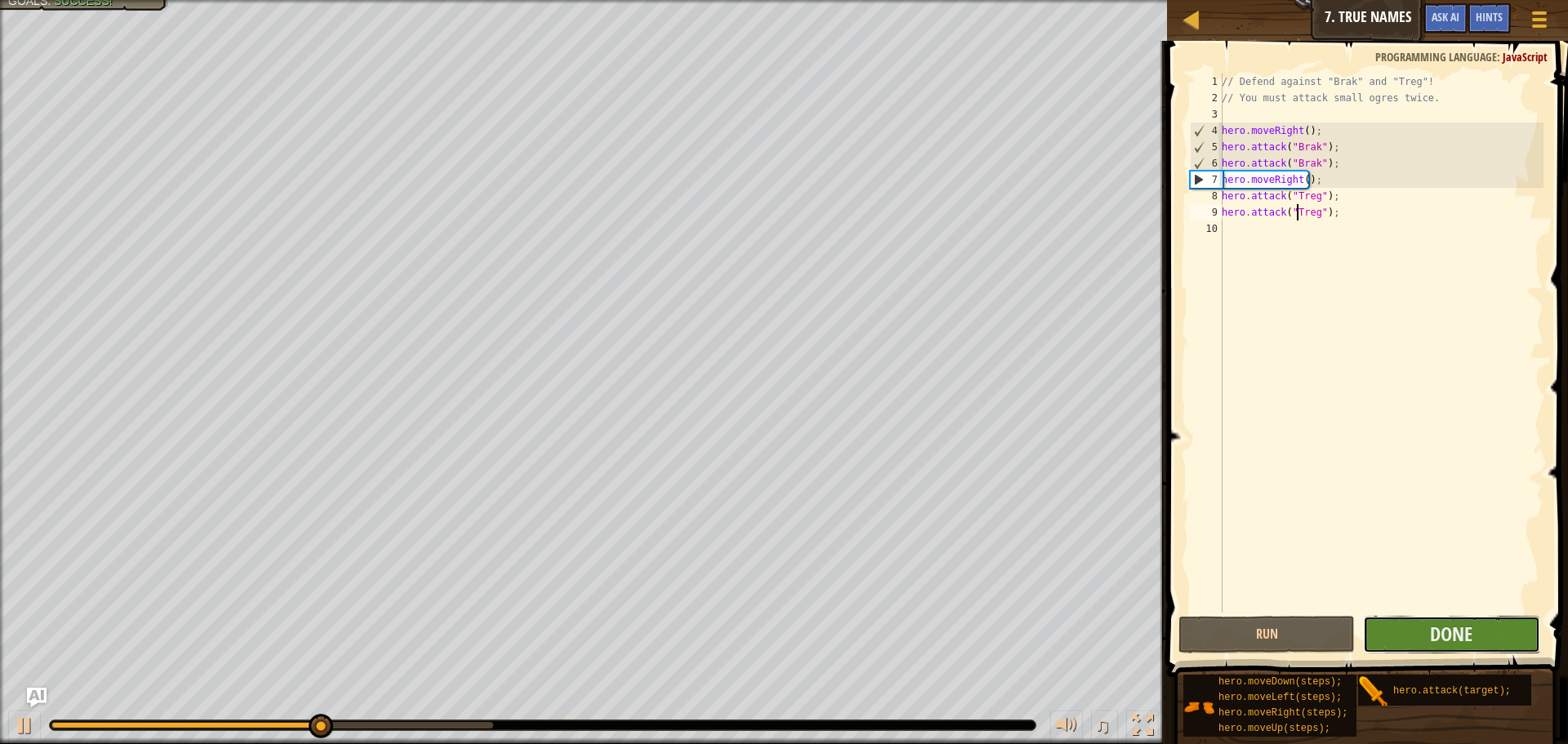
click at [1376, 617] on button "Done" at bounding box center [1451, 634] width 176 height 38
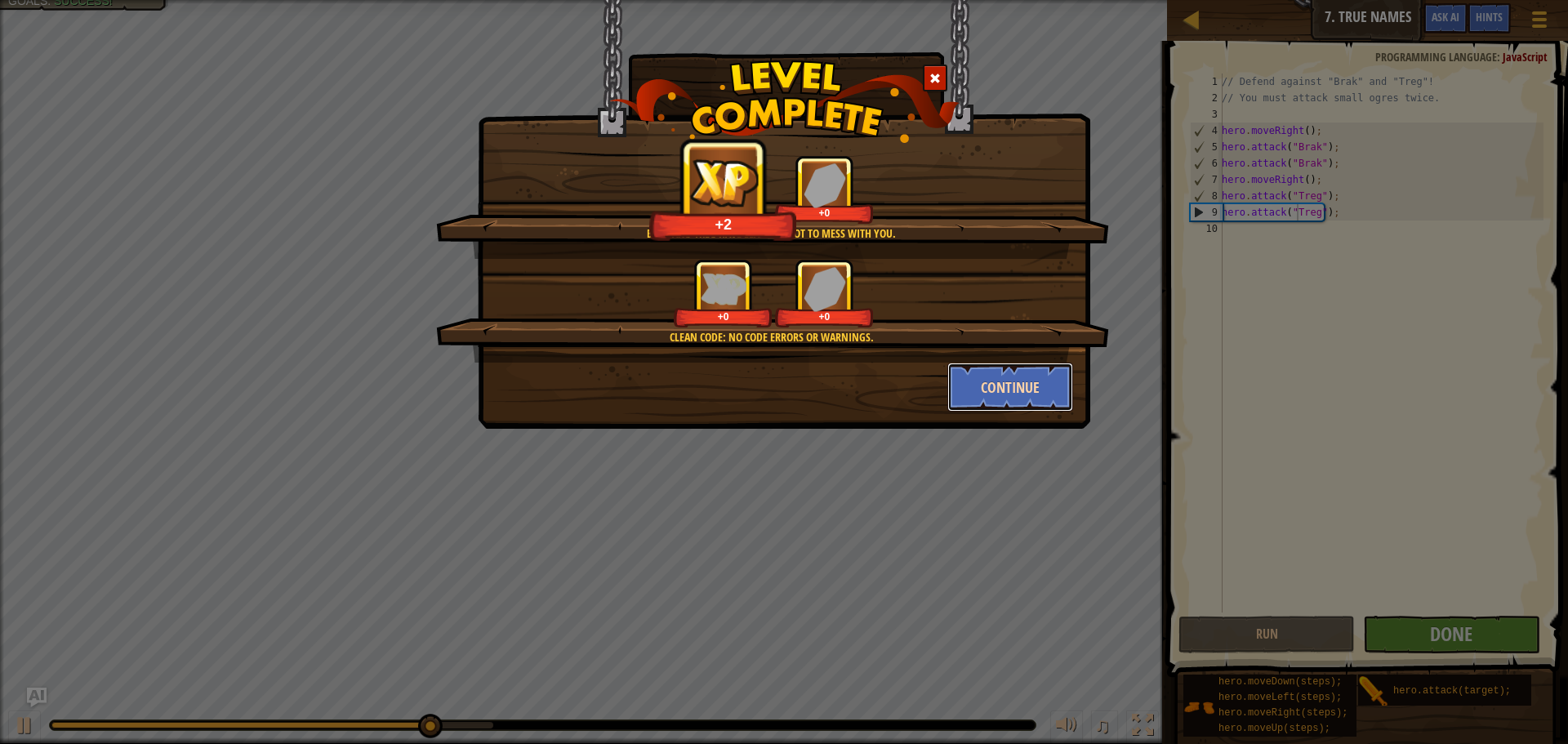
click at [1008, 392] on button "Continue" at bounding box center [1010, 387] width 126 height 49
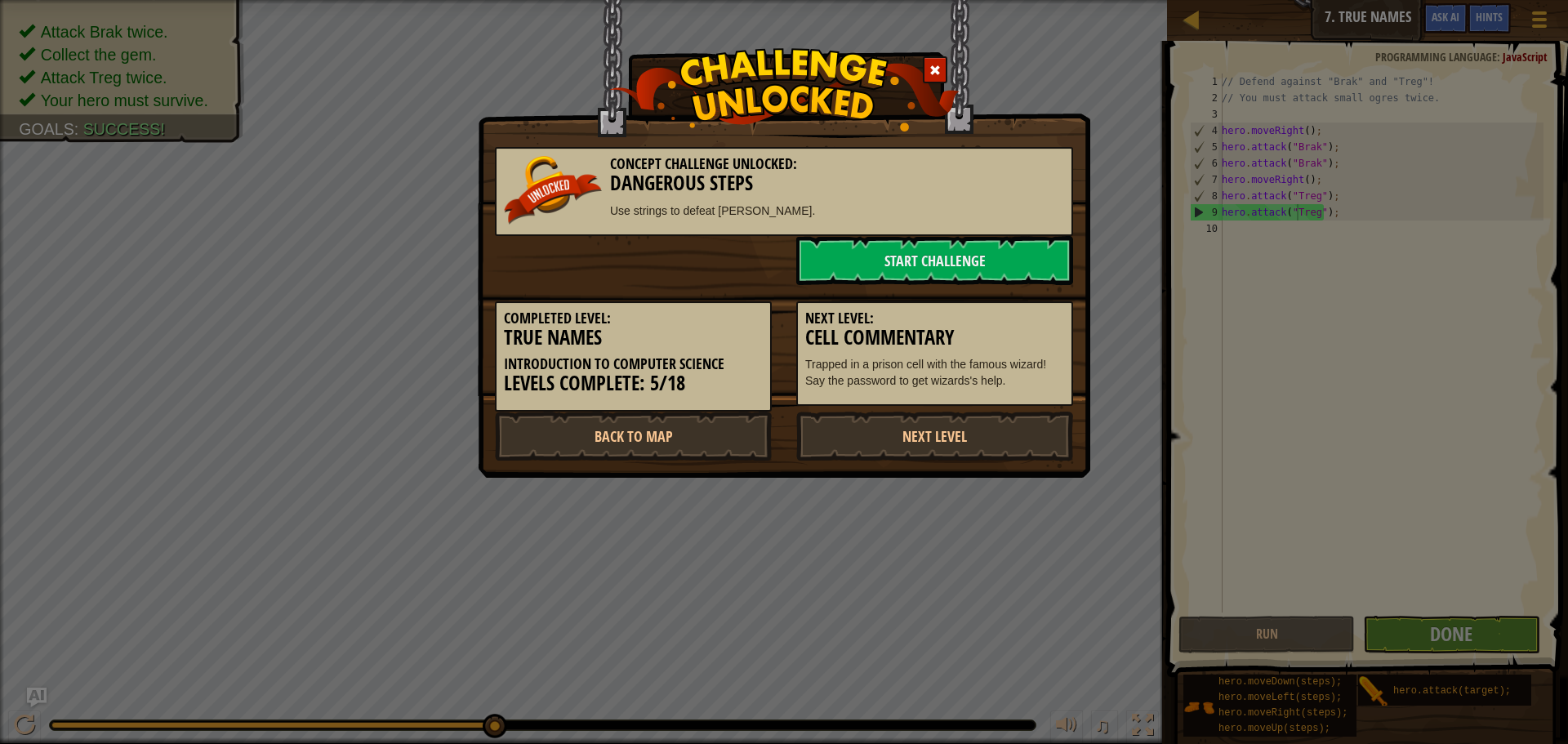
click at [896, 406] on div "Completed Level: True Names Introduction to Computer Science Levels Complete: 5…" at bounding box center [784, 348] width 603 height 126
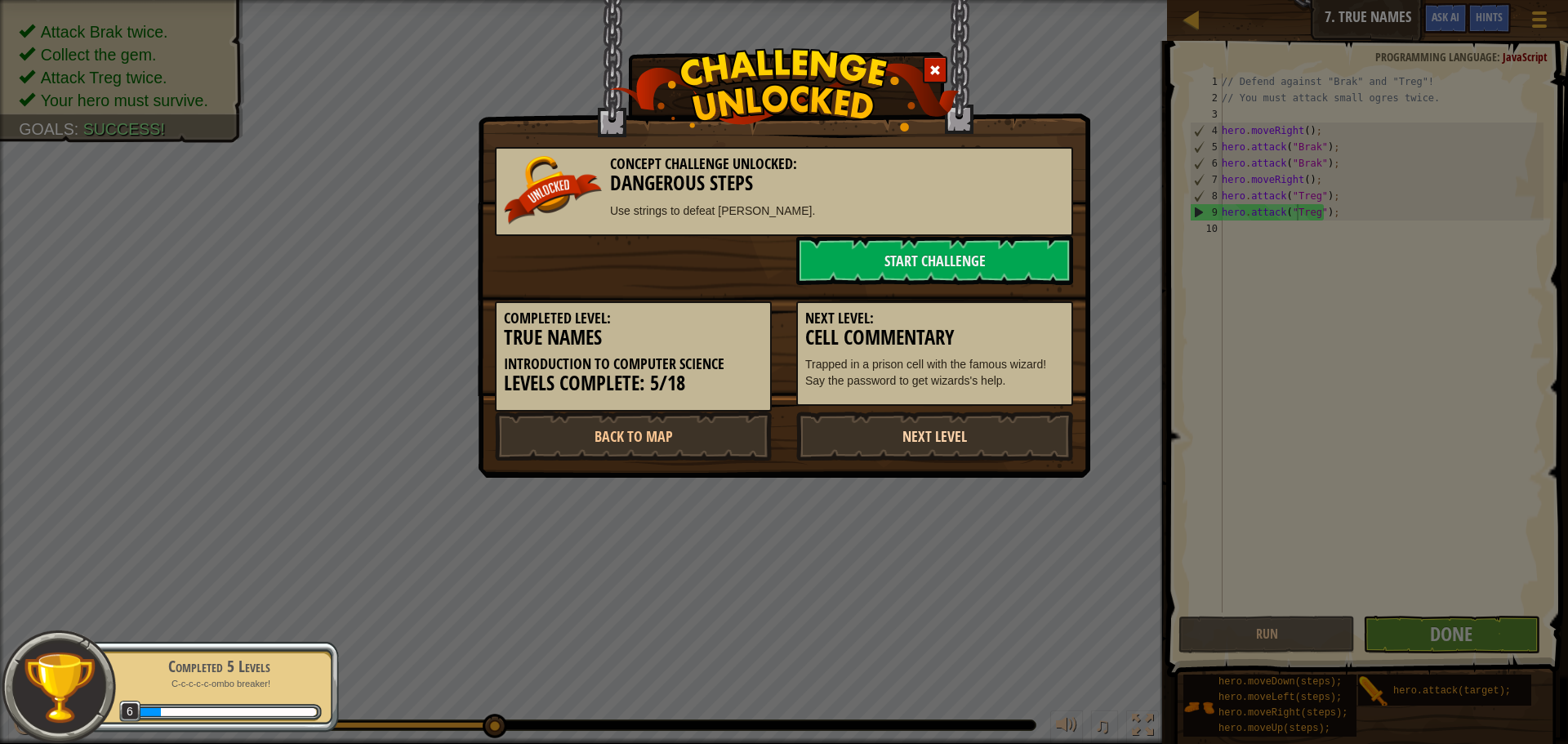
click at [898, 438] on link "Next Level" at bounding box center [934, 436] width 276 height 49
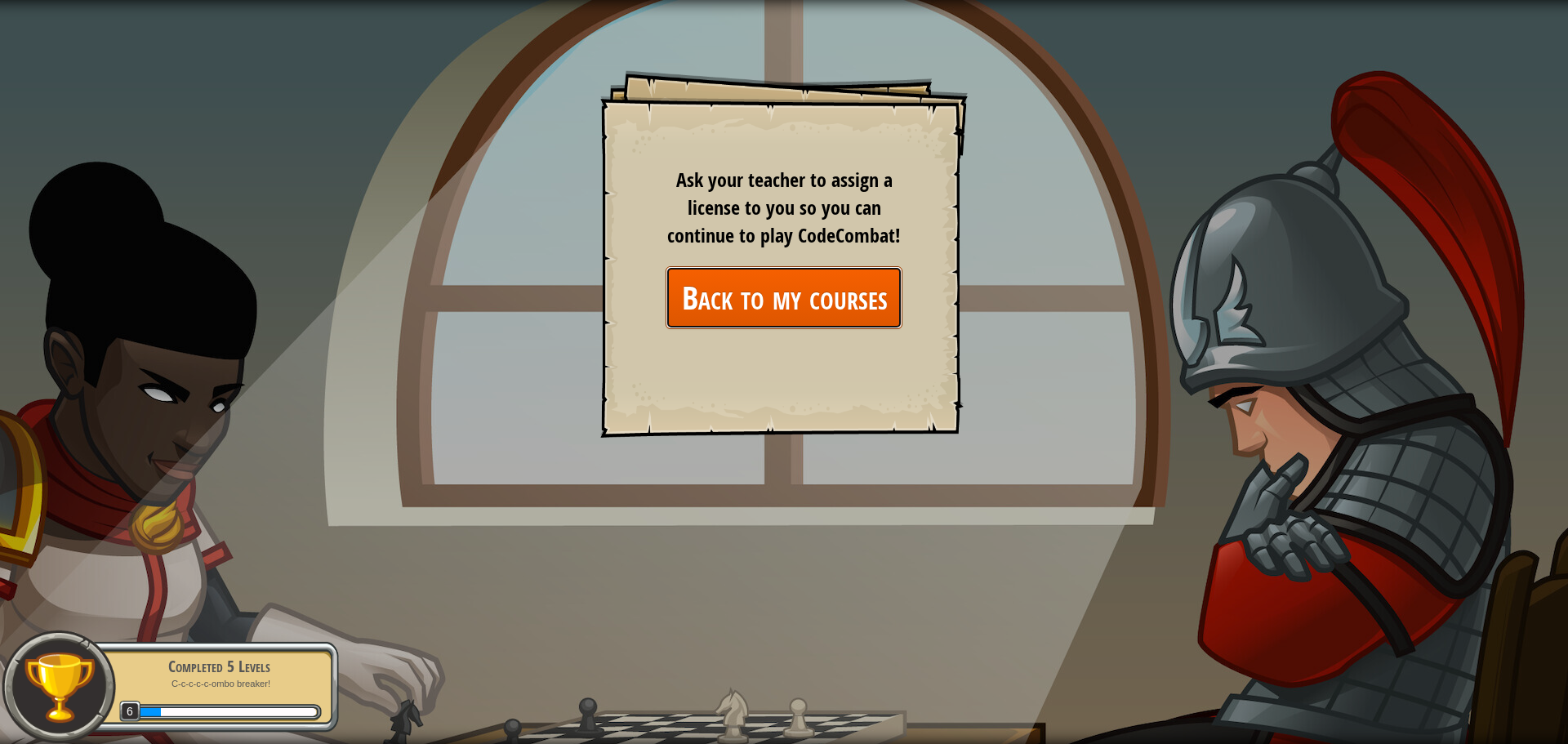
click at [805, 303] on link "Back to my courses" at bounding box center [784, 297] width 237 height 63
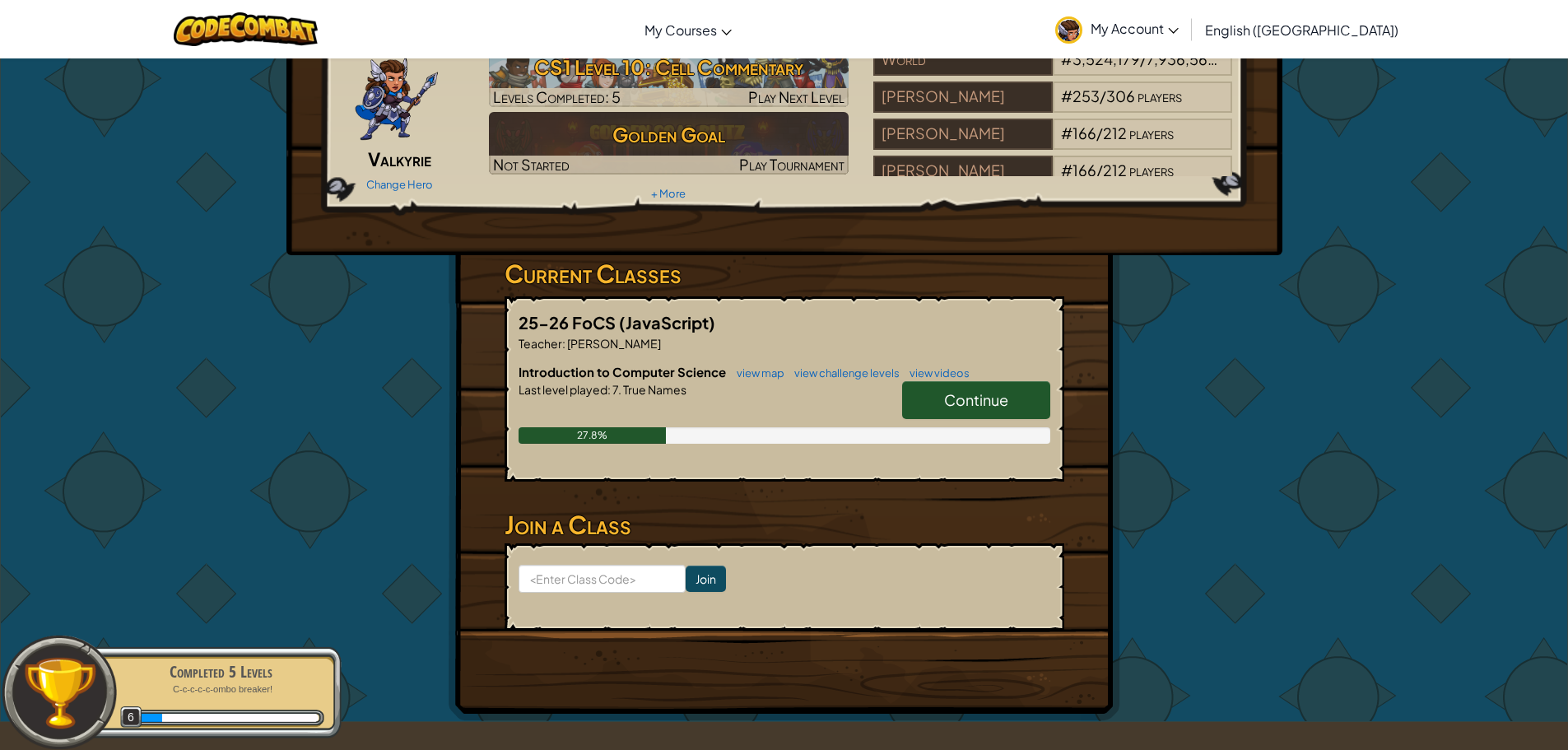
scroll to position [164, 0]
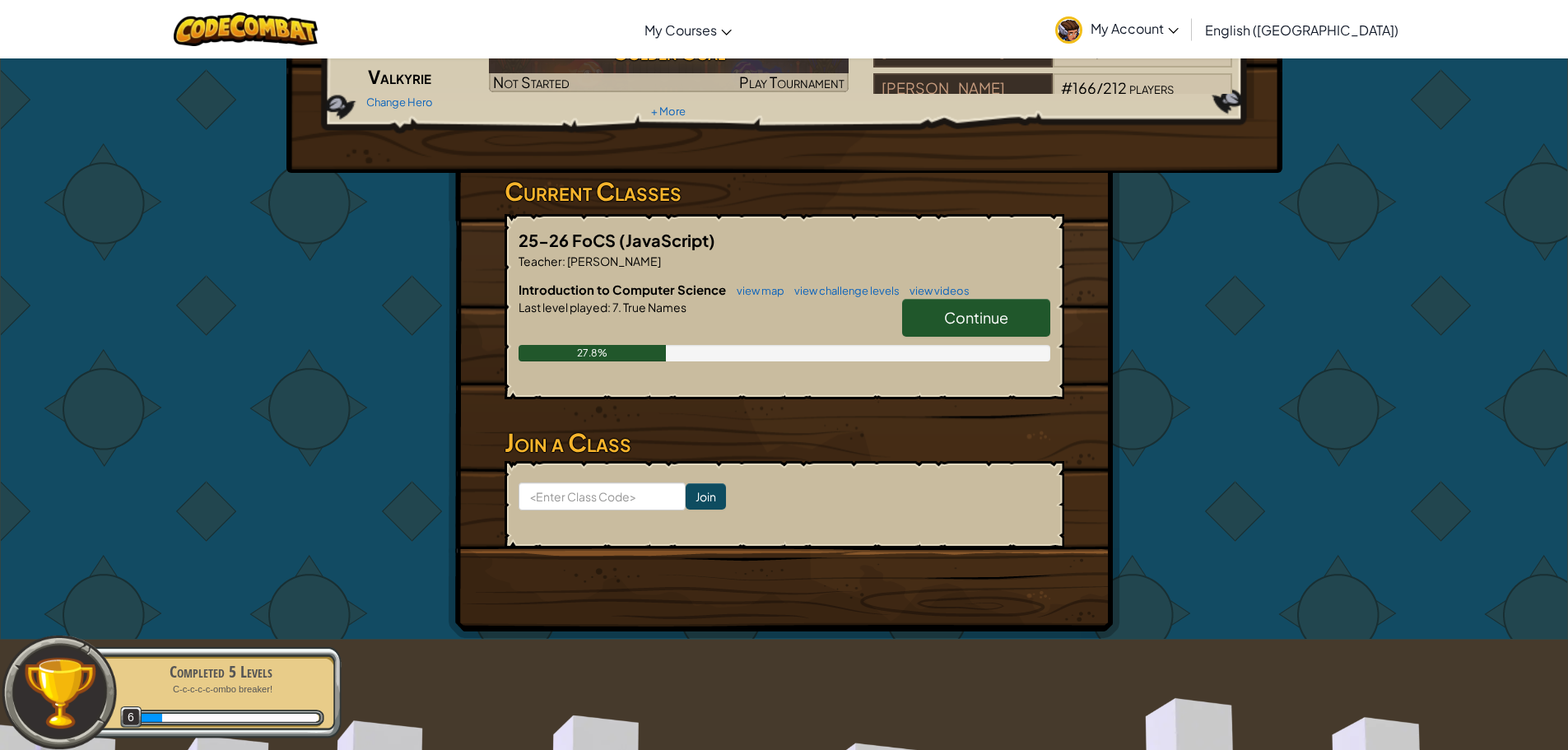
click at [953, 327] on link "Continue" at bounding box center [976, 317] width 149 height 38
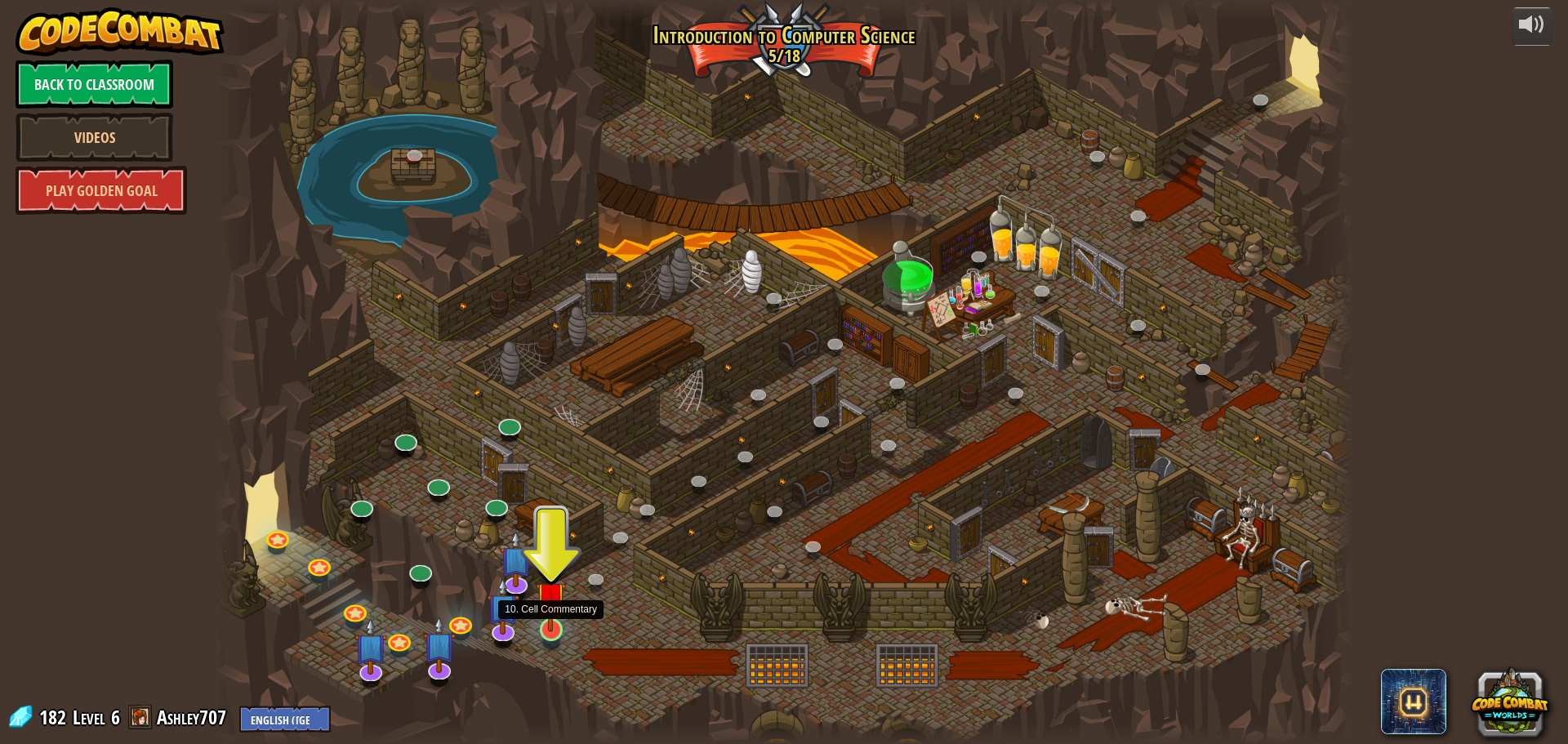
click at [546, 617] on img at bounding box center [550, 597] width 31 height 70
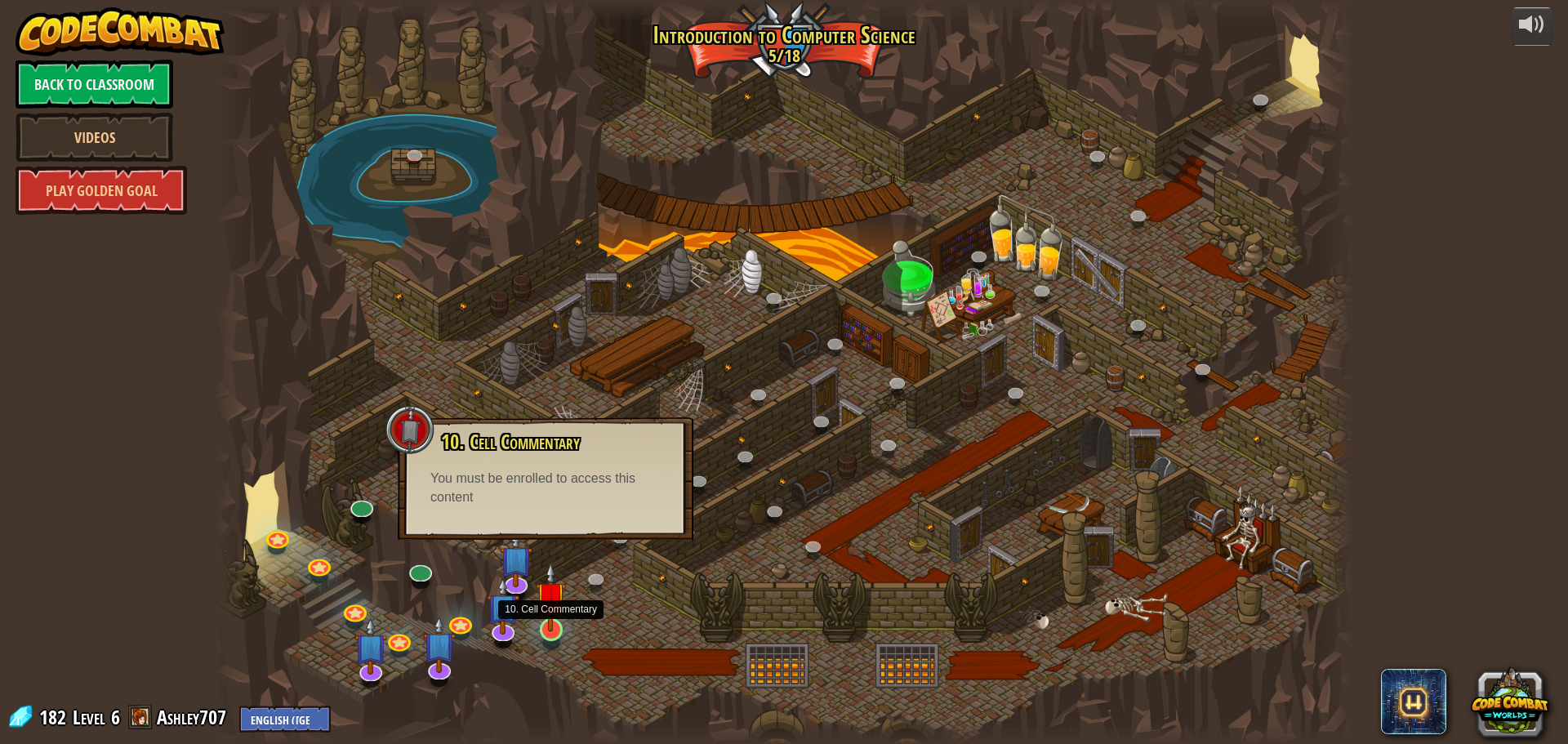
click at [549, 609] on img at bounding box center [550, 597] width 31 height 70
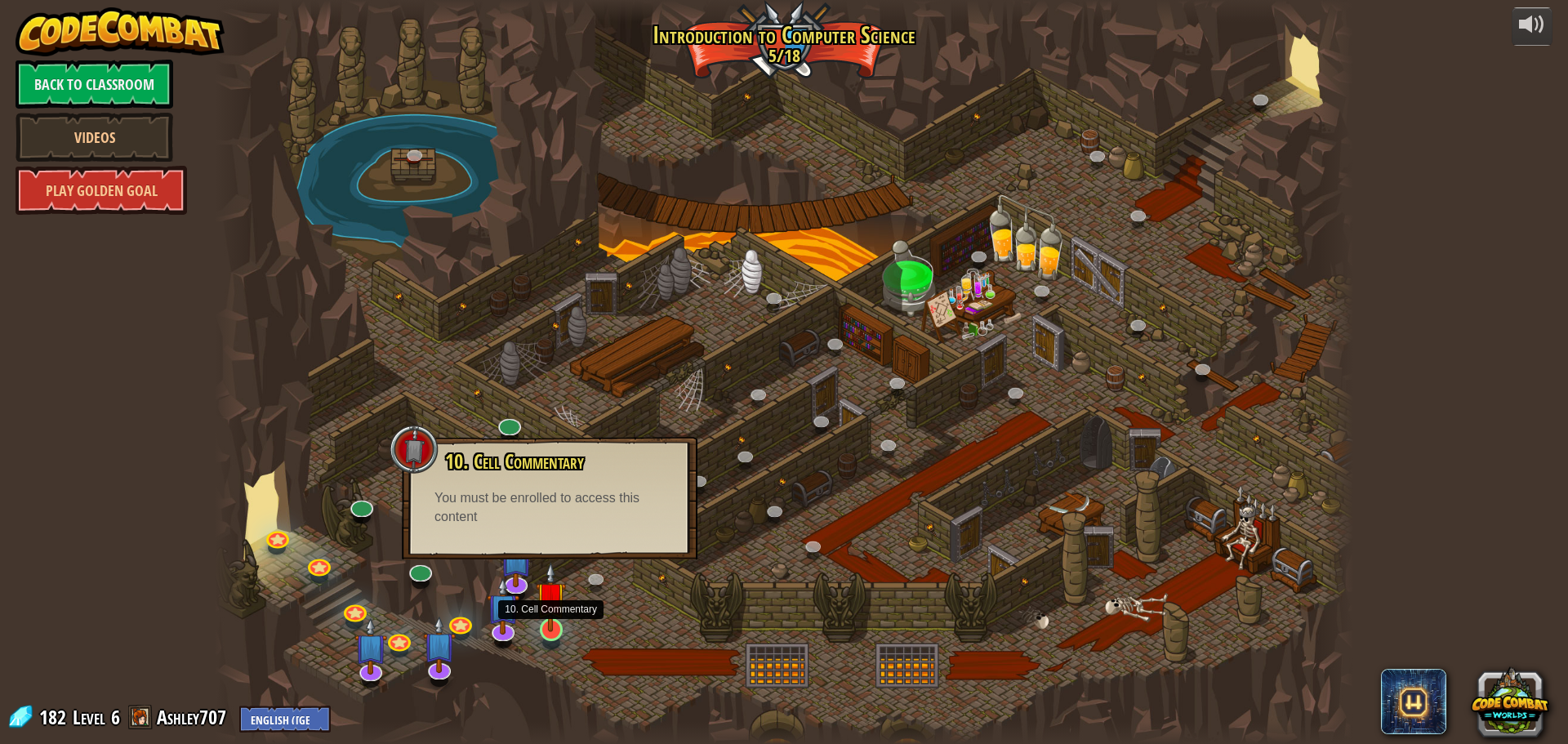
click at [549, 609] on img at bounding box center [550, 597] width 31 height 70
click at [549, 607] on img at bounding box center [550, 597] width 31 height 70
click at [549, 599] on img at bounding box center [550, 597] width 31 height 70
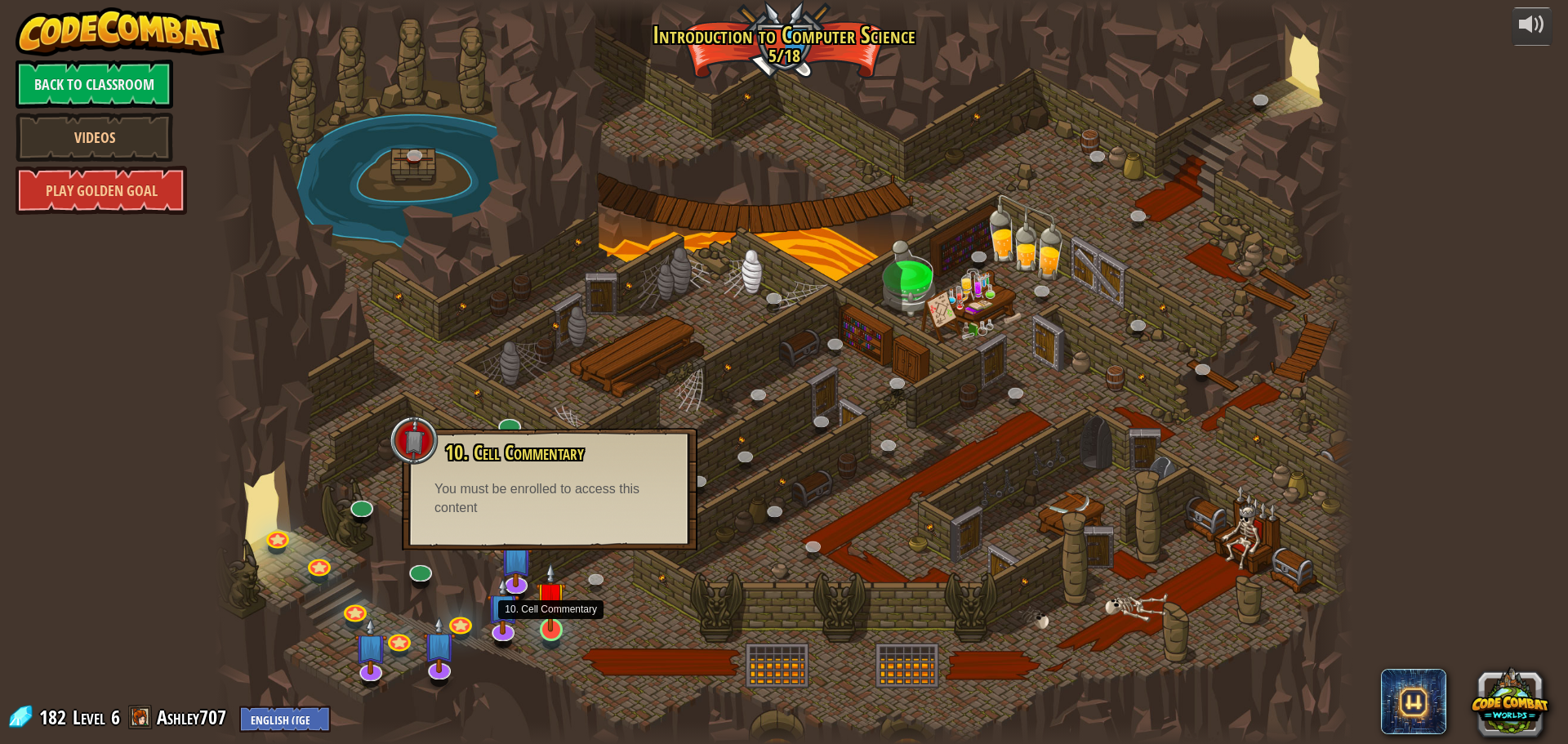
click at [549, 599] on img at bounding box center [550, 597] width 31 height 70
